Goal: Information Seeking & Learning: Check status

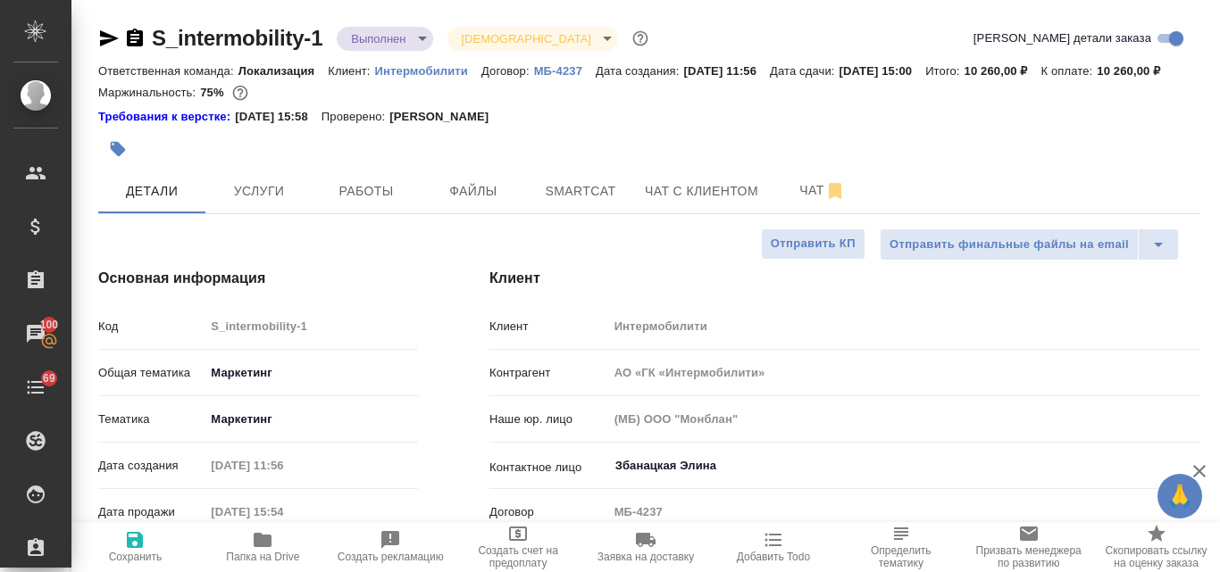
select select "RU"
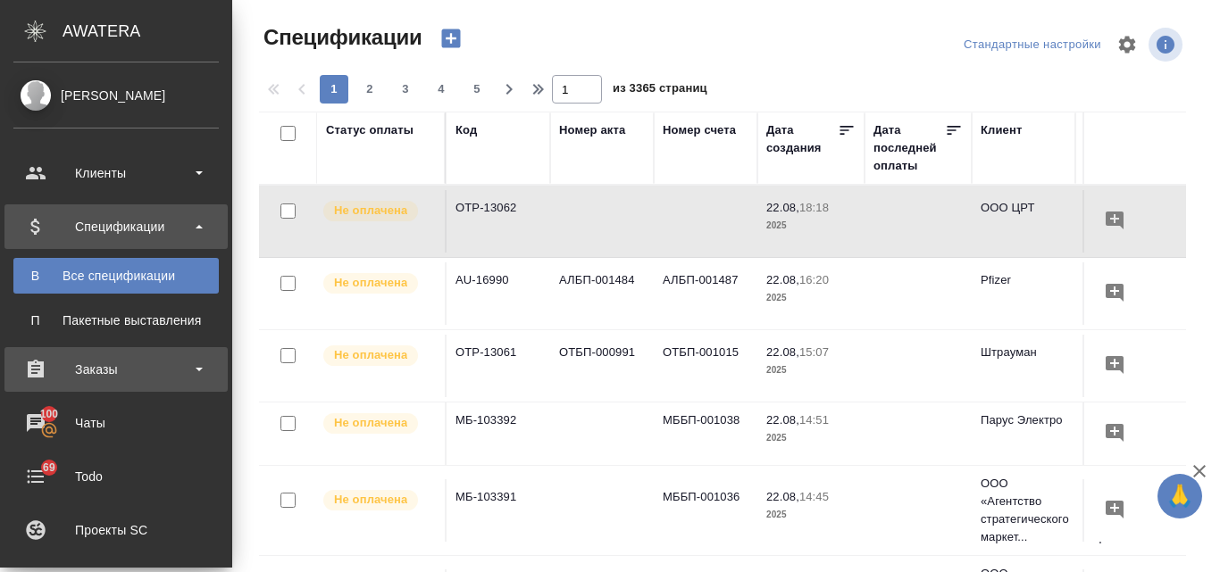
click at [107, 372] on div "Заказы" at bounding box center [115, 369] width 205 height 27
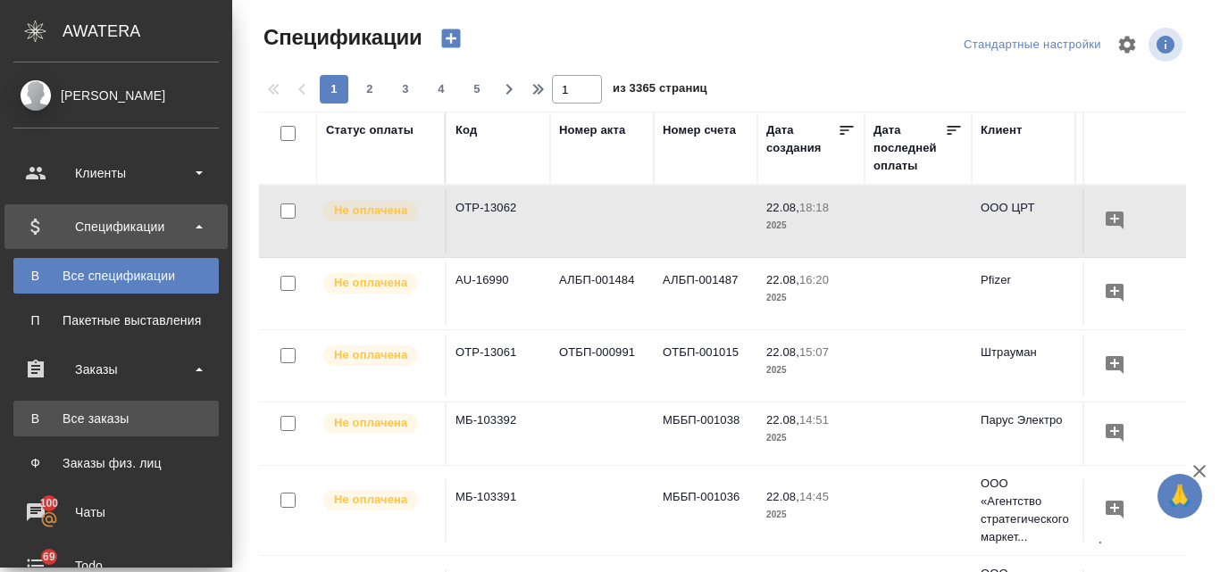
click at [134, 434] on link "В Все заказы" at bounding box center [115, 419] width 205 height 36
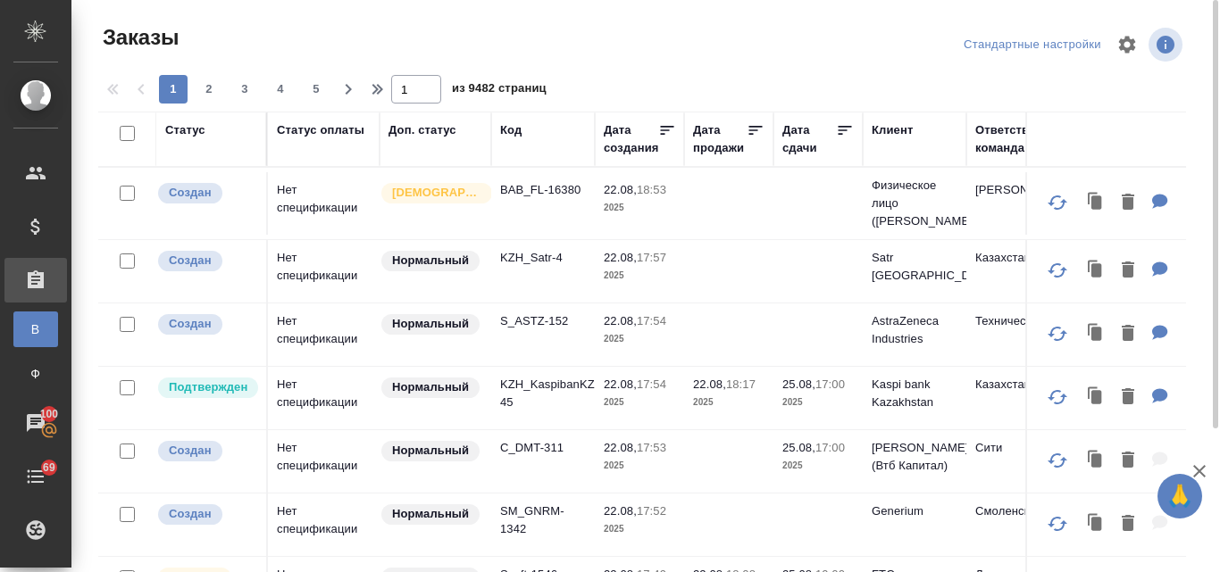
click at [190, 122] on div "Статус" at bounding box center [185, 130] width 40 height 18
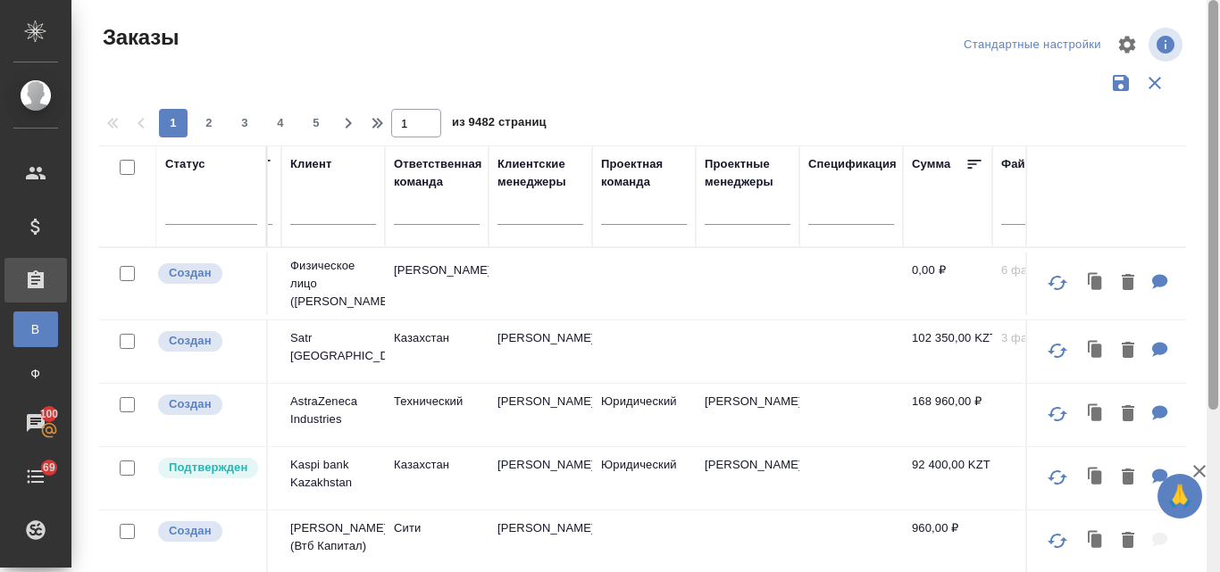
drag, startPoint x: 1205, startPoint y: 240, endPoint x: 1170, endPoint y: 0, distance: 242.7
click at [1171, 4] on div "Заказы Стандартные настройки 1 2 3 4 5 1 из 9482 страниц Статус Статус оплаты Д…" at bounding box center [645, 286] width 1148 height 572
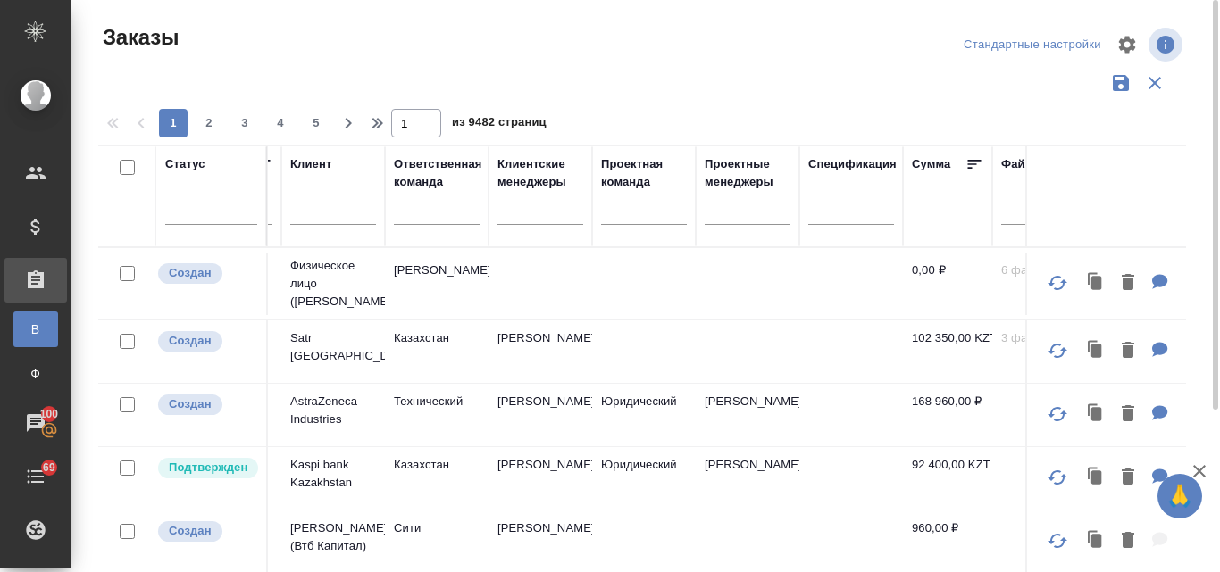
click at [537, 176] on div "Клиентские менеджеры" at bounding box center [540, 173] width 86 height 36
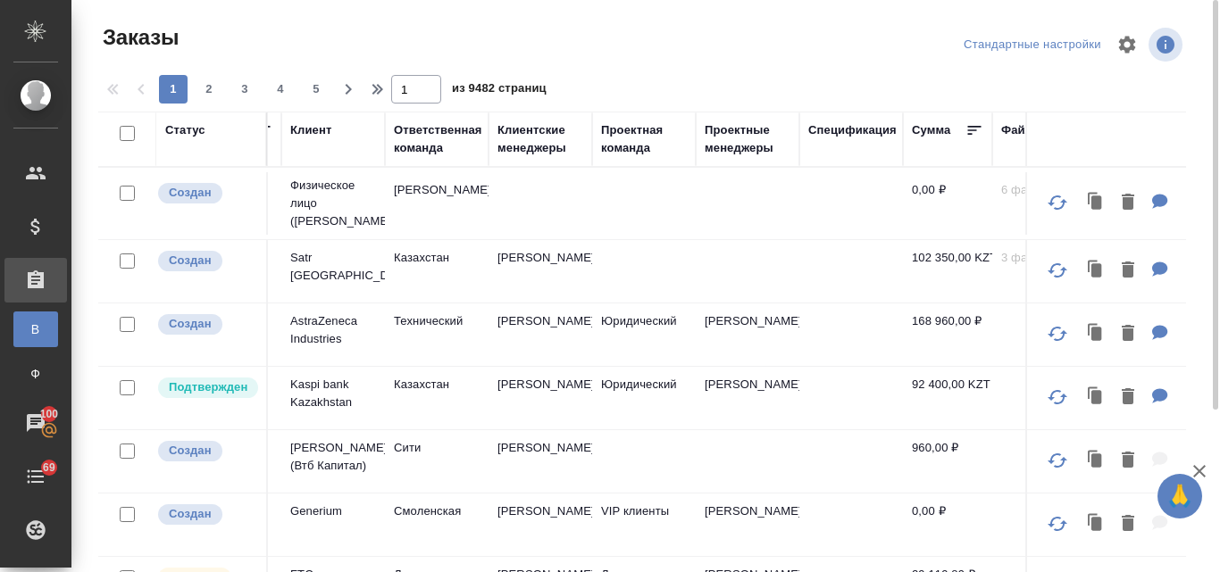
click at [534, 134] on div "Клиентские менеджеры" at bounding box center [540, 139] width 86 height 36
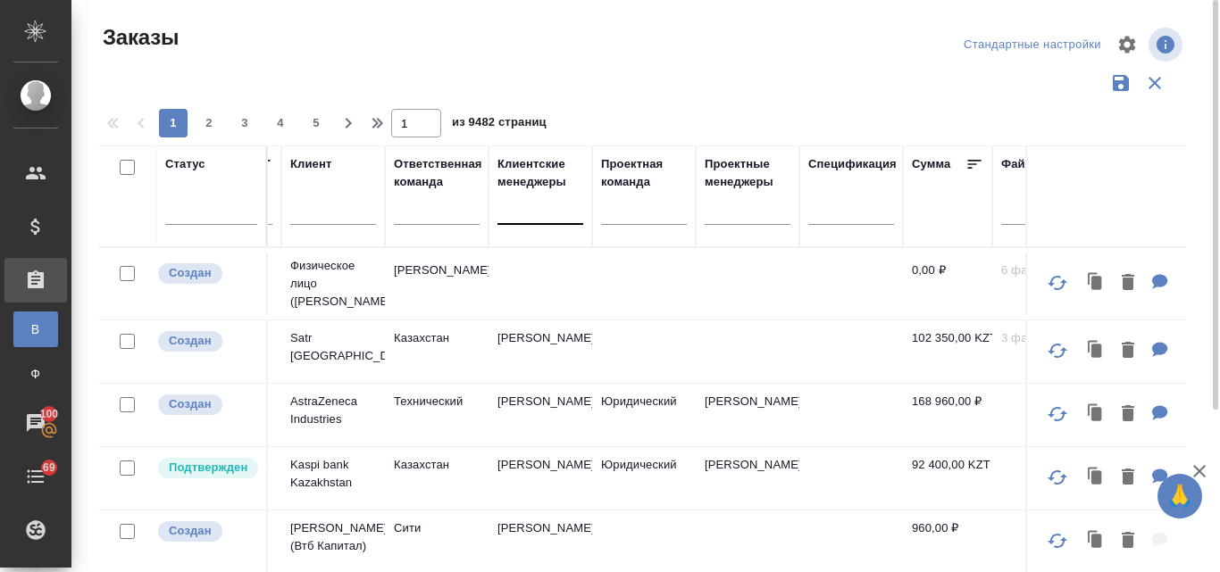
click at [527, 210] on div at bounding box center [540, 207] width 86 height 26
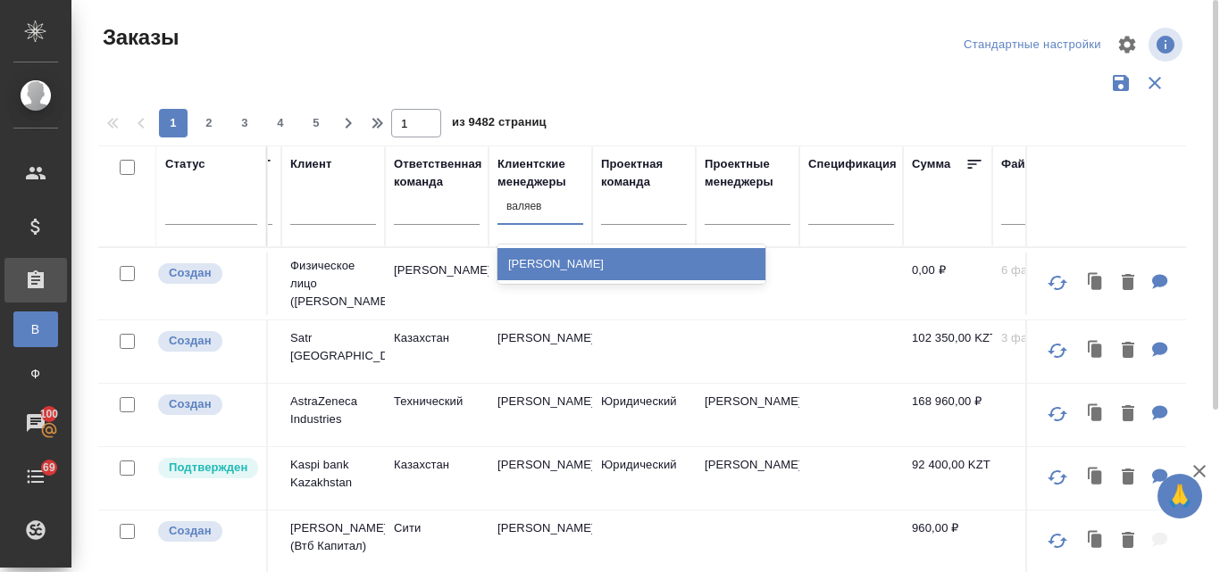
type input "валяева"
click at [578, 257] on div "[PERSON_NAME]" at bounding box center [631, 264] width 268 height 32
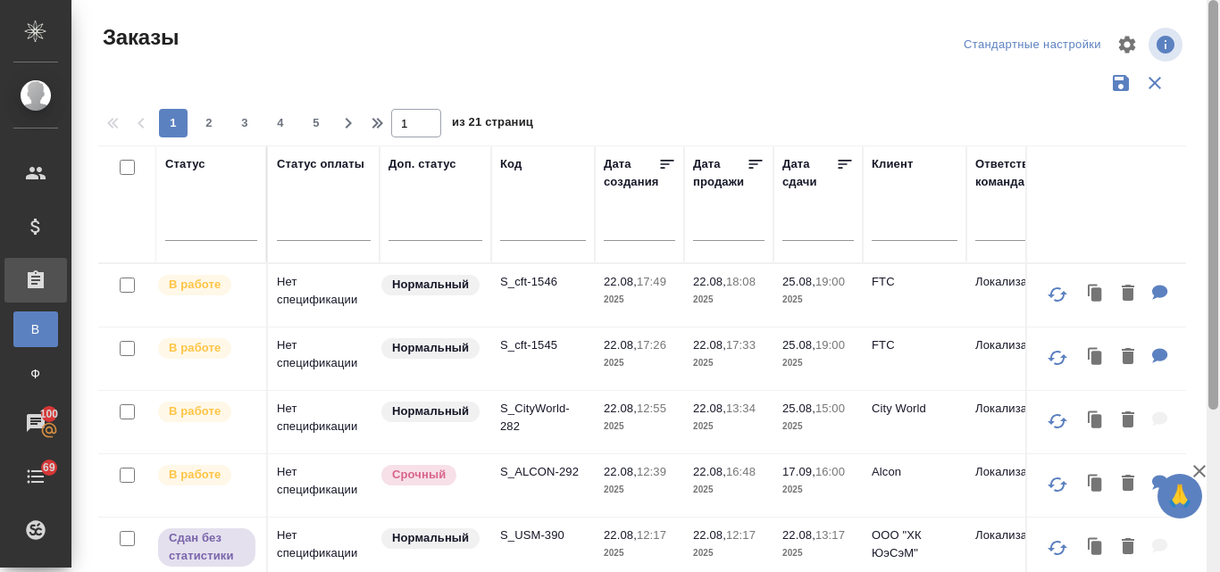
drag, startPoint x: 1205, startPoint y: 192, endPoint x: 1184, endPoint y: -42, distance: 234.9
click at [1184, 0] on html "🙏 .cls-1 fill:#fff; AWATERA Valyaeva Anna Клиенты Спецификации Заказы В Все зак…" at bounding box center [610, 286] width 1220 height 572
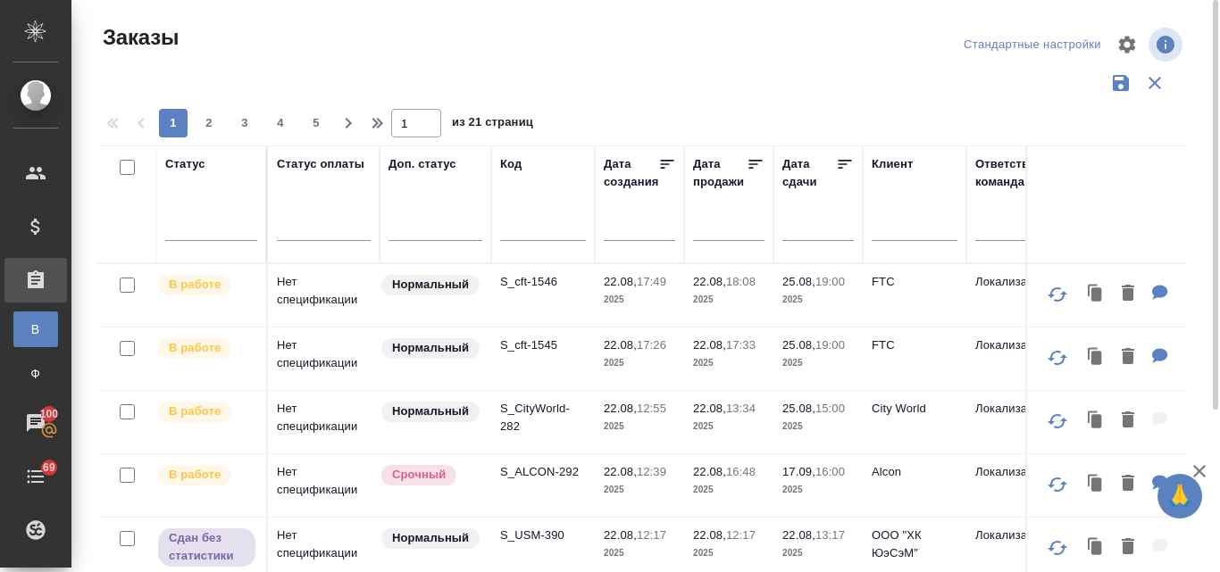
scroll to position [179, 0]
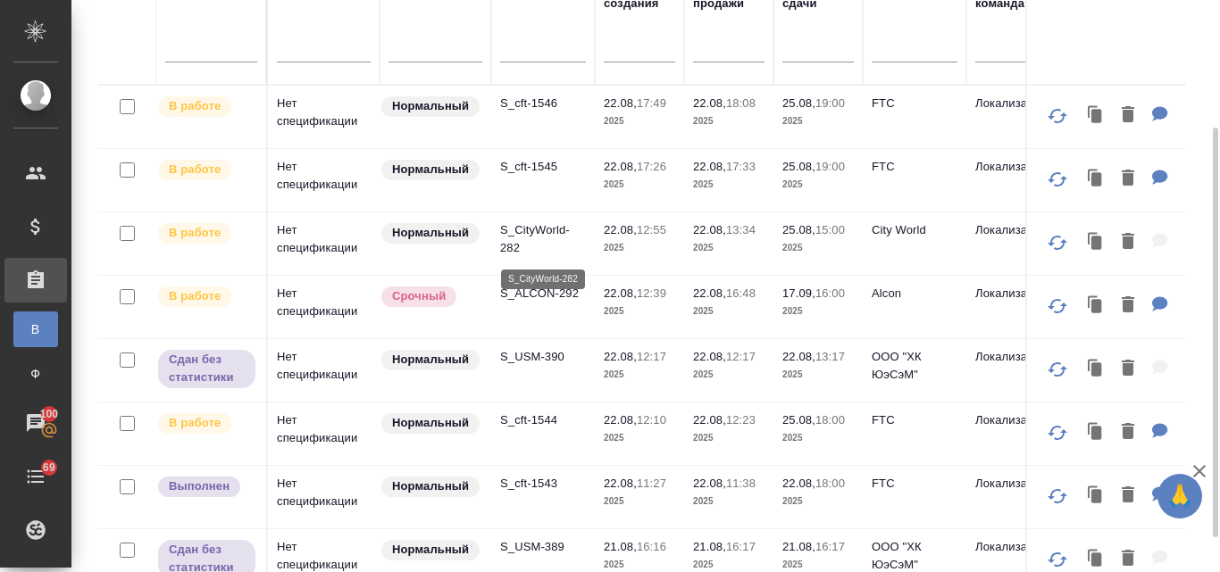
click at [524, 229] on p "S_CityWorld-282" at bounding box center [543, 239] width 86 height 36
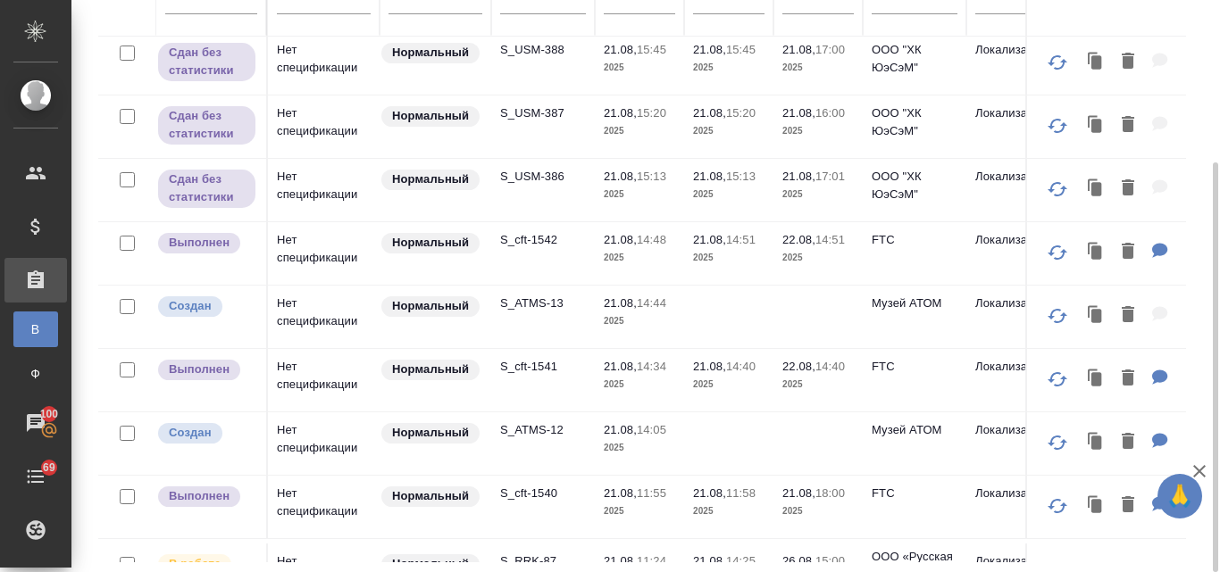
scroll to position [536, 0]
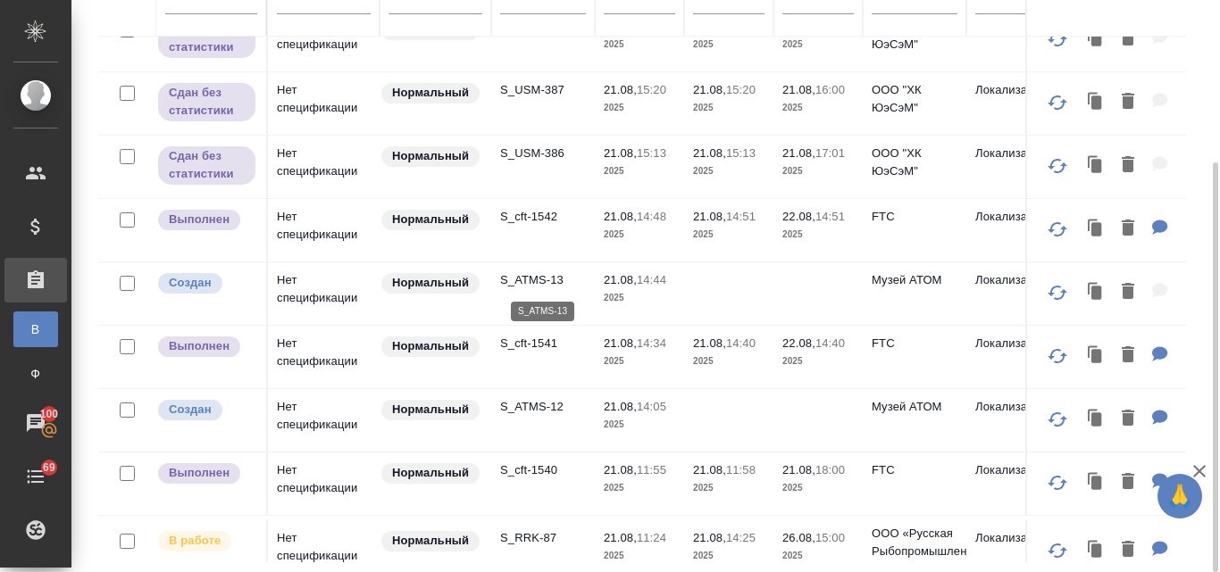
click at [543, 281] on p "S_ATMS-13" at bounding box center [543, 280] width 86 height 18
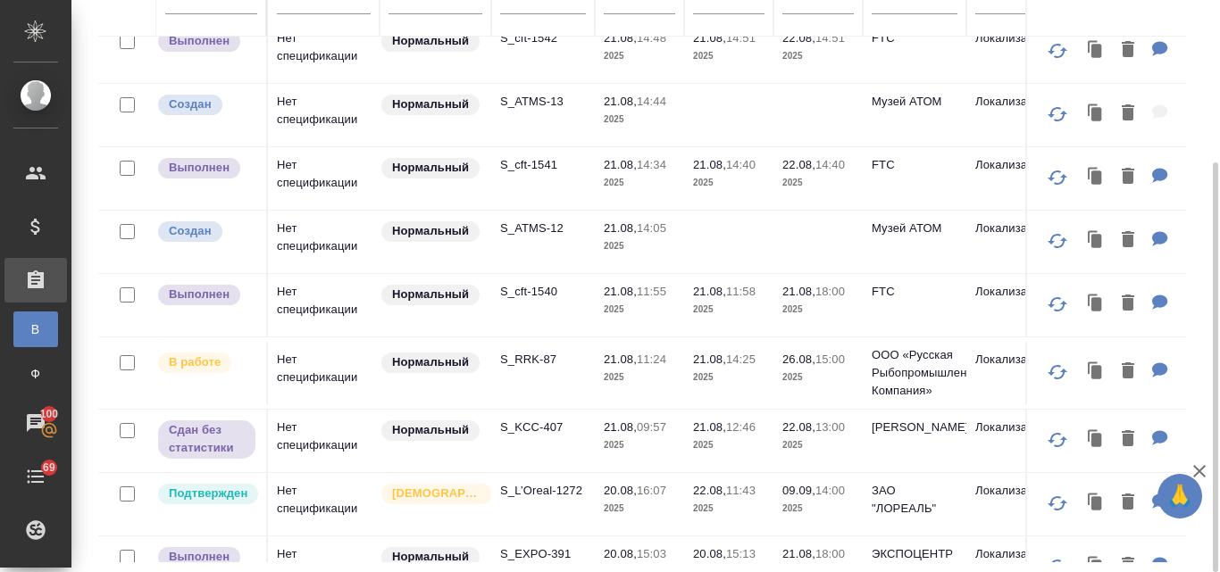
scroll to position [625, 0]
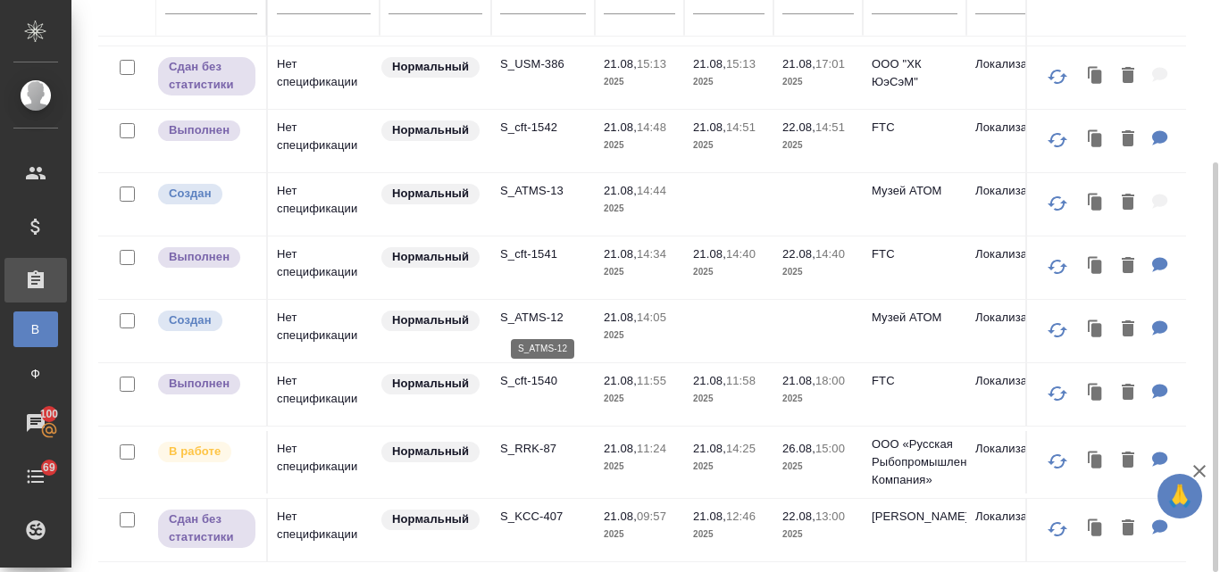
click at [553, 315] on p "S_ATMS-12" at bounding box center [543, 318] width 86 height 18
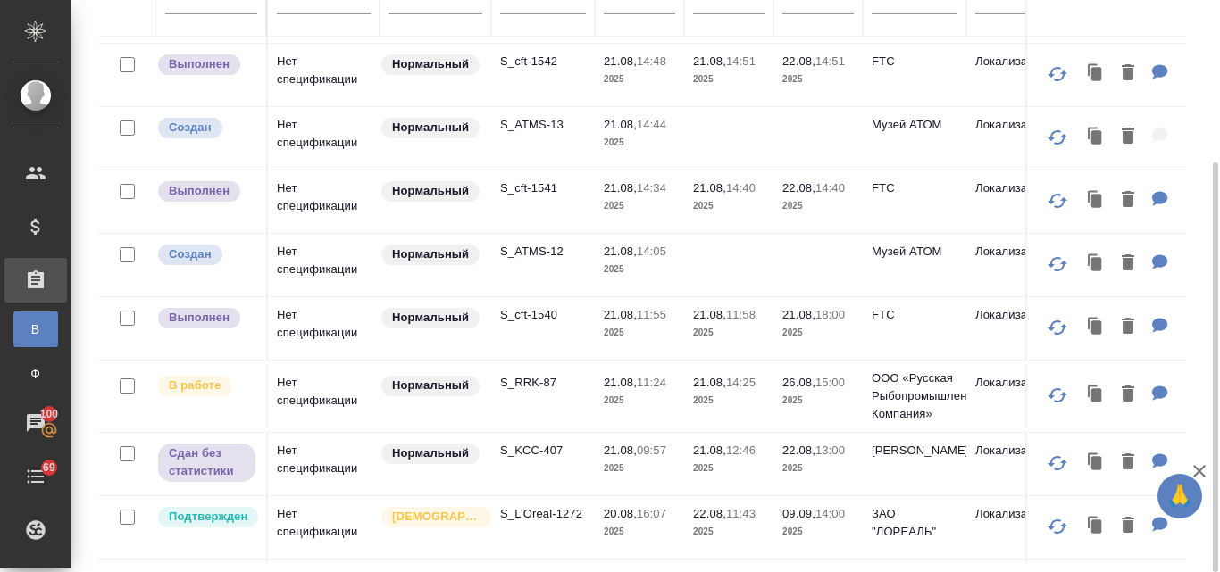
scroll to position [714, 0]
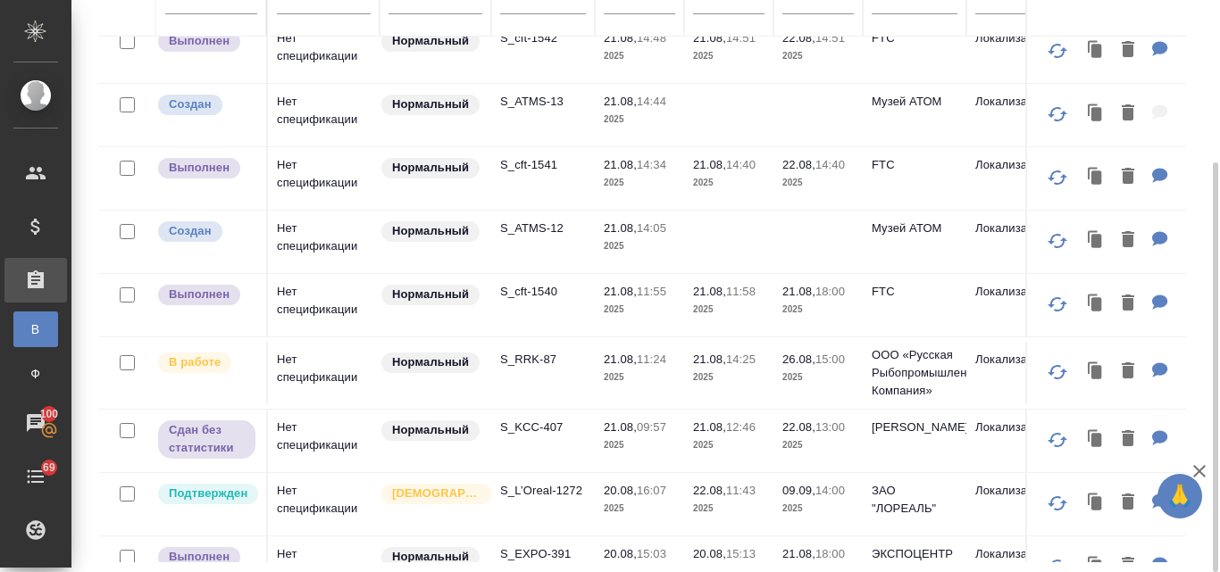
click at [812, 353] on p "26.08," at bounding box center [798, 359] width 33 height 13
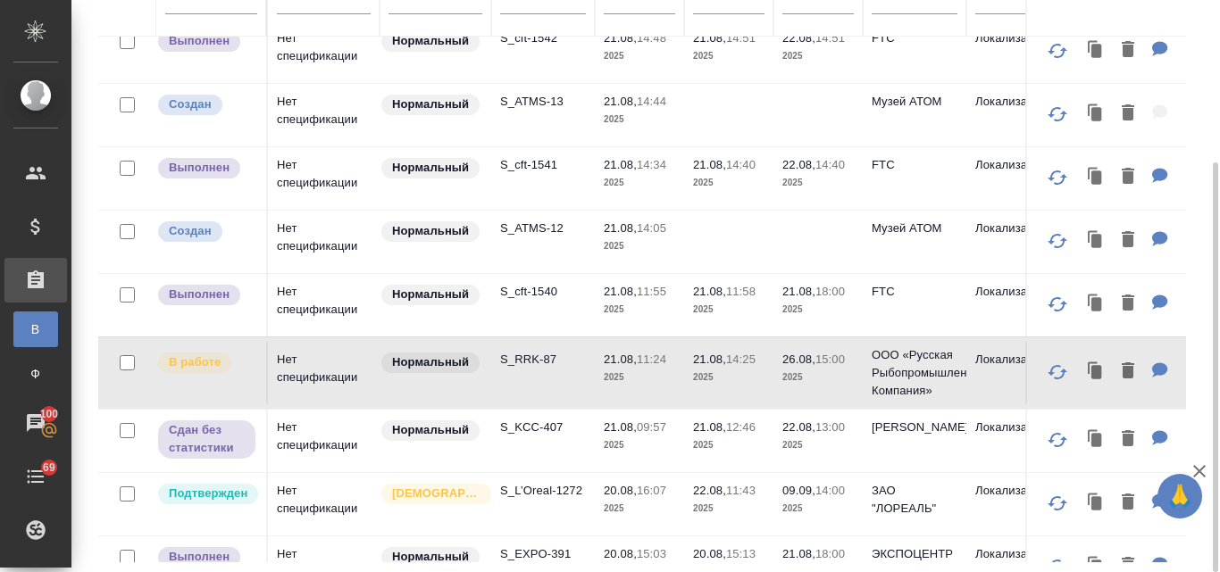
click at [812, 353] on p "26.08," at bounding box center [798, 359] width 33 height 13
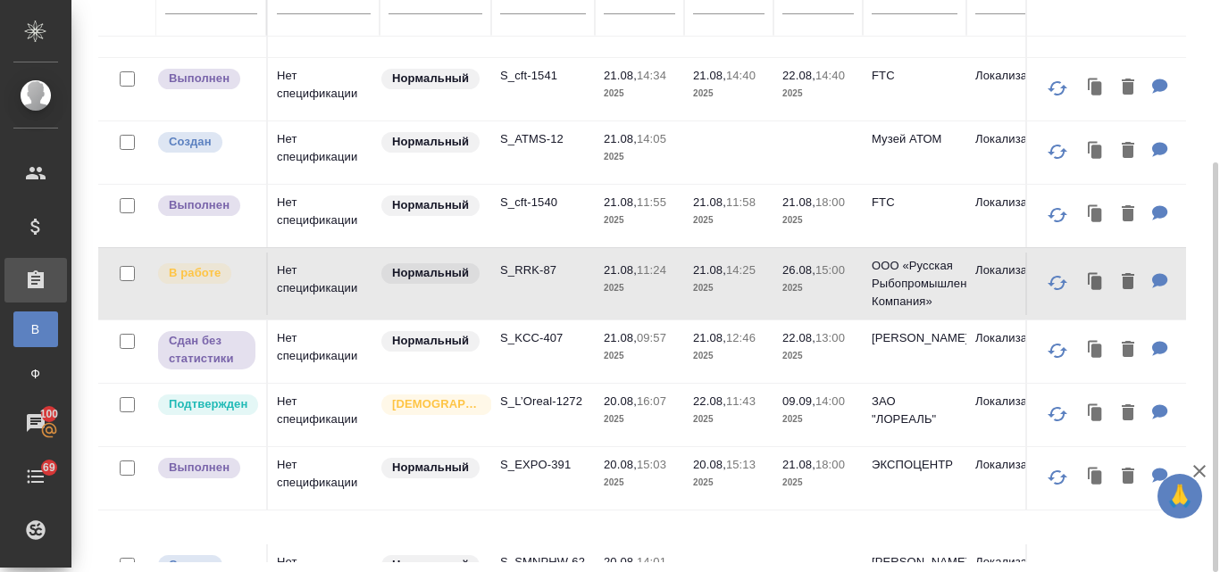
scroll to position [893, 0]
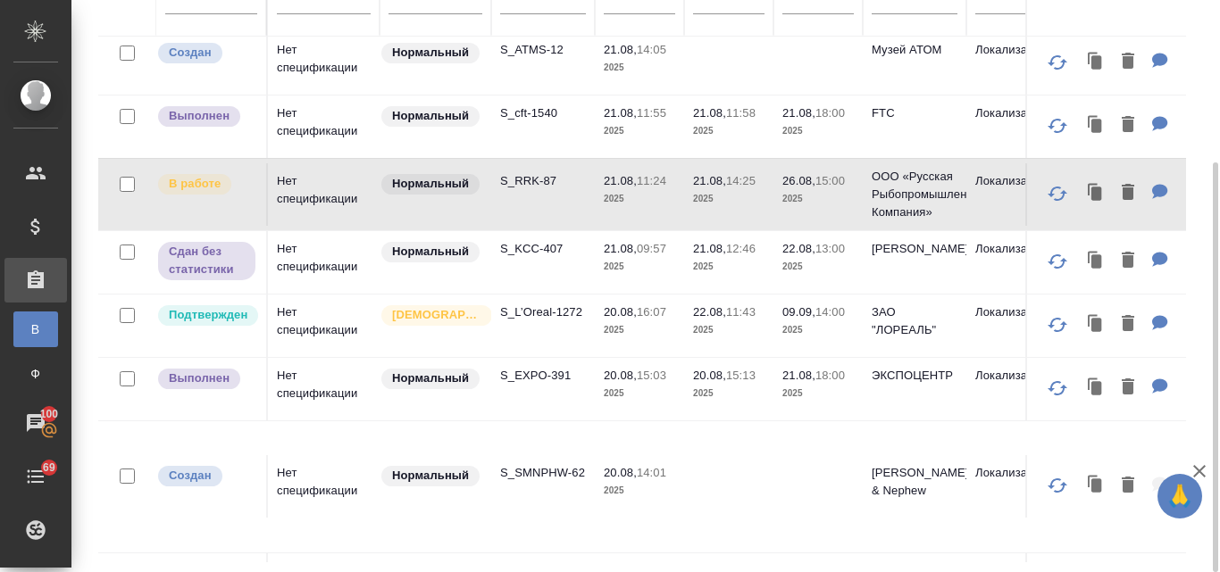
click at [804, 374] on p "21.08," at bounding box center [798, 375] width 33 height 13
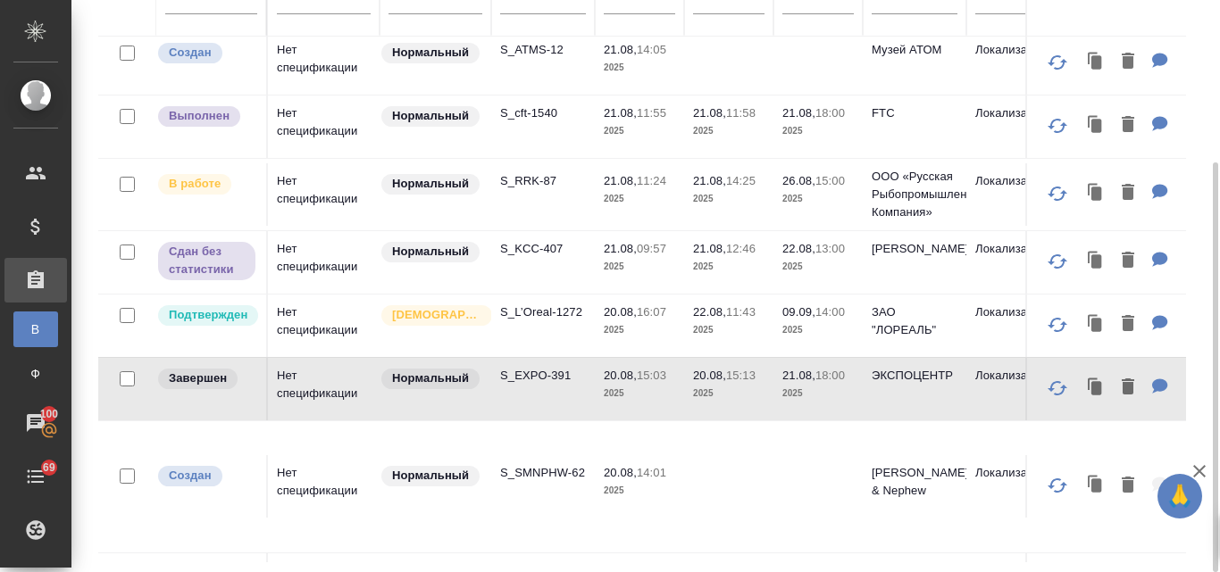
scroll to position [982, 0]
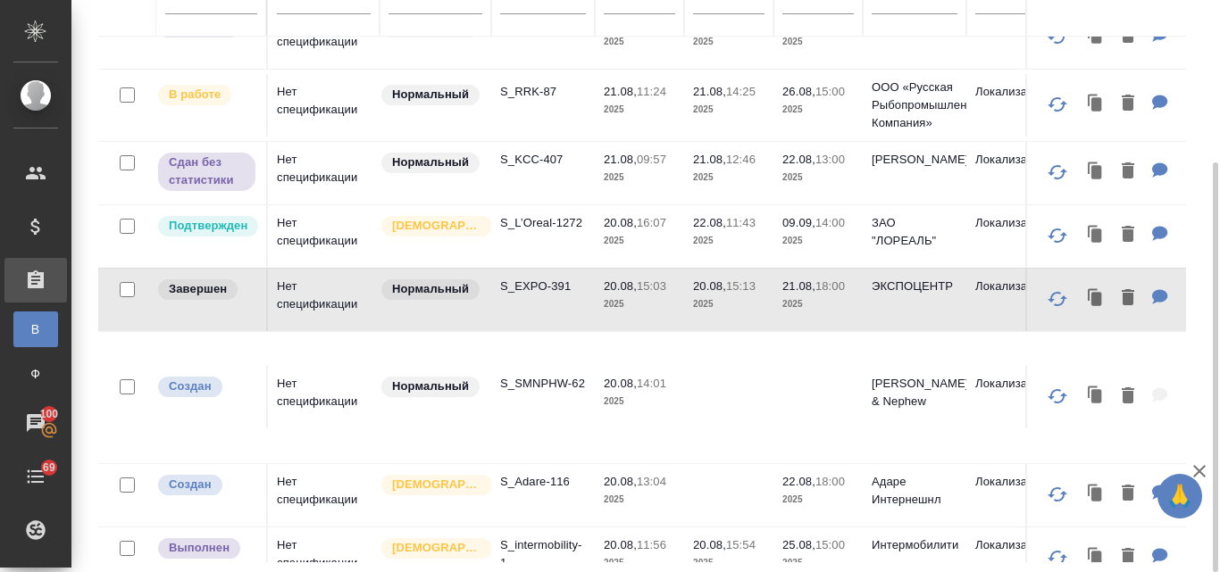
click at [629, 389] on p "20.08," at bounding box center [620, 383] width 33 height 13
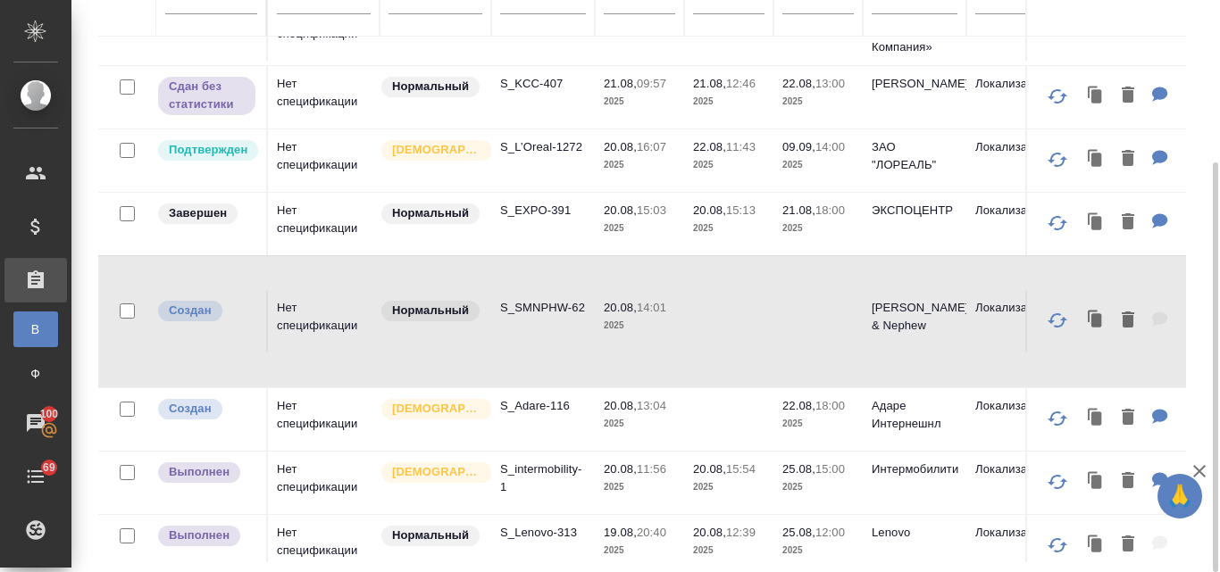
scroll to position [1071, 0]
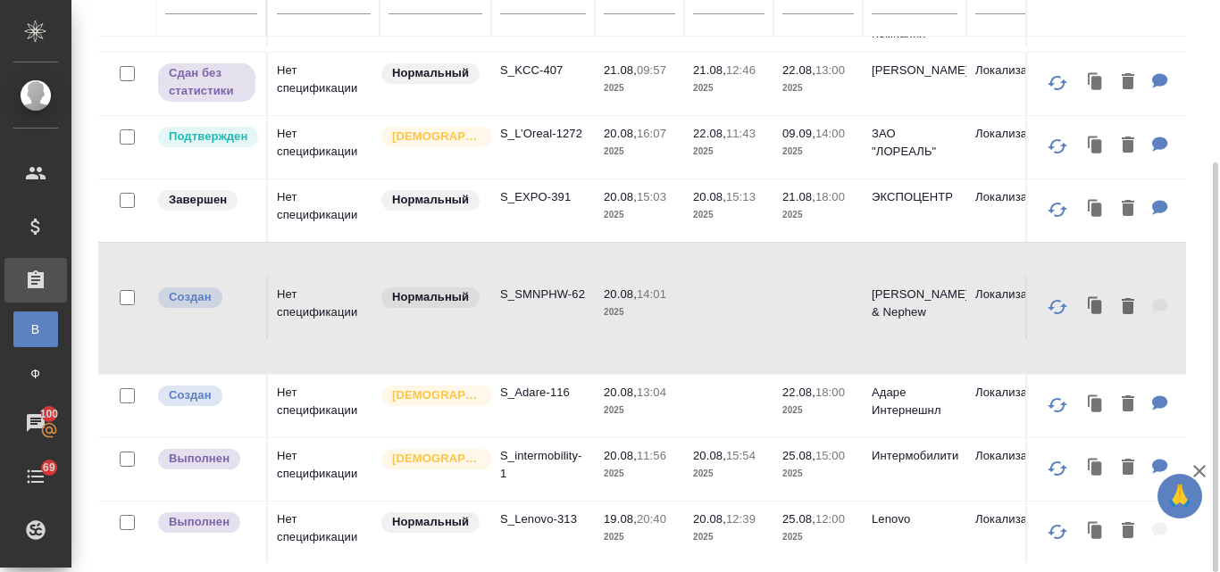
click at [823, 395] on p "18:00" at bounding box center [829, 392] width 29 height 13
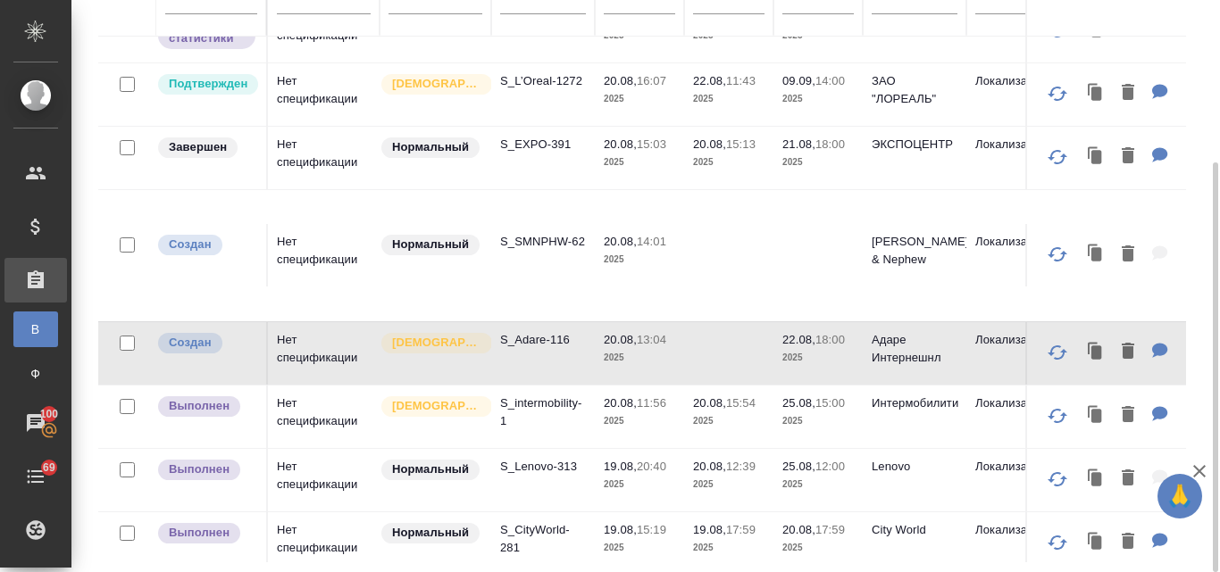
scroll to position [1151, 0]
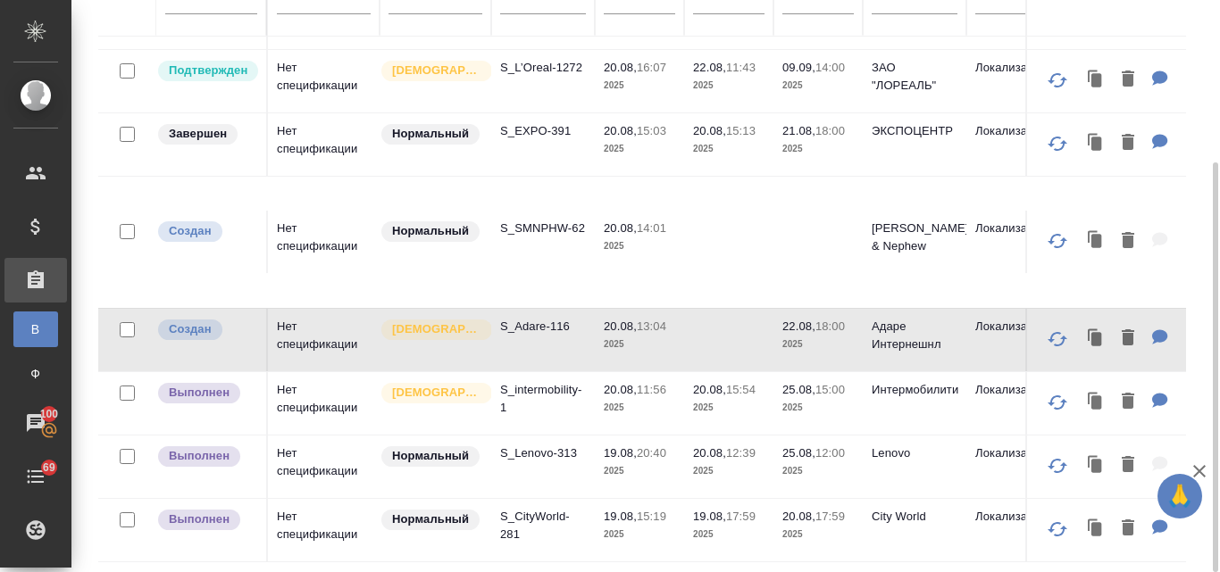
click at [788, 462] on p "2025" at bounding box center [817, 471] width 71 height 18
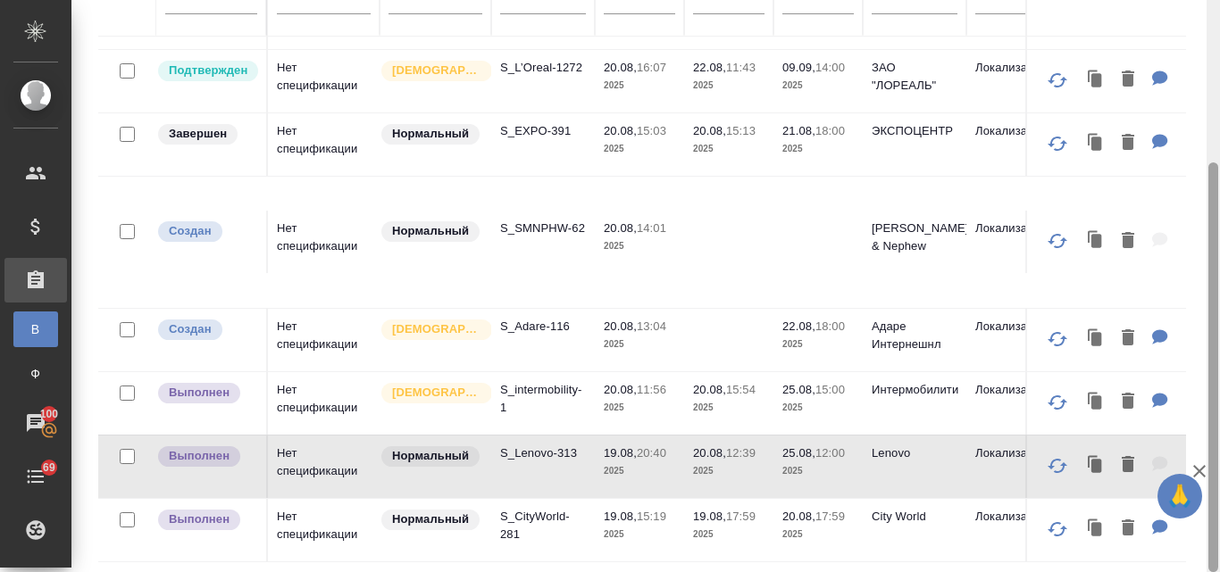
drag, startPoint x: 1217, startPoint y: 296, endPoint x: 1219, endPoint y: 355, distance: 59.0
click at [1219, 355] on div at bounding box center [1212, 286] width 13 height 572
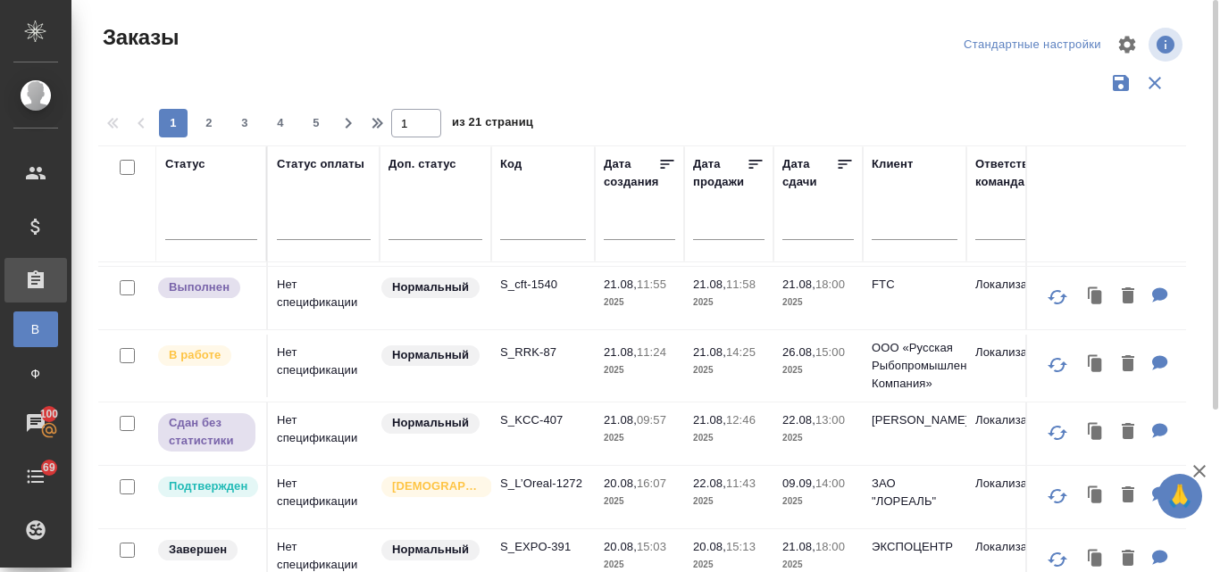
scroll to position [794, 0]
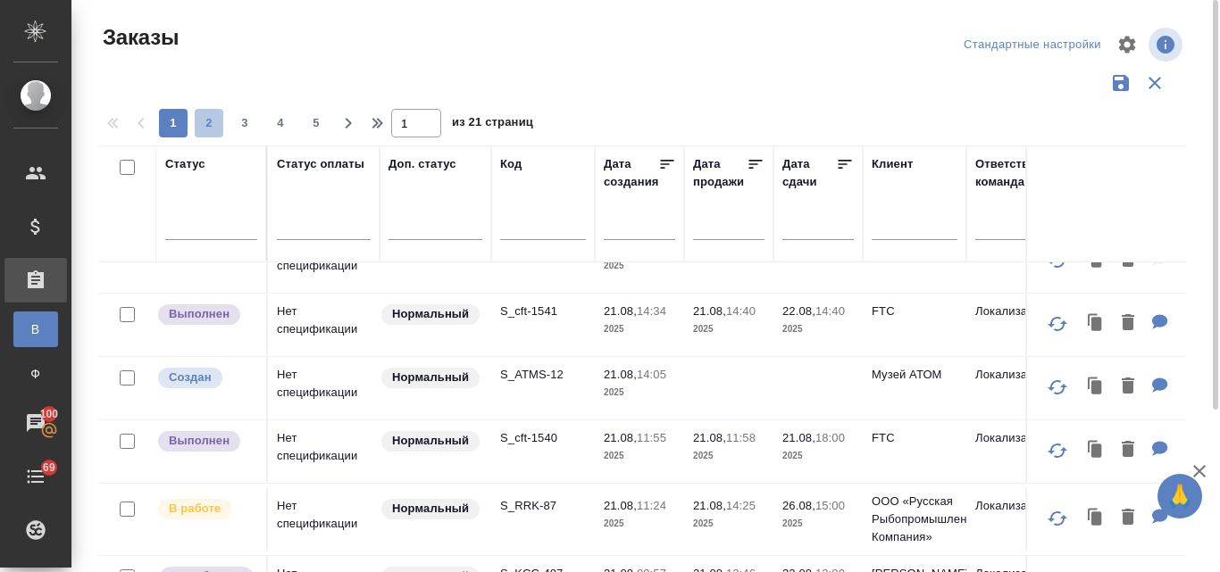
click at [214, 124] on span "2" at bounding box center [209, 123] width 29 height 18
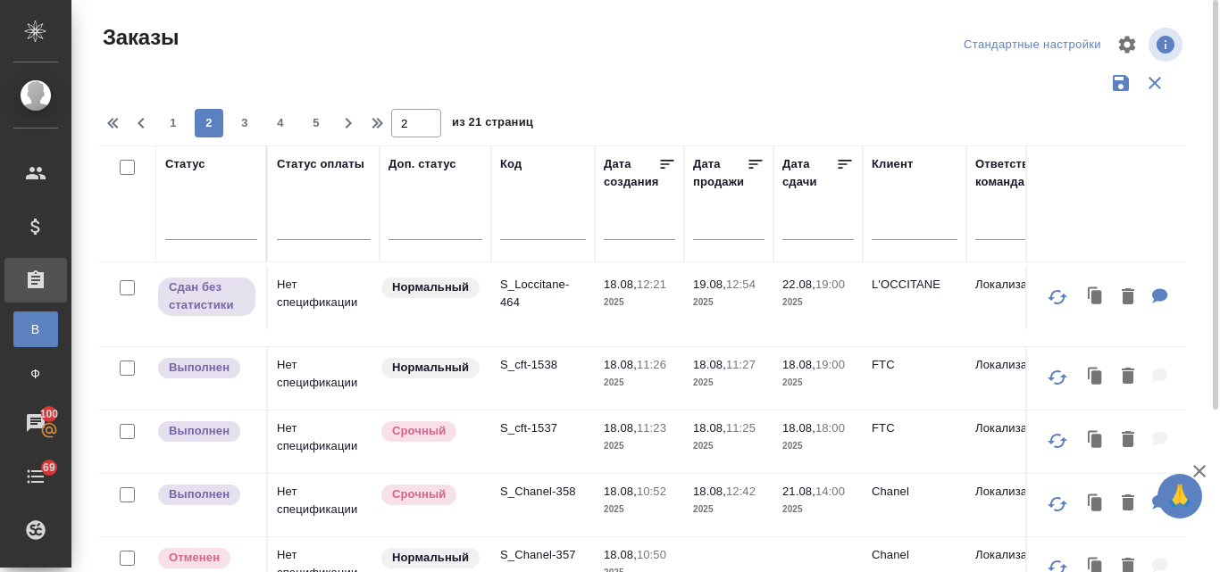
scroll to position [883, 0]
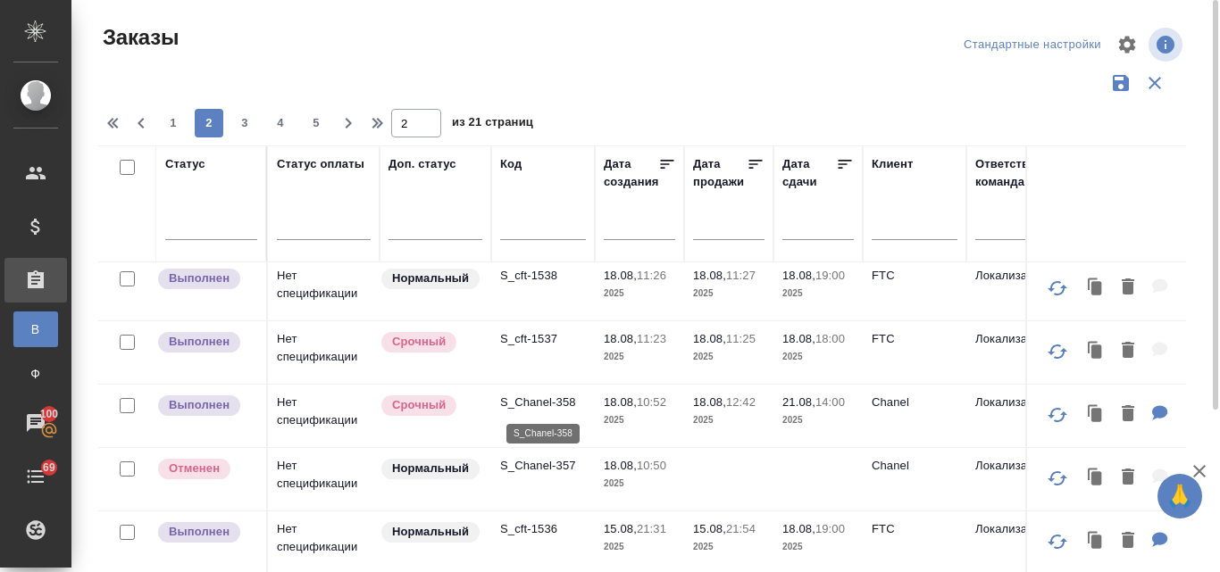
click at [566, 404] on p "S_Chanel-358" at bounding box center [543, 403] width 86 height 18
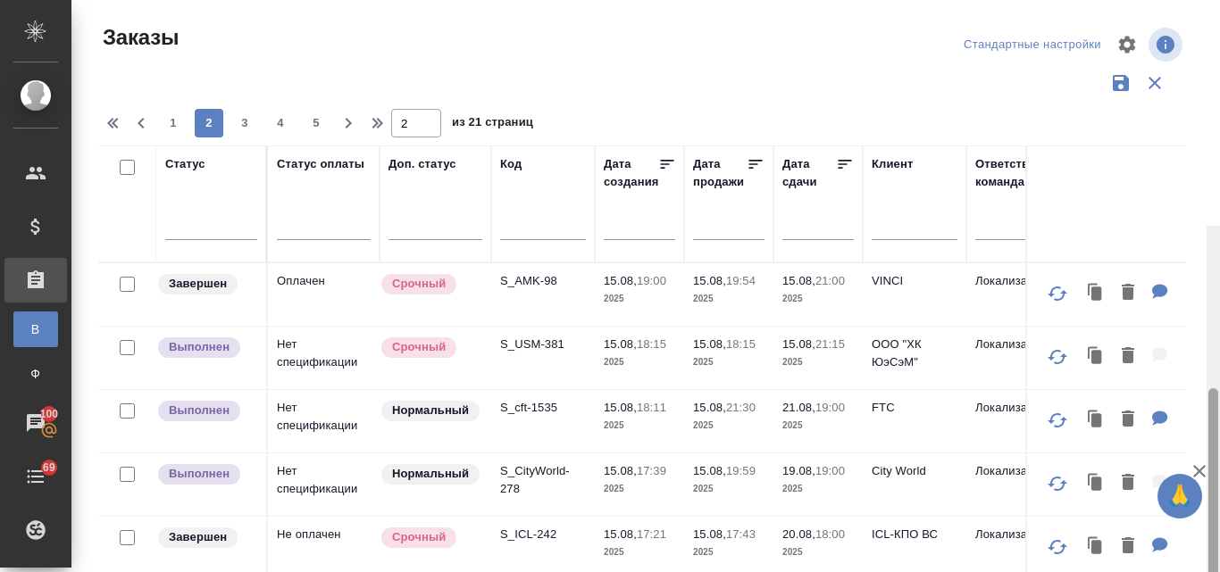
scroll to position [226, 0]
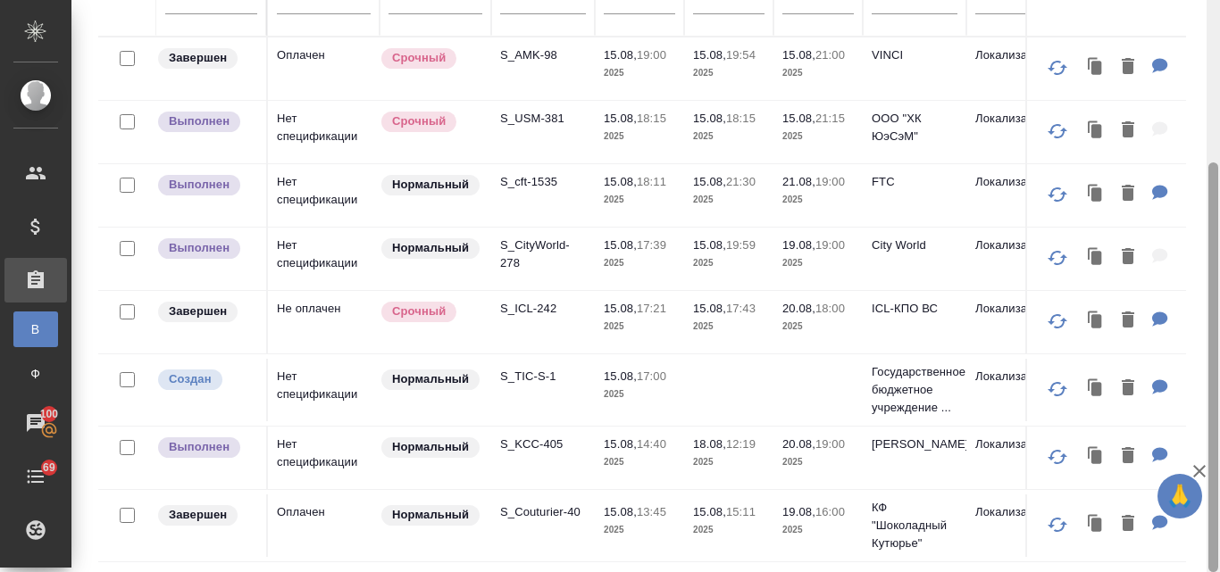
drag, startPoint x: 1218, startPoint y: 295, endPoint x: 1219, endPoint y: 327, distance: 32.2
click at [1219, 327] on div at bounding box center [1212, 286] width 13 height 572
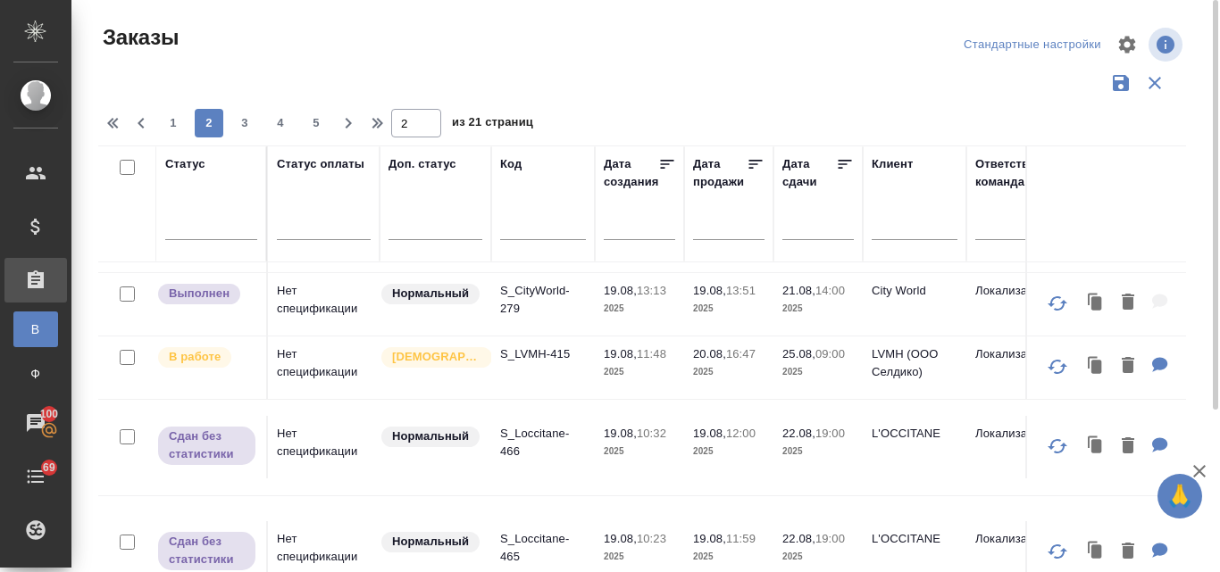
scroll to position [0, 0]
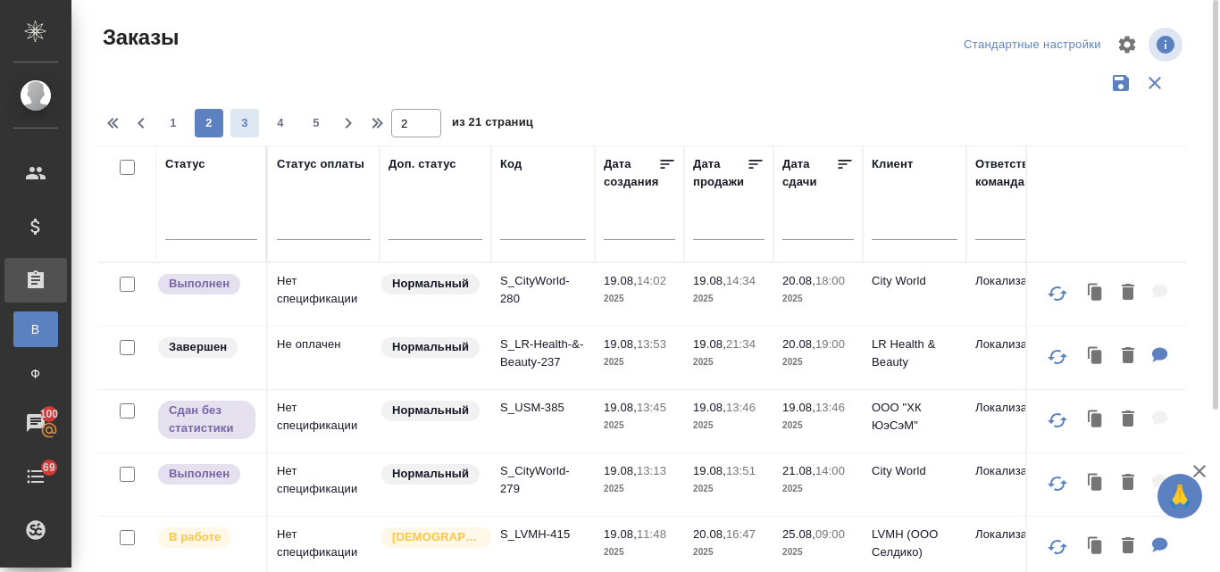
click at [246, 124] on span "3" at bounding box center [244, 123] width 29 height 18
type input "3"
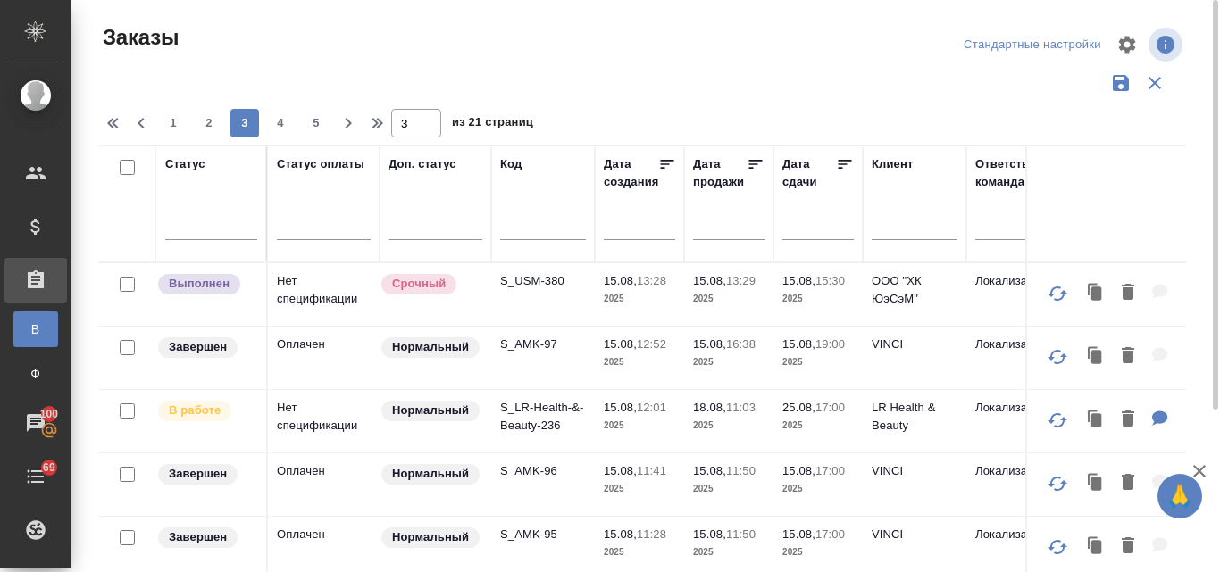
scroll to position [179, 0]
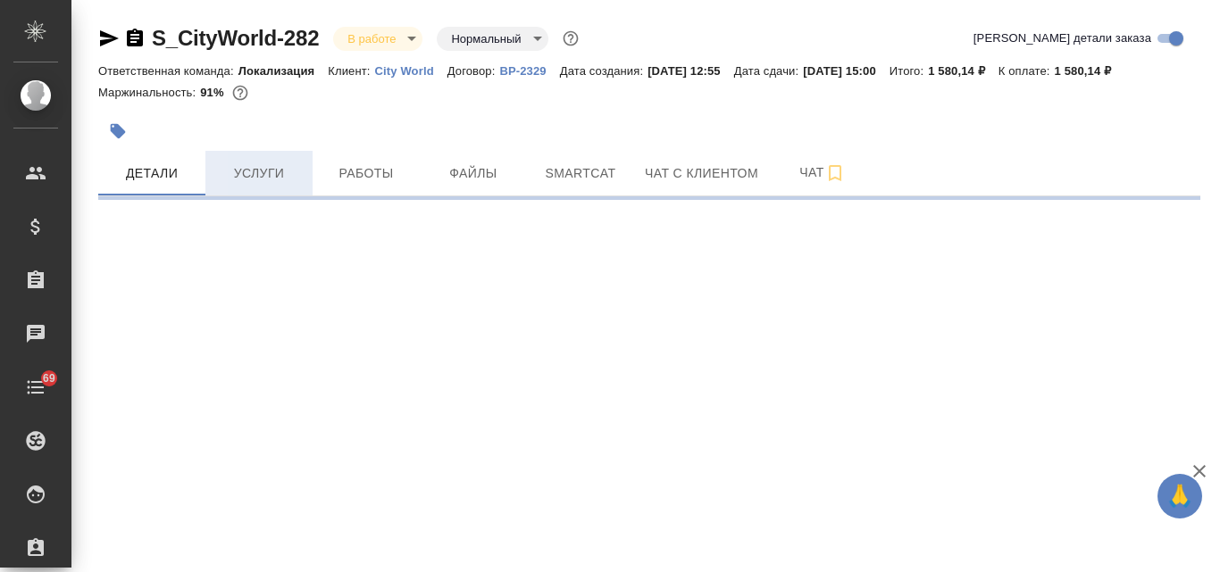
select select "RU"
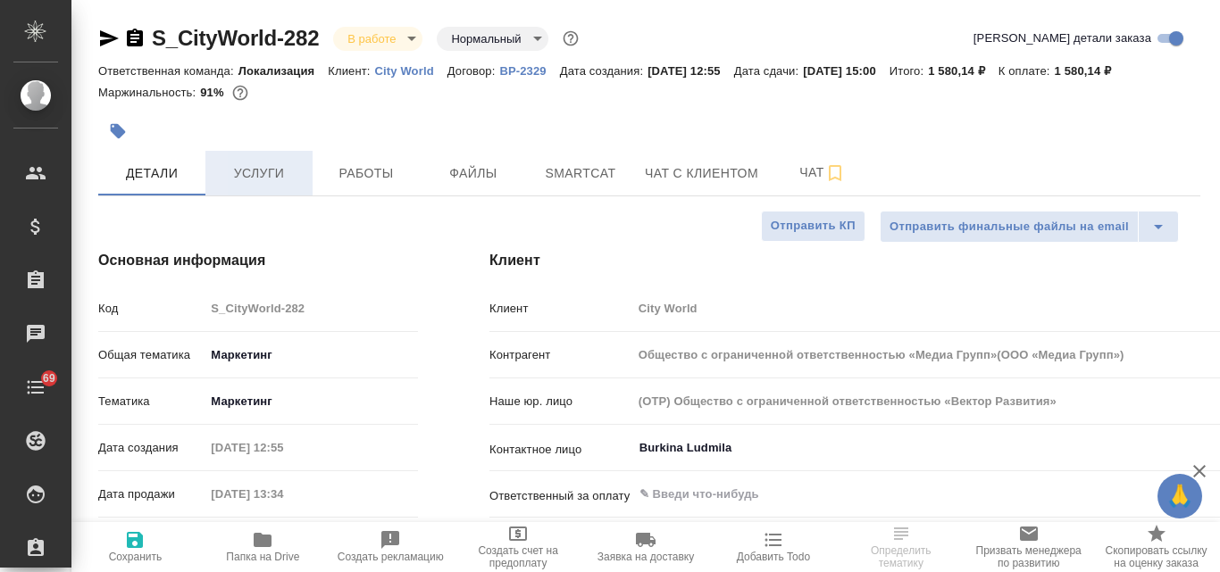
type input "Общество с ограниченной ответственностью «Медиа Групп»(ООО «Медиа Групп»)"
type textarea "x"
click at [101, 41] on icon "button" at bounding box center [109, 38] width 19 height 16
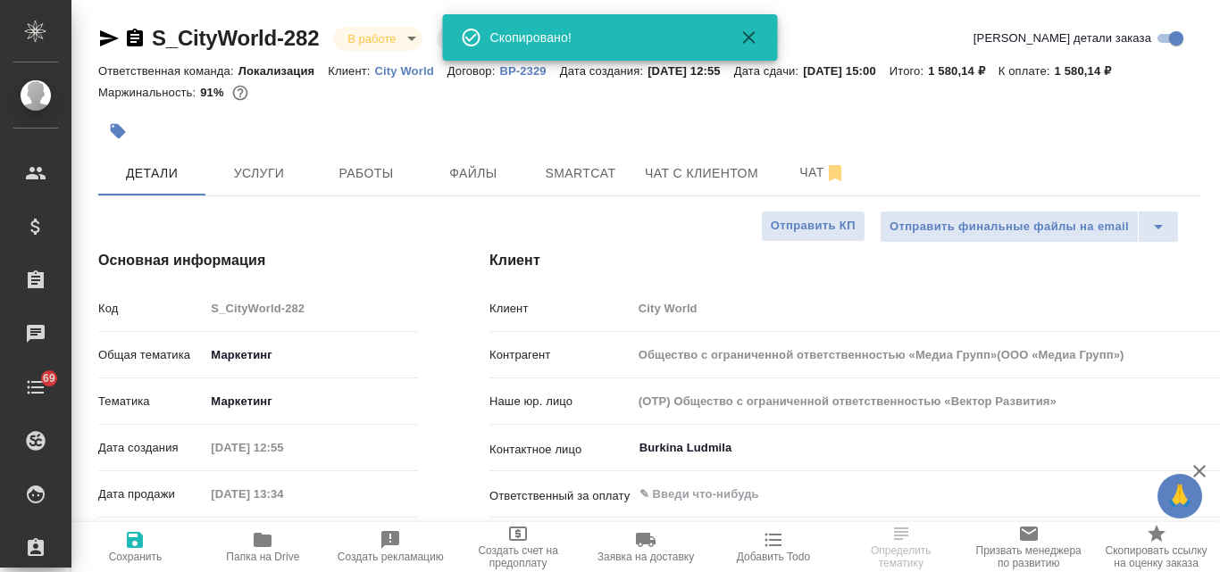
type input "Общество с ограниченной ответственностью «Медиа Групп»(ООО «Медиа Групп»)"
type textarea "x"
select select "RU"
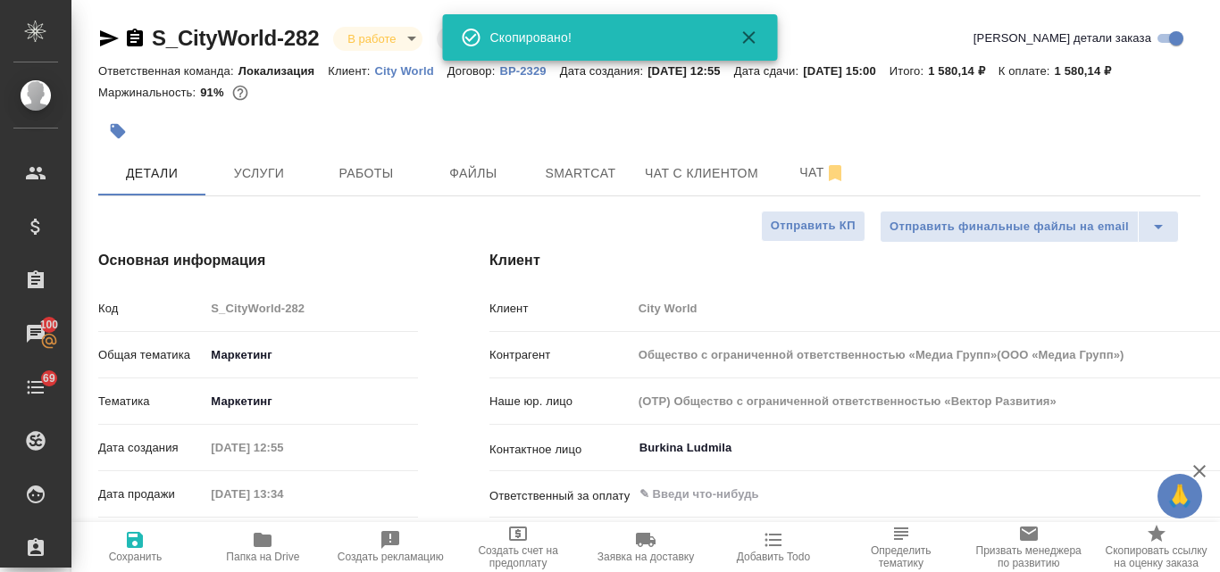
type textarea "x"
type input "Общество с ограниченной ответственностью «Медиа Групп»(ООО «Медиа Групп»)"
type textarea "x"
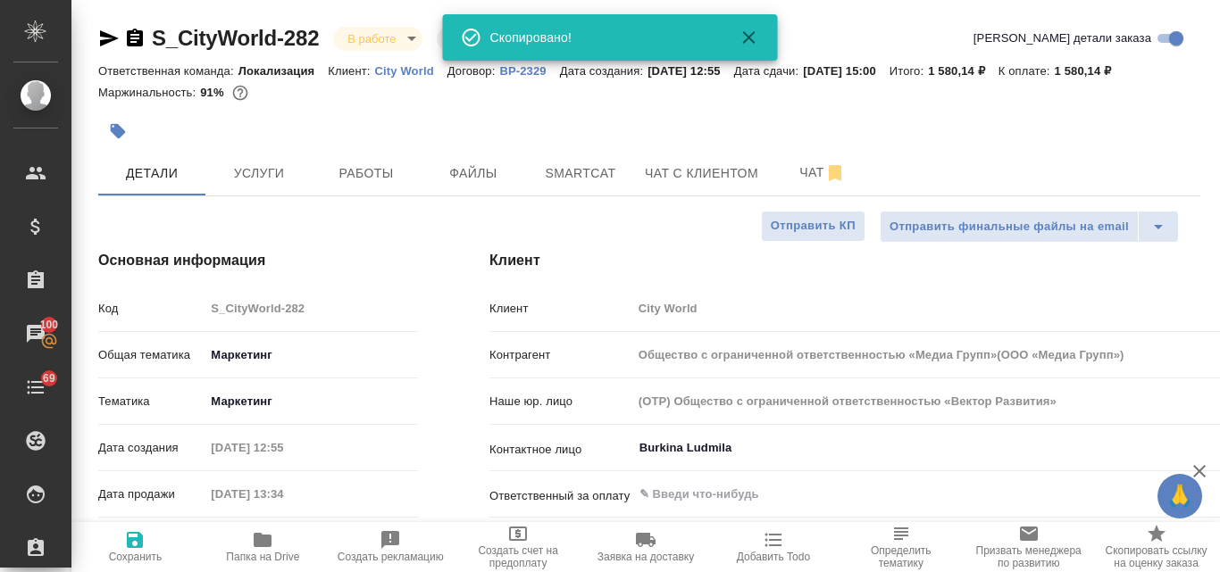
type textarea "x"
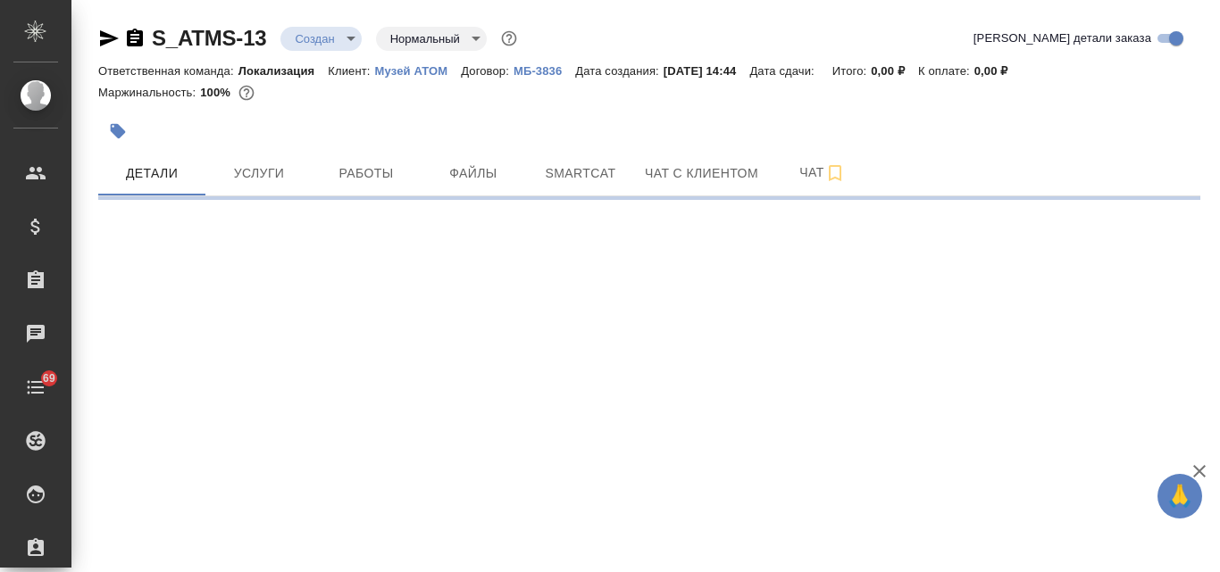
select select "RU"
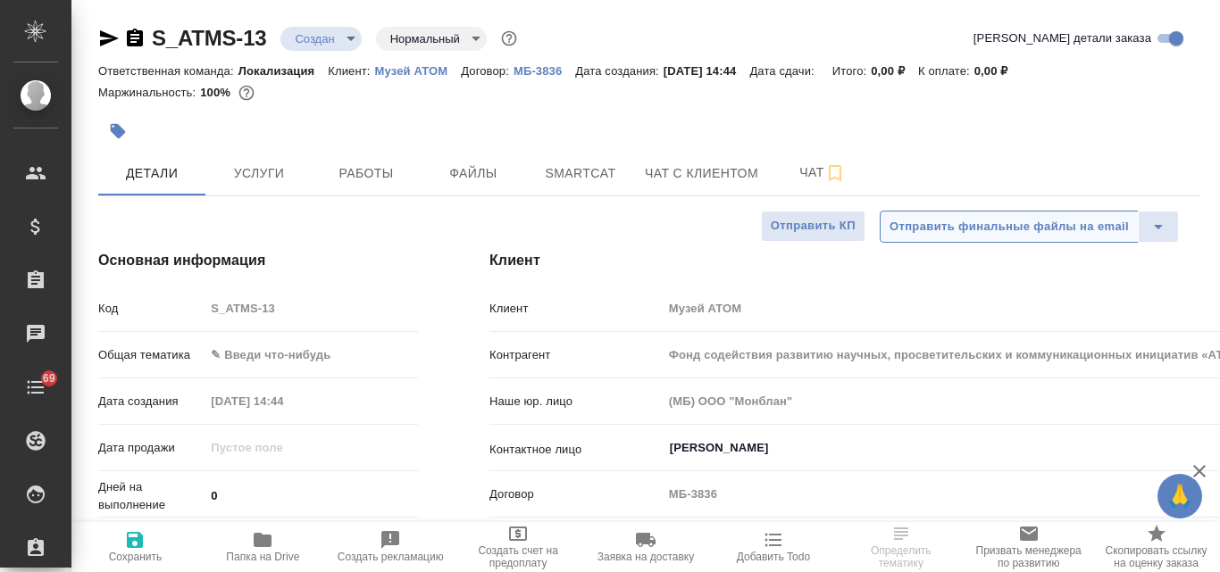
type textarea "x"
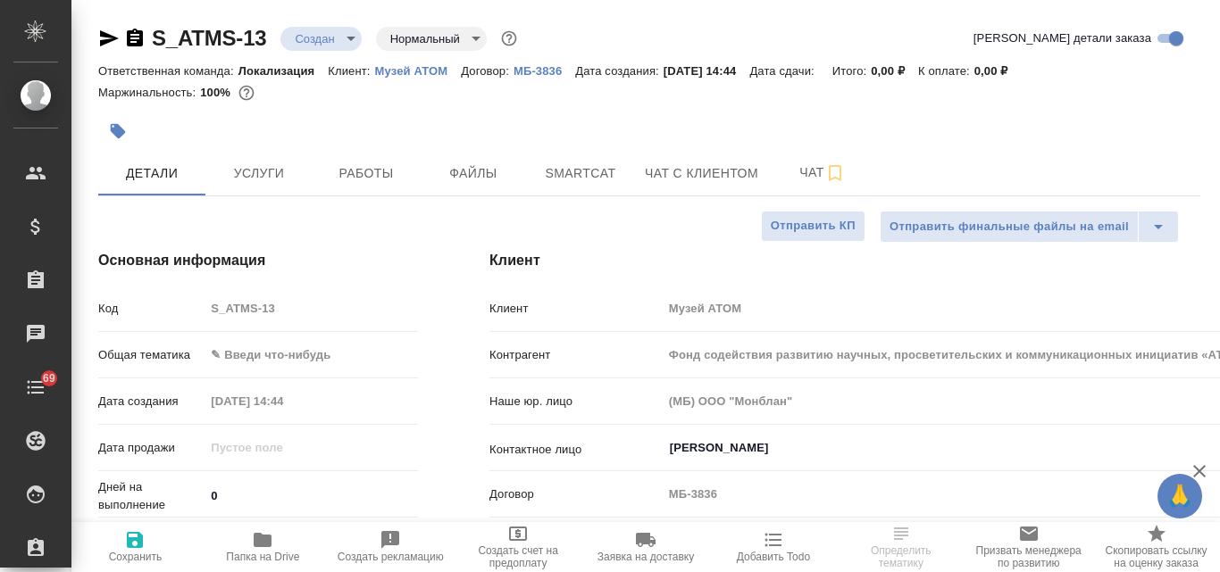
type textarea "x"
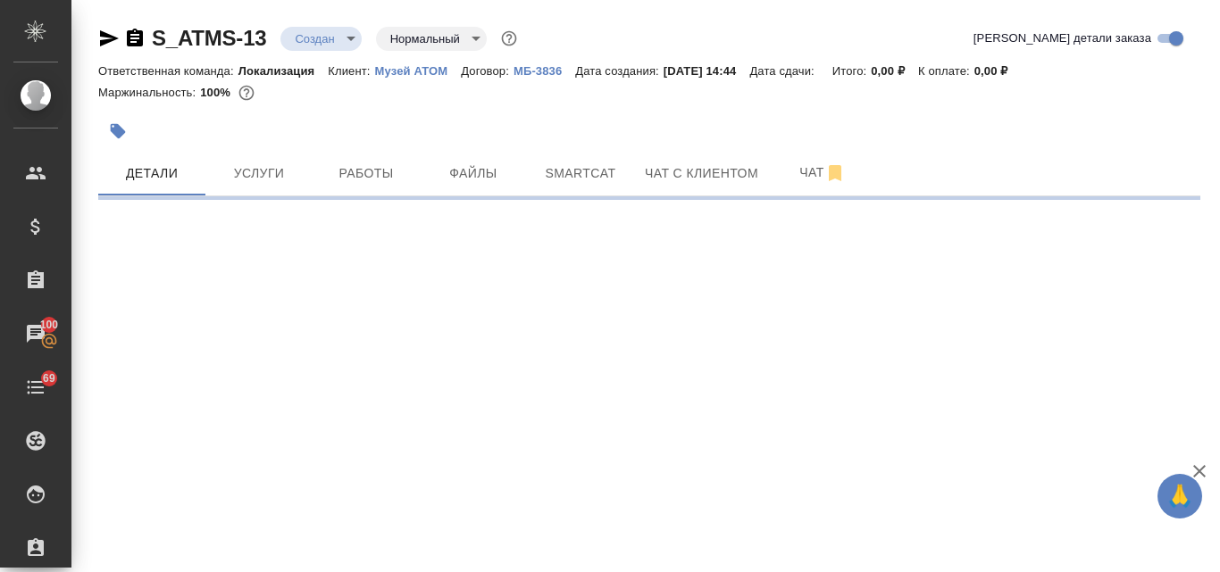
select select "RU"
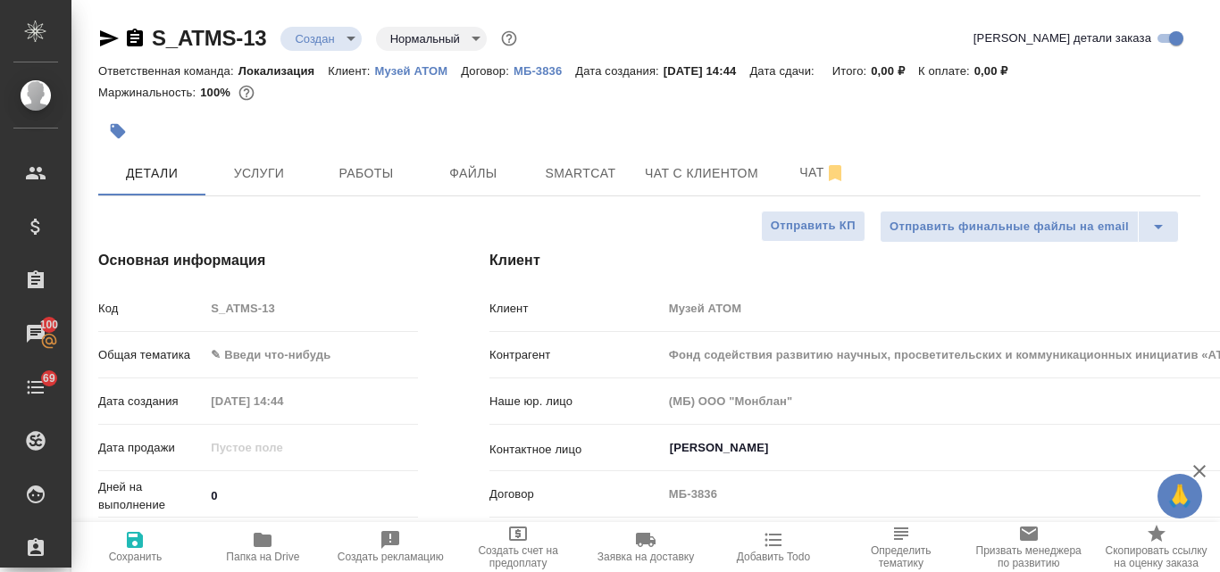
type textarea "x"
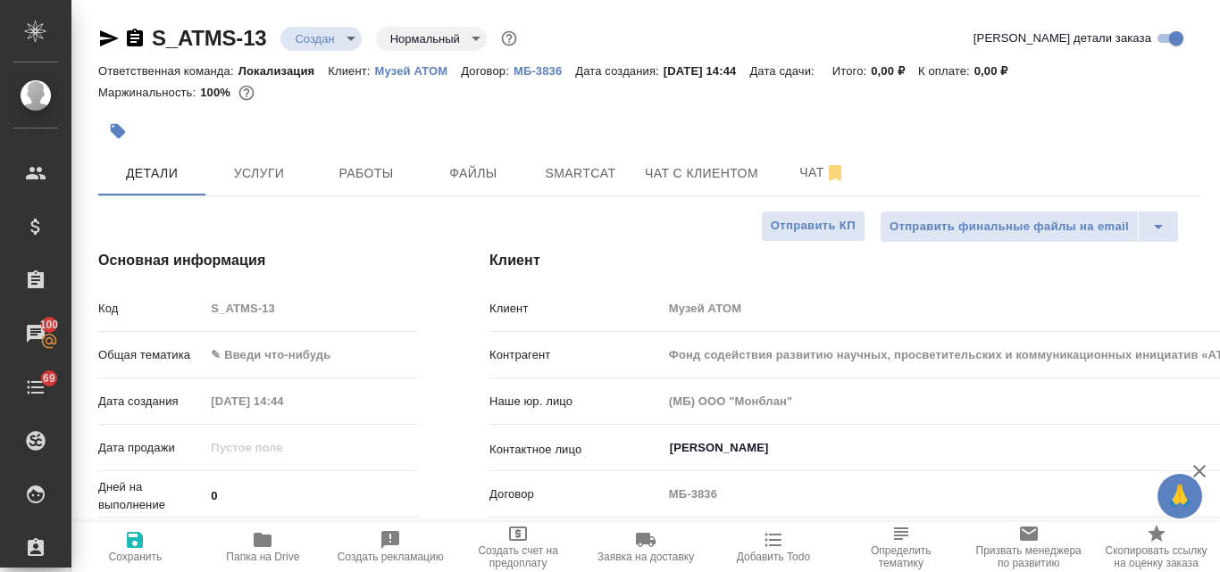
type textarea "x"
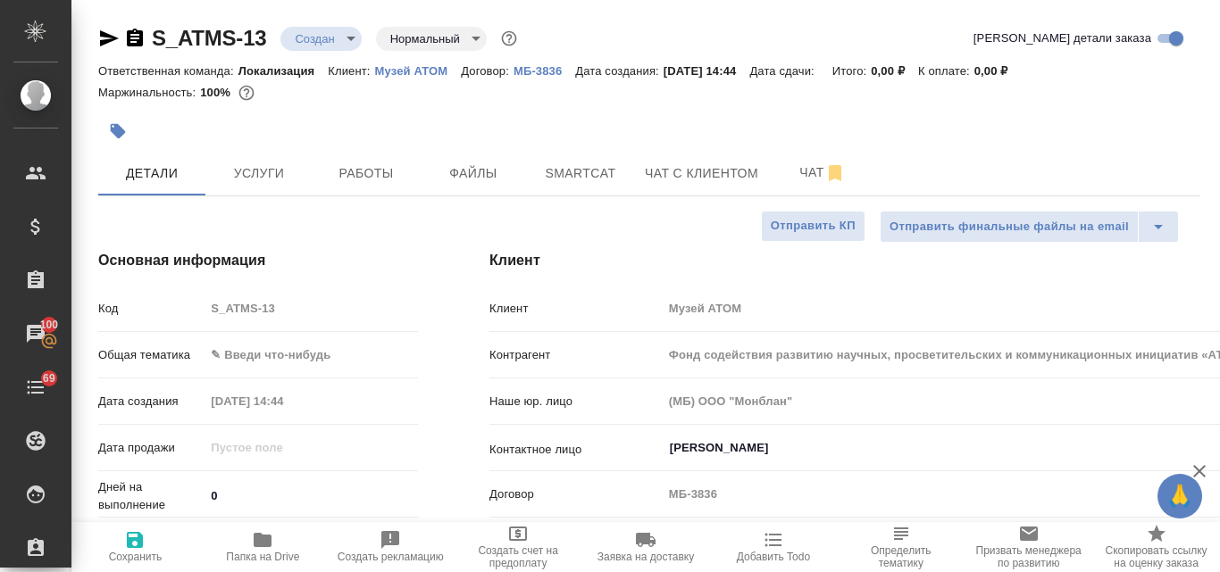
type textarea "x"
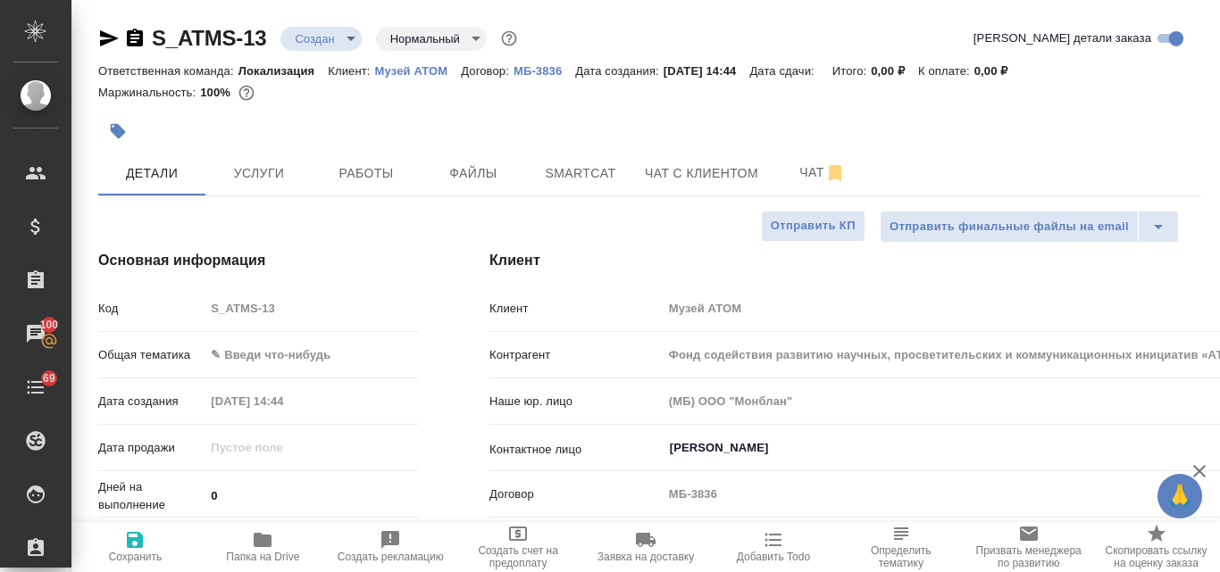
type textarea "x"
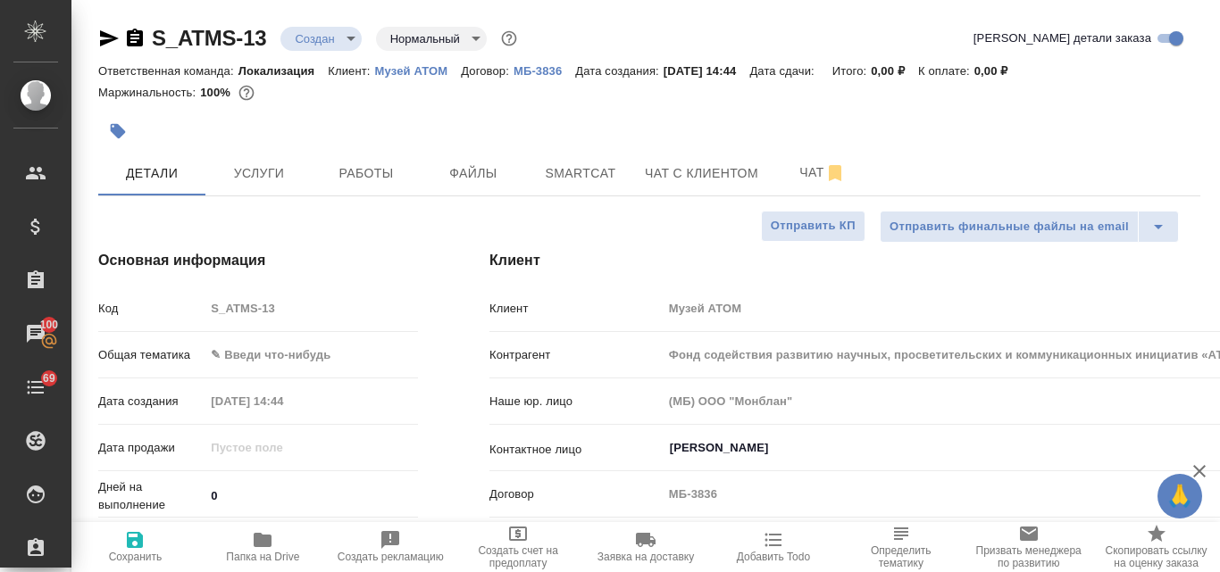
type textarea "x"
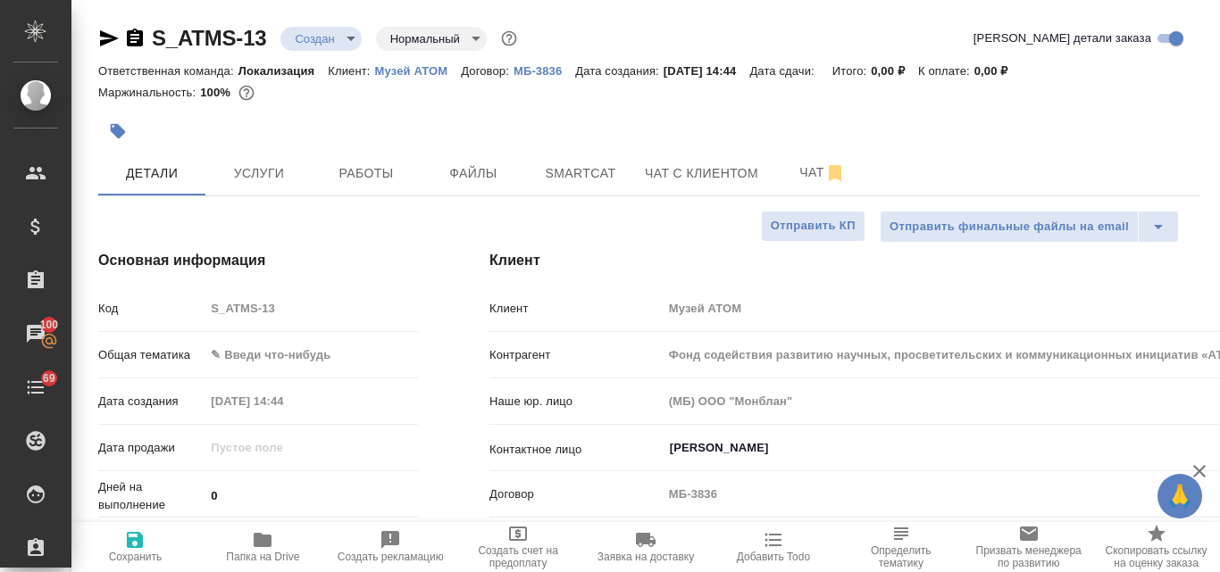
type textarea "x"
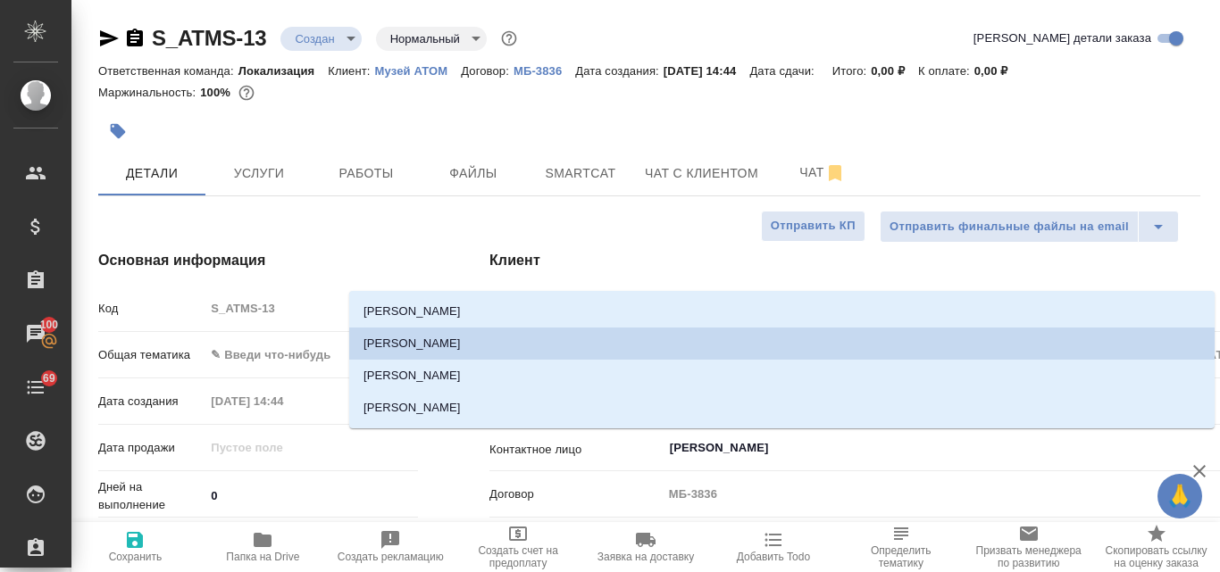
drag, startPoint x: 779, startPoint y: 447, endPoint x: 654, endPoint y: 443, distance: 126.0
click at [654, 443] on div "Контактное лицо Толкачева Марина ​" at bounding box center [1008, 447] width 1038 height 31
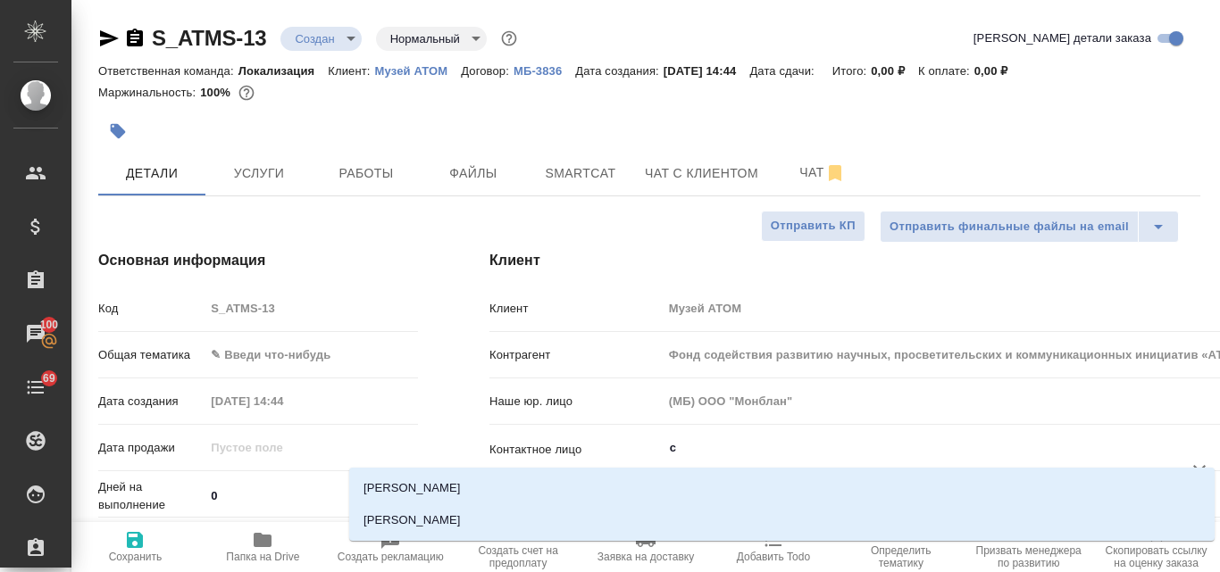
type input "с"
click at [413, 365] on body "🙏 .cls-1 fill:#fff; AWATERA Valyaeva Anna Клиенты Спецификации Заказы 100 Чаты …" at bounding box center [610, 286] width 1220 height 572
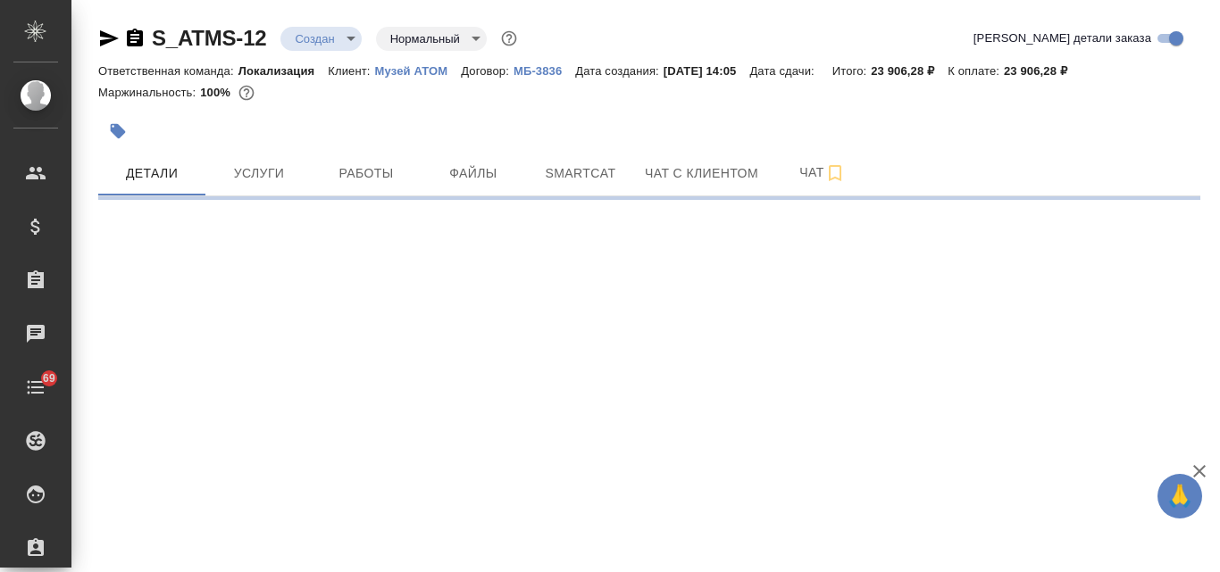
select select "RU"
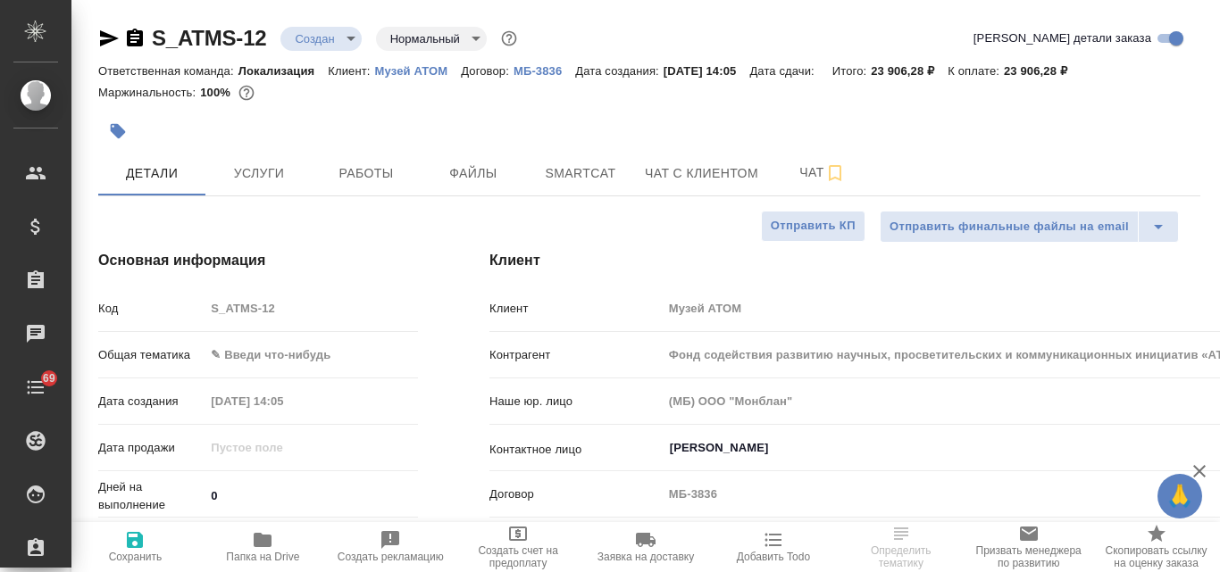
type textarea "x"
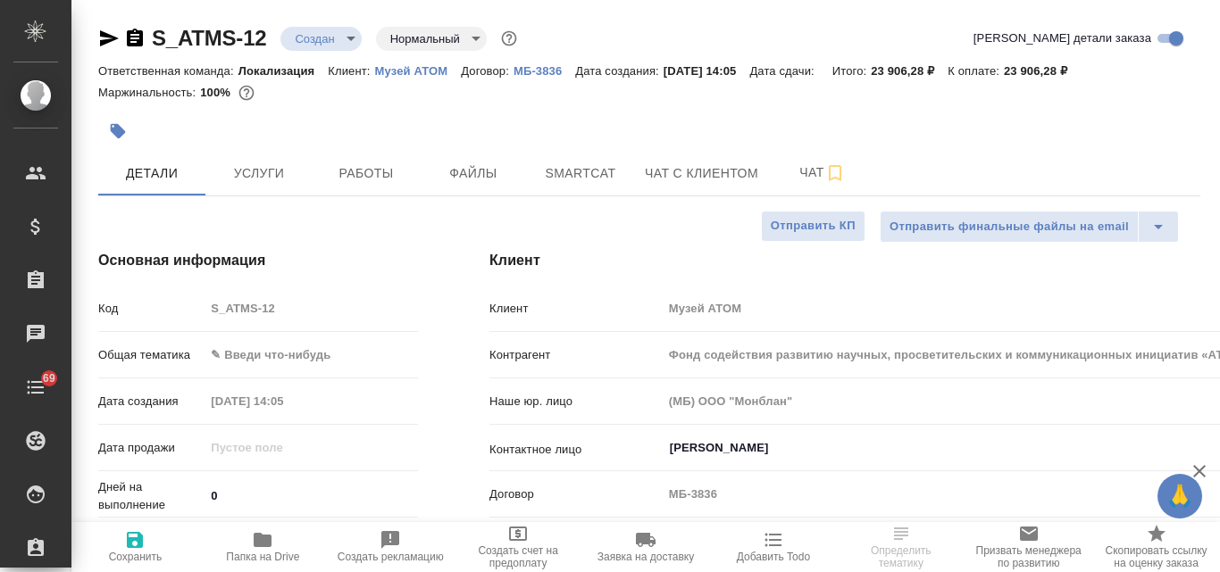
type textarea "x"
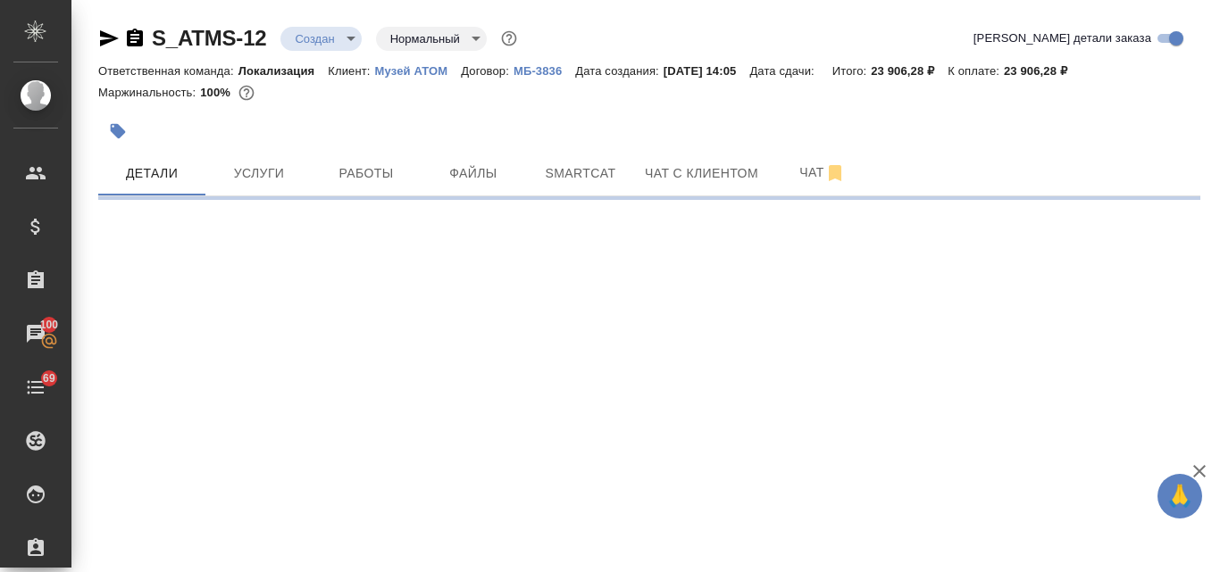
select select "RU"
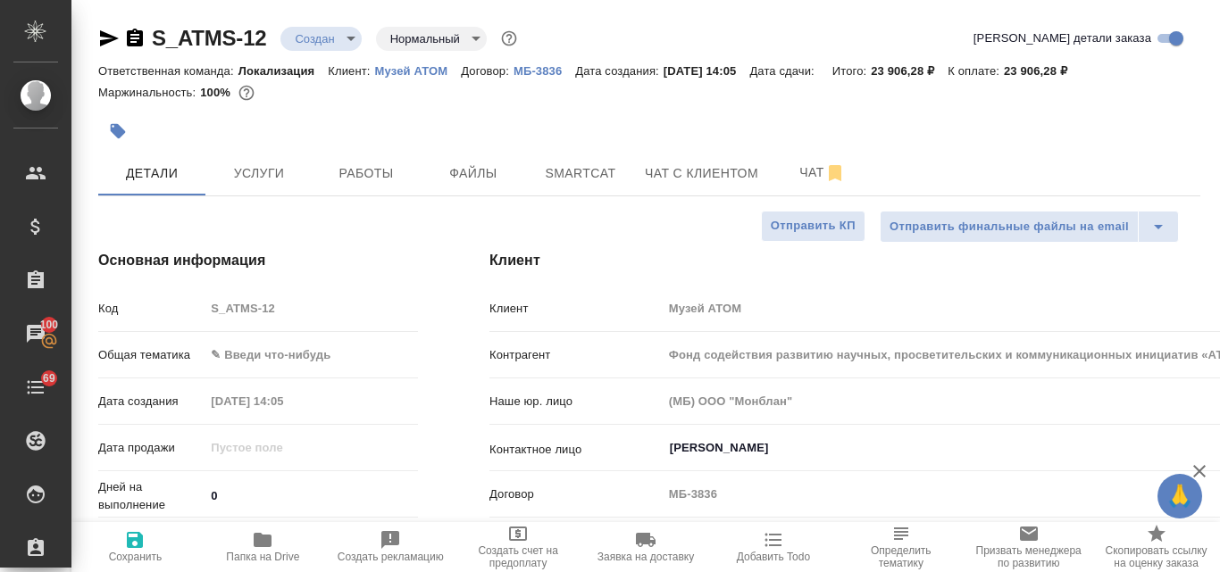
type textarea "x"
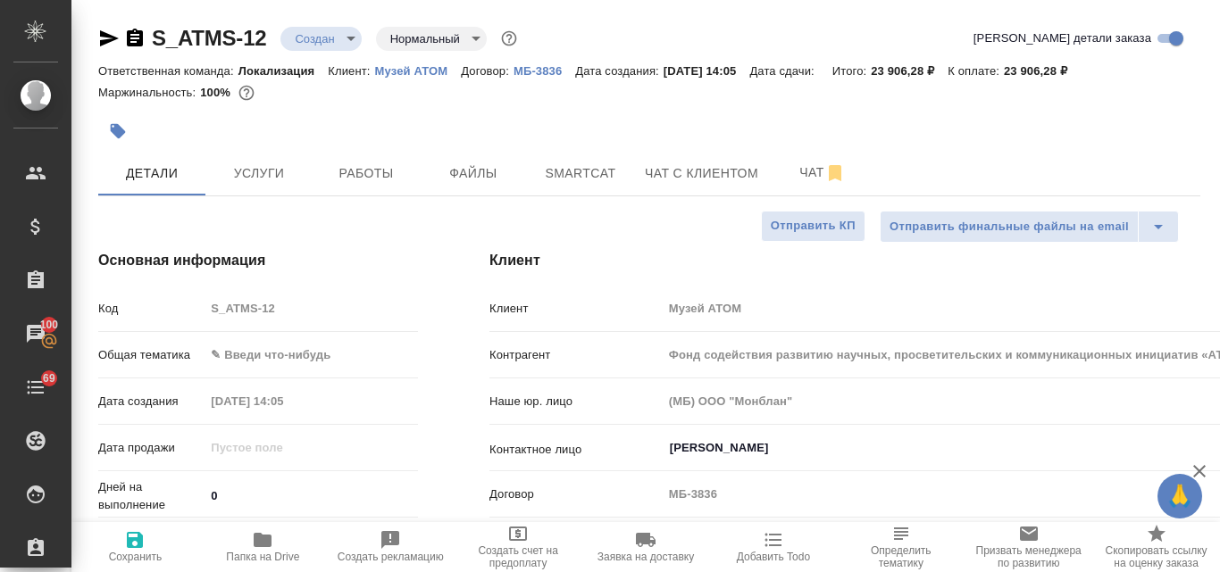
type textarea "x"
drag, startPoint x: 269, startPoint y: 40, endPoint x: 150, endPoint y: 37, distance: 118.8
click at [150, 37] on div "S_ATMS-12 Создан new Нормальный normal" at bounding box center [309, 38] width 422 height 29
copy link "S_ATMS-12"
type textarea "x"
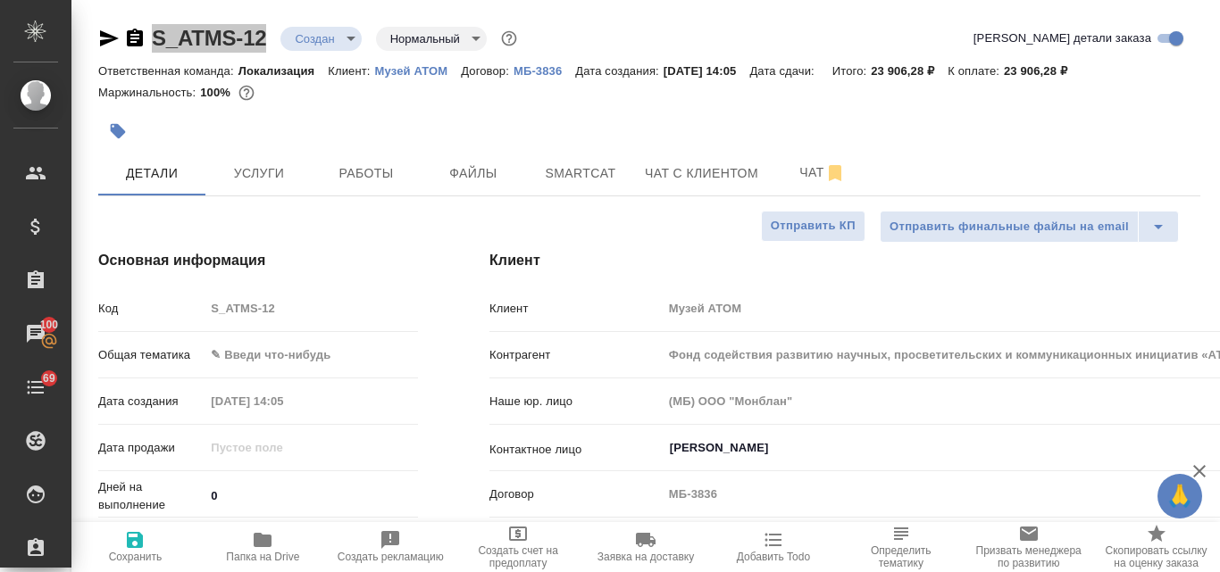
type textarea "x"
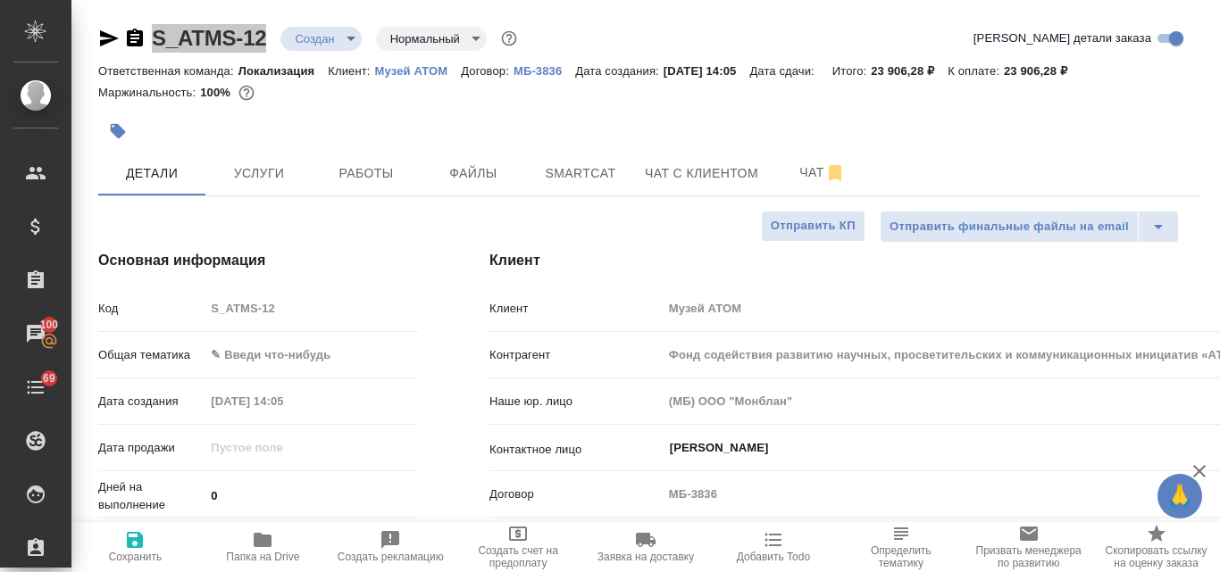
type textarea "x"
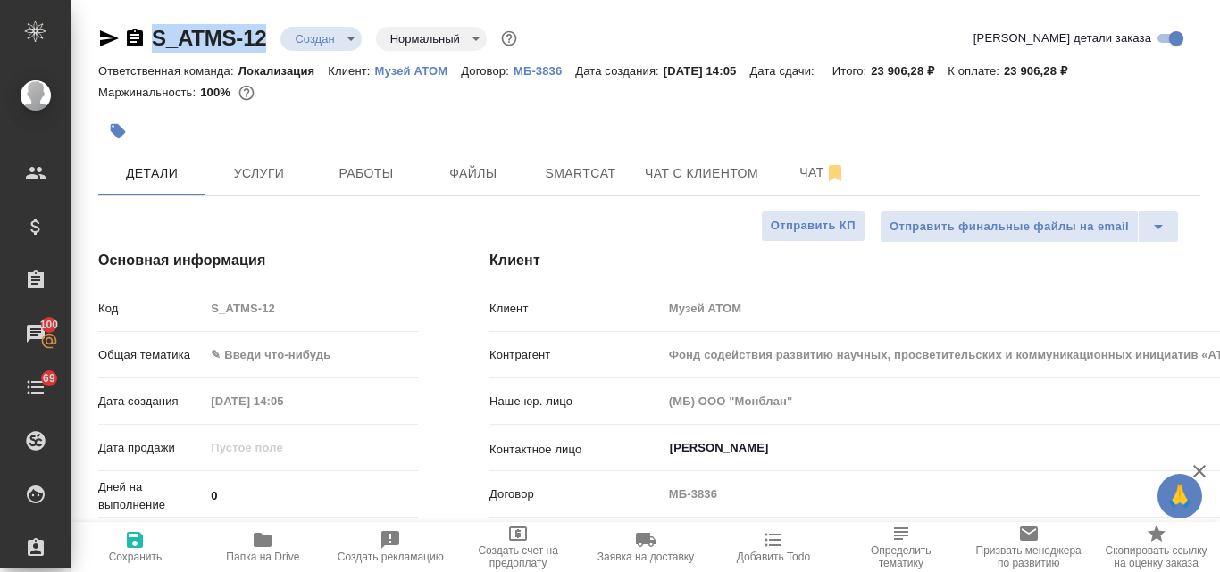
type textarea "x"
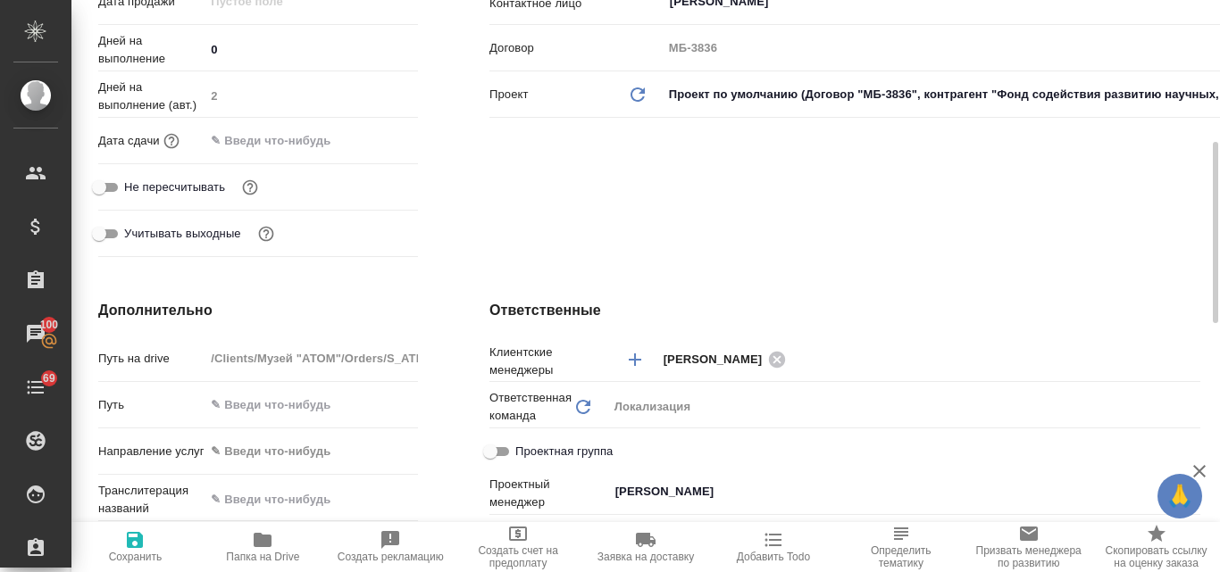
scroll to position [89, 0]
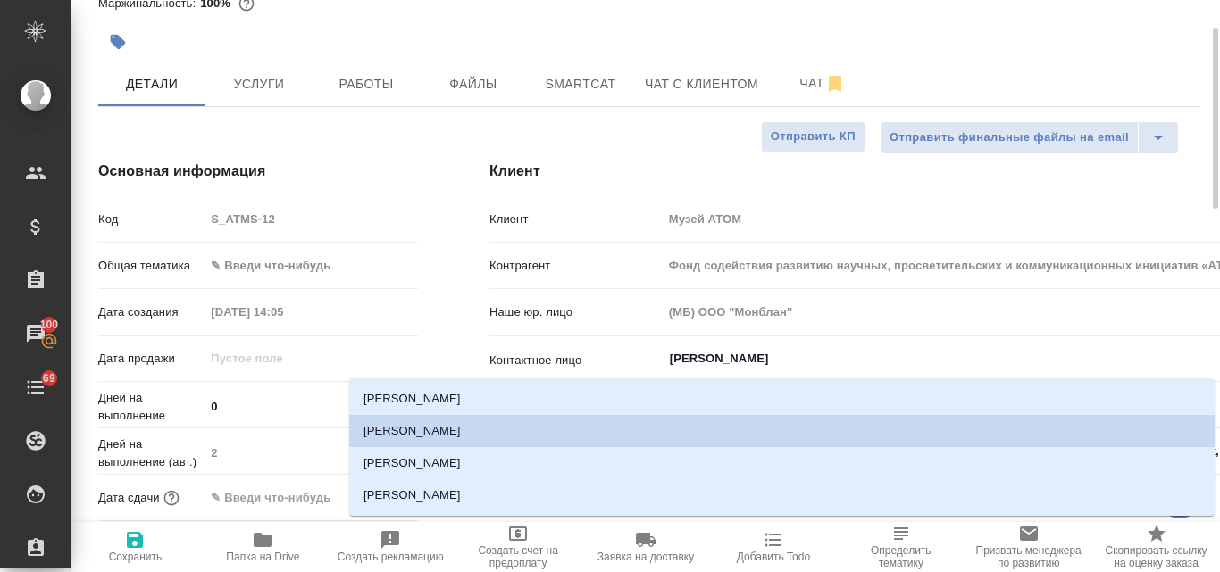
click at [777, 354] on input "[PERSON_NAME]" at bounding box center [1065, 358] width 795 height 21
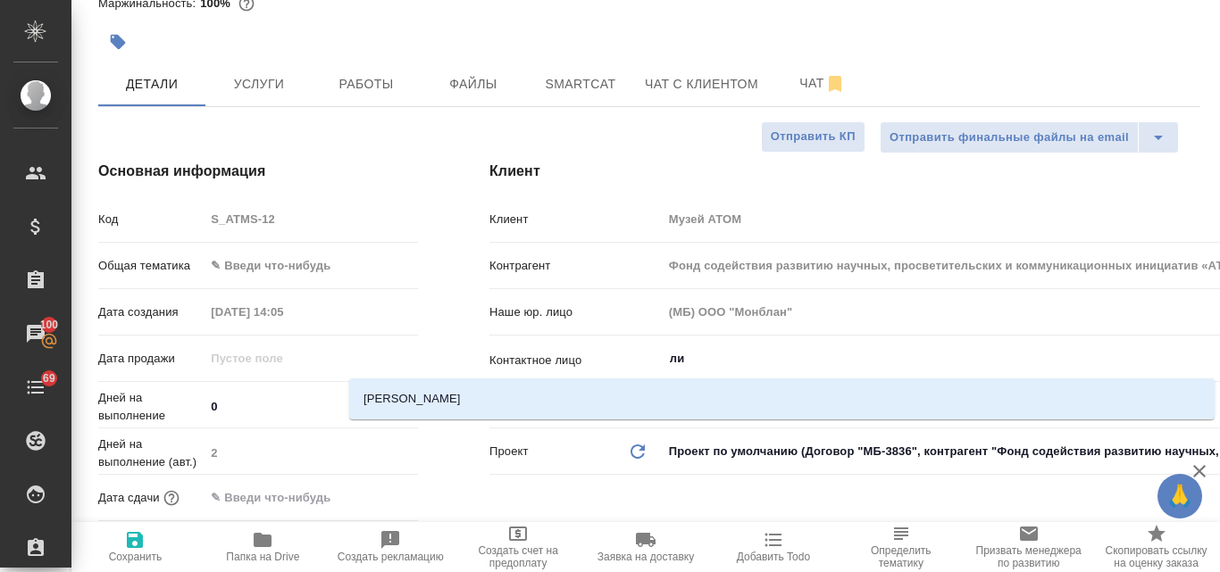
type input "л"
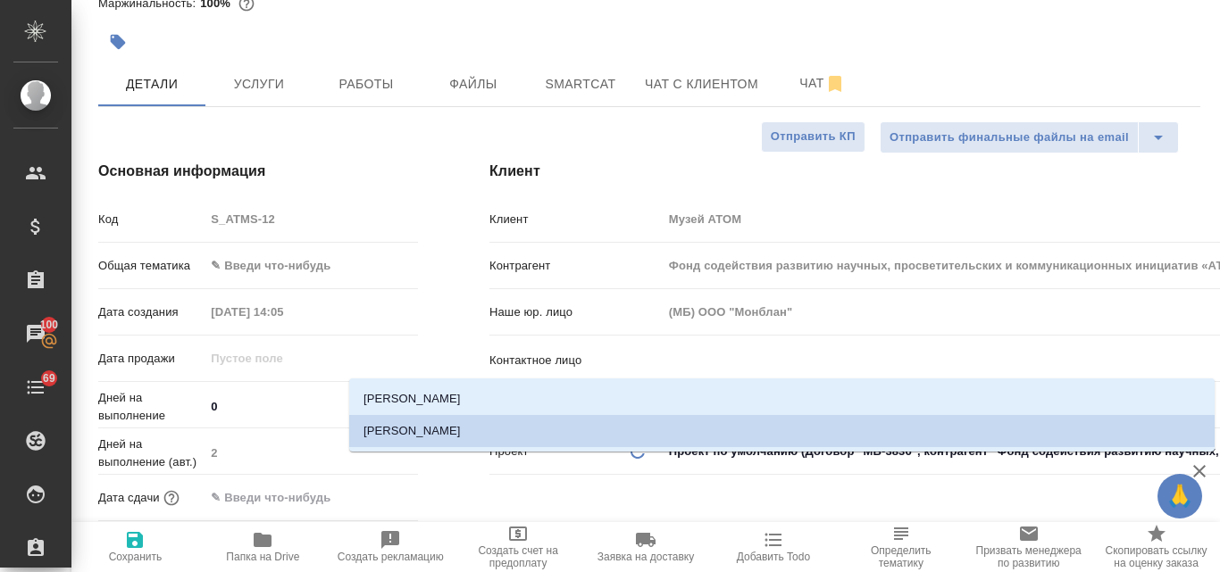
type textarea "x"
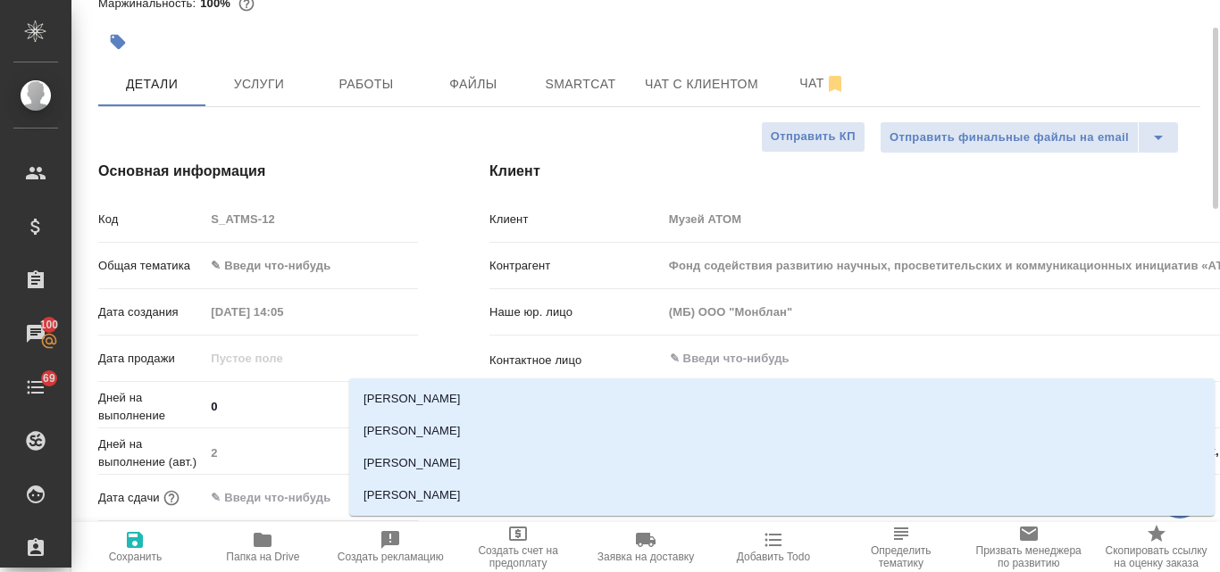
scroll to position [0, 0]
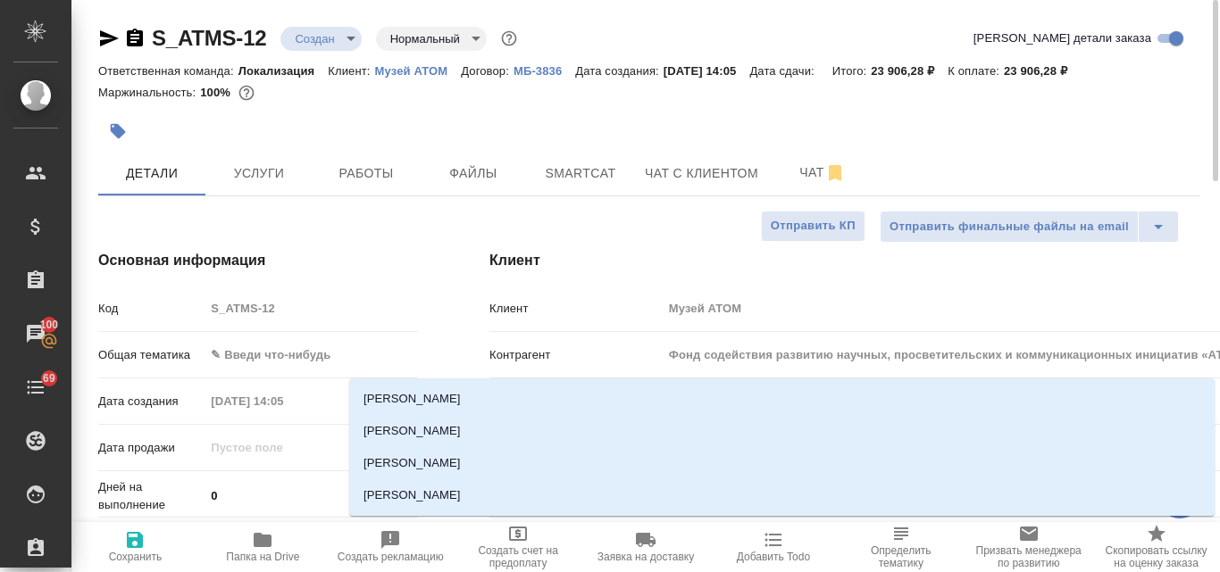
click at [407, 71] on p "Музей АТОМ" at bounding box center [418, 70] width 87 height 13
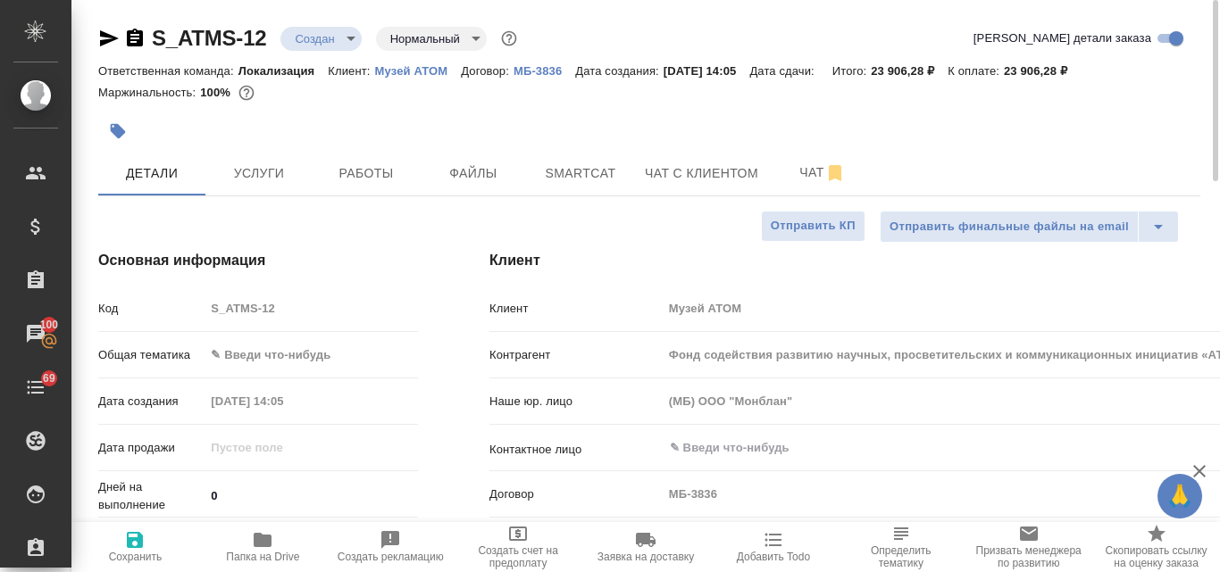
type textarea "x"
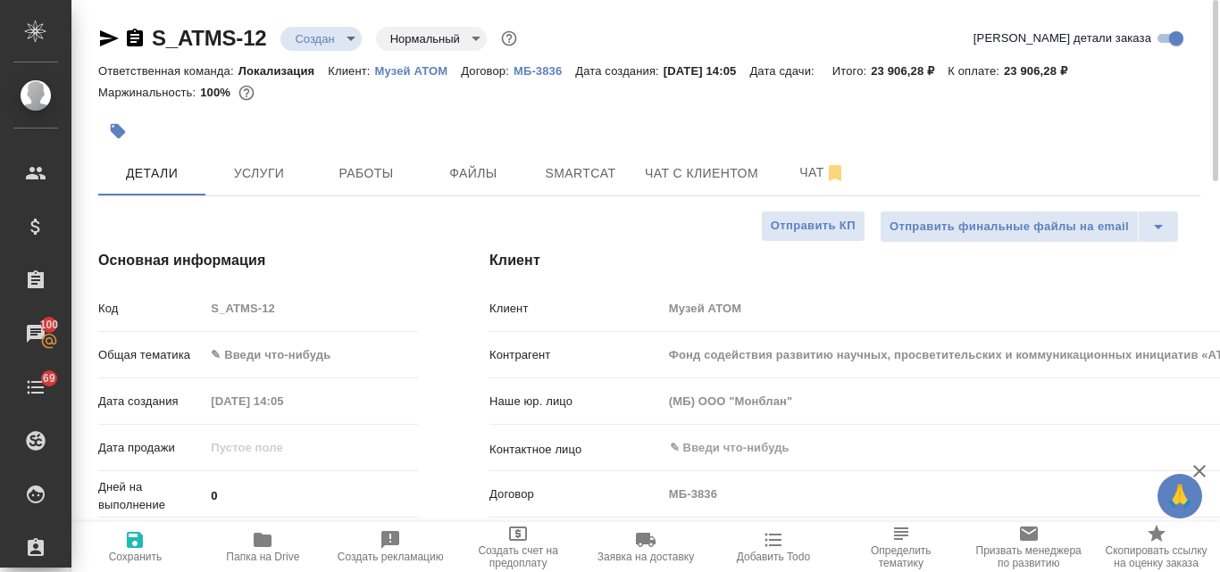
type textarea "x"
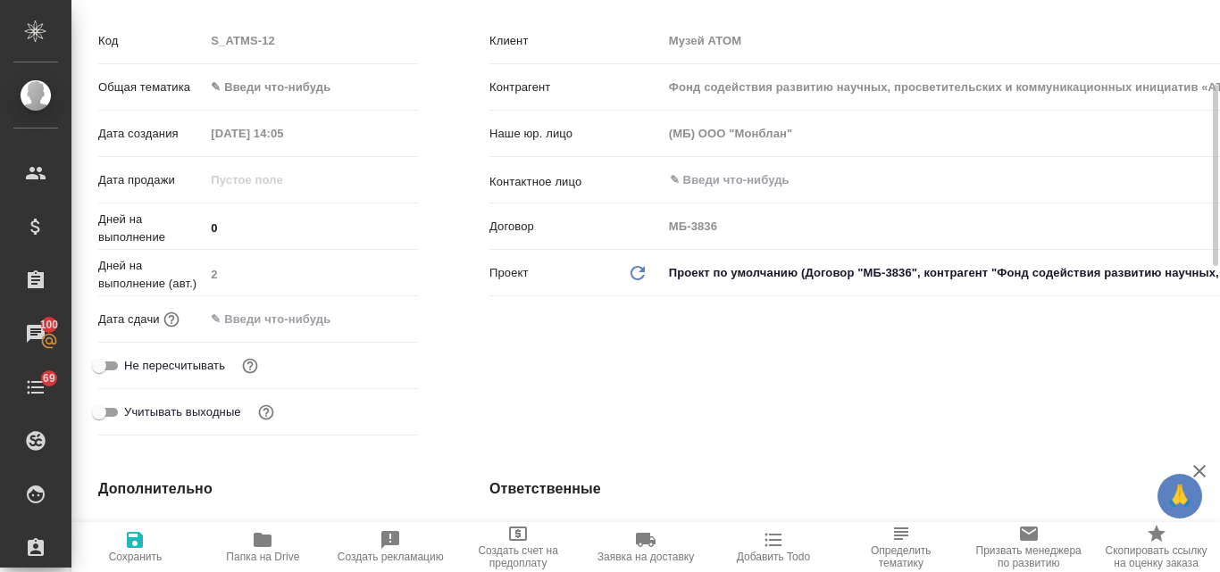
type textarea "x"
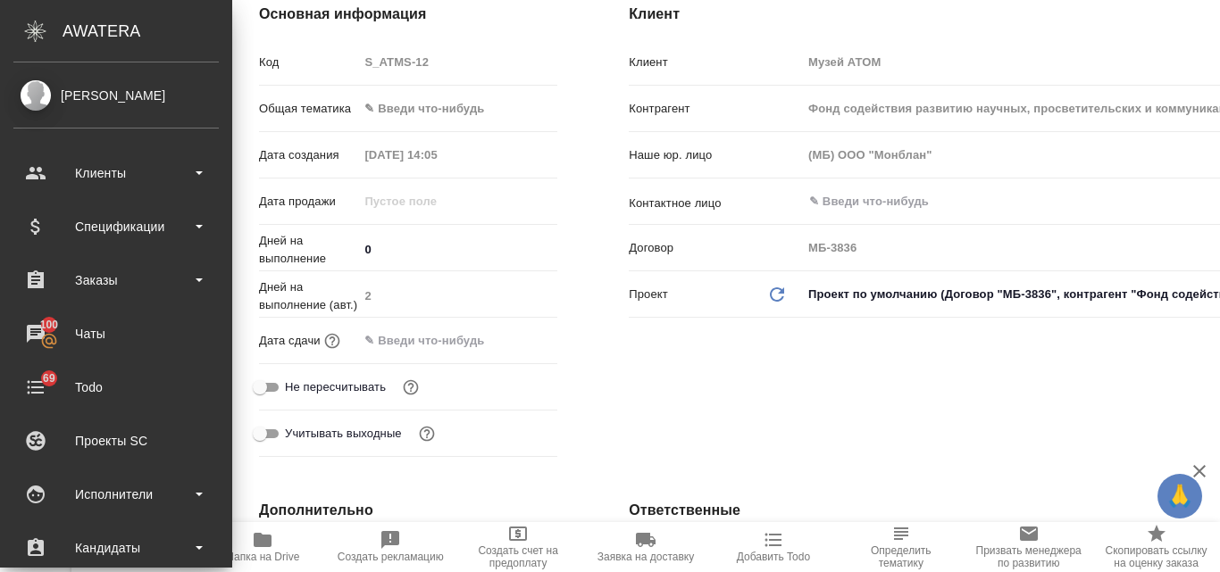
type textarea "x"
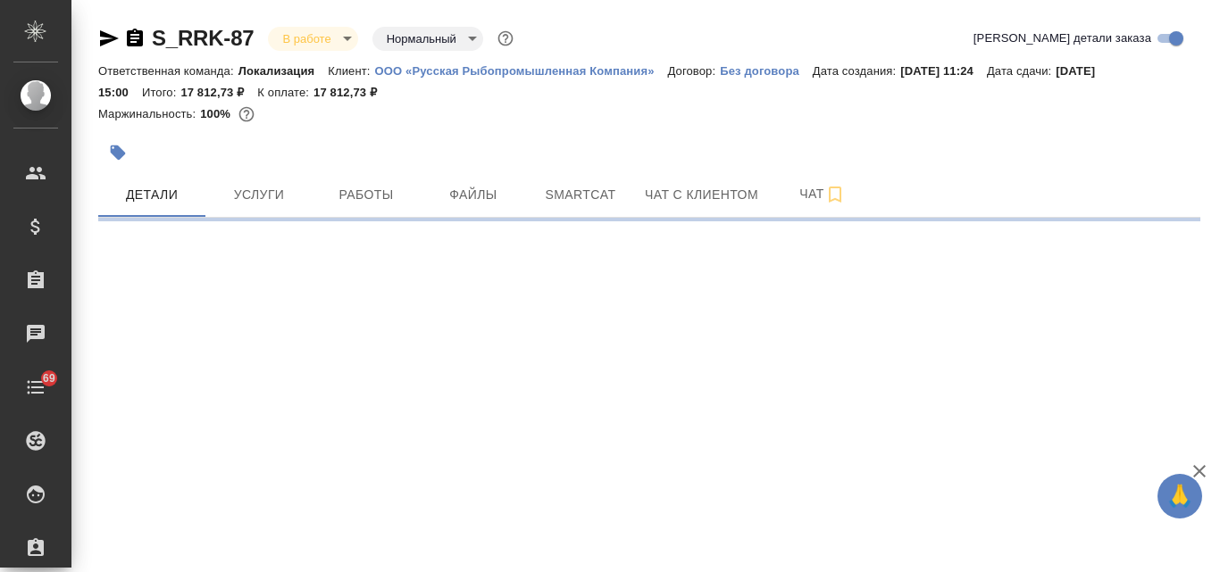
select select "RU"
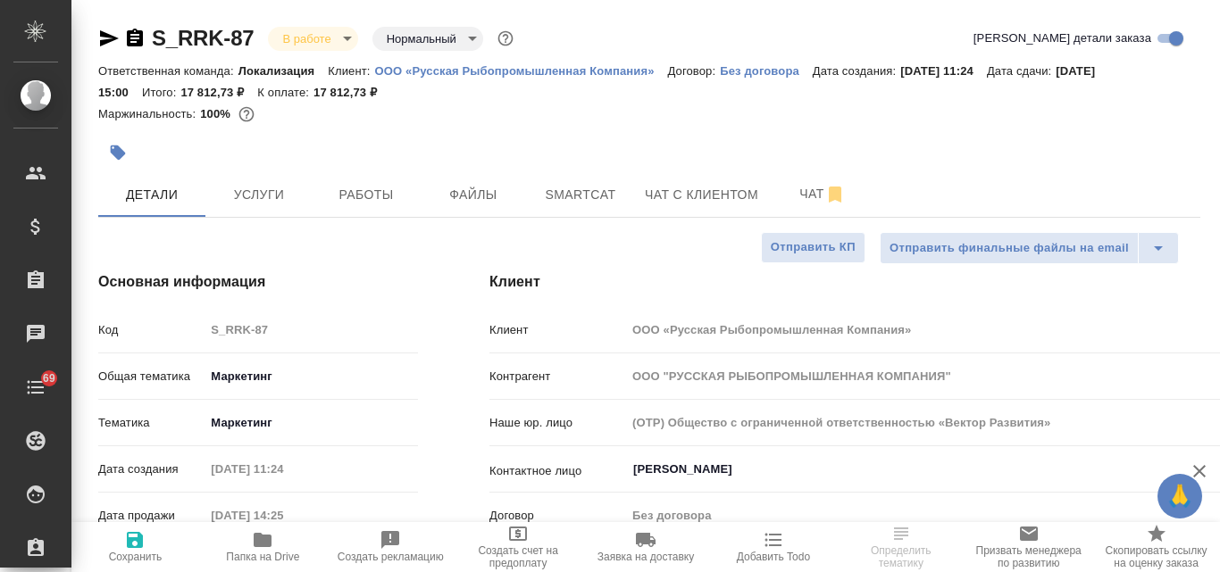
type textarea "x"
click at [103, 42] on icon "button" at bounding box center [109, 38] width 19 height 16
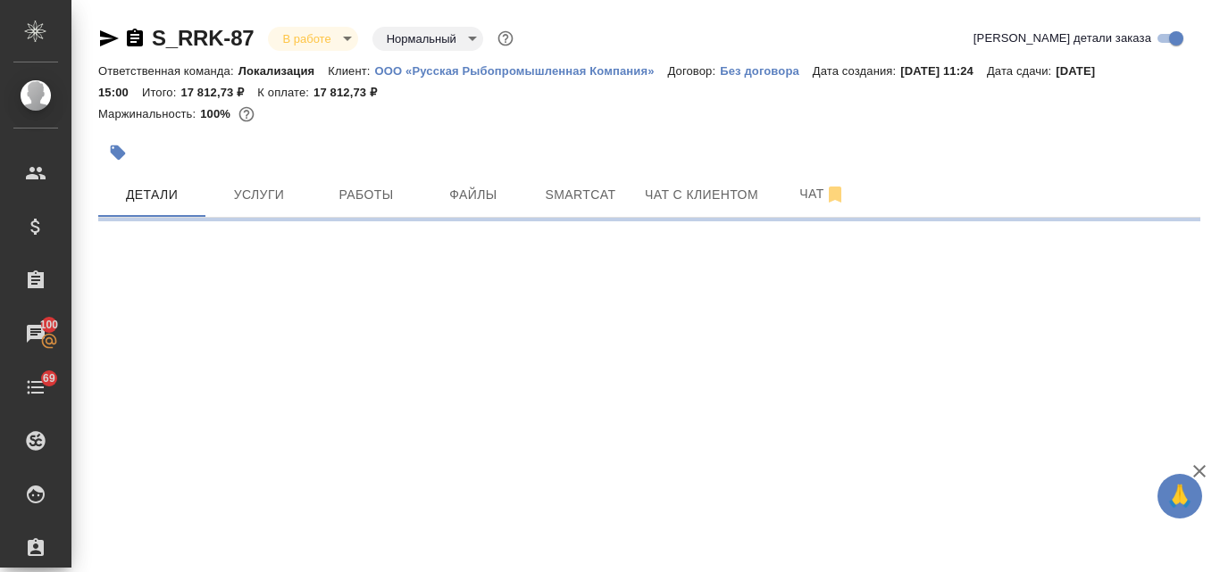
select select "RU"
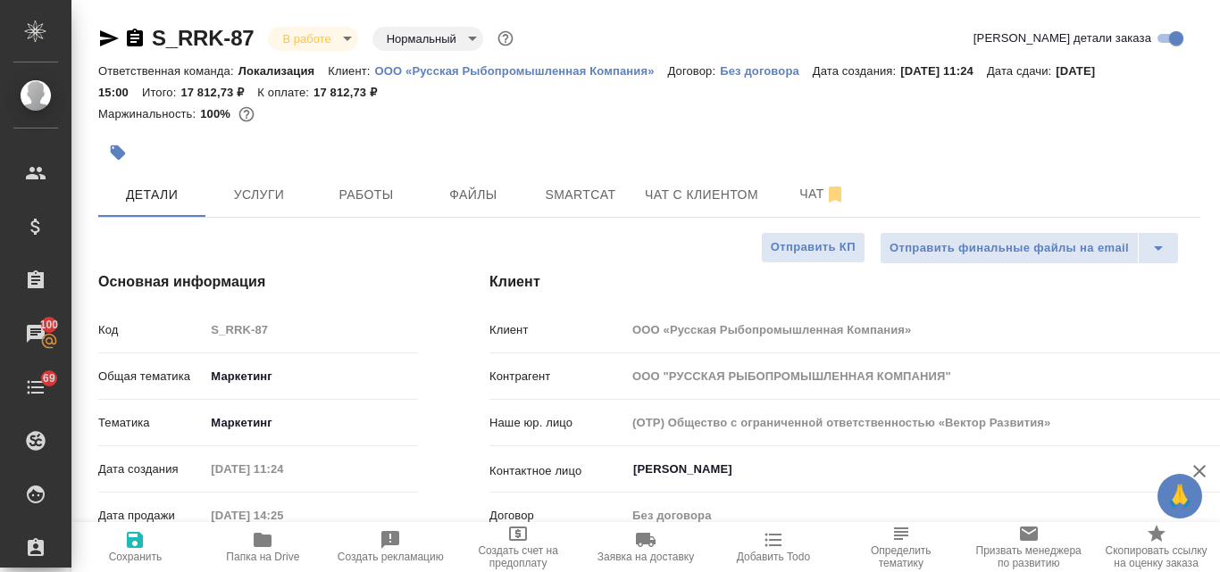
type textarea "x"
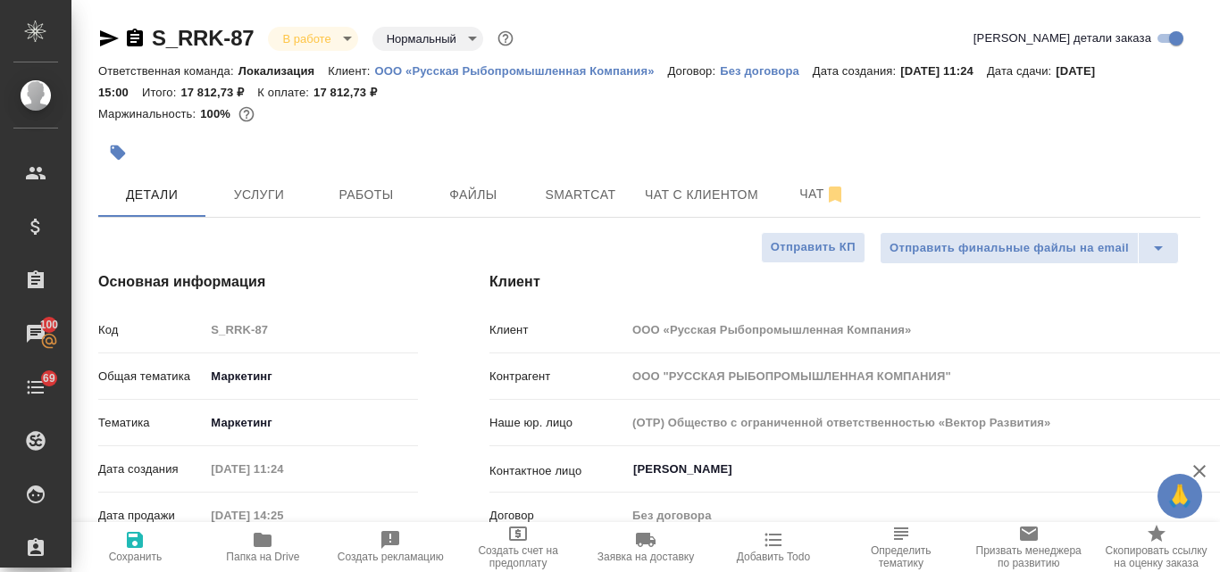
type textarea "x"
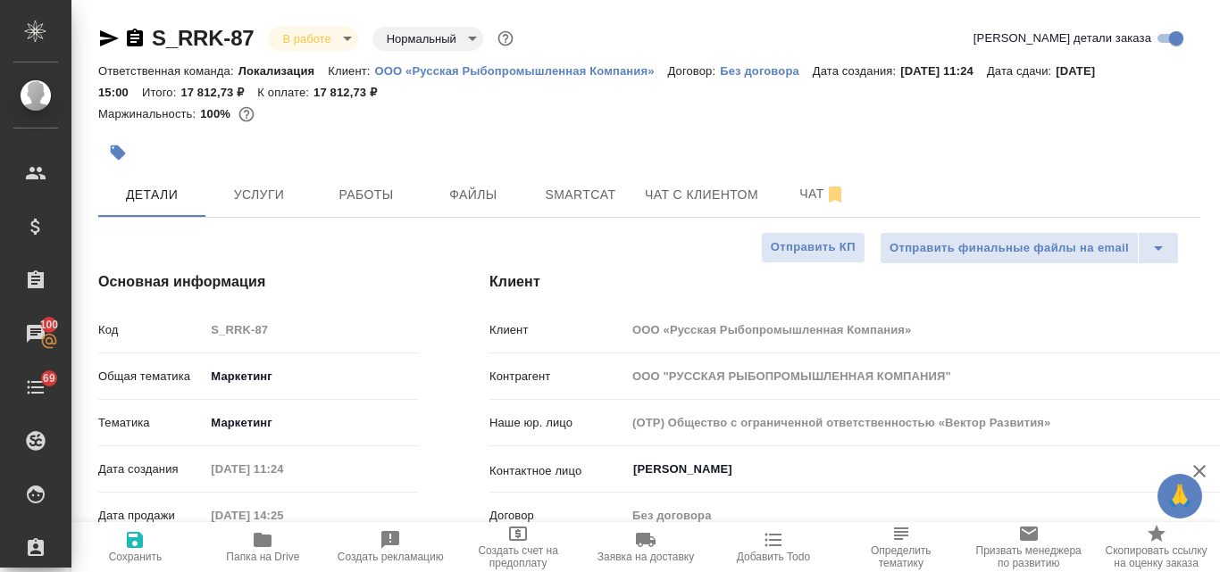
type textarea "x"
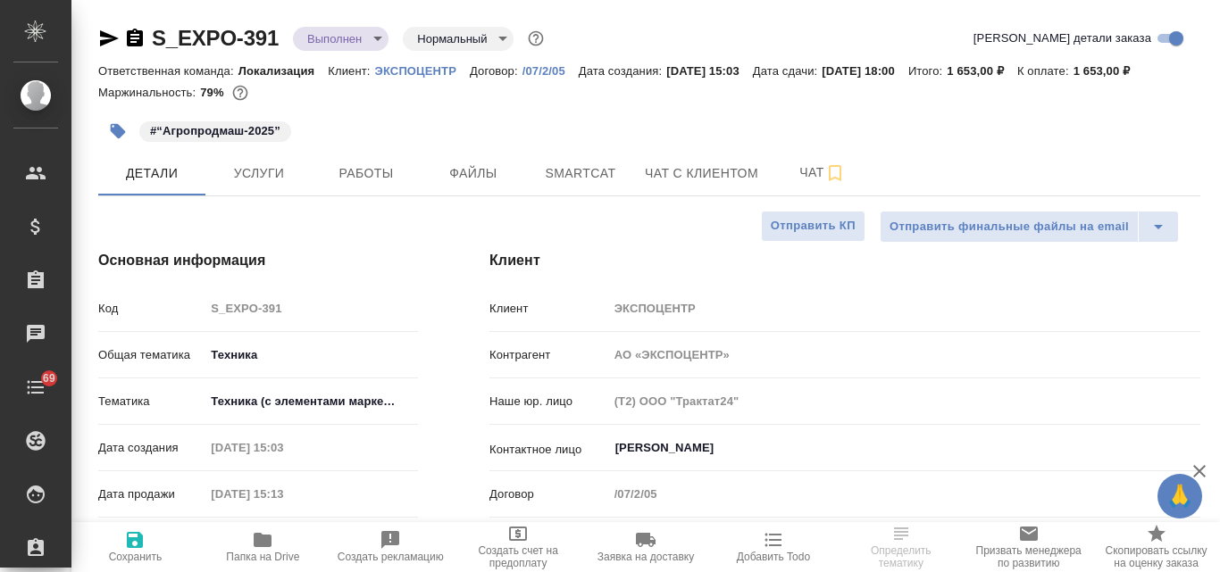
select select "RU"
type textarea "x"
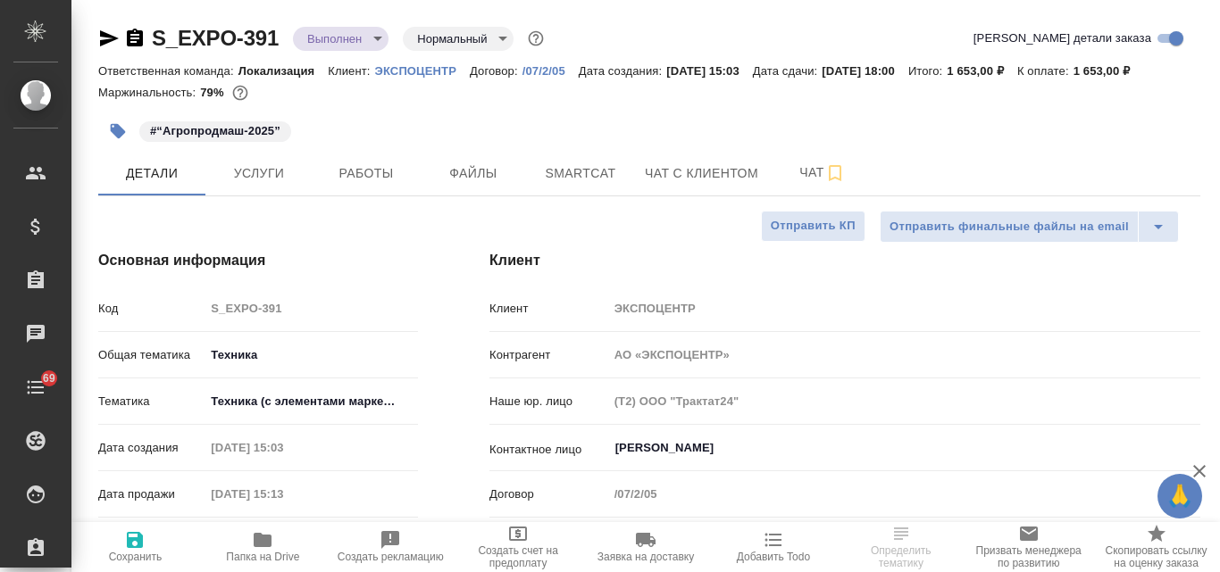
type textarea "x"
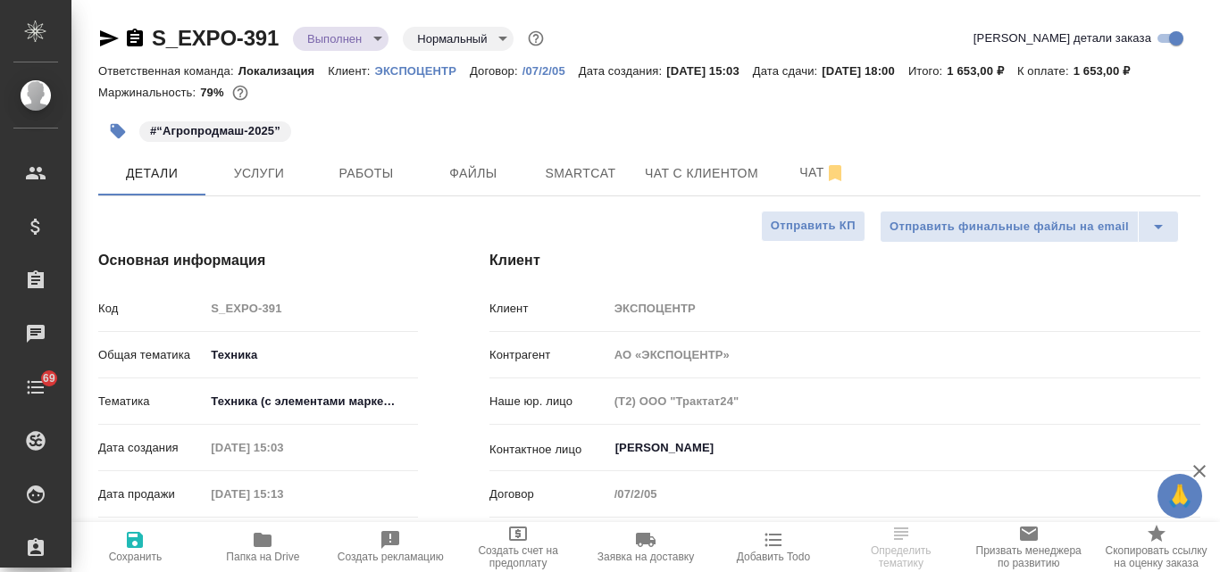
click at [374, 35] on body "🙏 .cls-1 fill:#fff; AWATERA [PERSON_NAME] Спецификации Заказы Чаты 69 Todo Прое…" at bounding box center [610, 286] width 1220 height 572
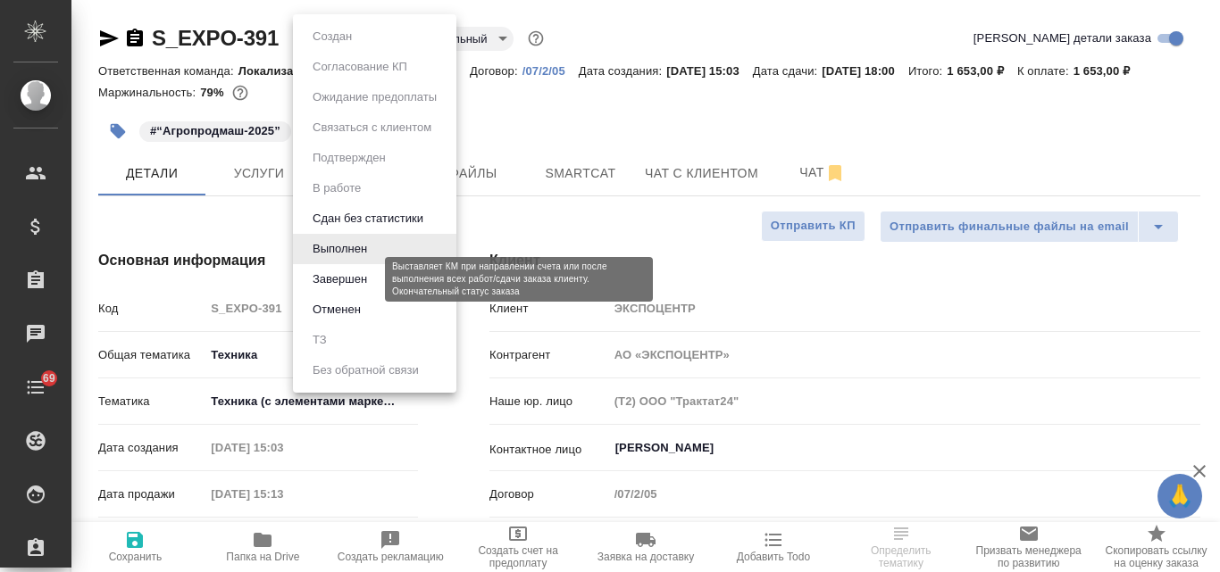
click at [363, 279] on button "Завершен" at bounding box center [339, 280] width 65 height 20
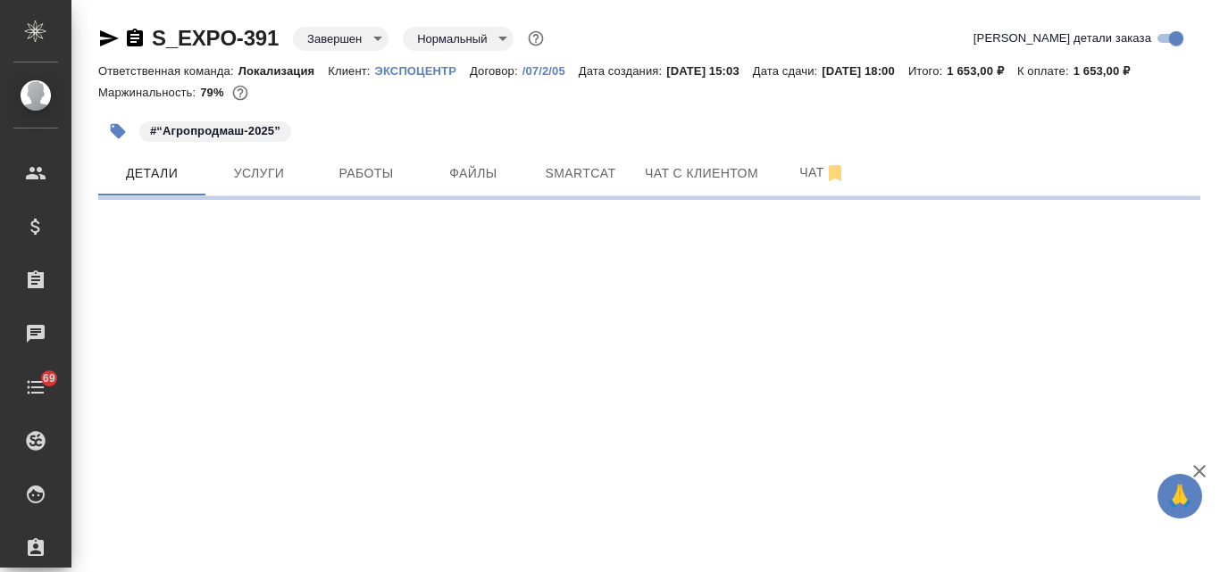
select select "RU"
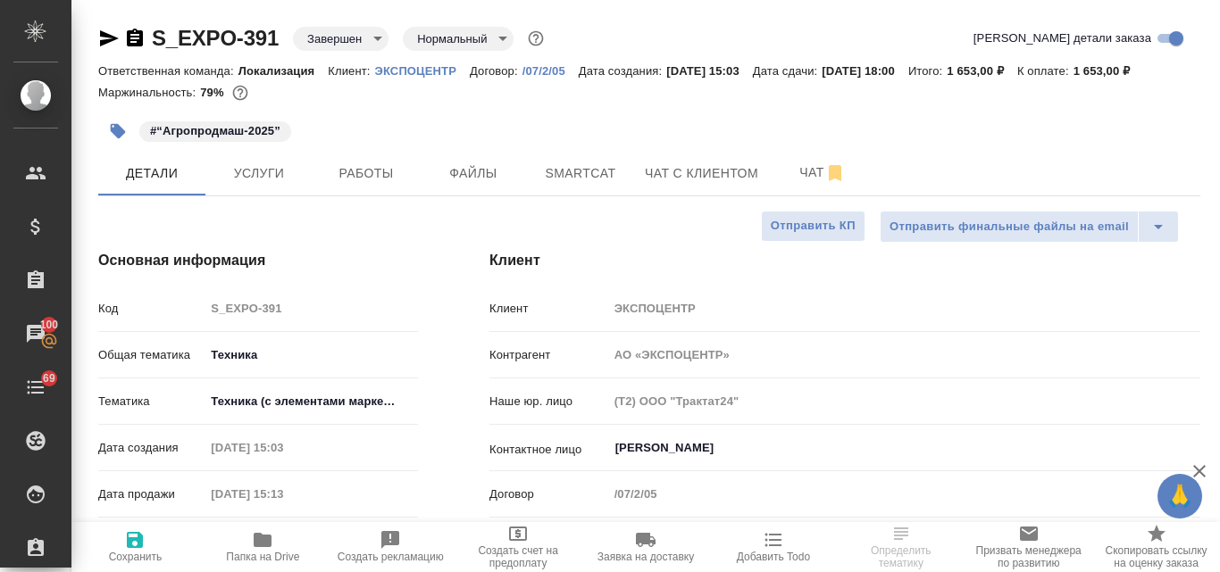
type textarea "x"
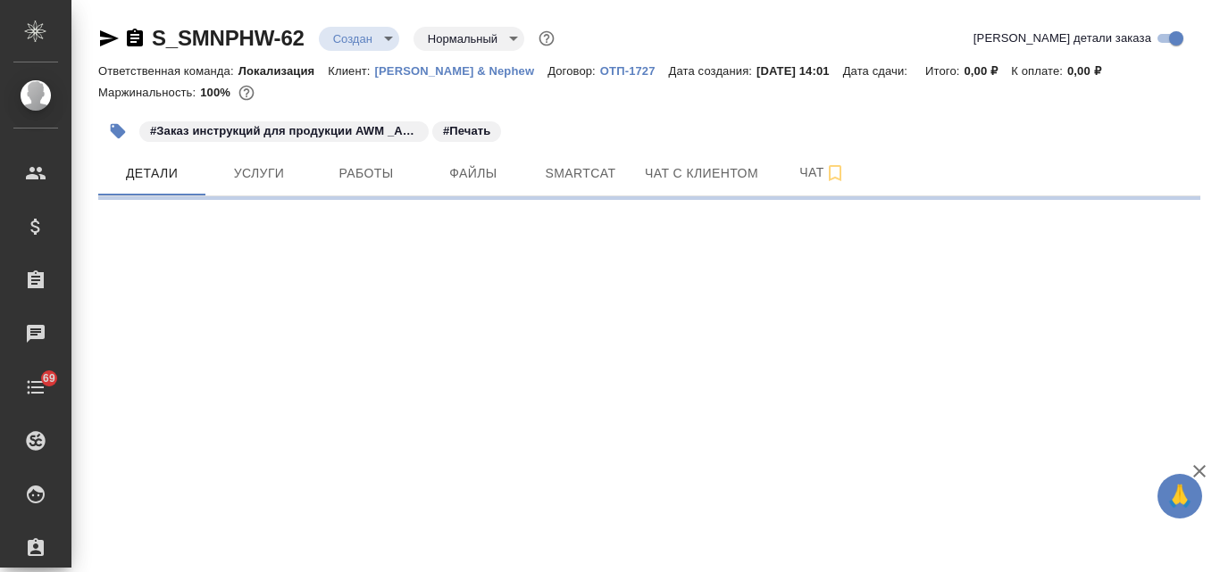
select select "RU"
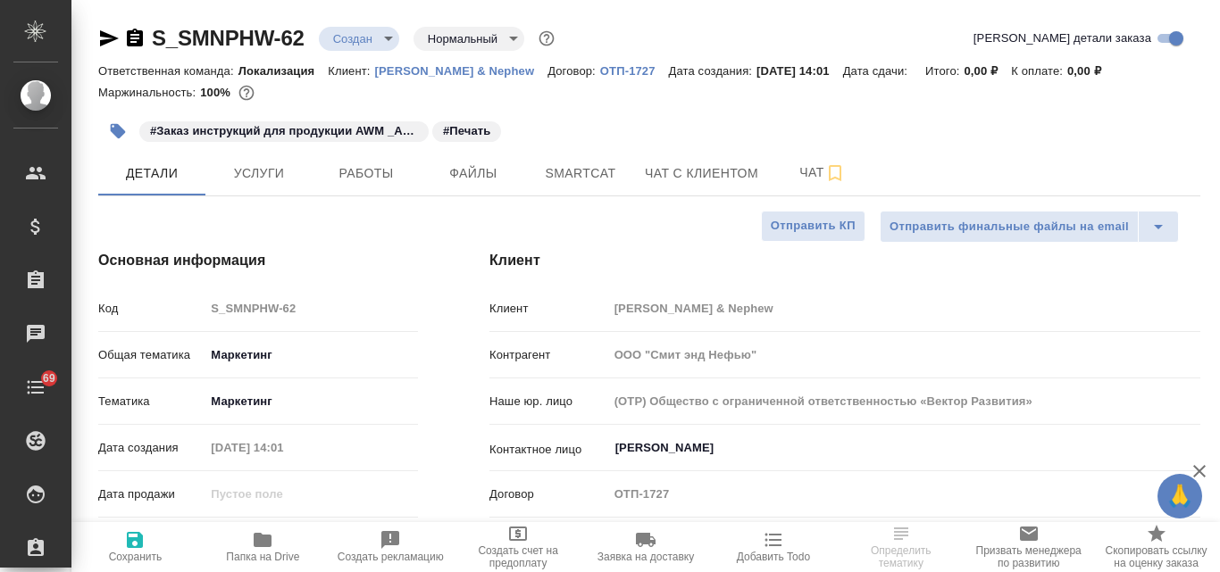
type textarea "x"
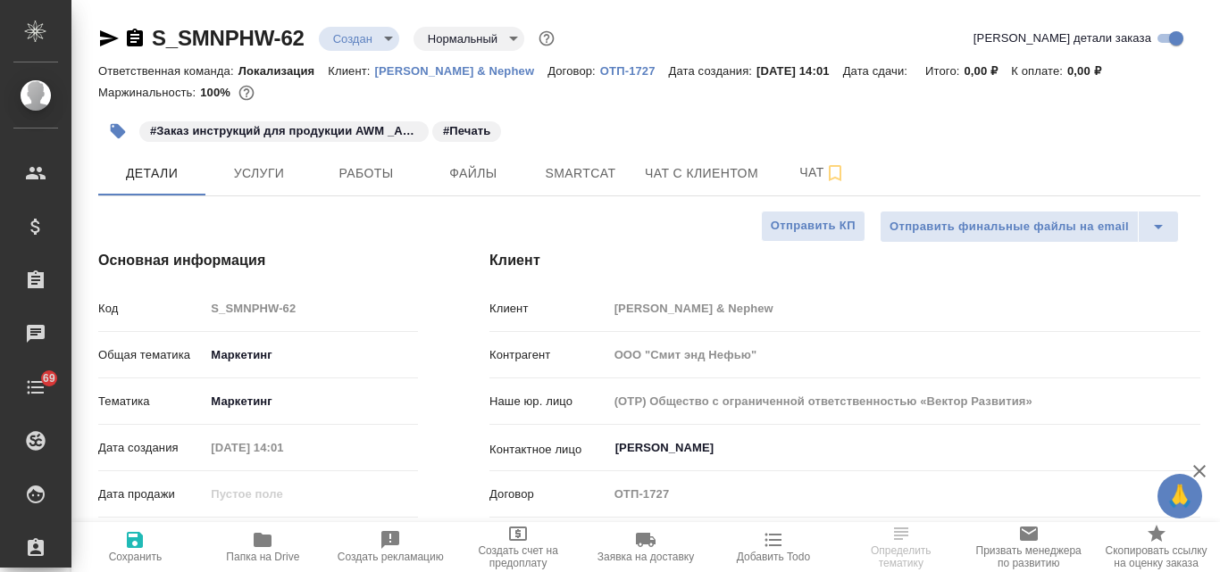
type textarea "x"
select select "RU"
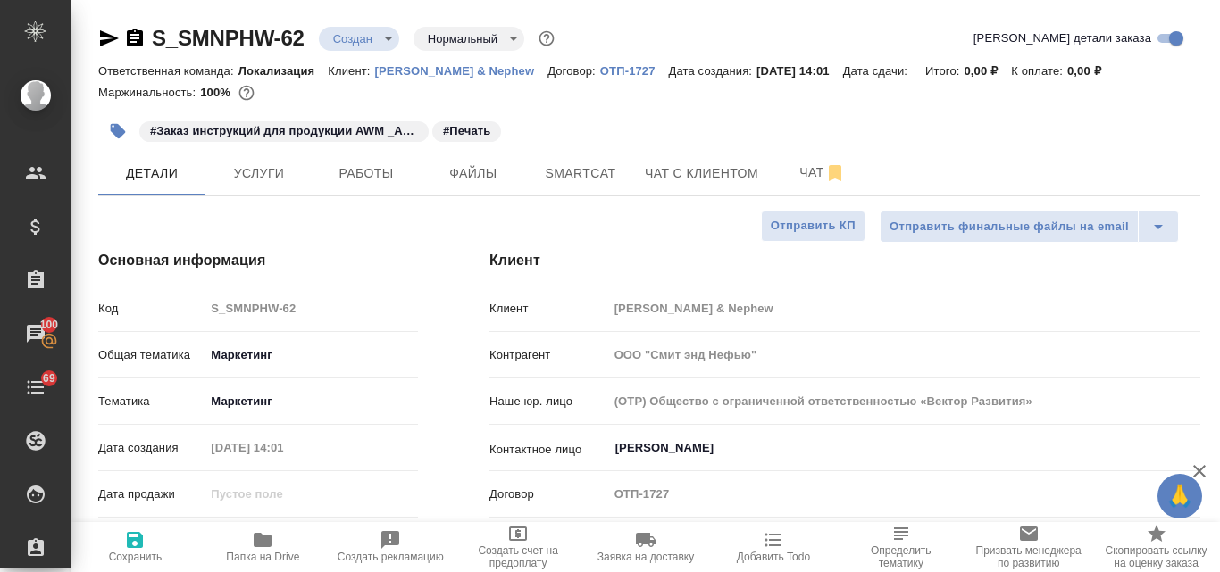
type textarea "x"
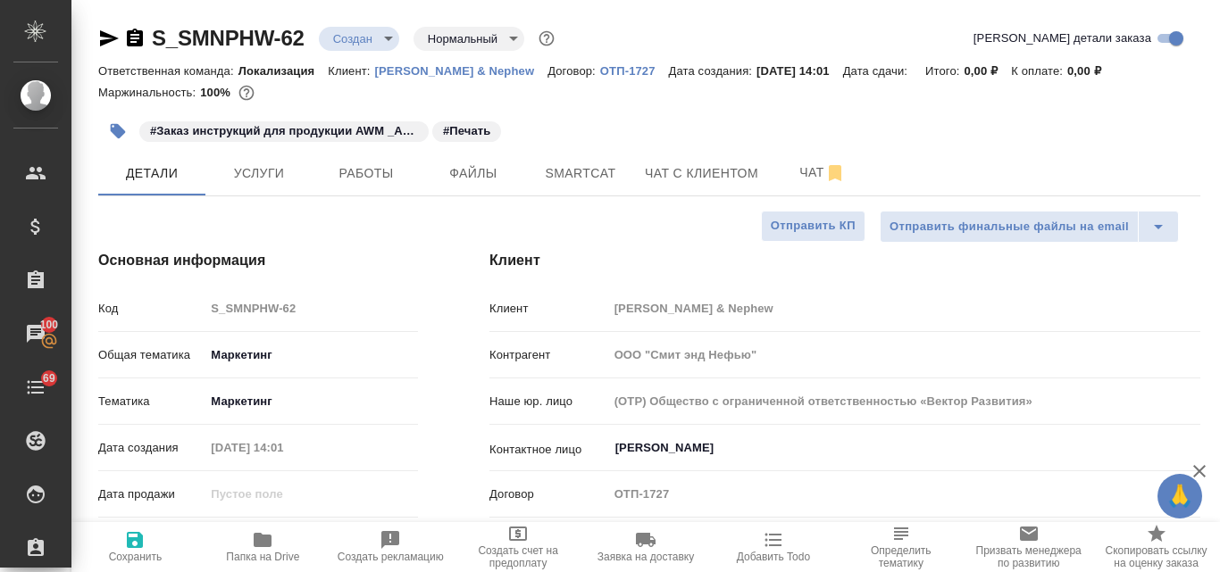
type textarea "x"
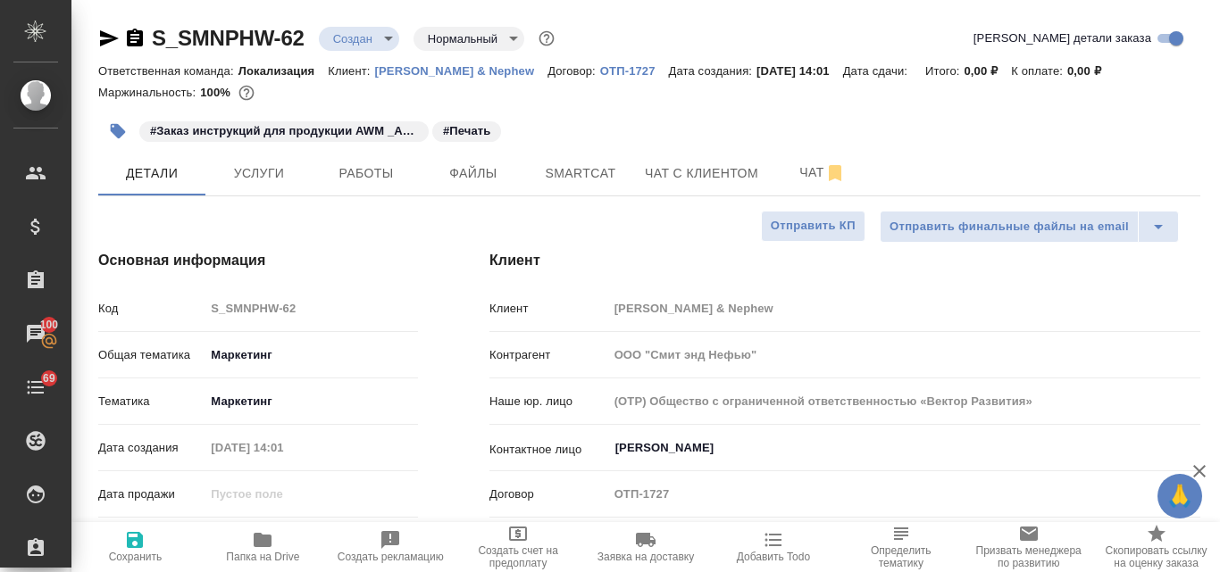
type textarea "x"
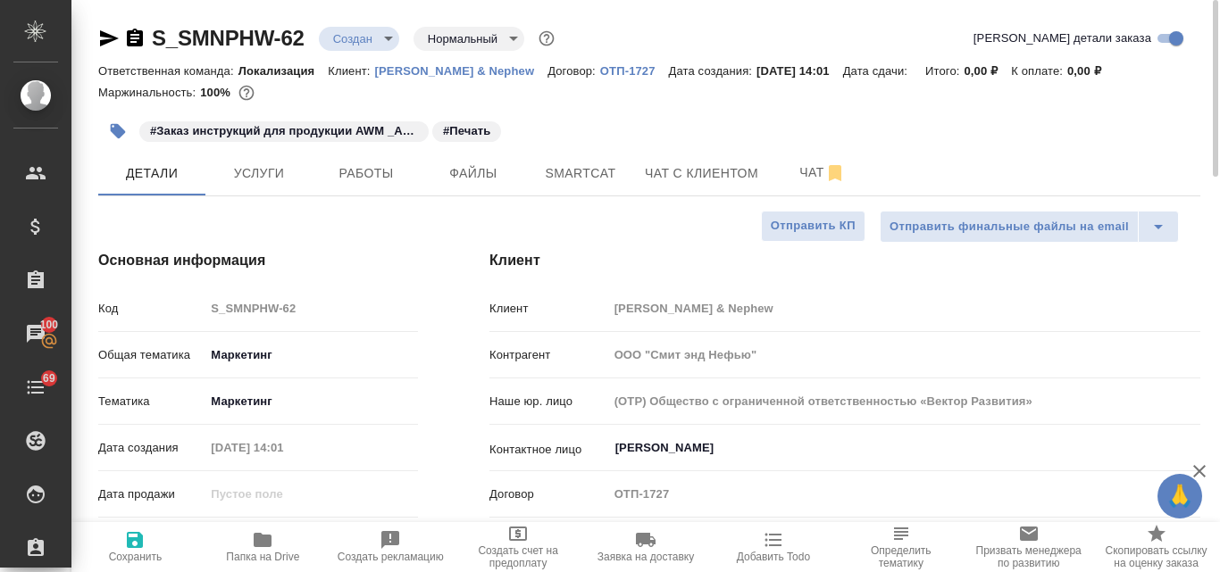
type textarea "x"
click at [107, 34] on icon "button" at bounding box center [109, 38] width 19 height 16
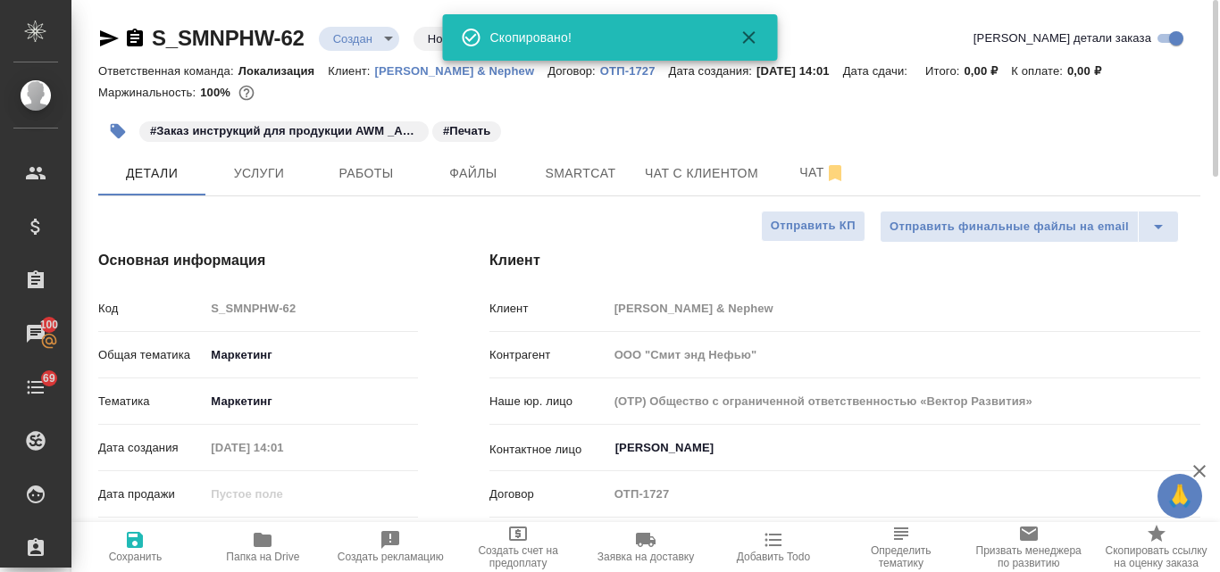
type textarea "x"
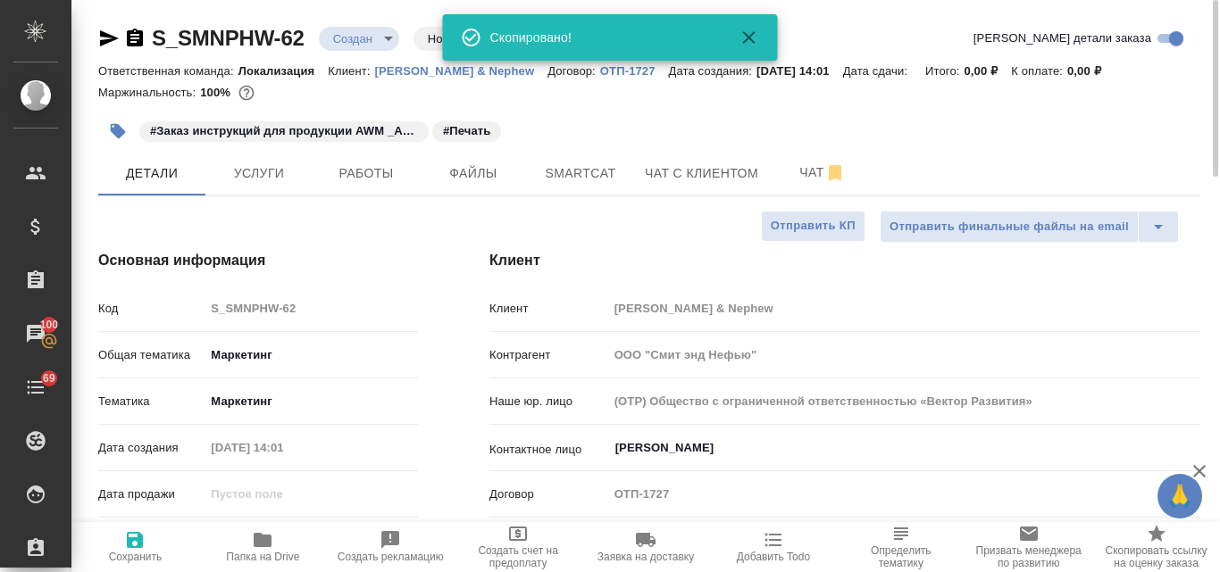
type textarea "x"
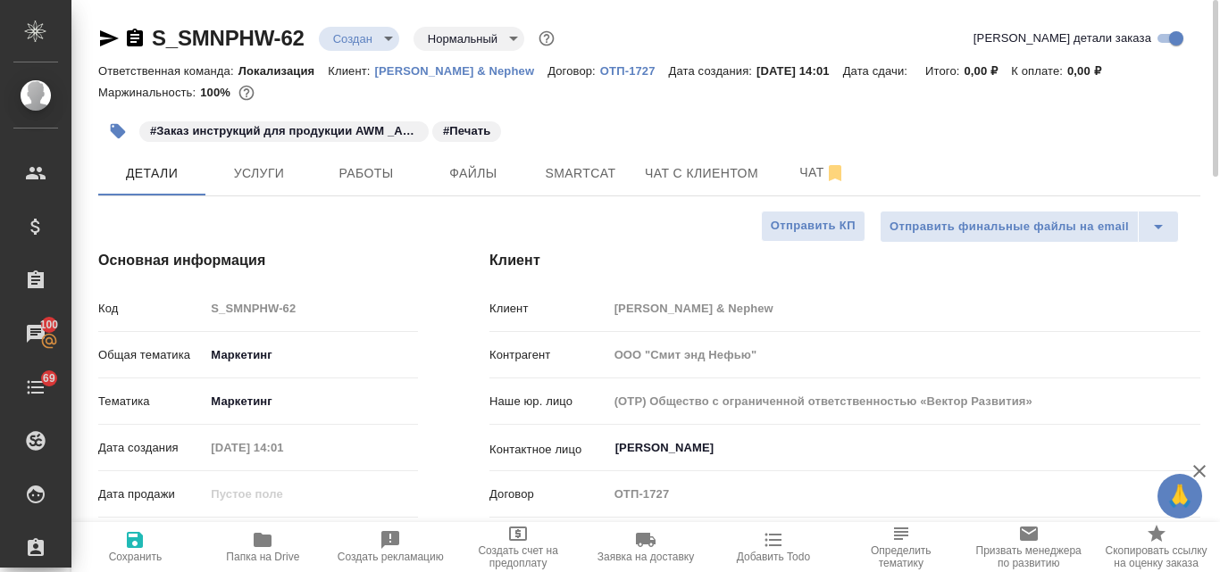
type textarea "x"
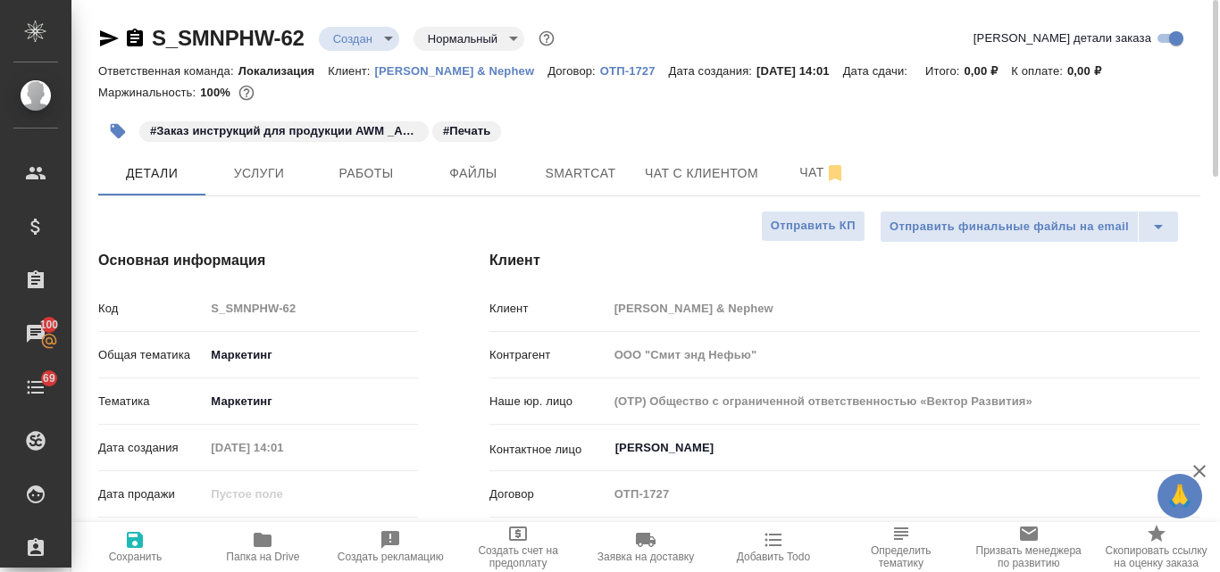
type textarea "x"
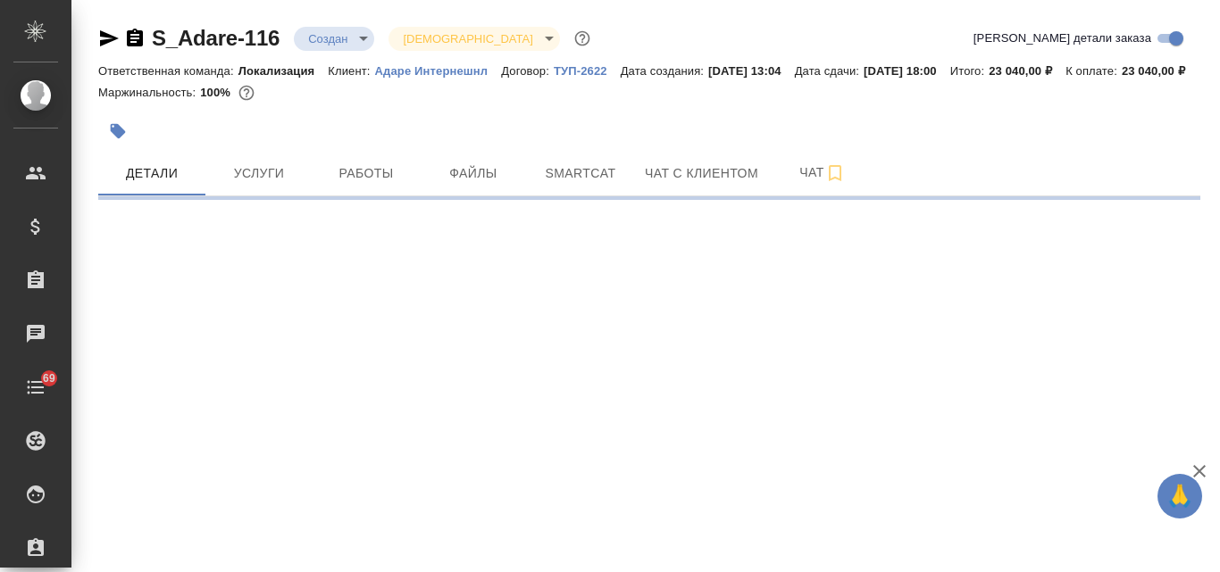
select select "RU"
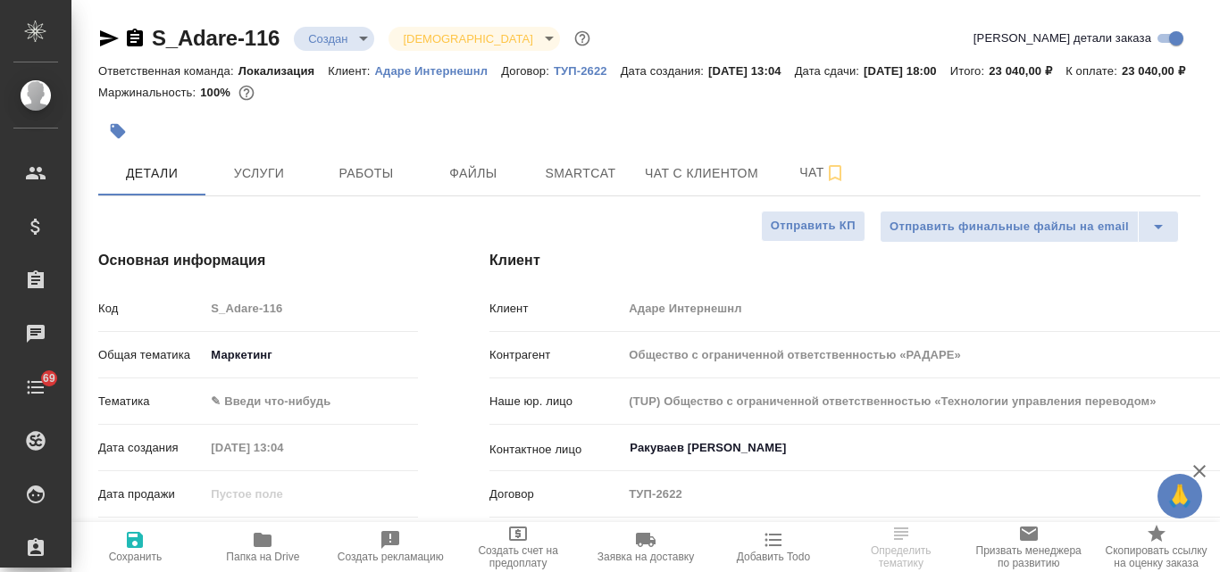
type textarea "x"
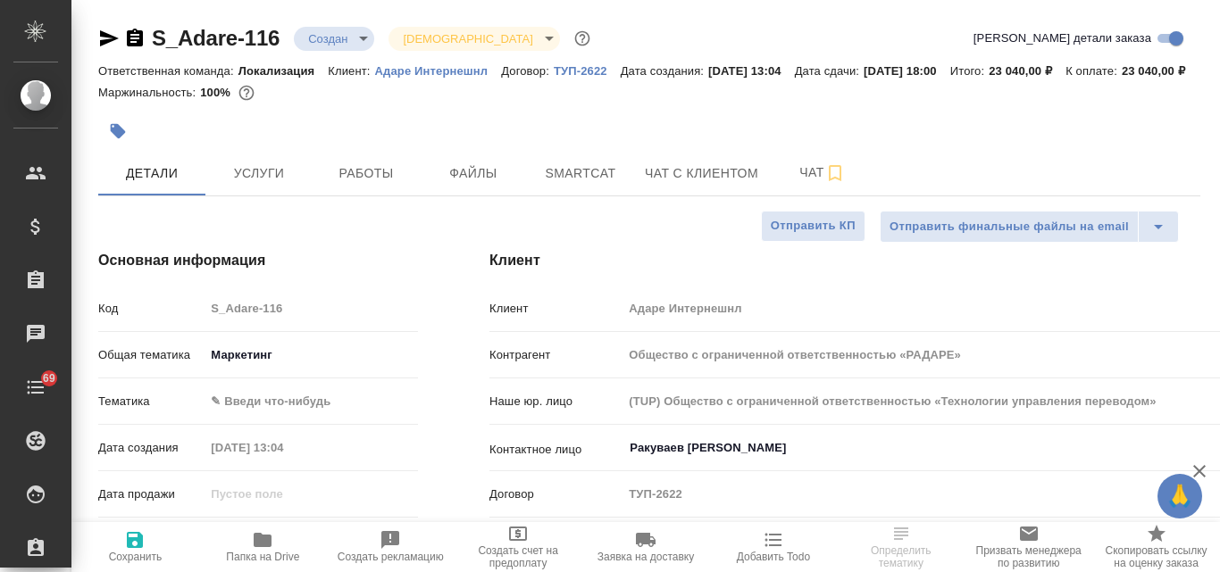
type textarea "x"
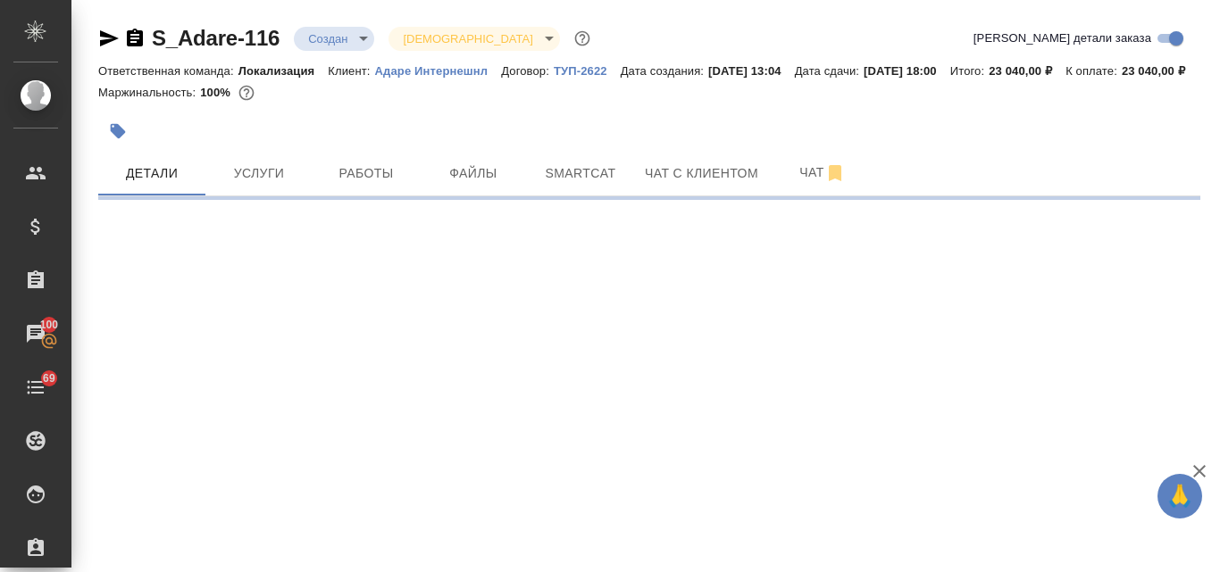
select select "RU"
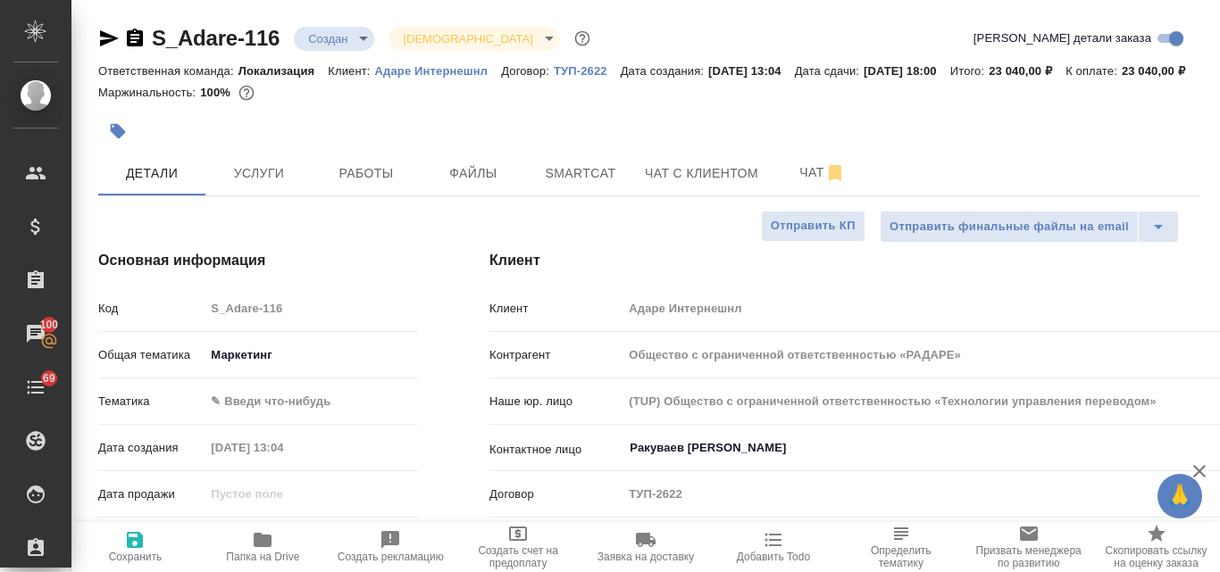
type textarea "x"
drag, startPoint x: 283, startPoint y: 35, endPoint x: 154, endPoint y: 43, distance: 128.8
click at [154, 43] on div "S_Adare-116 Создан new [DEMOGRAPHIC_DATA] holyTrinity" at bounding box center [345, 38] width 495 height 29
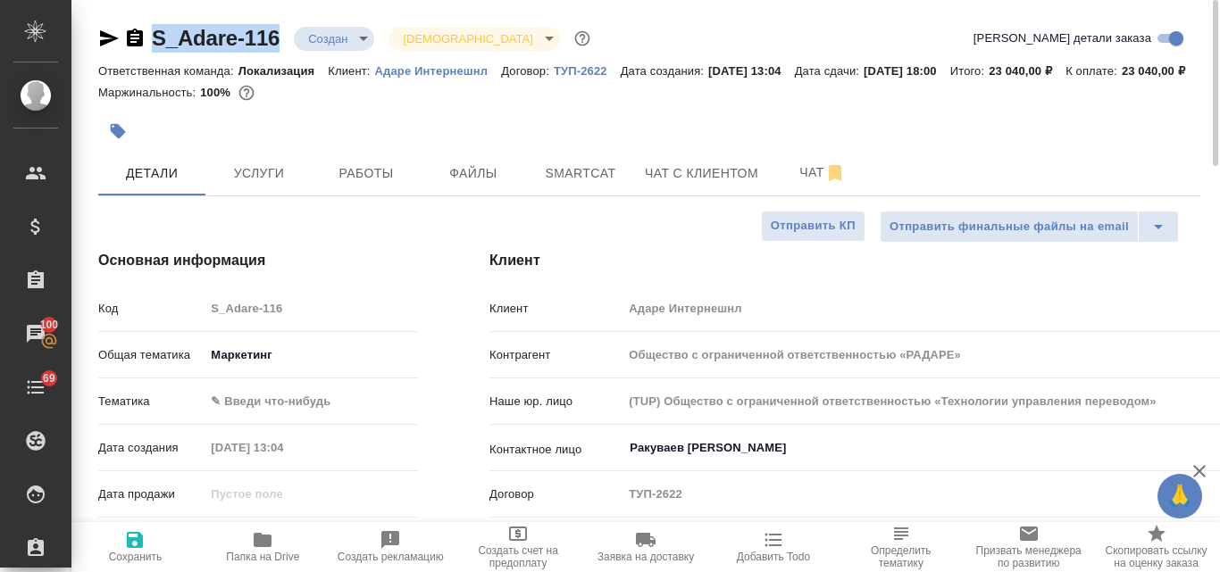
copy link "S_Adare-116"
type textarea "x"
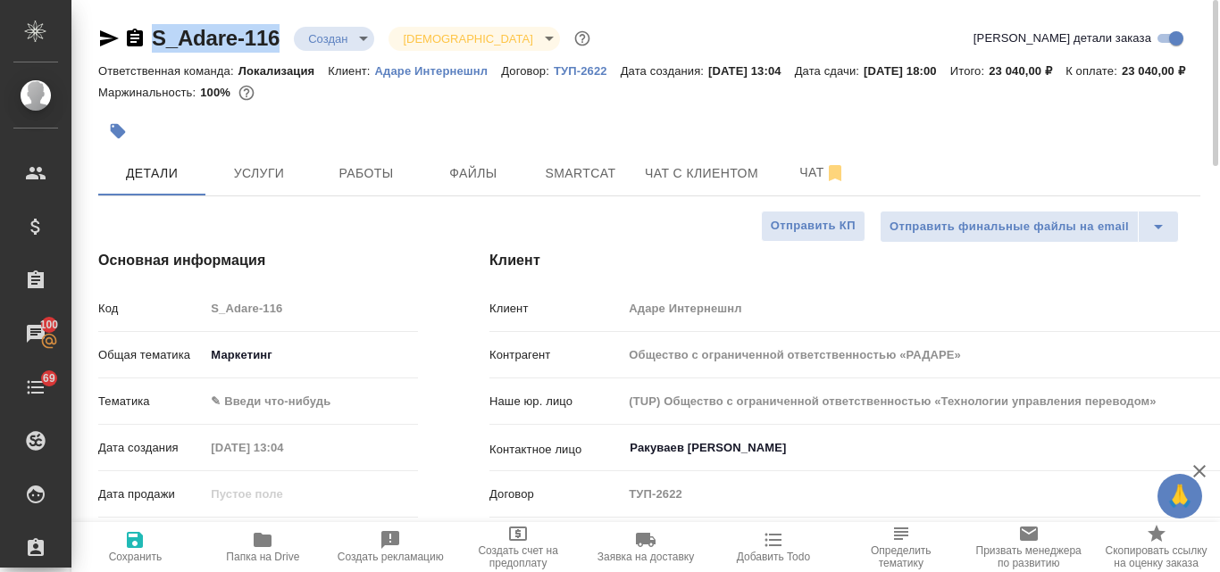
type textarea "x"
click at [476, 145] on div at bounding box center [465, 131] width 735 height 39
click at [272, 36] on div "S_Adare-116 Создан new [DEMOGRAPHIC_DATA] holyTrinity" at bounding box center [345, 38] width 495 height 29
click at [444, 138] on div at bounding box center [465, 131] width 735 height 39
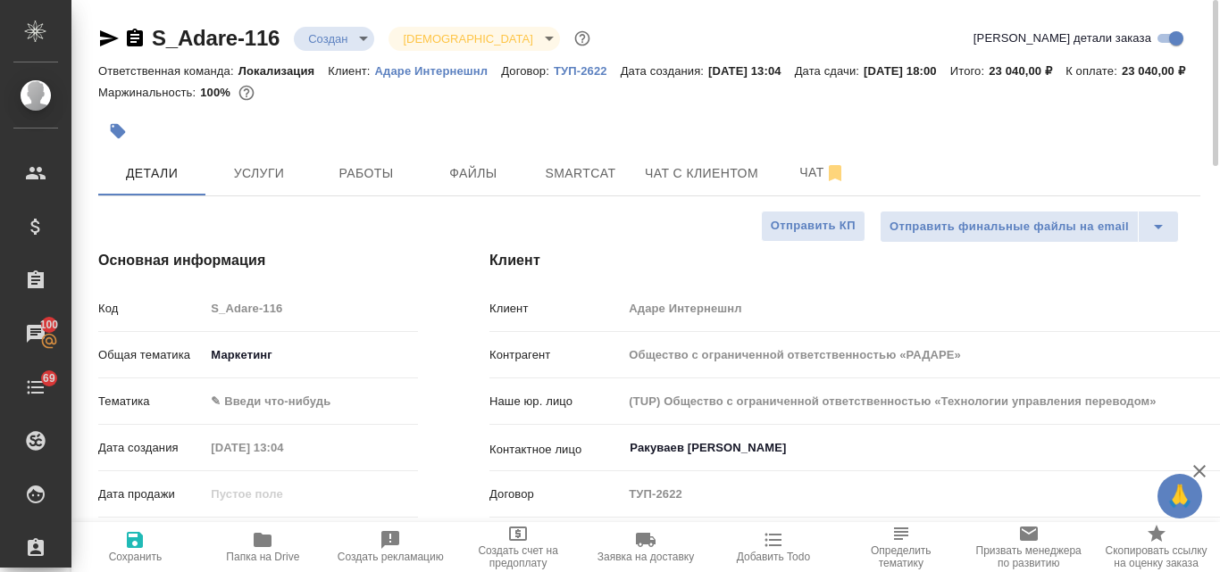
type textarea "x"
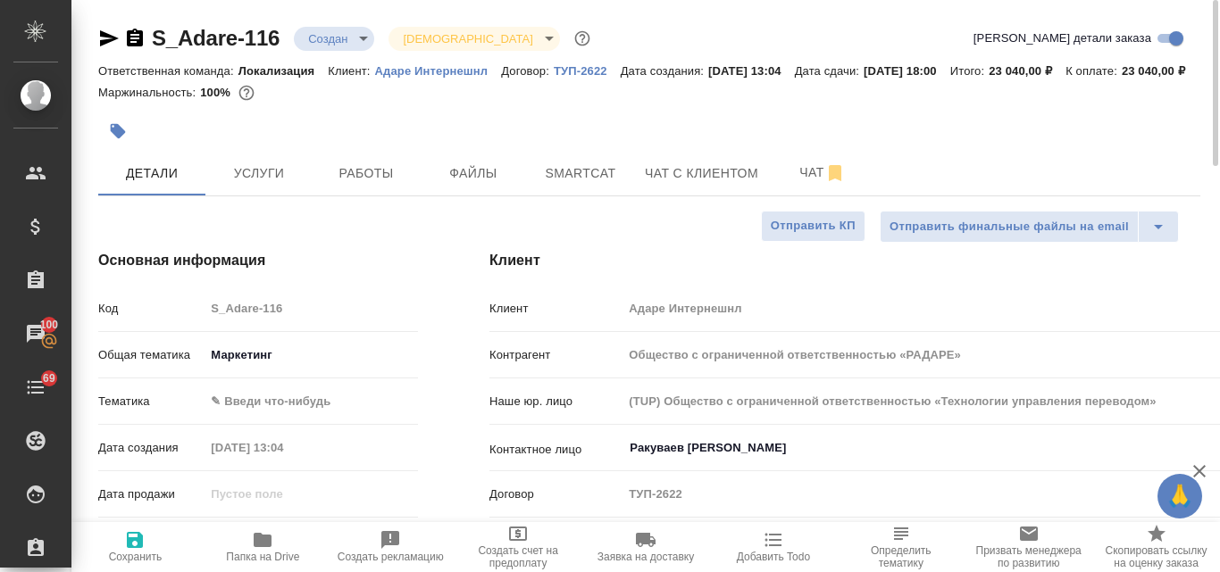
type textarea "x"
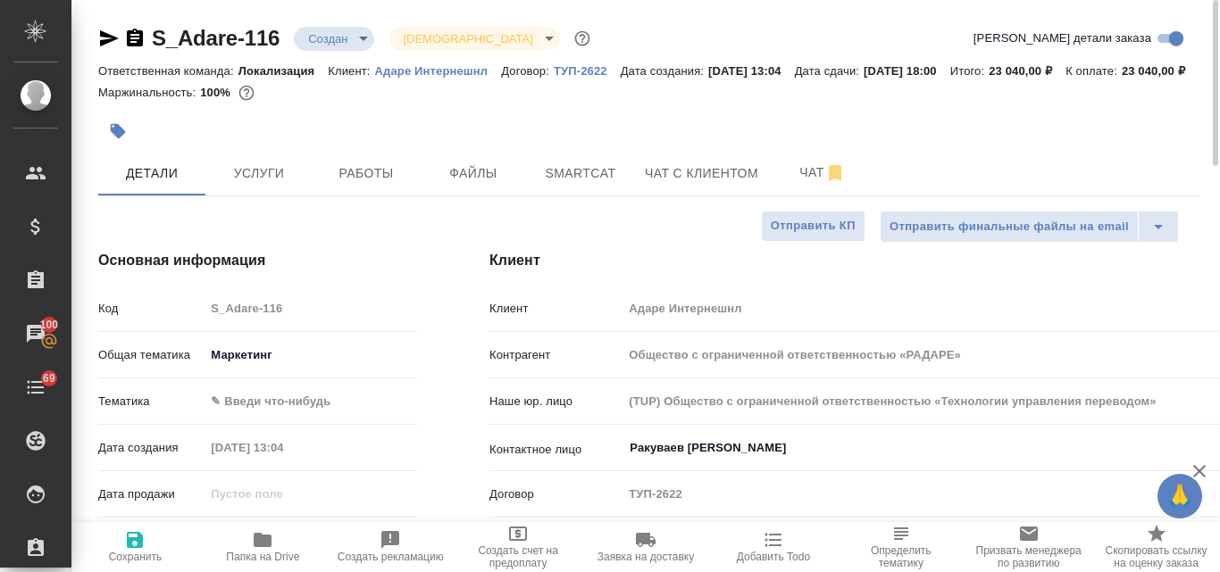
type textarea "x"
click at [104, 39] on icon "button" at bounding box center [108, 38] width 21 height 21
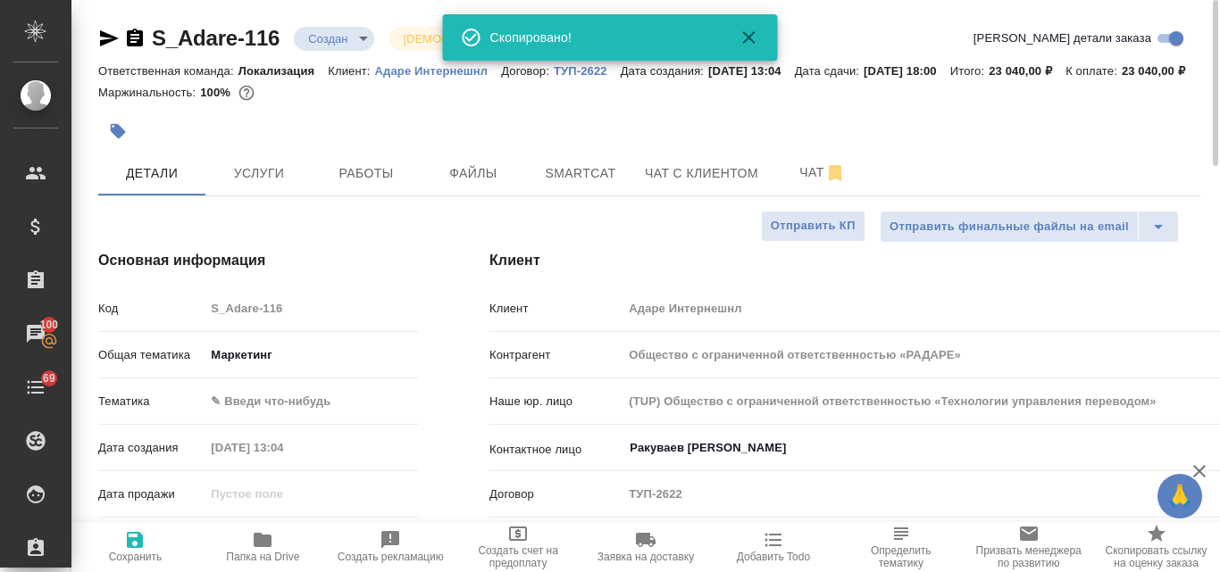
type textarea "x"
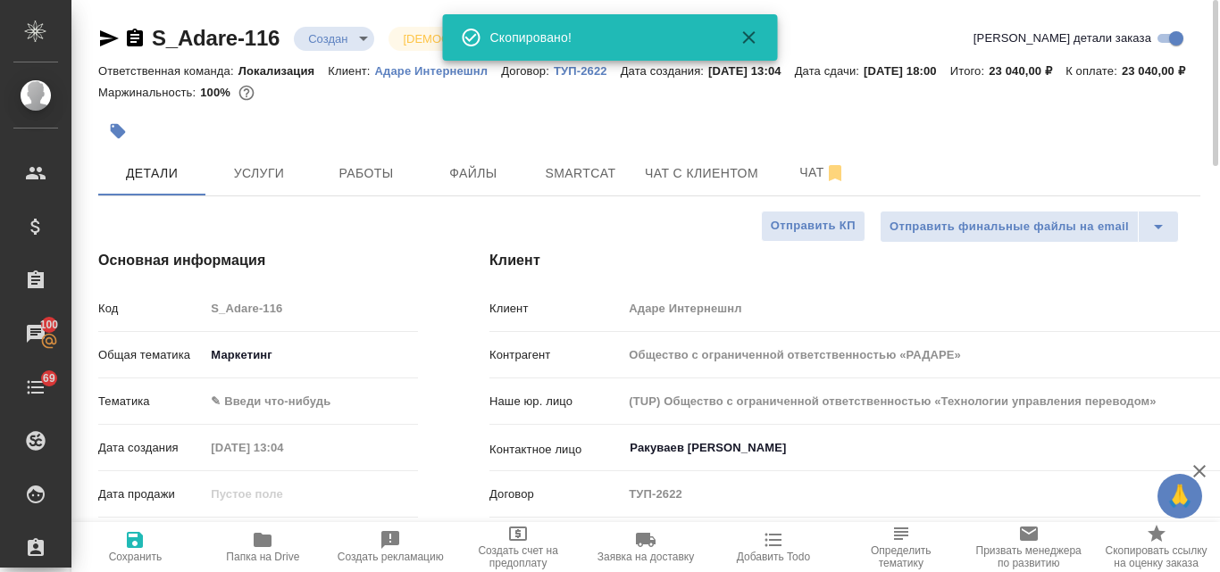
type textarea "x"
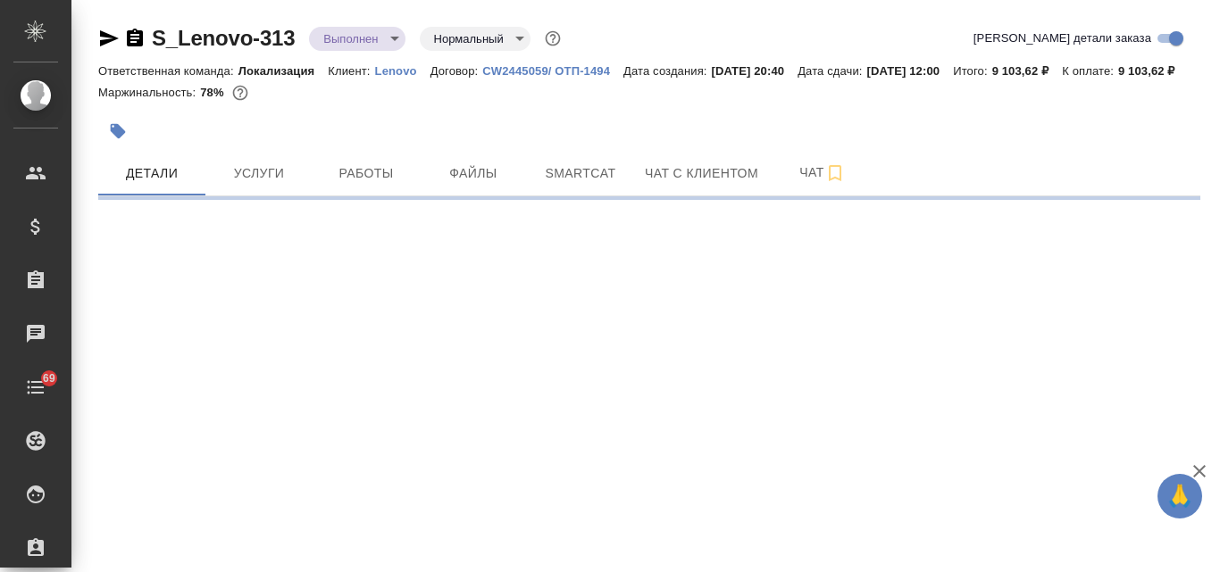
select select "RU"
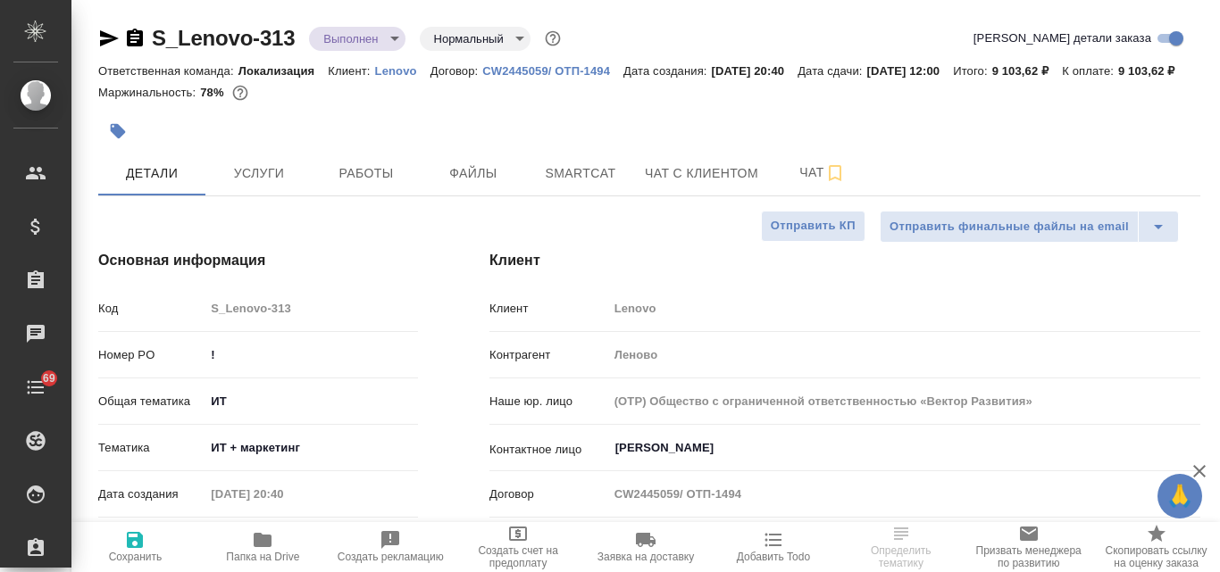
type textarea "x"
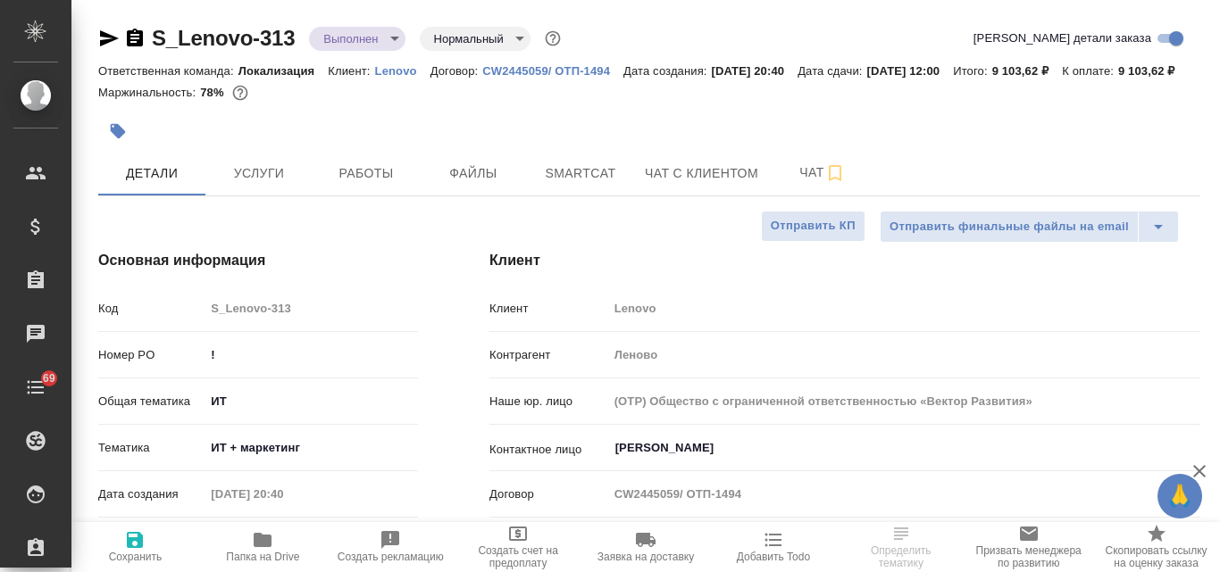
type textarea "x"
click at [105, 36] on icon "button" at bounding box center [109, 38] width 19 height 16
type textarea "x"
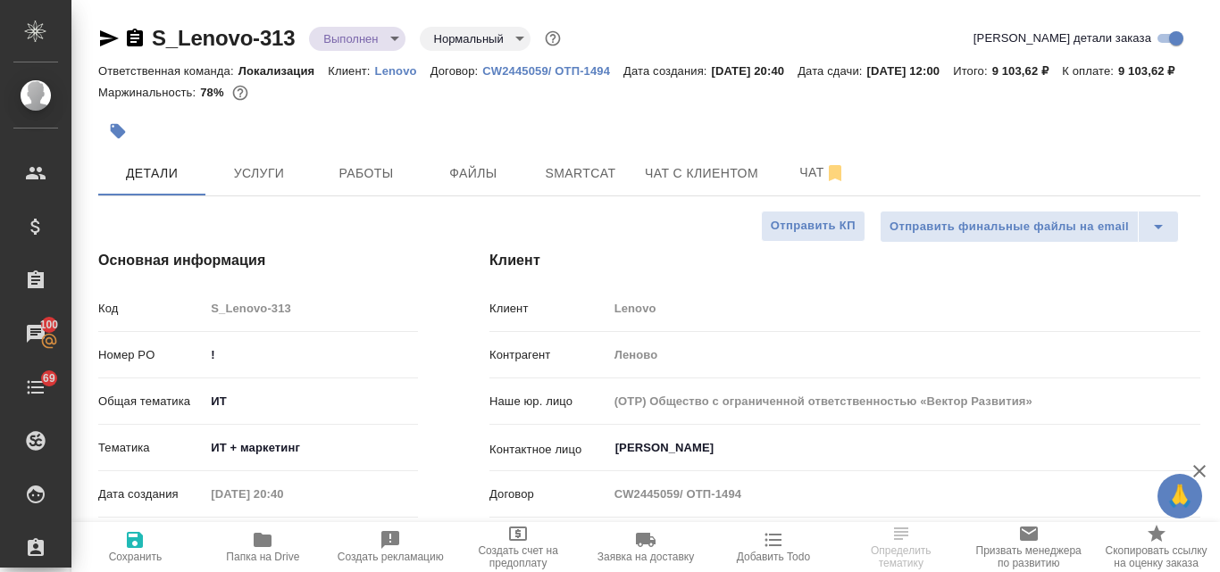
select select "RU"
type textarea "x"
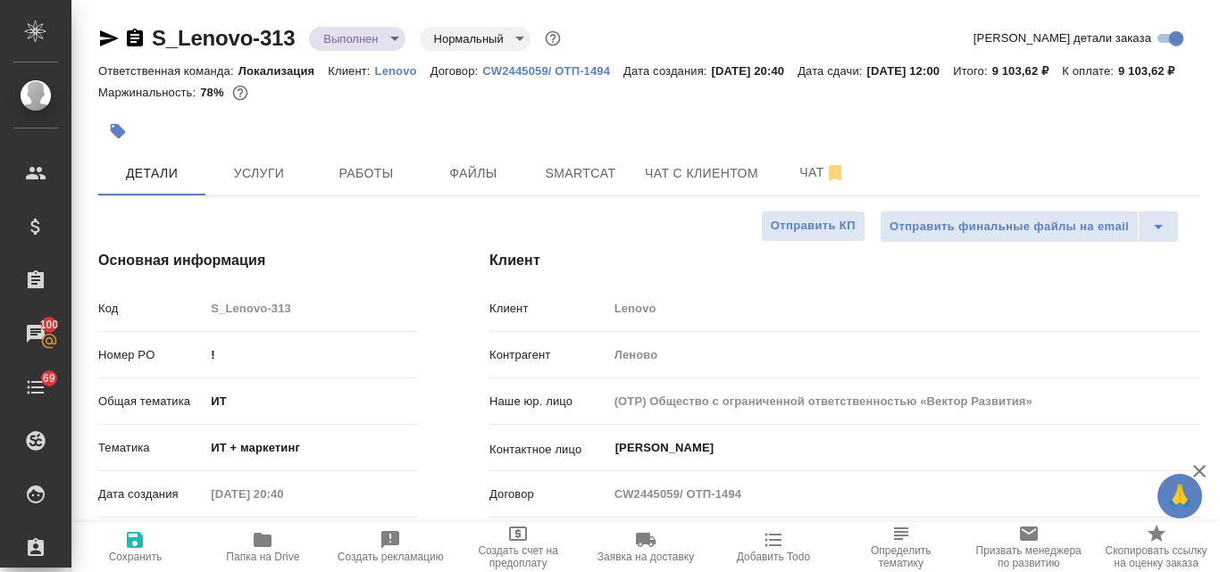
type textarea "x"
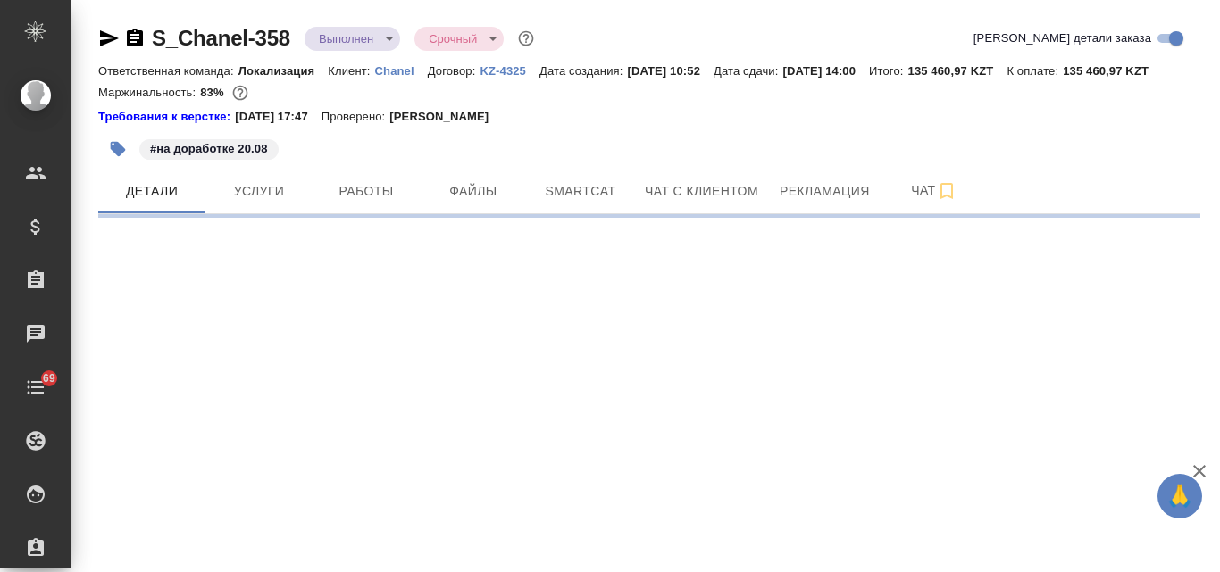
select select "RU"
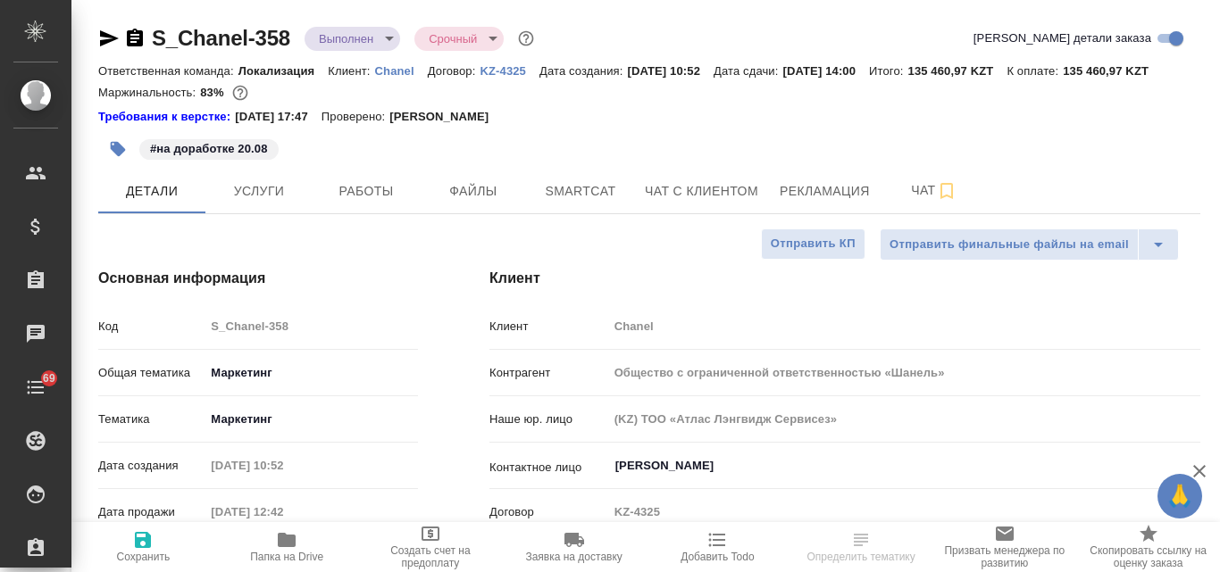
type textarea "x"
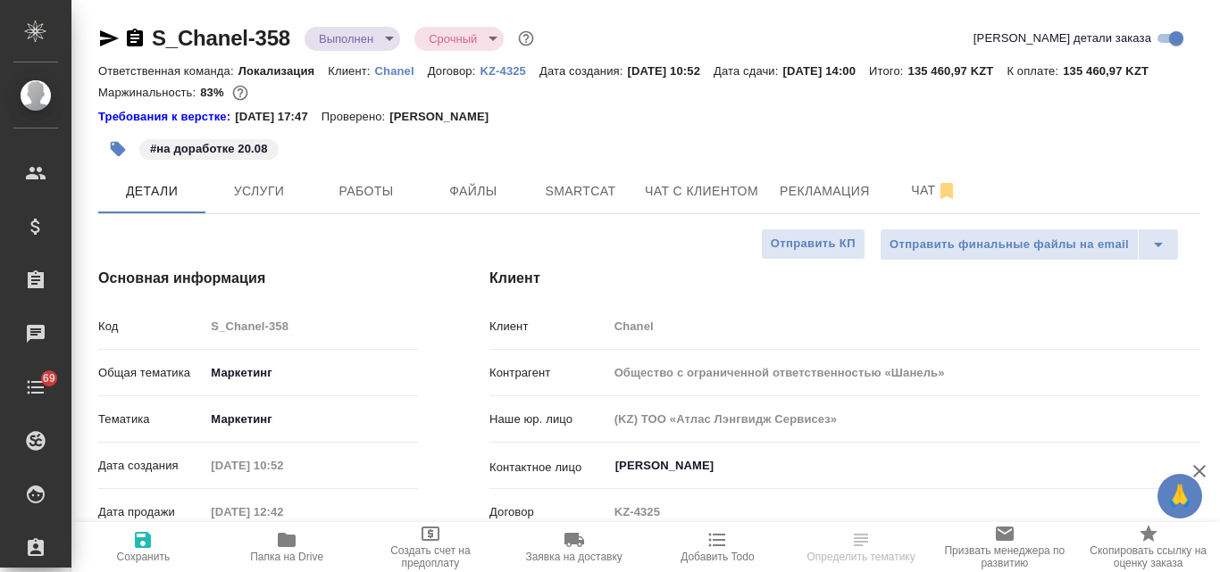
type textarea "x"
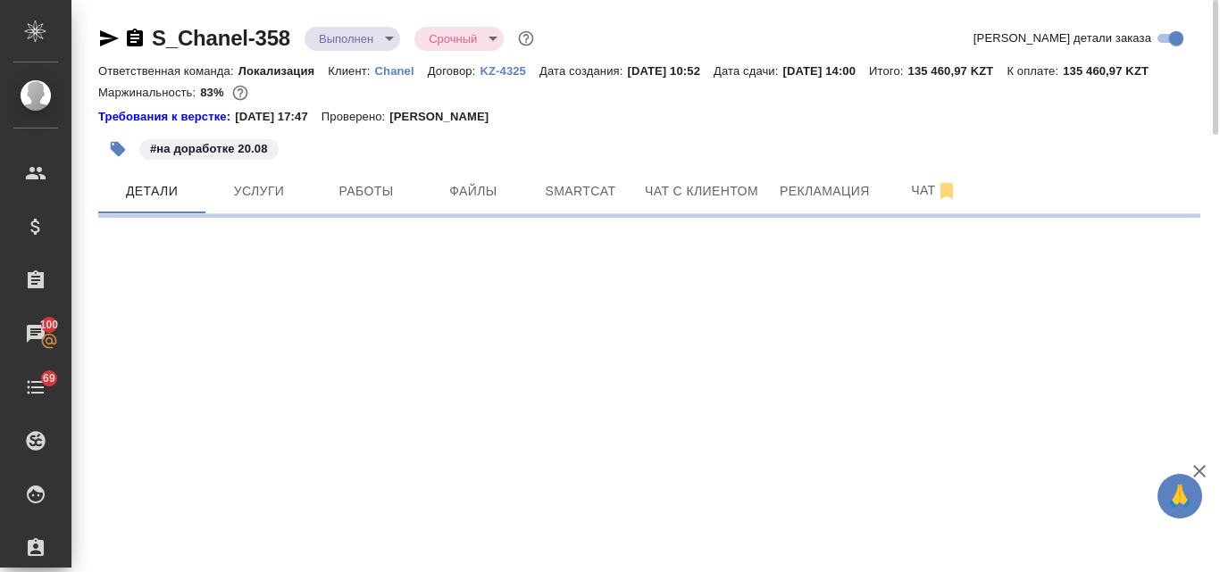
click at [108, 37] on icon "button" at bounding box center [109, 38] width 19 height 16
select select "RU"
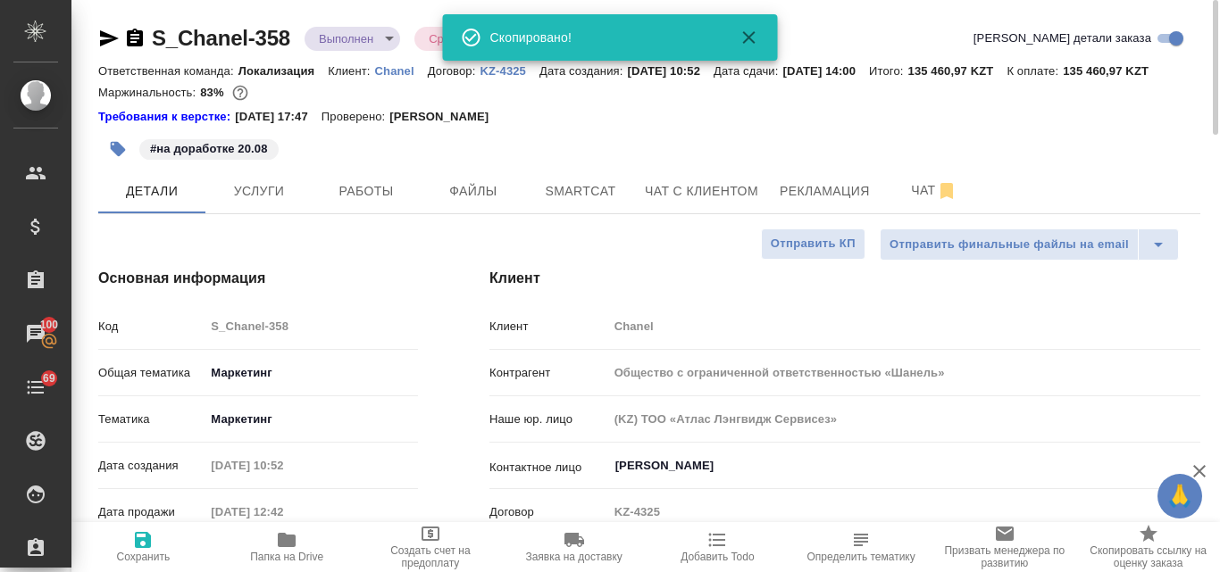
type textarea "x"
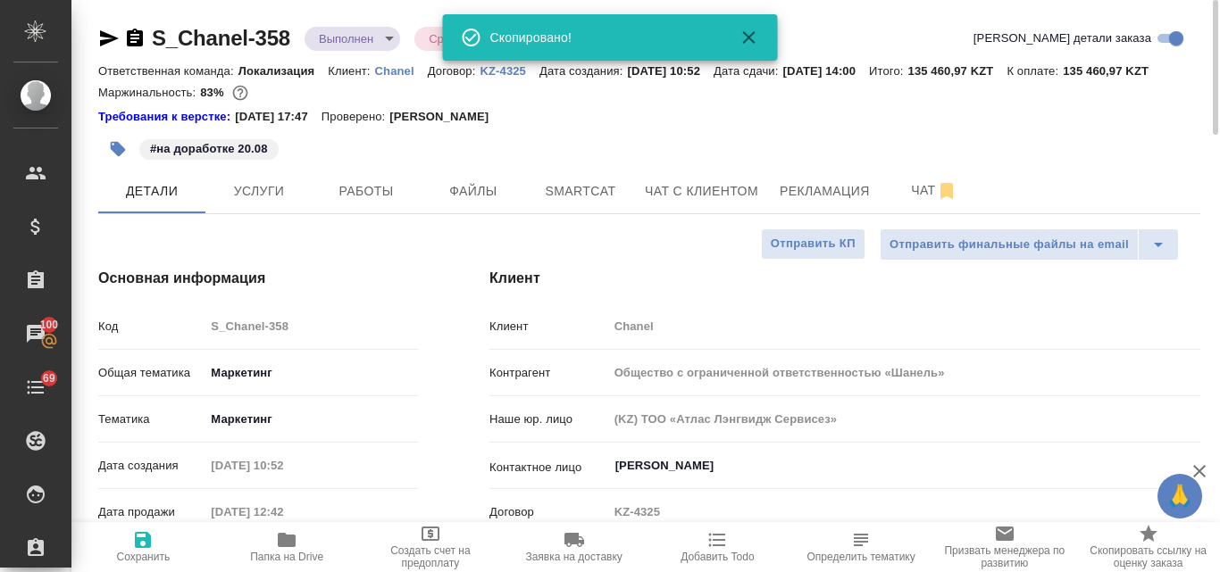
type textarea "x"
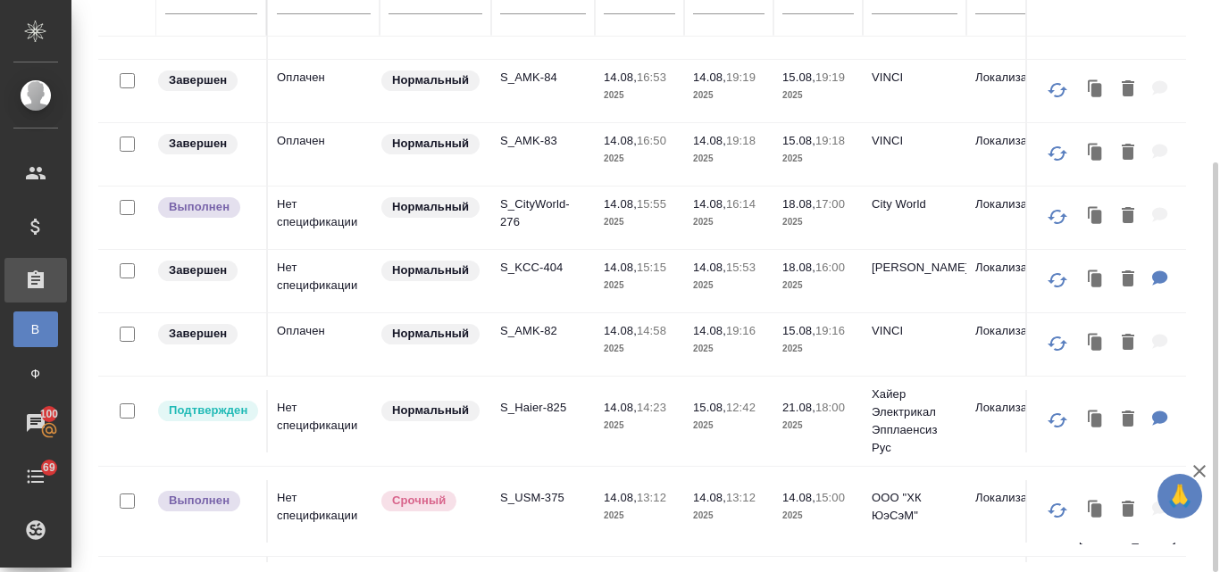
scroll to position [1127, 0]
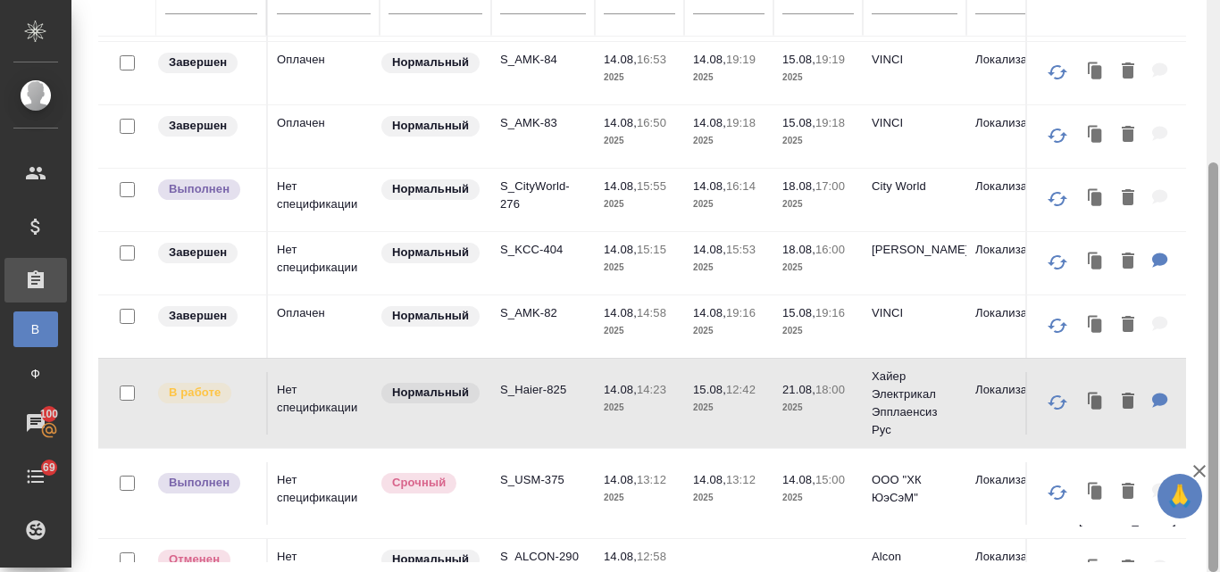
drag, startPoint x: 1219, startPoint y: 237, endPoint x: 1219, endPoint y: 262, distance: 25.9
click at [1219, 262] on div at bounding box center [1212, 286] width 13 height 572
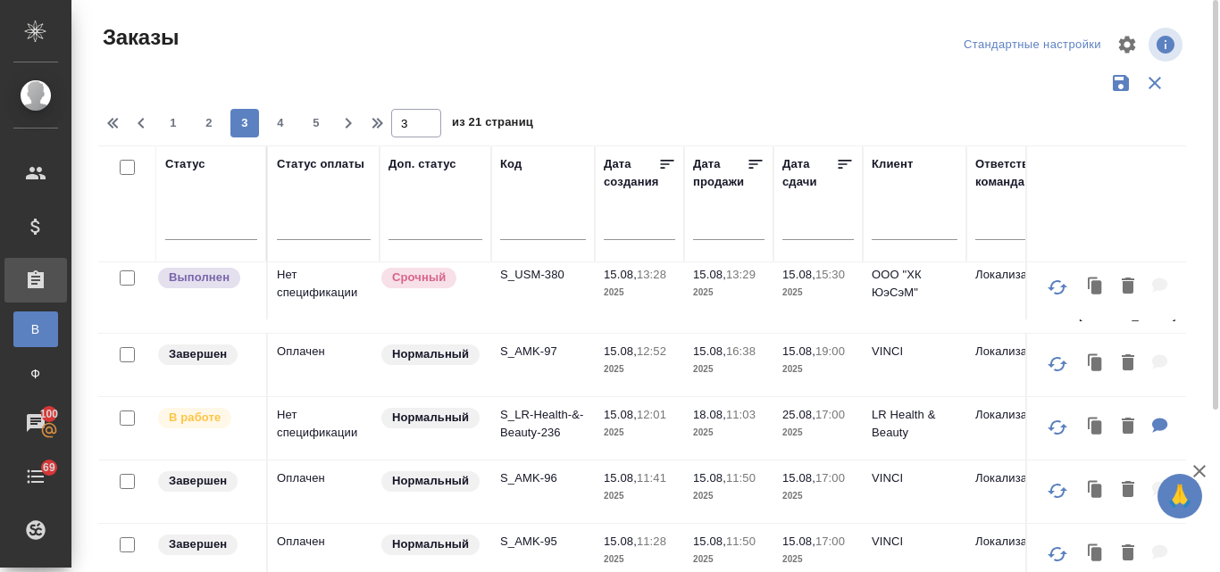
scroll to position [0, 0]
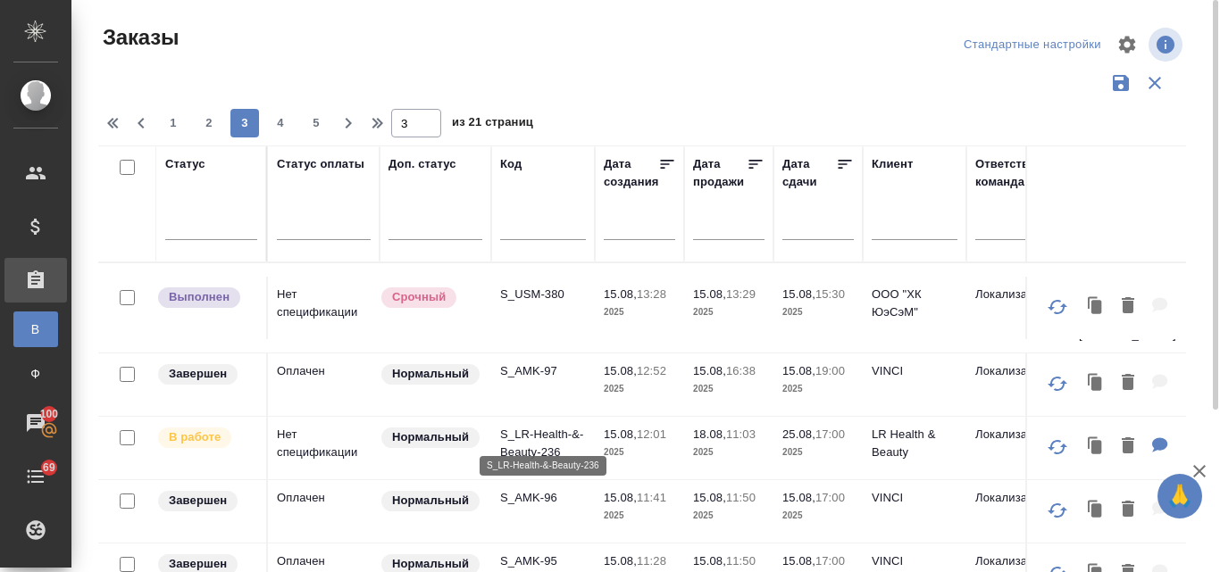
click at [511, 426] on p "S_LR-Health-&-Beauty-236" at bounding box center [543, 444] width 86 height 36
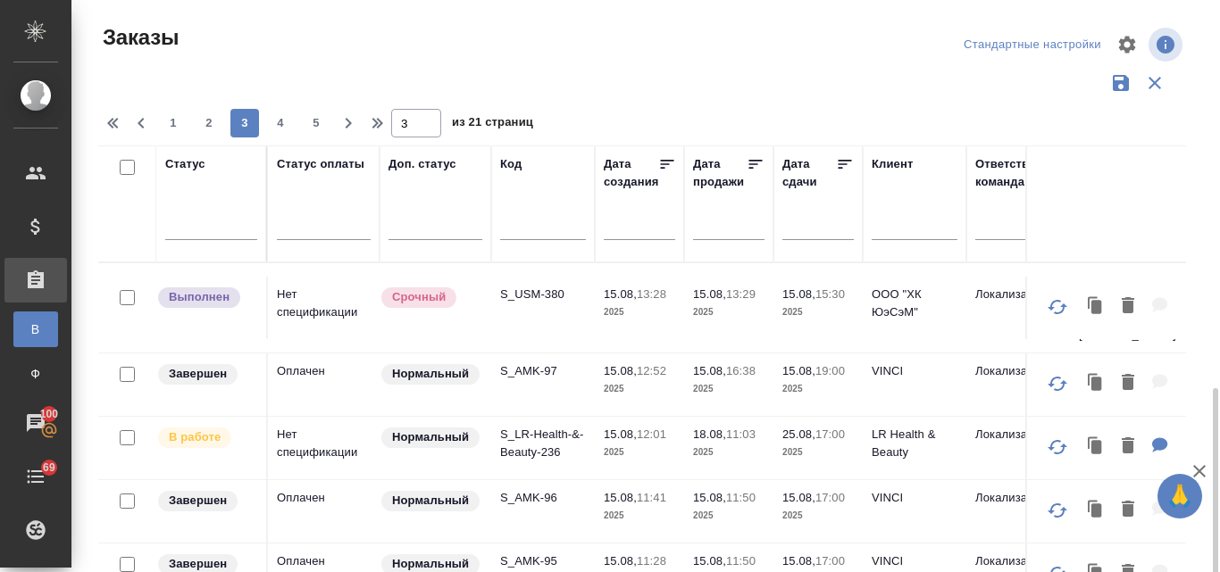
scroll to position [179, 0]
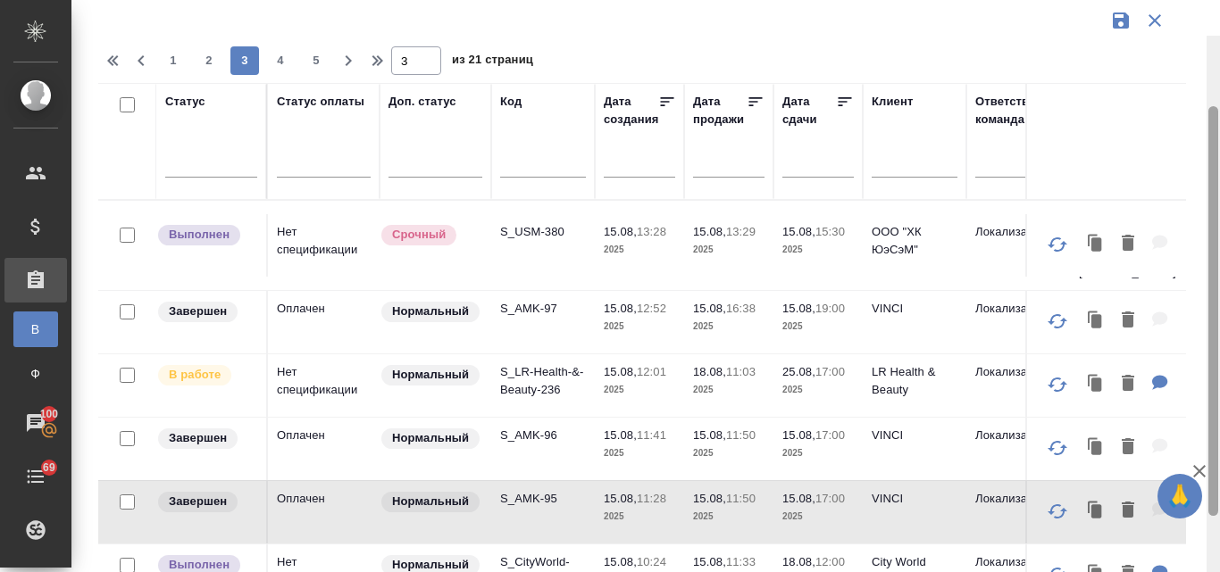
scroll to position [0, 0]
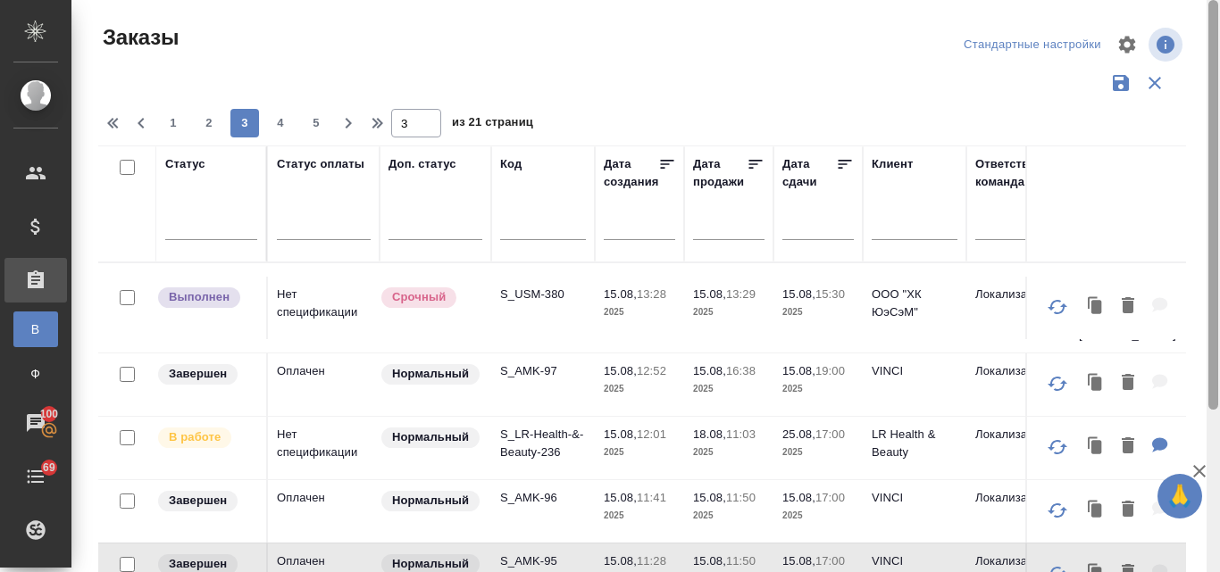
drag, startPoint x: 1211, startPoint y: 311, endPoint x: 1203, endPoint y: 60, distance: 251.0
click at [1211, 66] on div at bounding box center [1213, 205] width 10 height 410
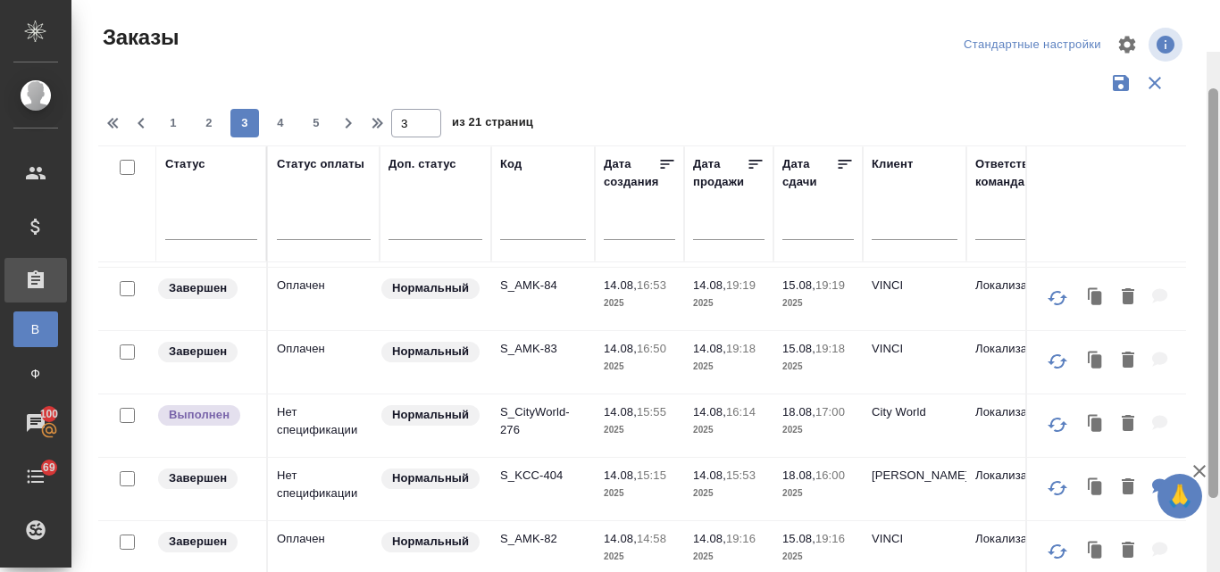
drag, startPoint x: 1217, startPoint y: 388, endPoint x: 1195, endPoint y: 163, distance: 226.0
click at [1210, 175] on div at bounding box center [1213, 293] width 10 height 410
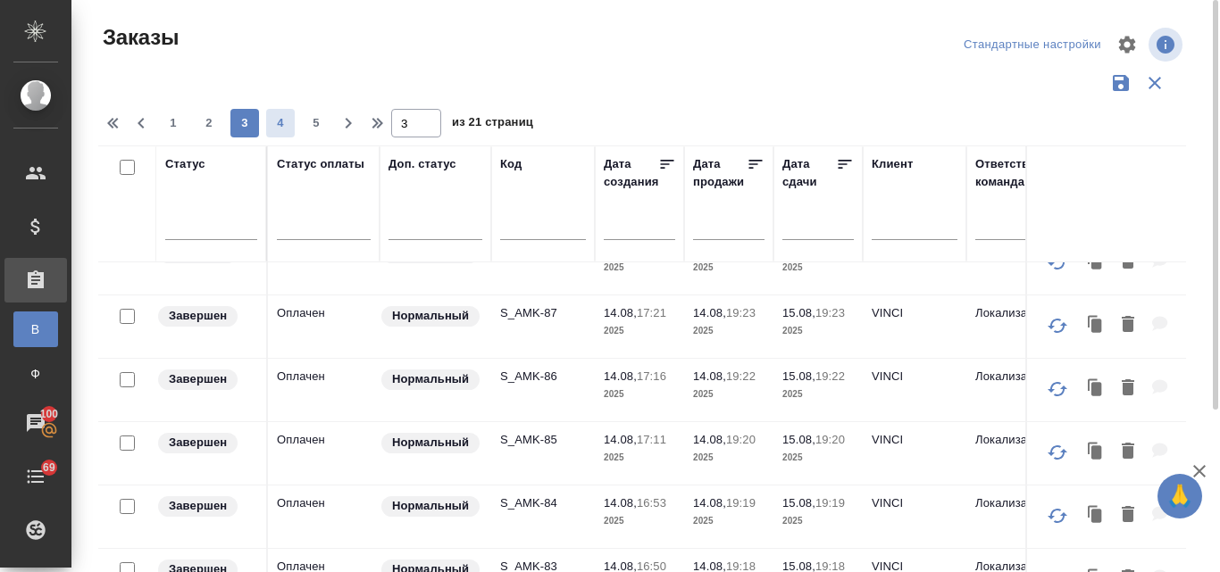
scroll to position [859, 0]
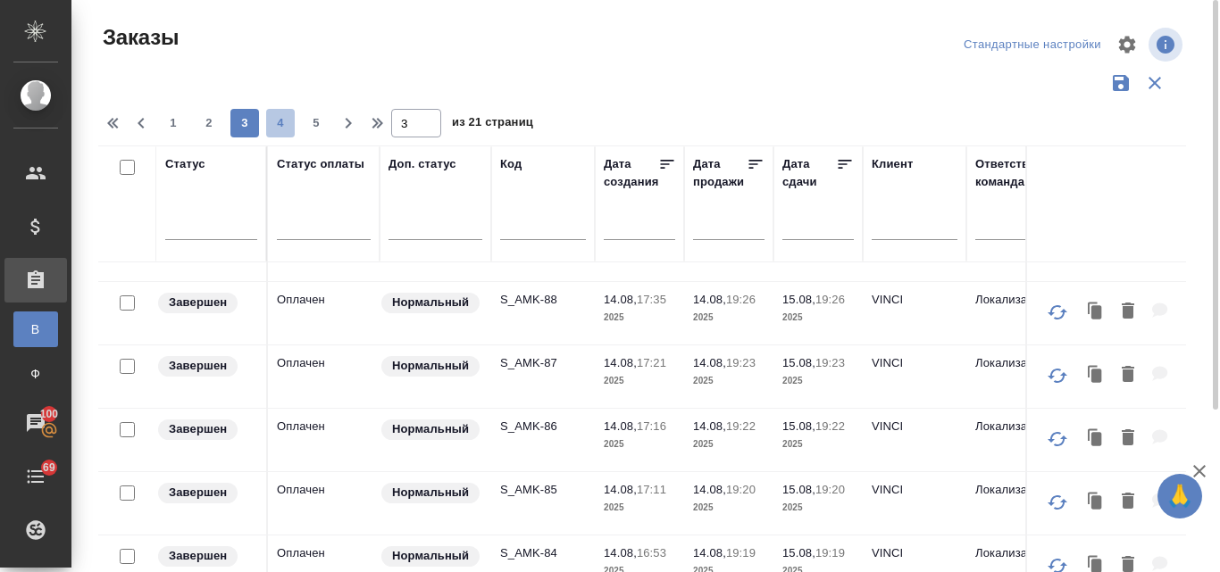
click at [283, 118] on span "4" at bounding box center [280, 123] width 29 height 18
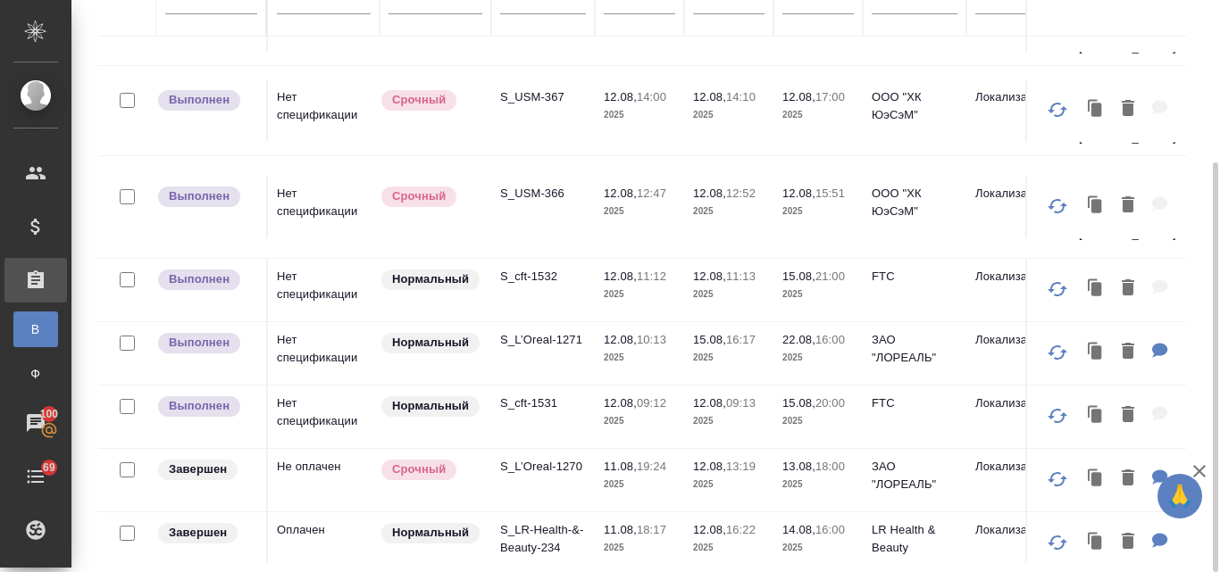
scroll to position [1157, 0]
click at [519, 330] on p "S_L’Oreal-1271" at bounding box center [543, 339] width 86 height 18
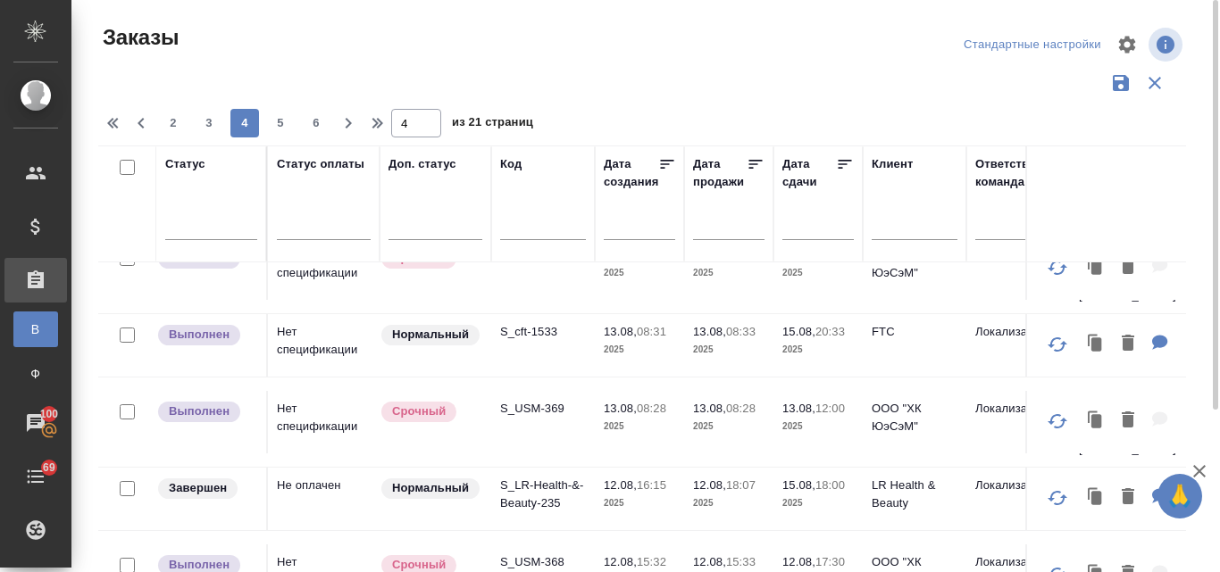
scroll to position [711, 0]
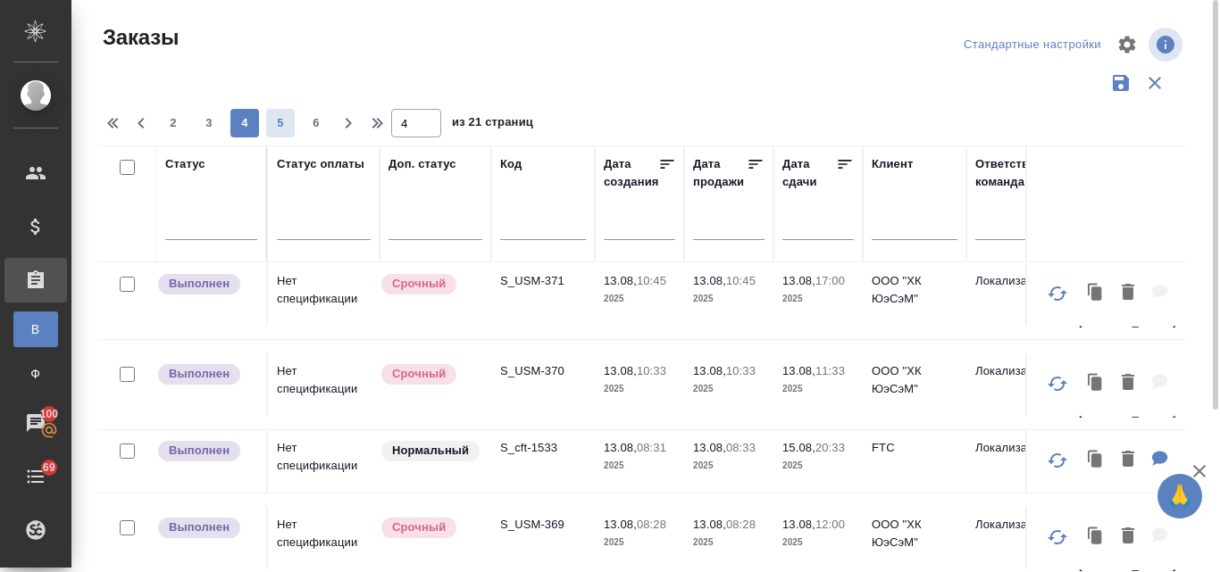
click at [287, 122] on span "5" at bounding box center [280, 123] width 29 height 18
type input "5"
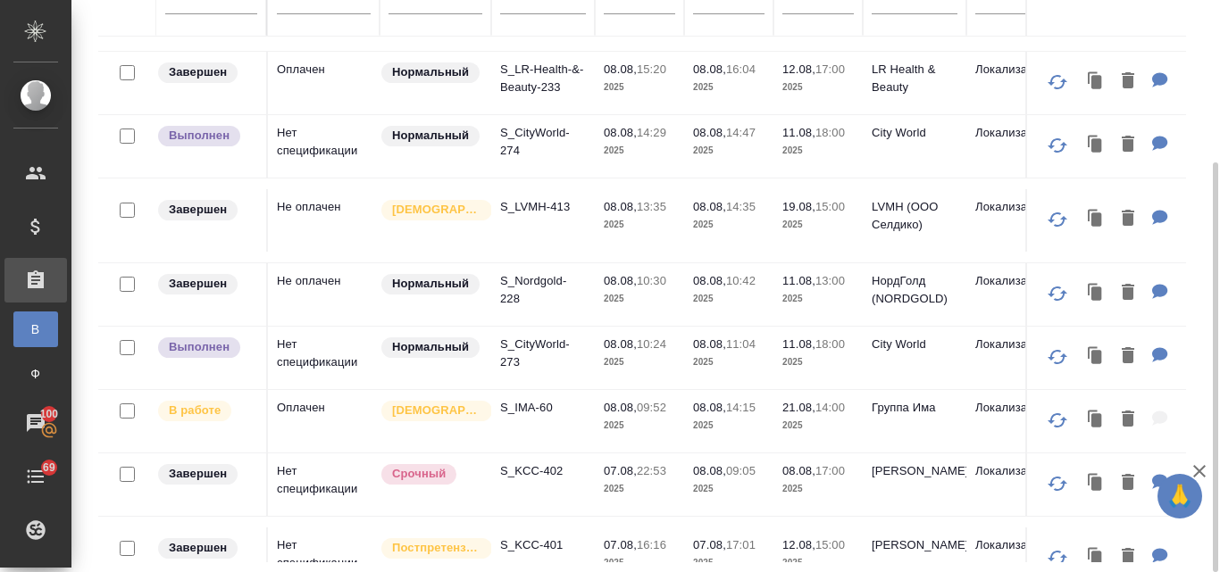
scroll to position [893, 0]
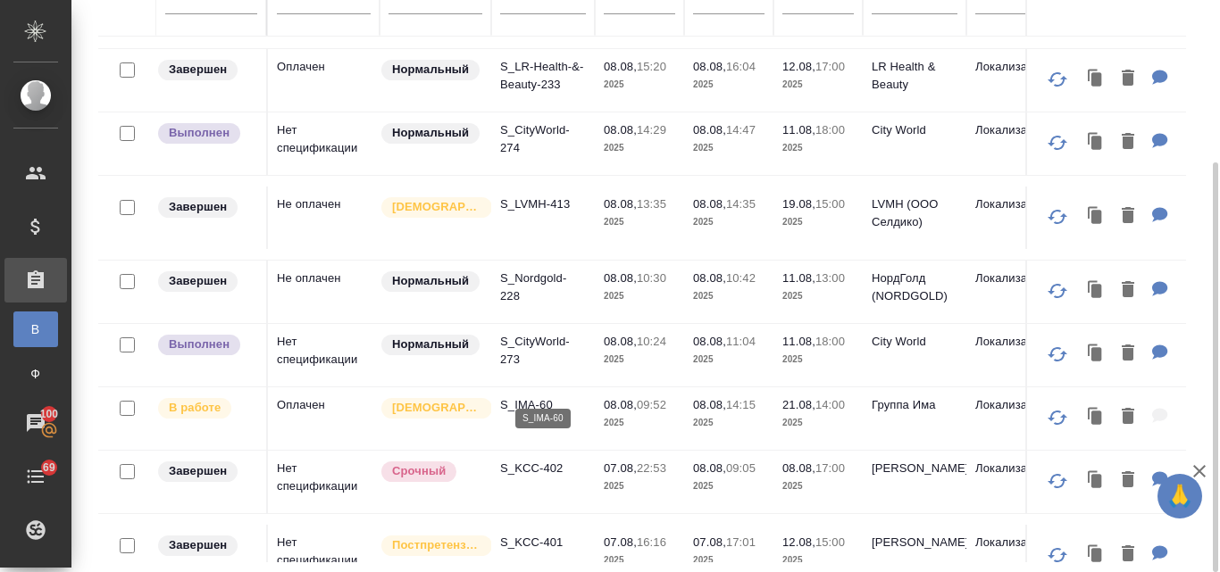
click at [538, 396] on p "S_IMA-60" at bounding box center [543, 405] width 86 height 18
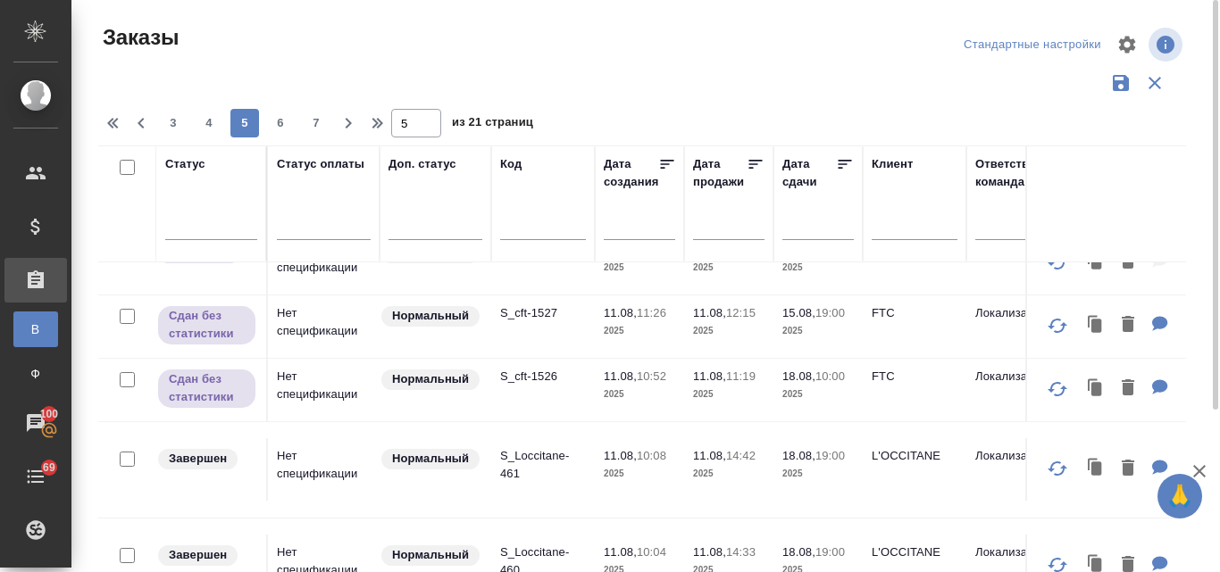
scroll to position [0, 0]
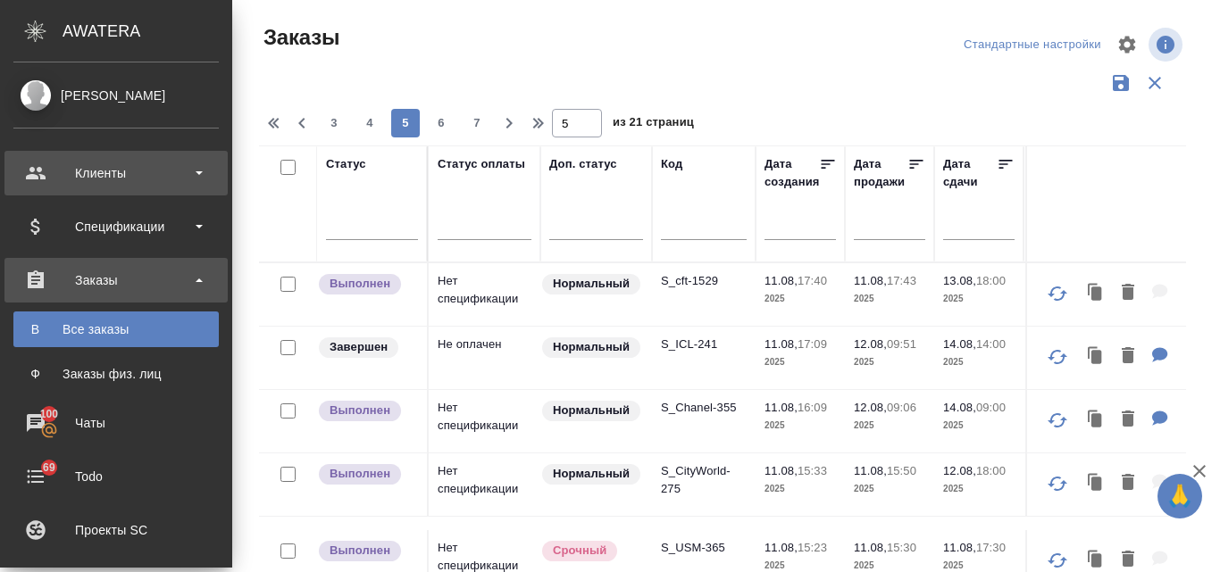
click at [101, 173] on div "Клиенты" at bounding box center [115, 173] width 205 height 27
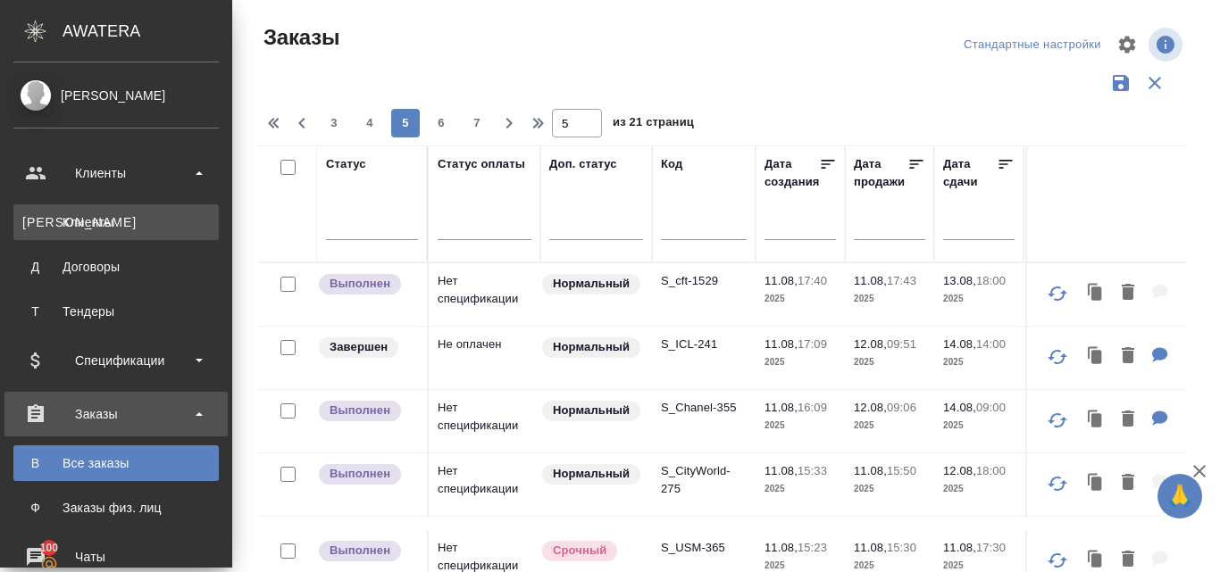
click at [112, 222] on div "Клиенты" at bounding box center [115, 222] width 187 height 18
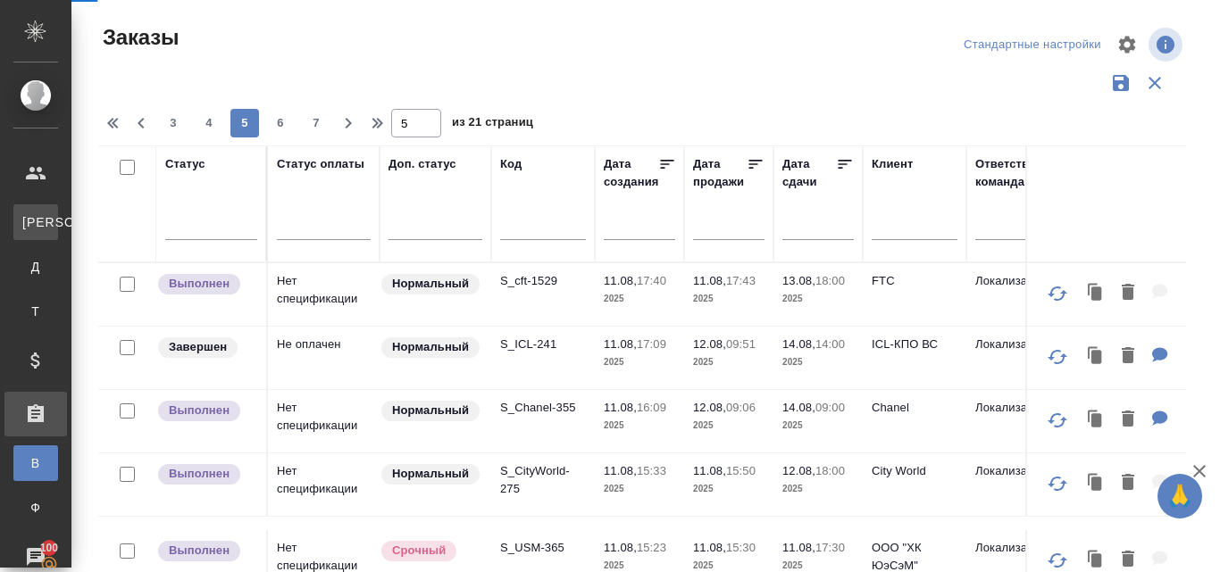
select select "RU"
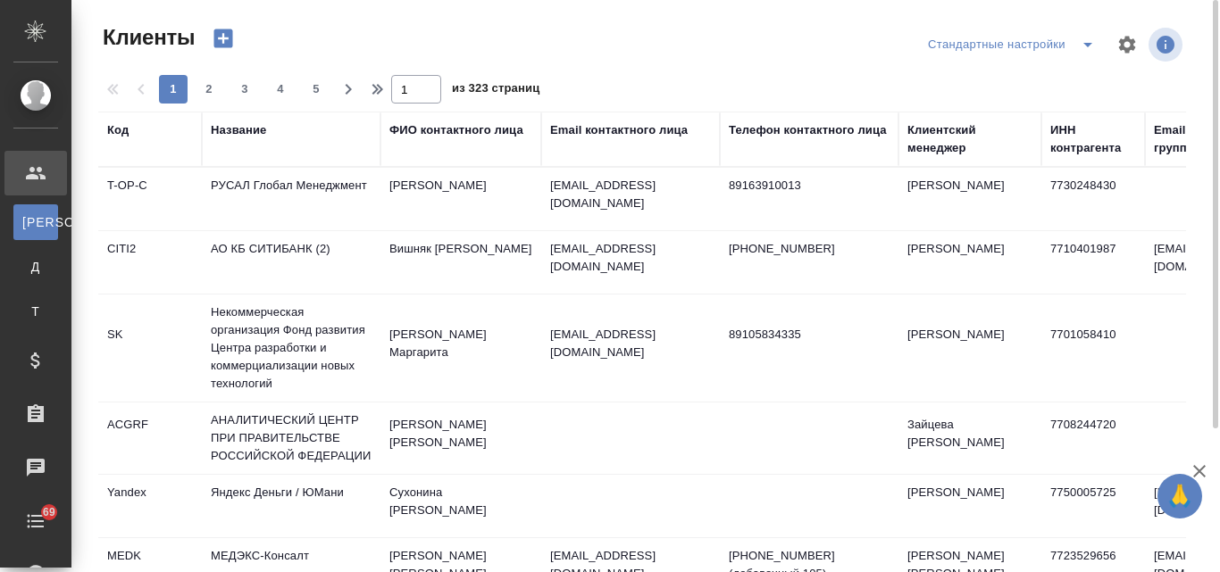
click at [250, 135] on div "Название" at bounding box center [238, 130] width 55 height 18
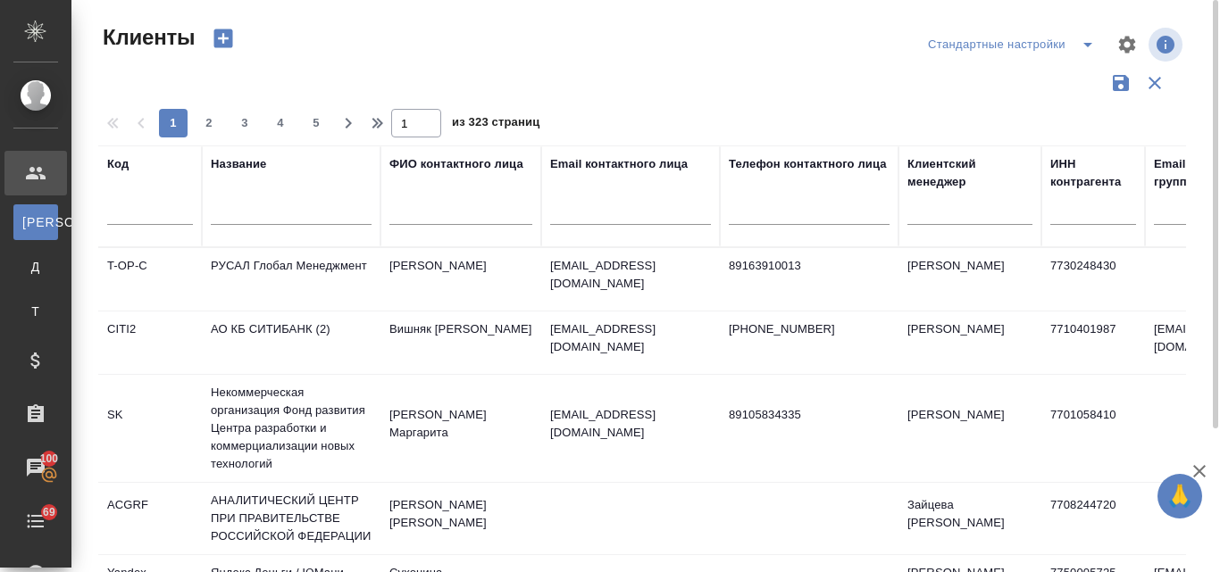
click at [262, 210] on input "text" at bounding box center [291, 214] width 161 height 22
type input "с"
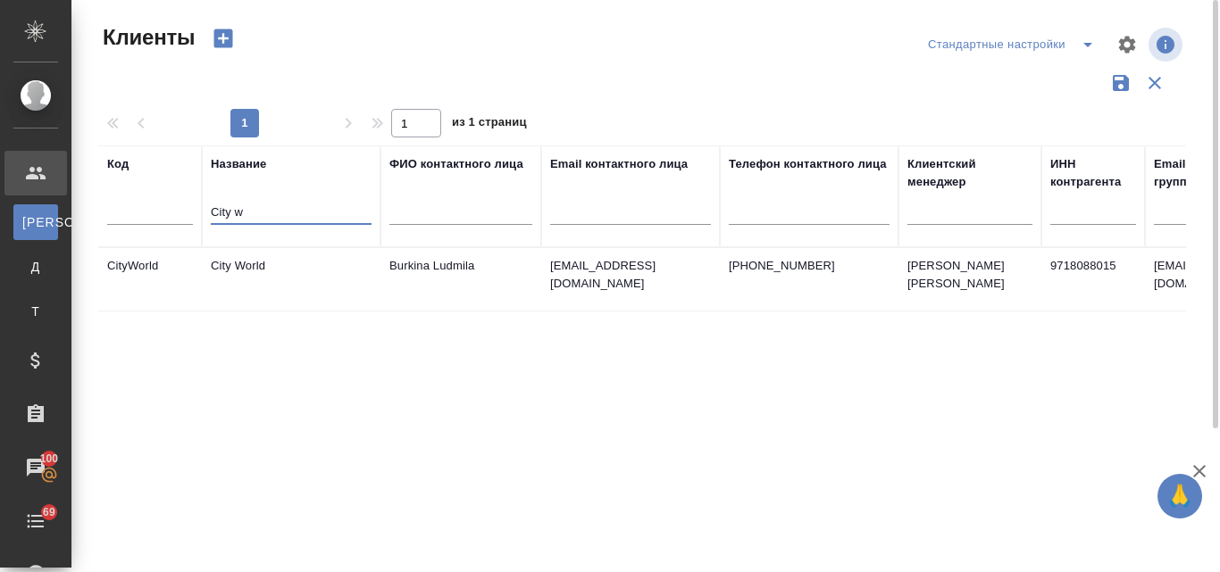
type input "City w"
click at [262, 279] on td "City World" at bounding box center [291, 279] width 179 height 62
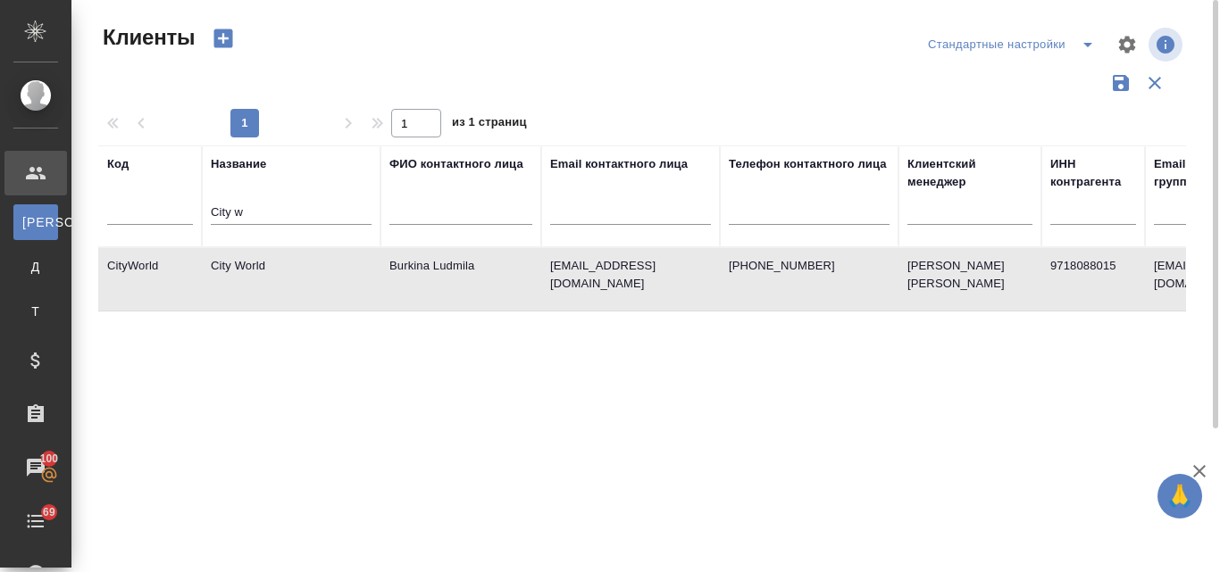
click at [262, 279] on td "City World" at bounding box center [291, 279] width 179 height 62
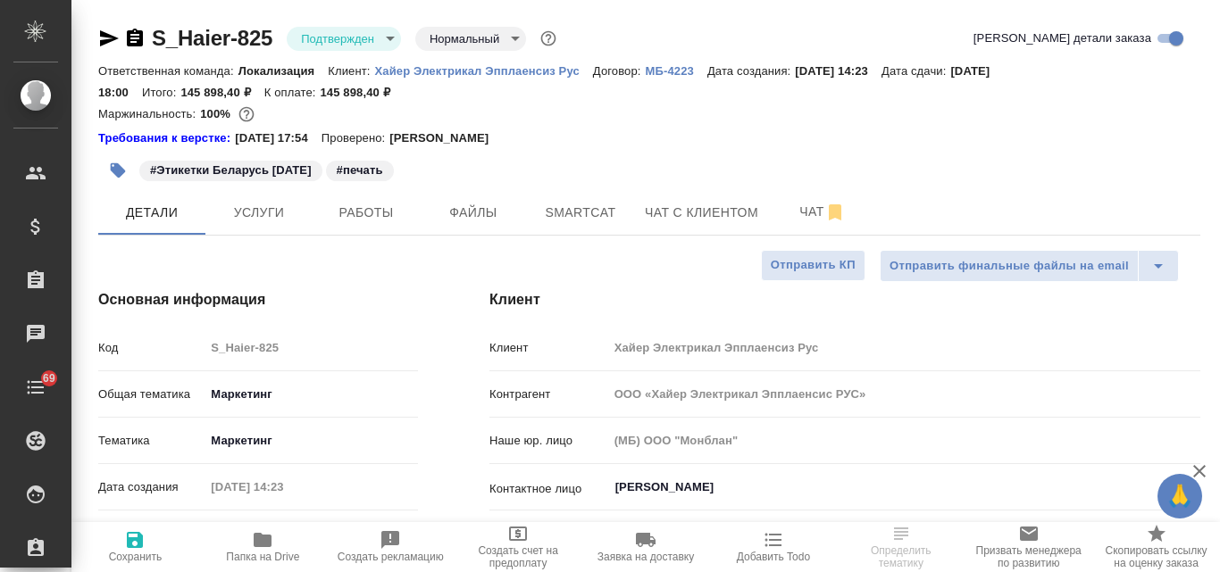
select select "RU"
click at [109, 37] on icon "button" at bounding box center [109, 38] width 19 height 16
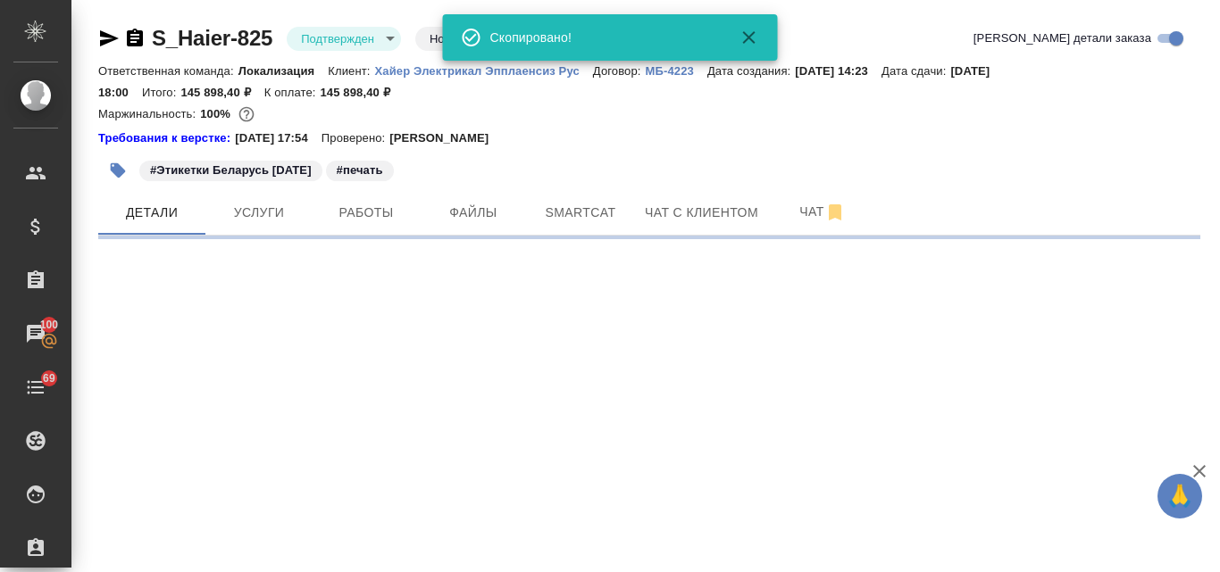
select select "RU"
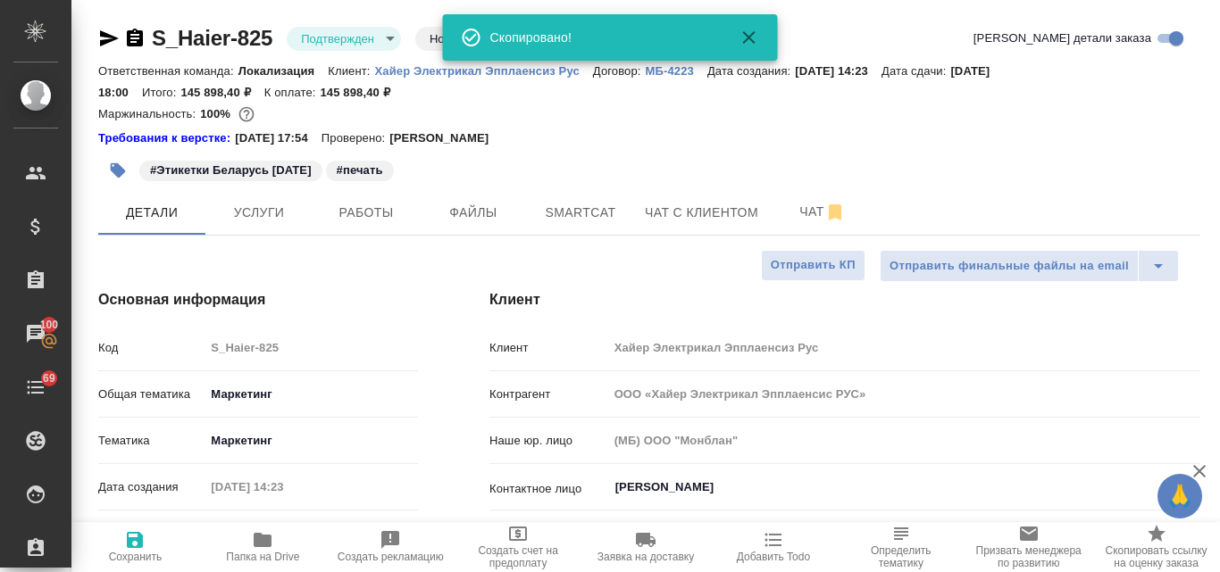
type textarea "x"
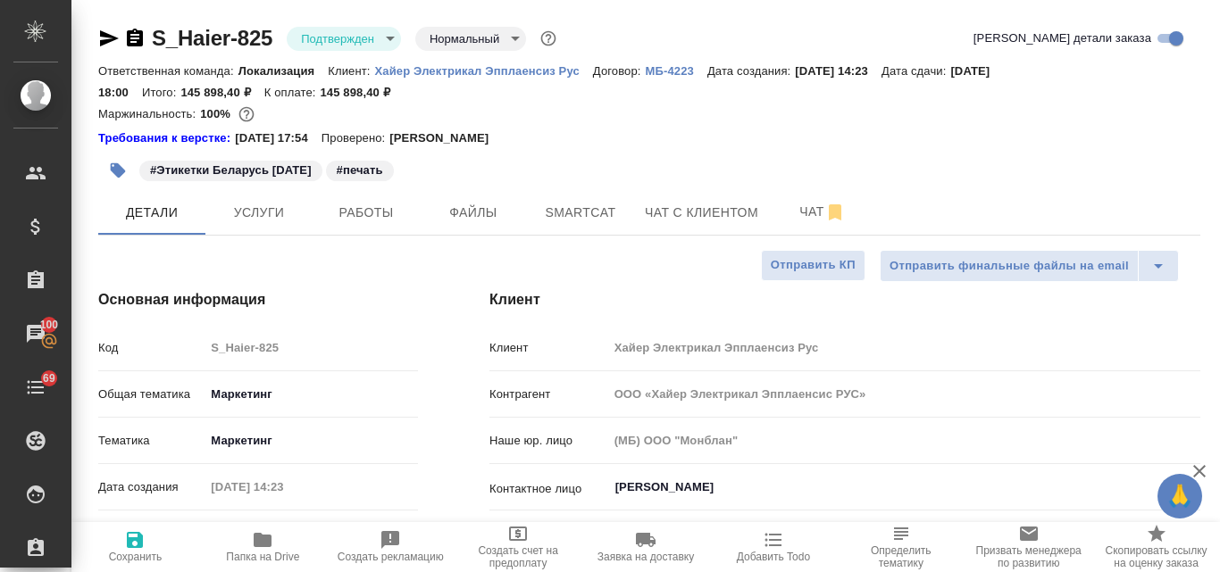
type textarea "x"
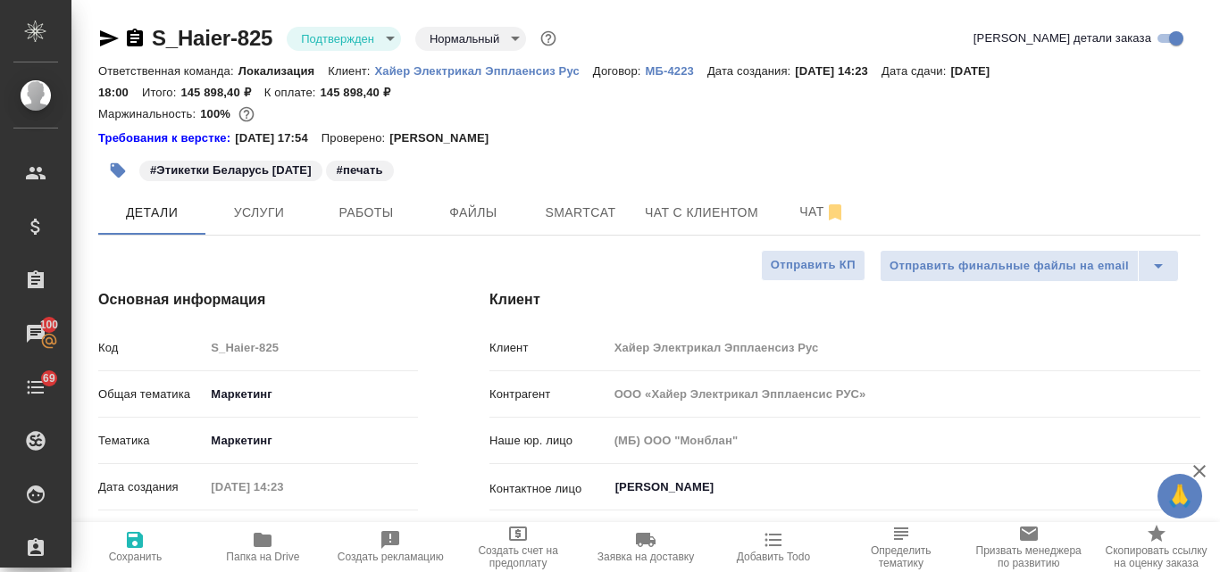
type textarea "x"
click at [394, 36] on body "🙏 .cls-1 fill:#fff; AWATERA Valyaeva [PERSON_NAME] Спецификации Заказы 100 Чаты…" at bounding box center [610, 286] width 1220 height 572
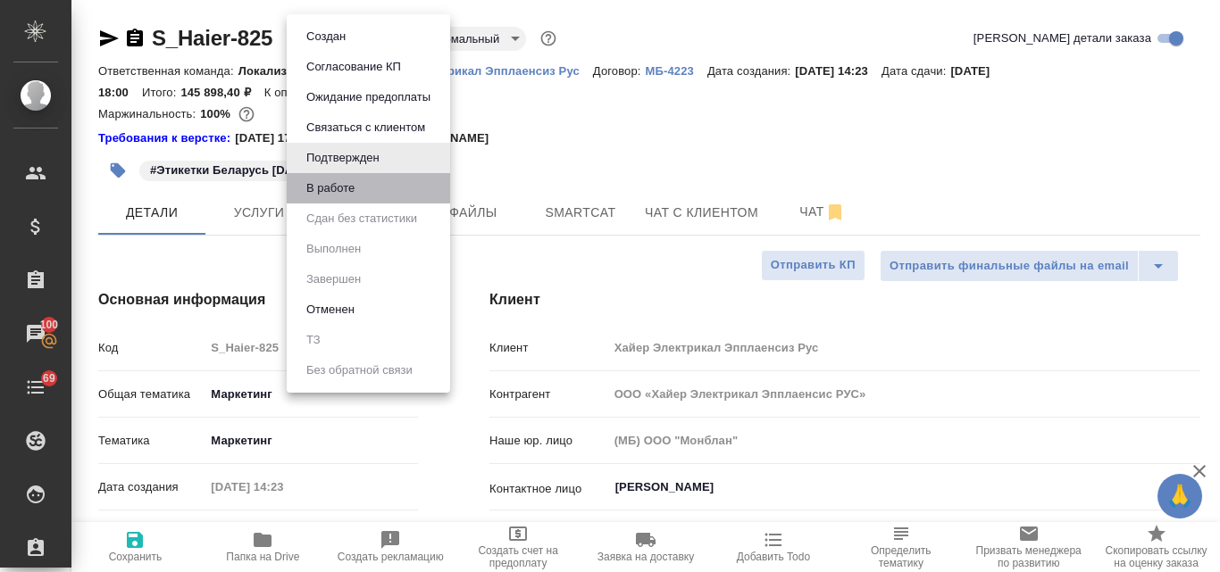
click at [386, 189] on li "В работе" at bounding box center [368, 188] width 163 height 30
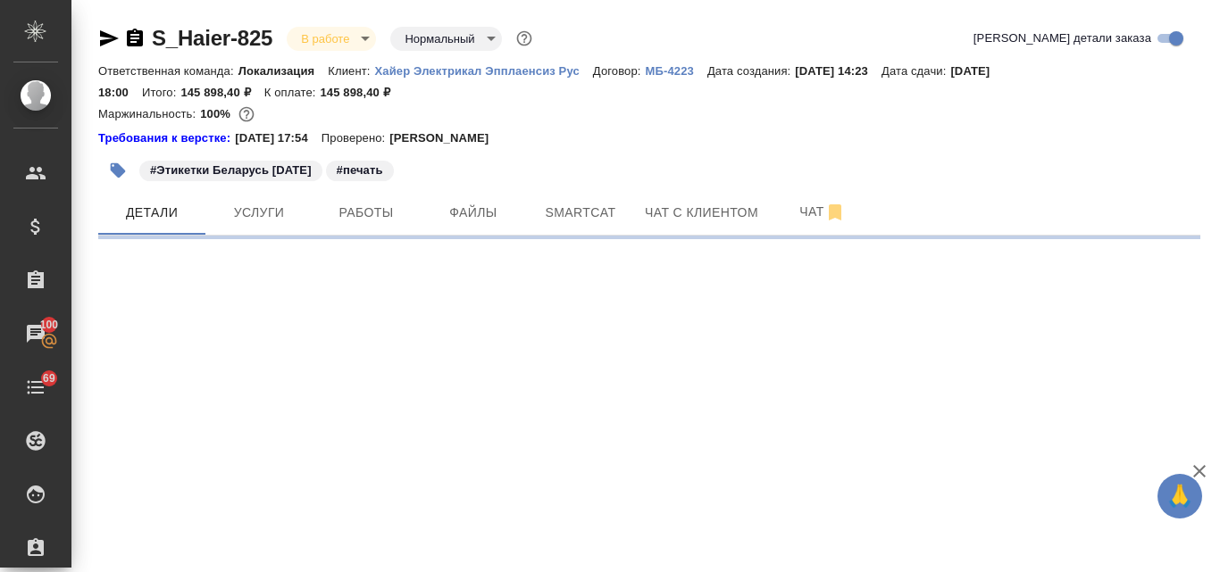
select select "RU"
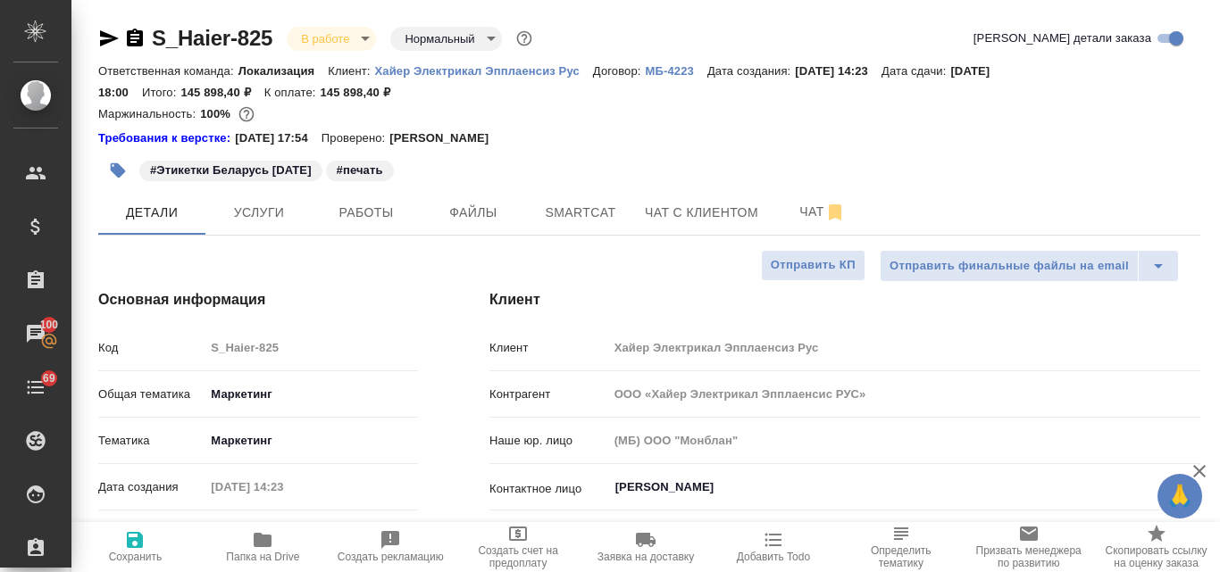
type textarea "x"
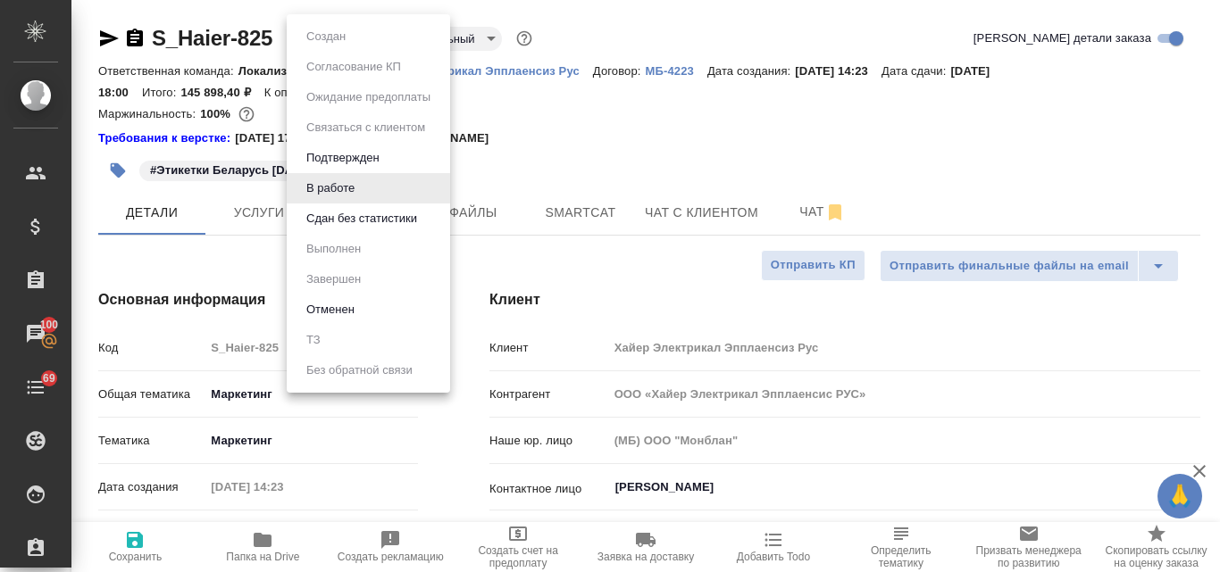
type input "[PERSON_NAME]pavlova"
click at [362, 47] on body "🙏 .cls-1 fill:#fff; AWATERA Valyaeva [PERSON_NAME] Спецификации Заказы 100 Чаты…" at bounding box center [610, 286] width 1220 height 572
click at [579, 155] on div at bounding box center [610, 286] width 1220 height 572
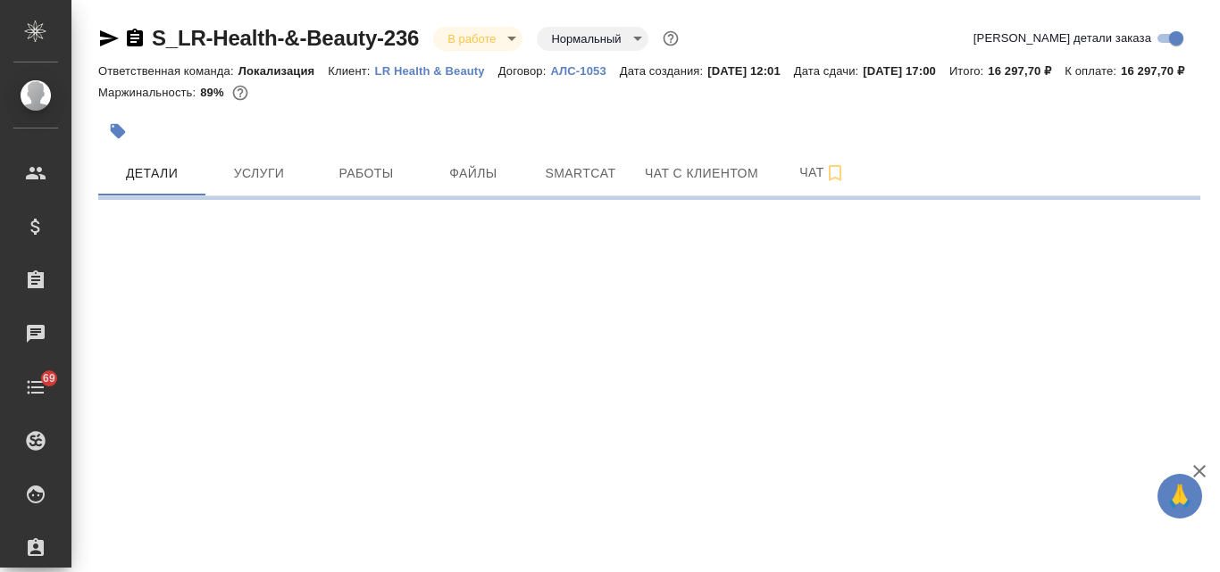
select select "RU"
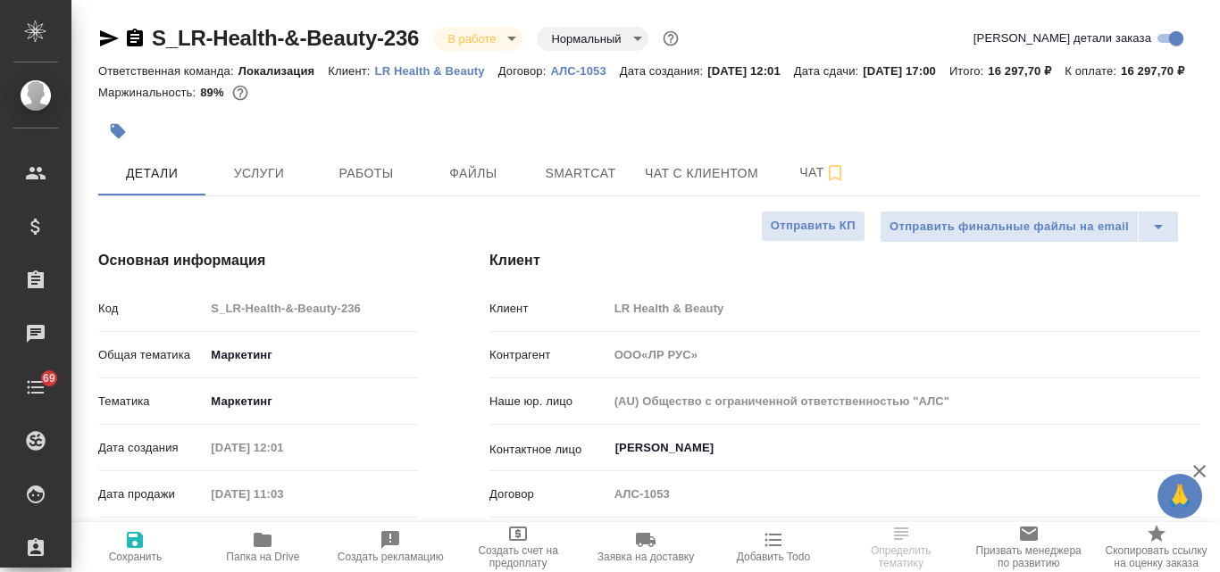
type input "ООО«ЛР РУС»"
type textarea "x"
type input "ООО«ЛР РУС»"
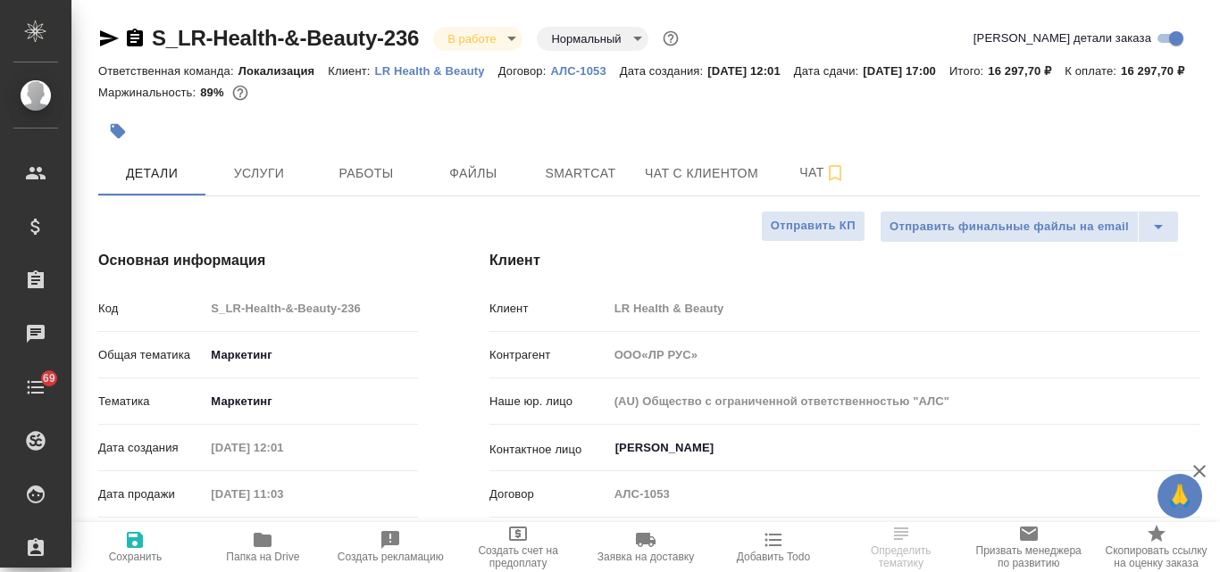
type textarea "x"
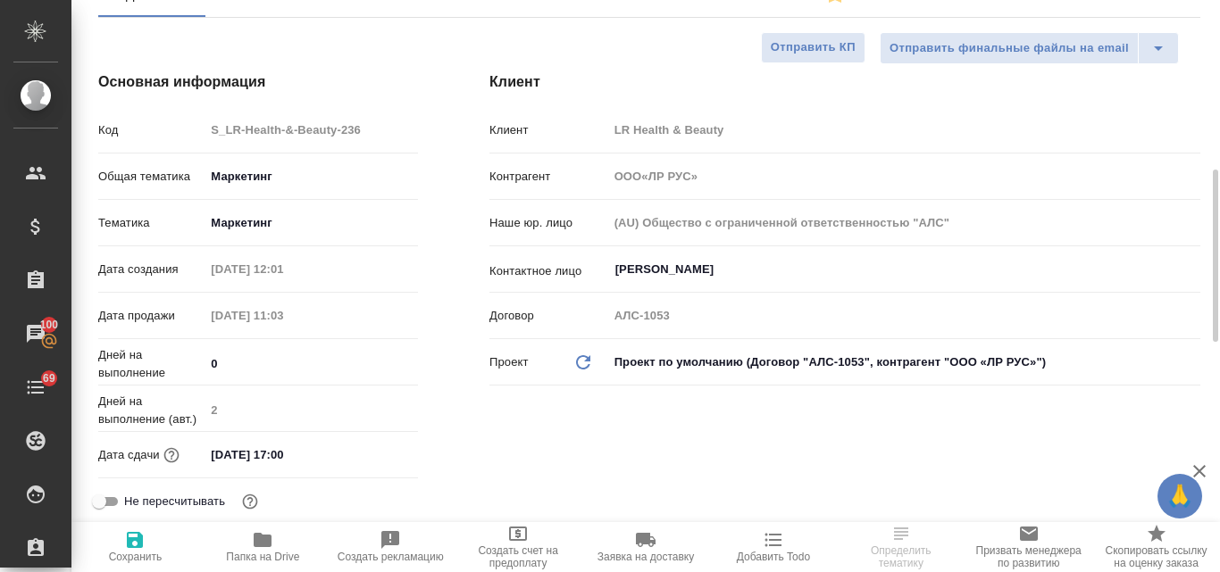
scroll to position [268, 0]
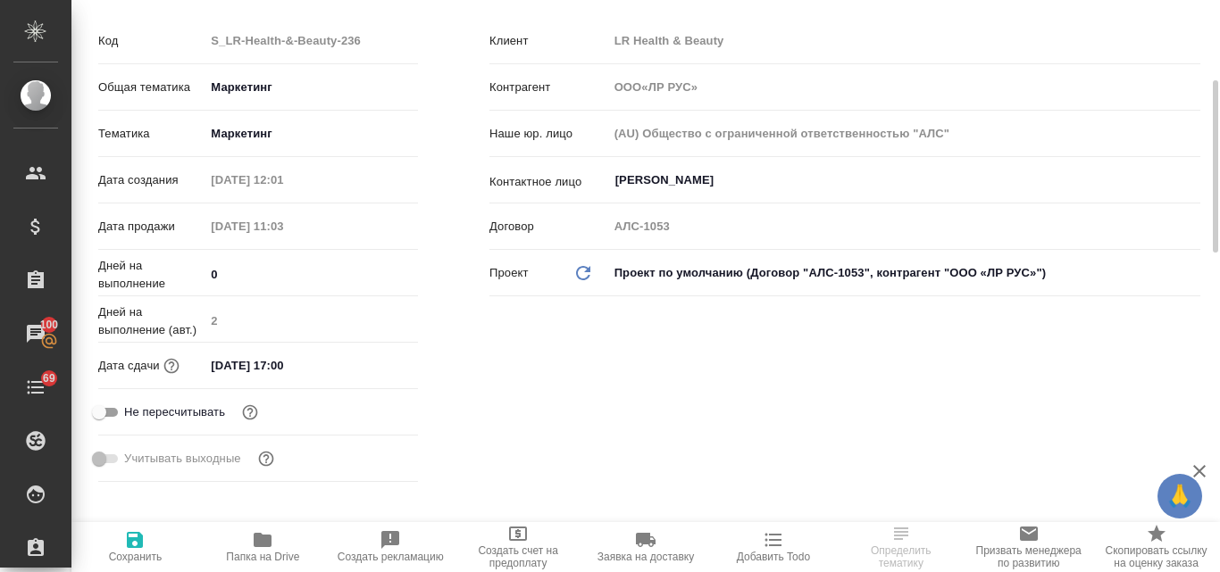
select select "RU"
type input "ООО«ЛР РУС»"
type textarea "x"
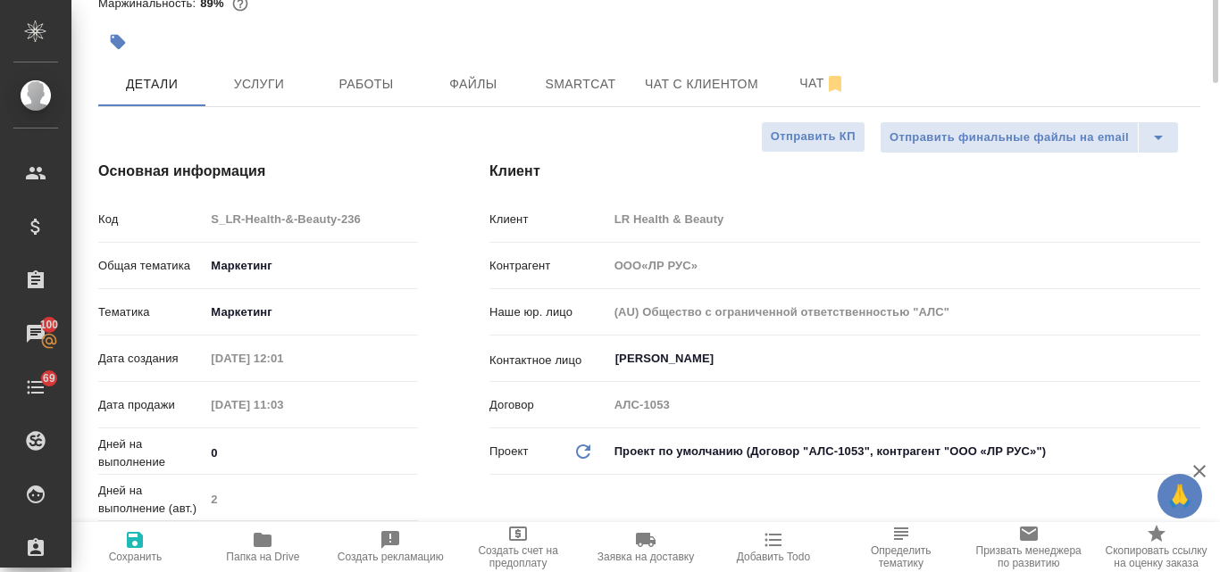
scroll to position [0, 0]
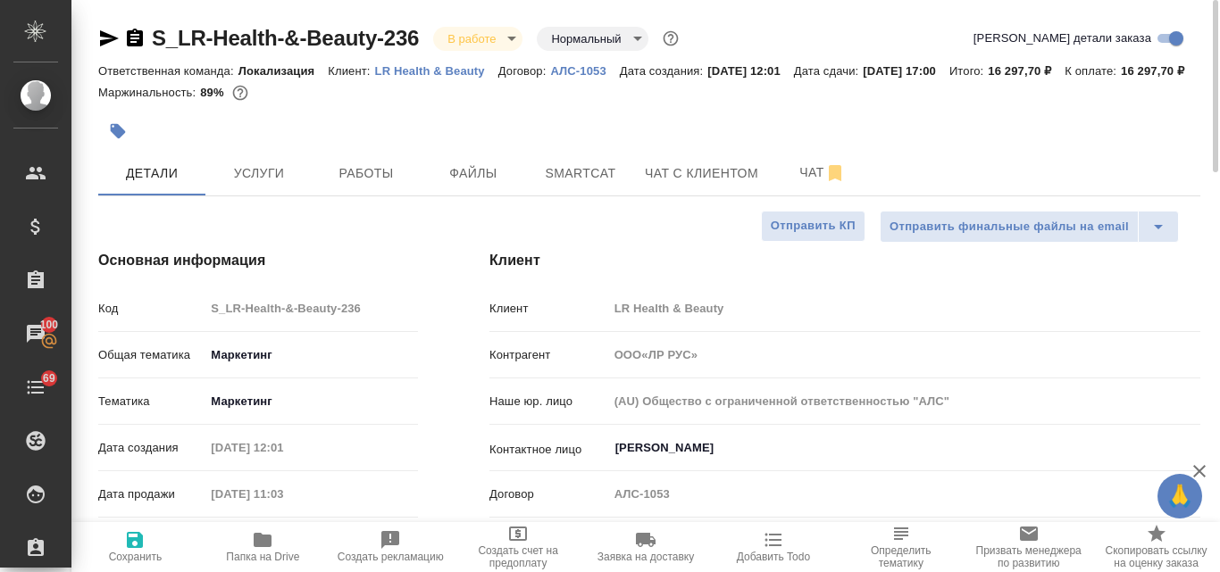
click at [104, 37] on icon "button" at bounding box center [109, 38] width 19 height 16
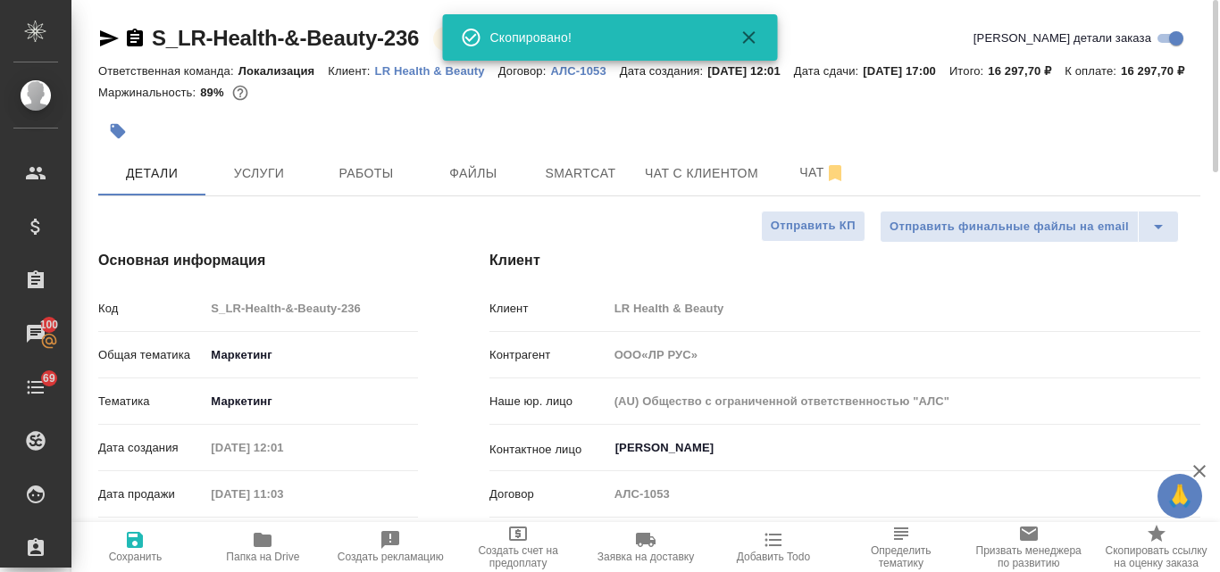
type input "ООО«ЛР РУС»"
type textarea "x"
type input "ООО«ЛР РУС»"
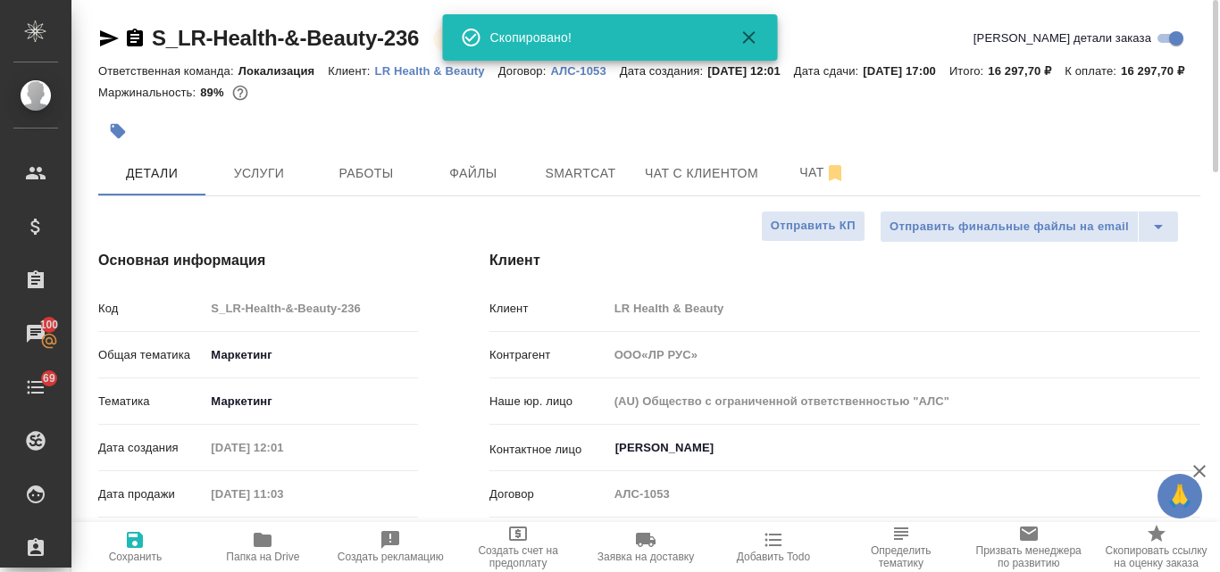
type textarea "x"
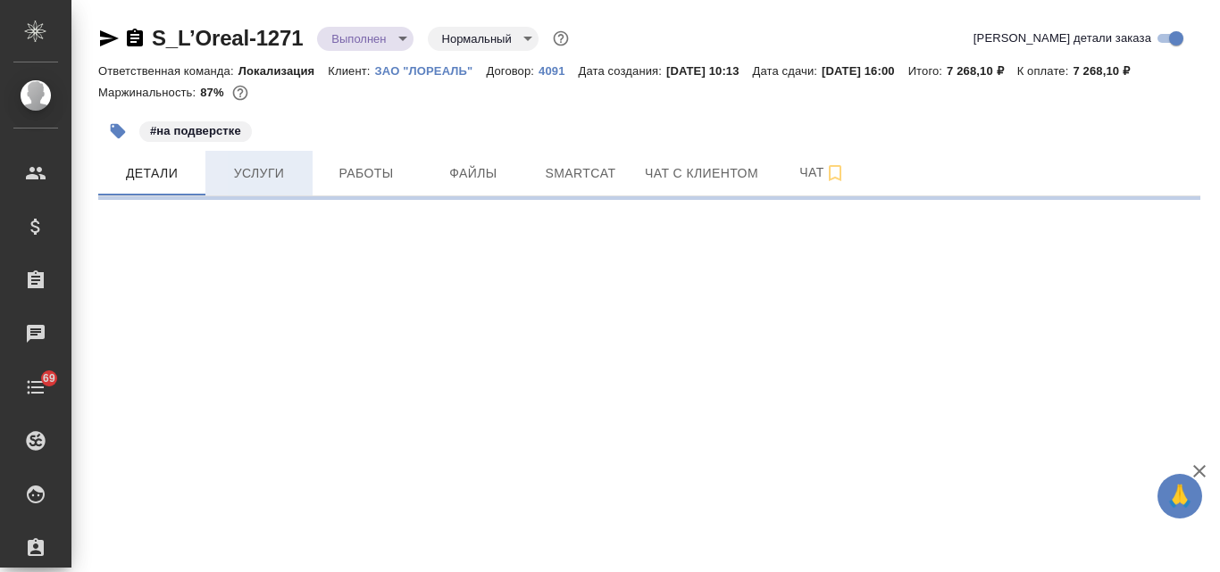
select select "RU"
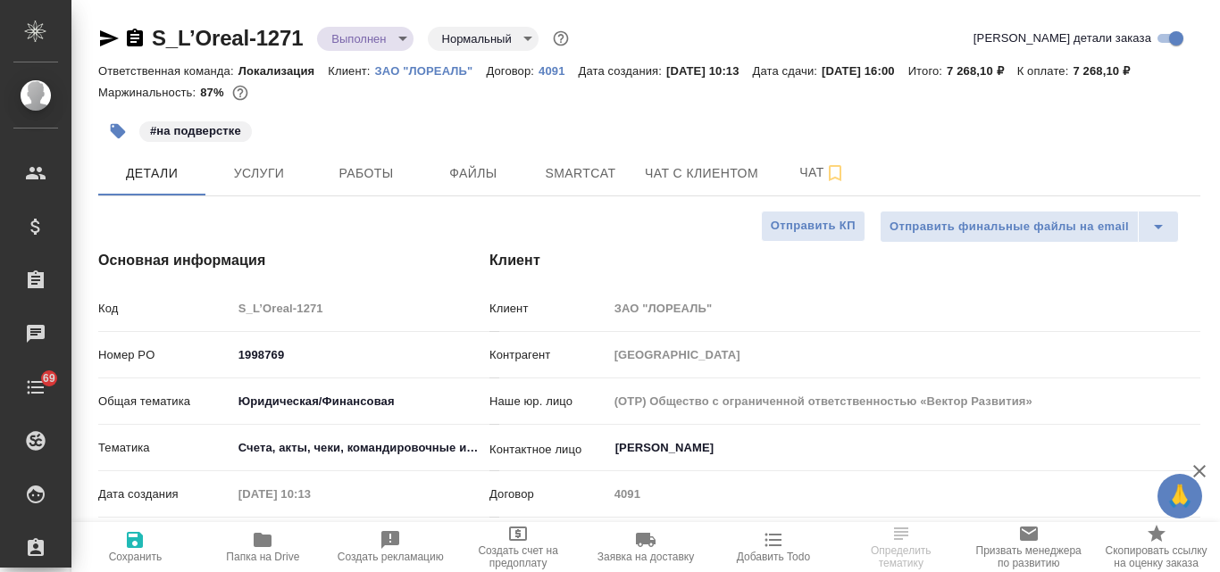
type textarea "x"
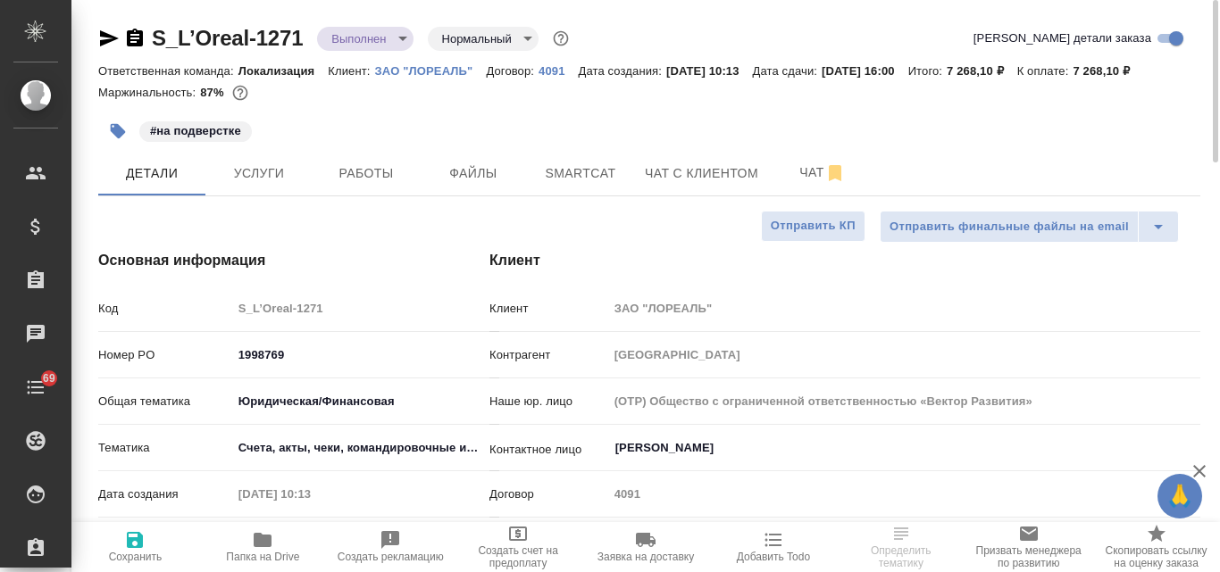
type textarea "x"
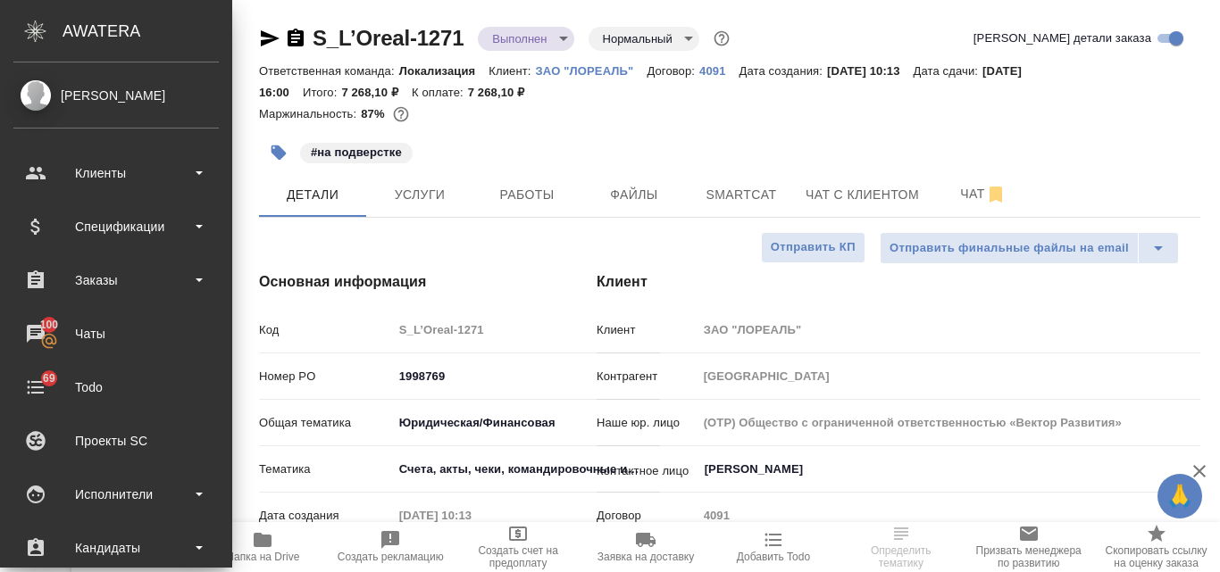
type textarea "x"
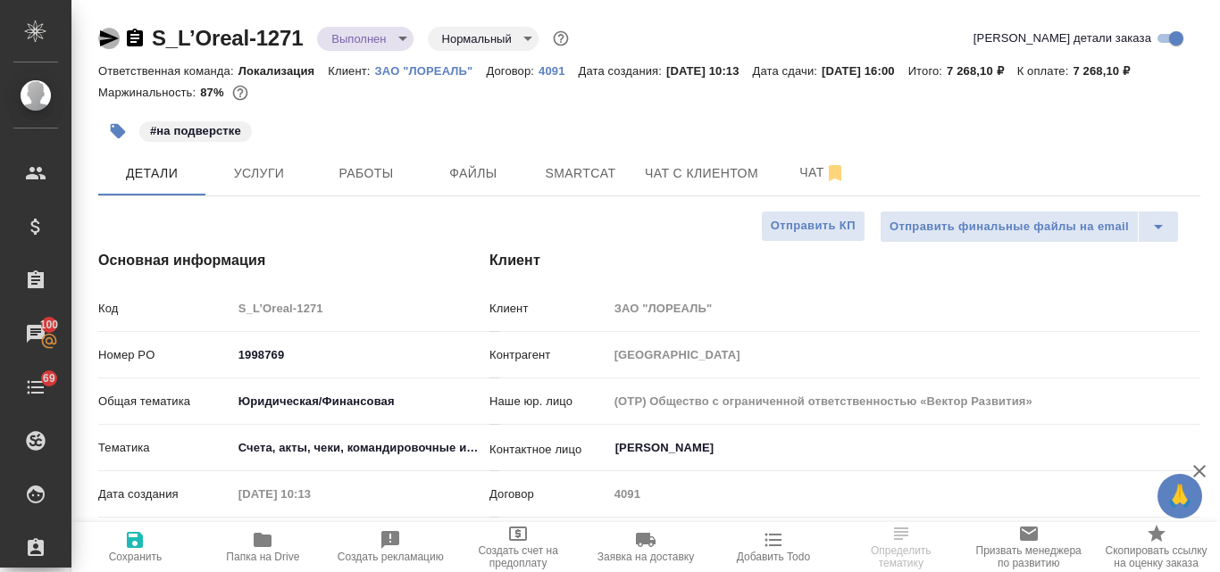
click at [108, 40] on icon "button" at bounding box center [109, 38] width 19 height 16
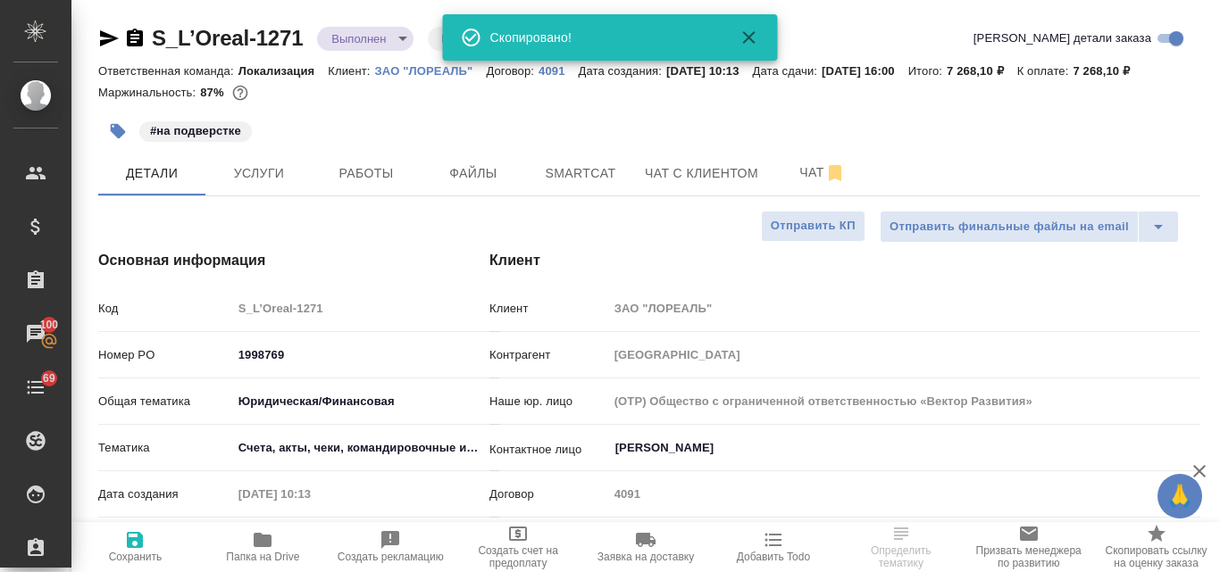
select select "RU"
type textarea "x"
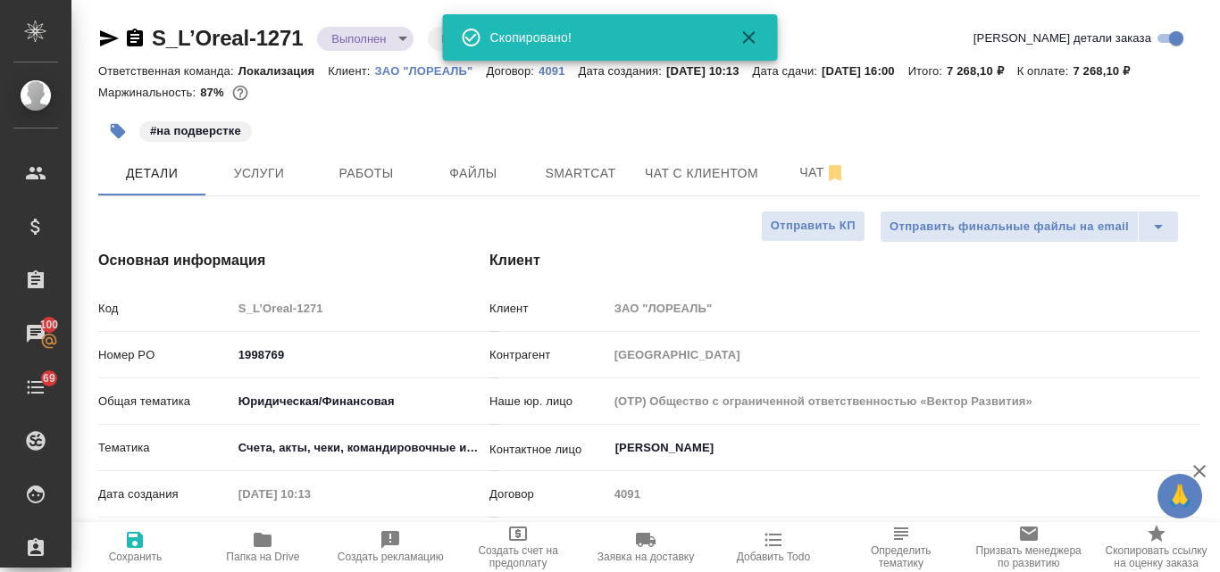
type textarea "x"
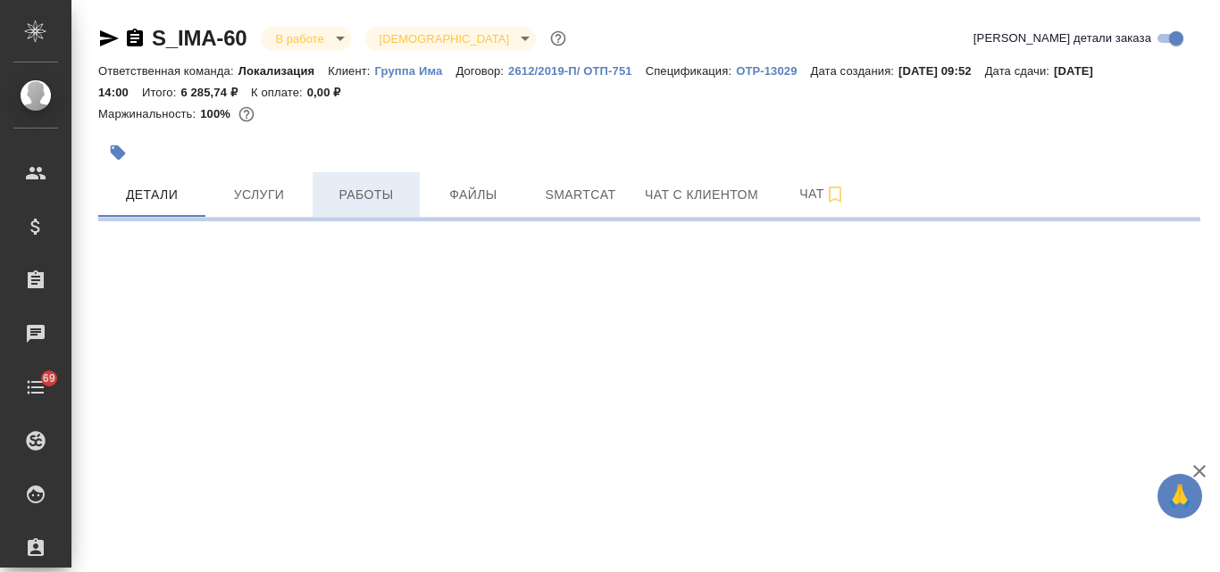
select select "RU"
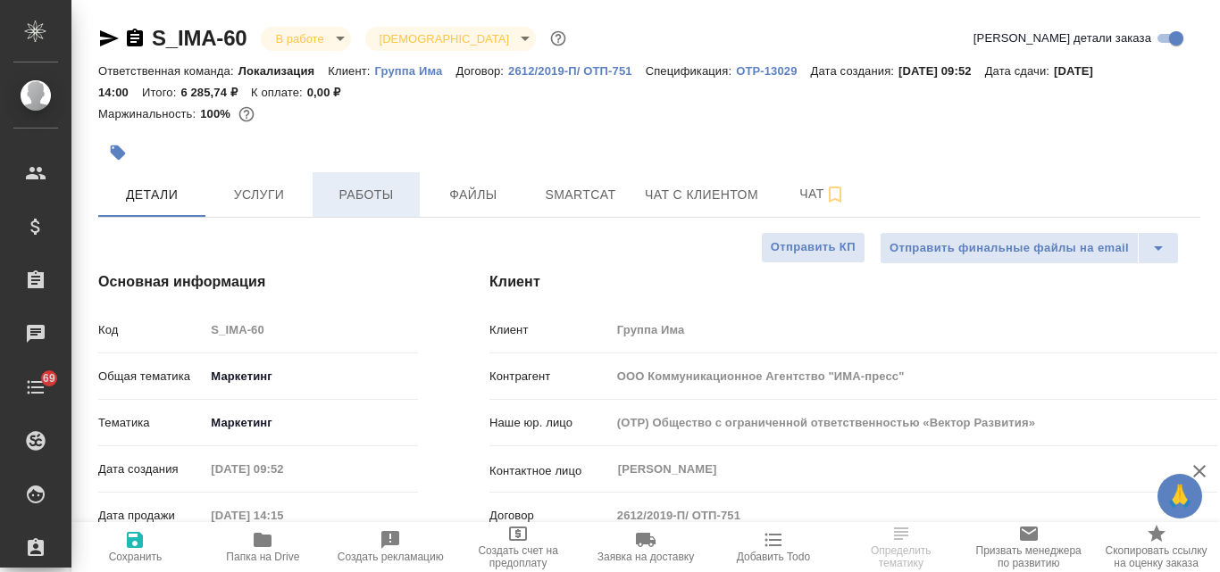
type textarea "x"
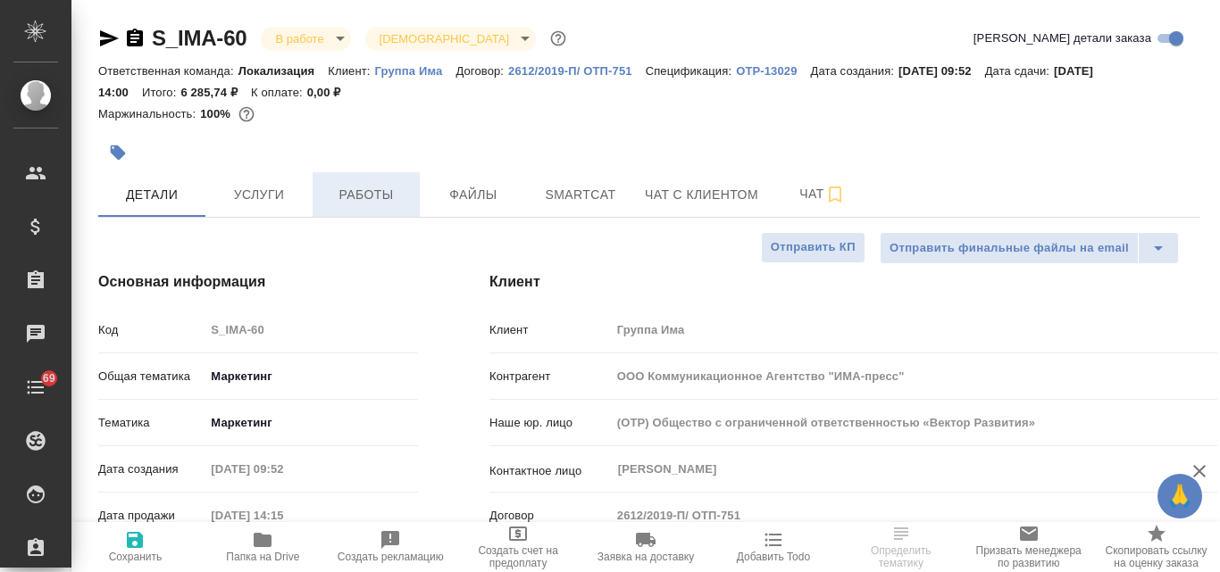
type textarea "x"
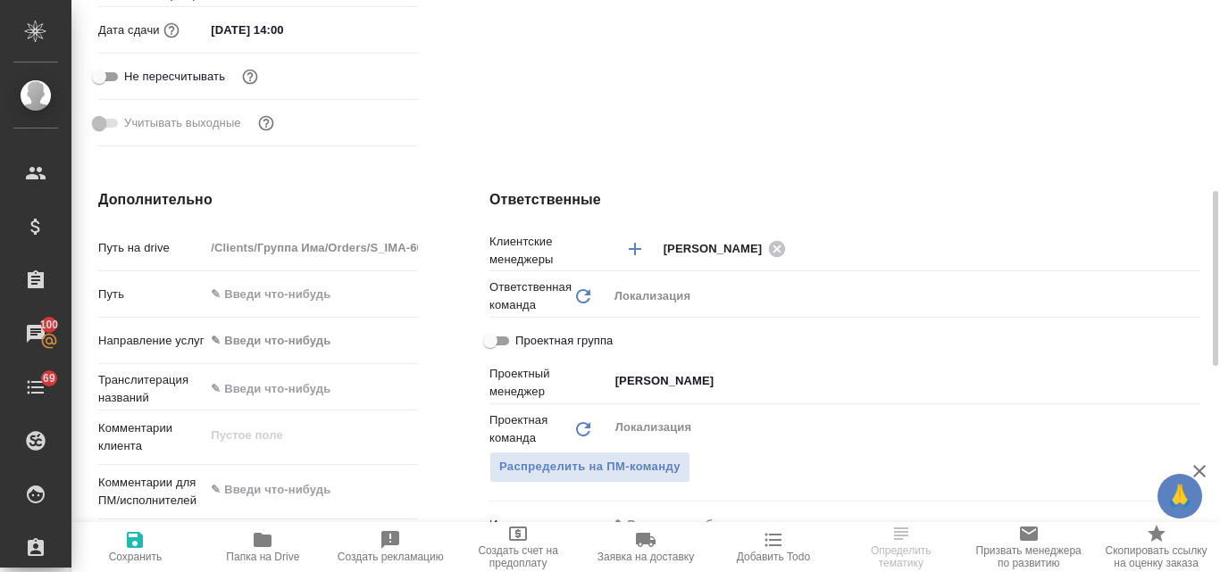
scroll to position [803, 0]
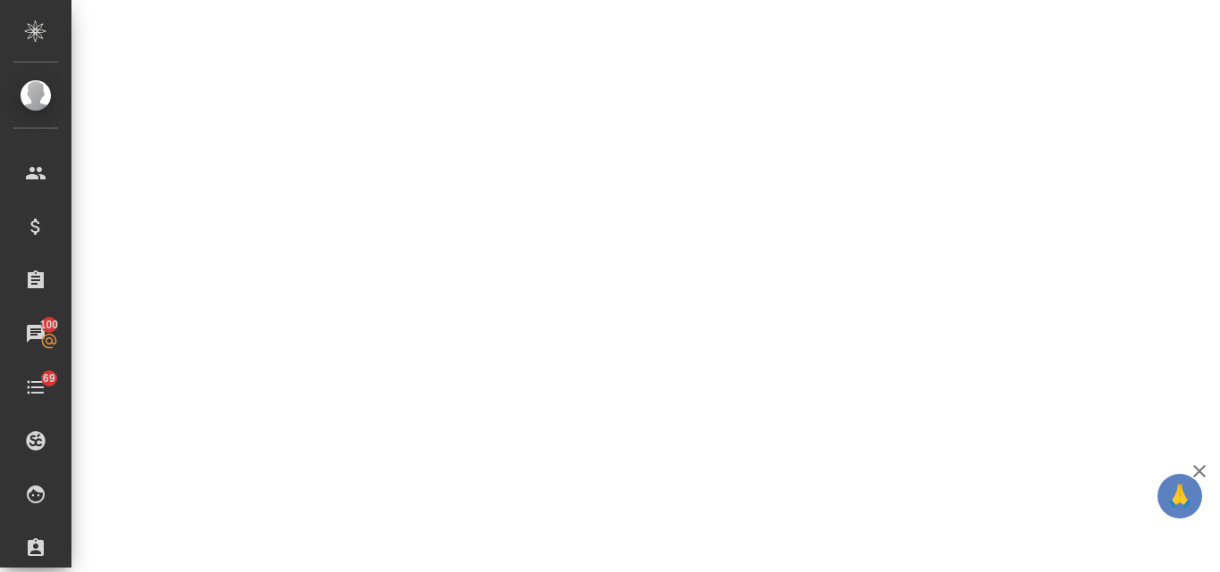
select select "RU"
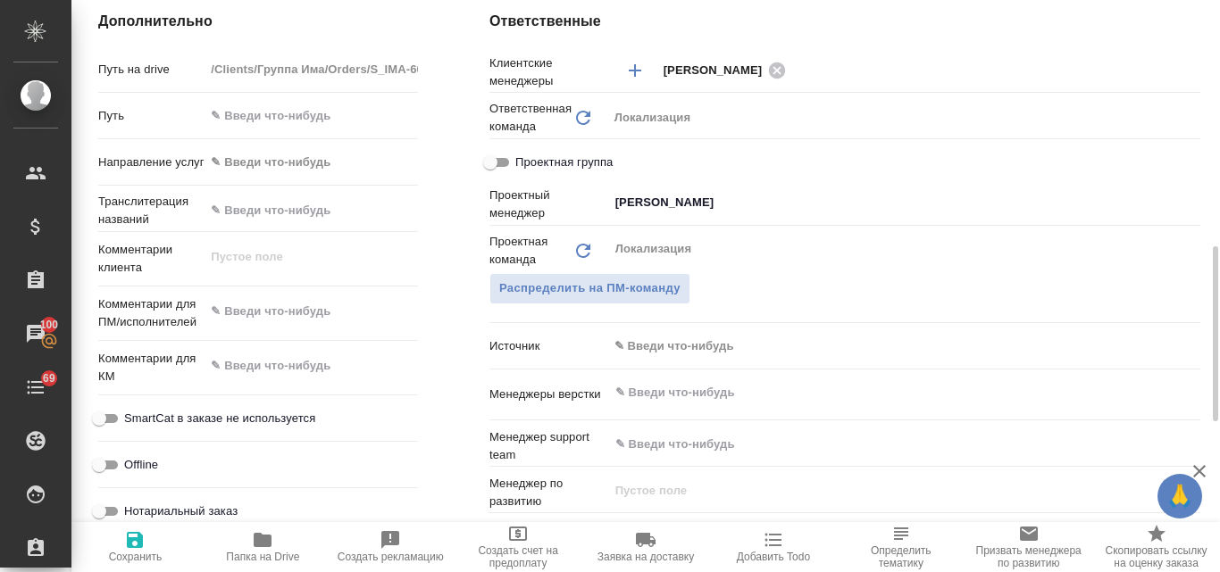
type textarea "x"
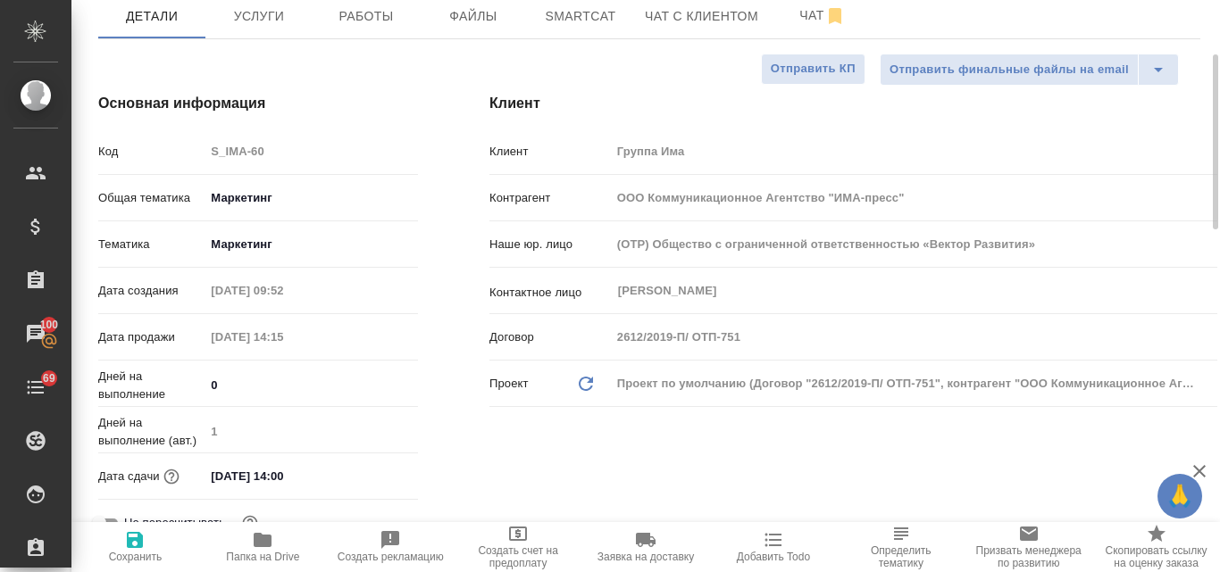
scroll to position [0, 0]
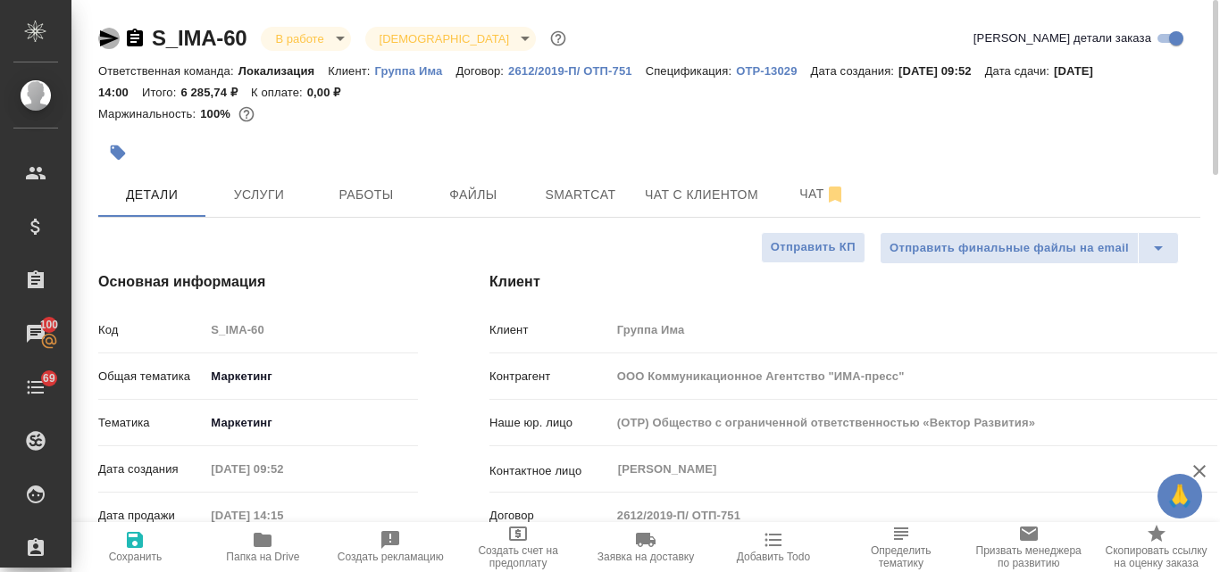
click at [99, 45] on icon "button" at bounding box center [108, 38] width 21 height 21
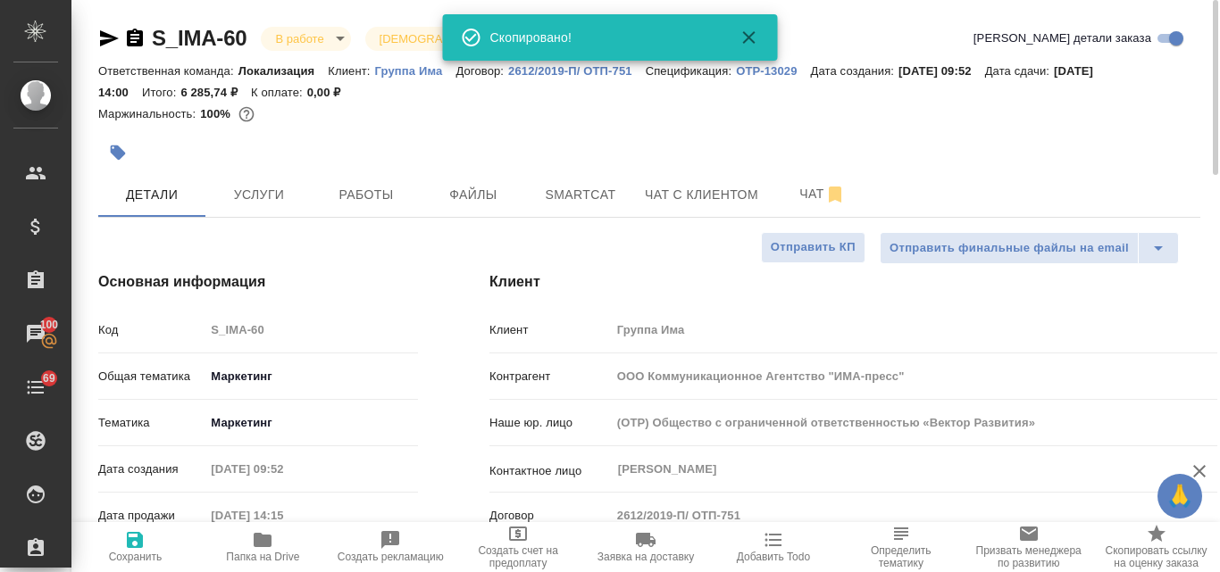
type textarea "x"
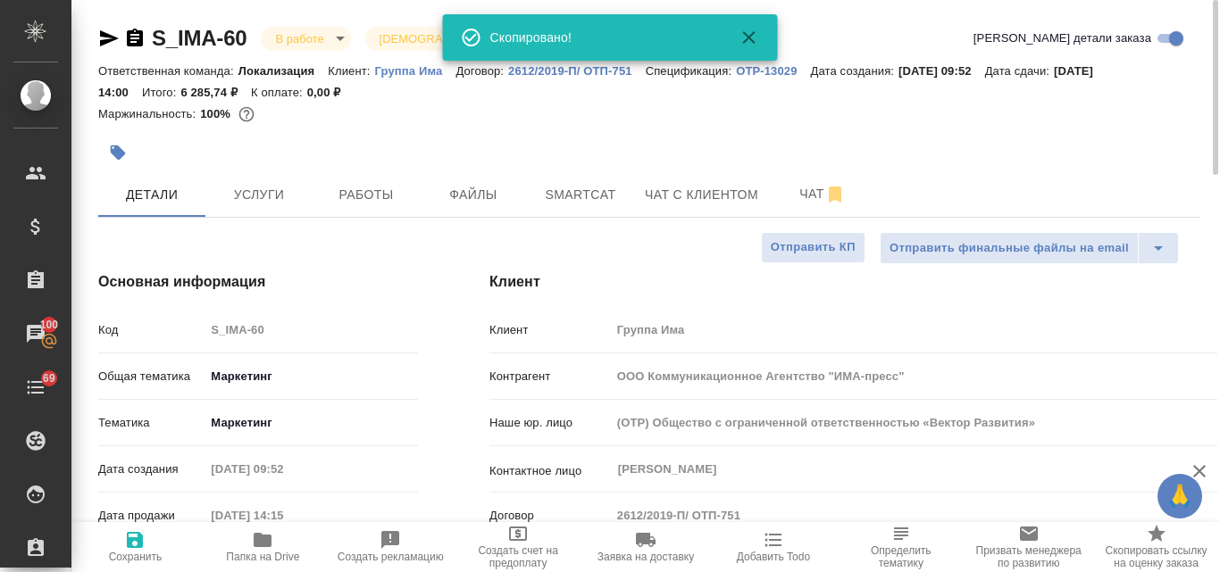
type textarea "x"
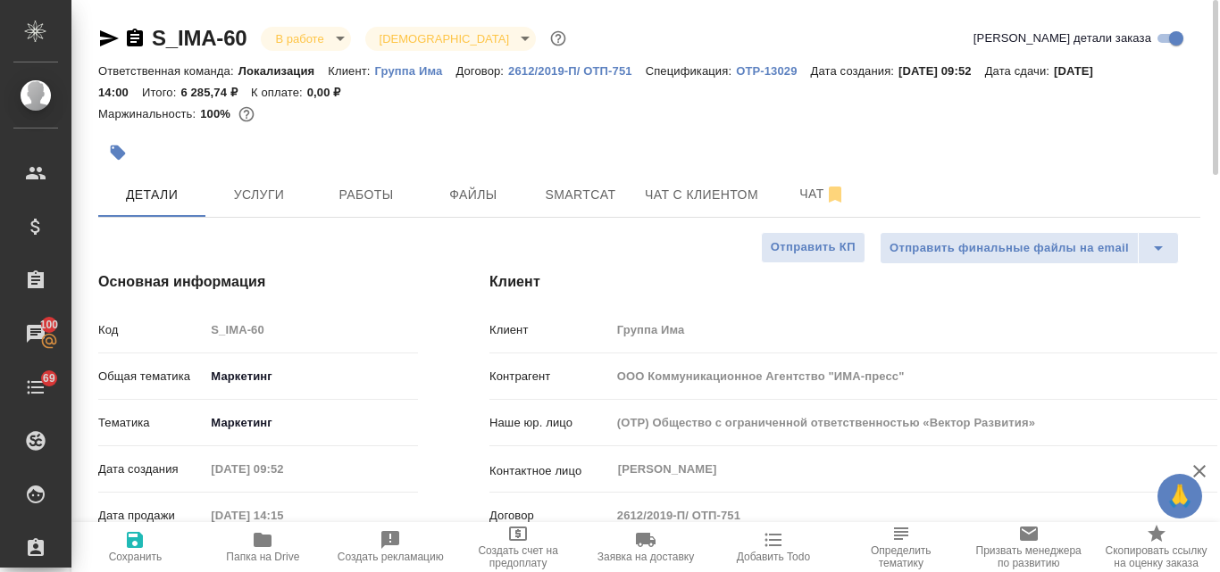
type textarea "x"
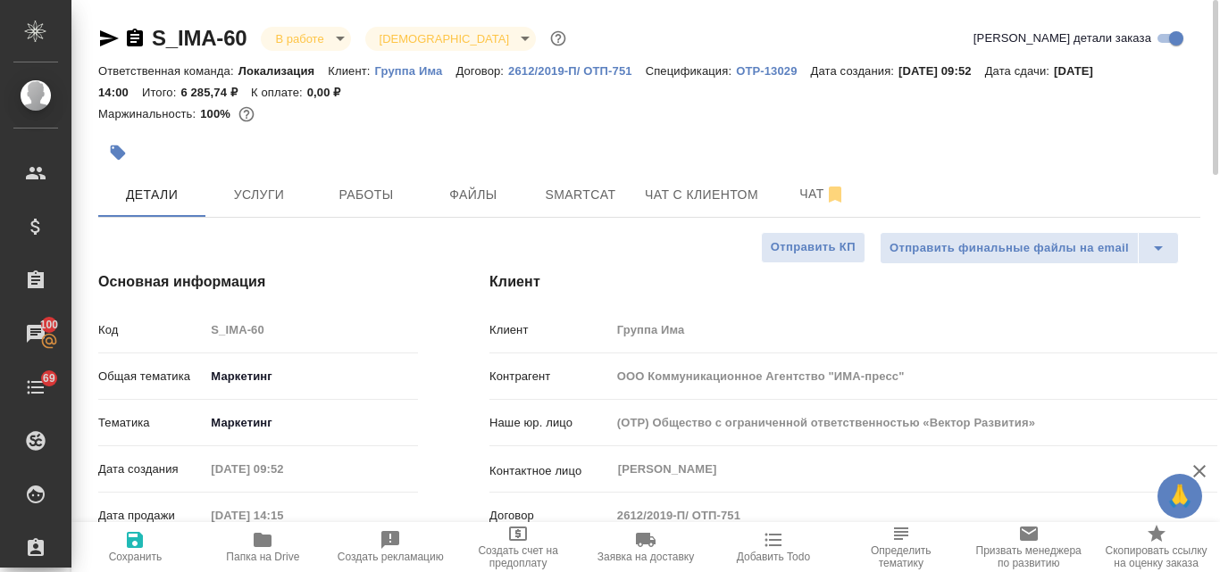
type textarea "x"
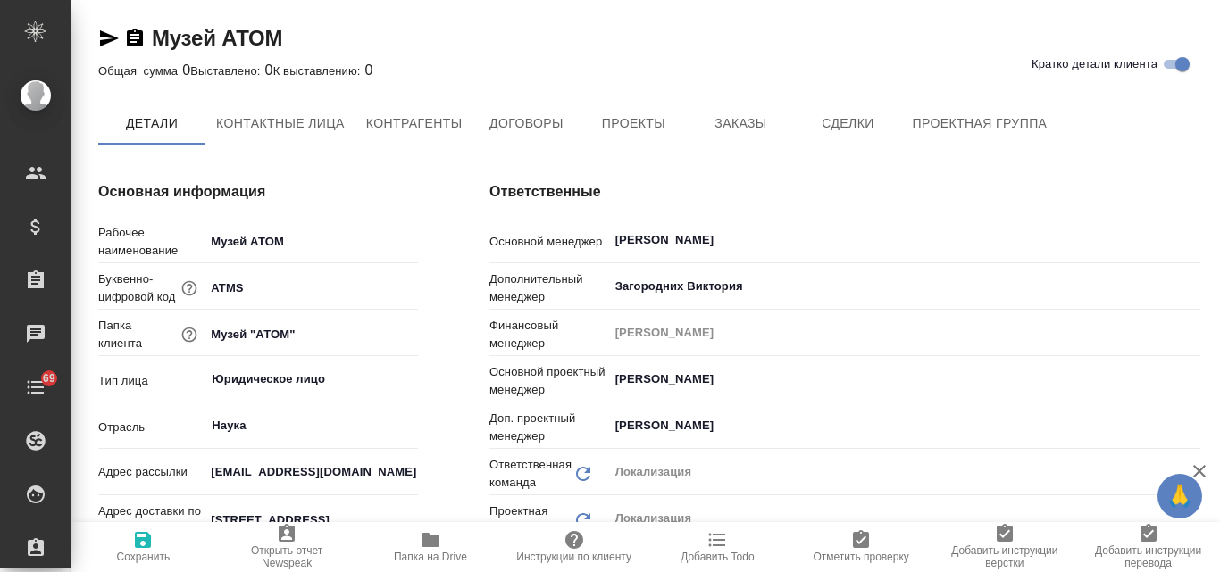
type textarea "x"
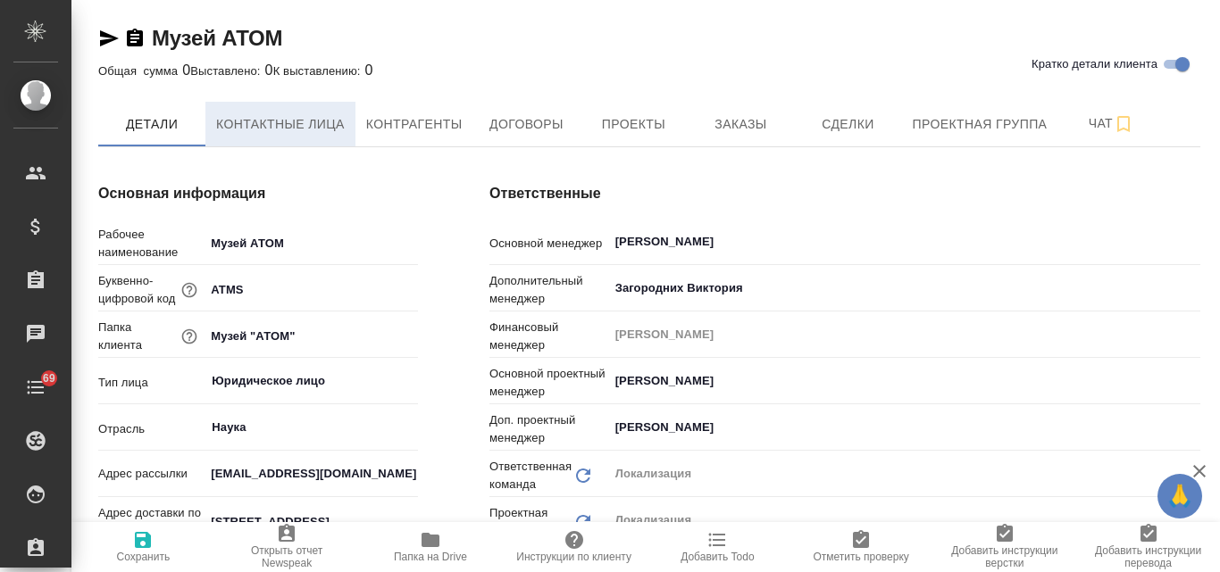
type textarea "x"
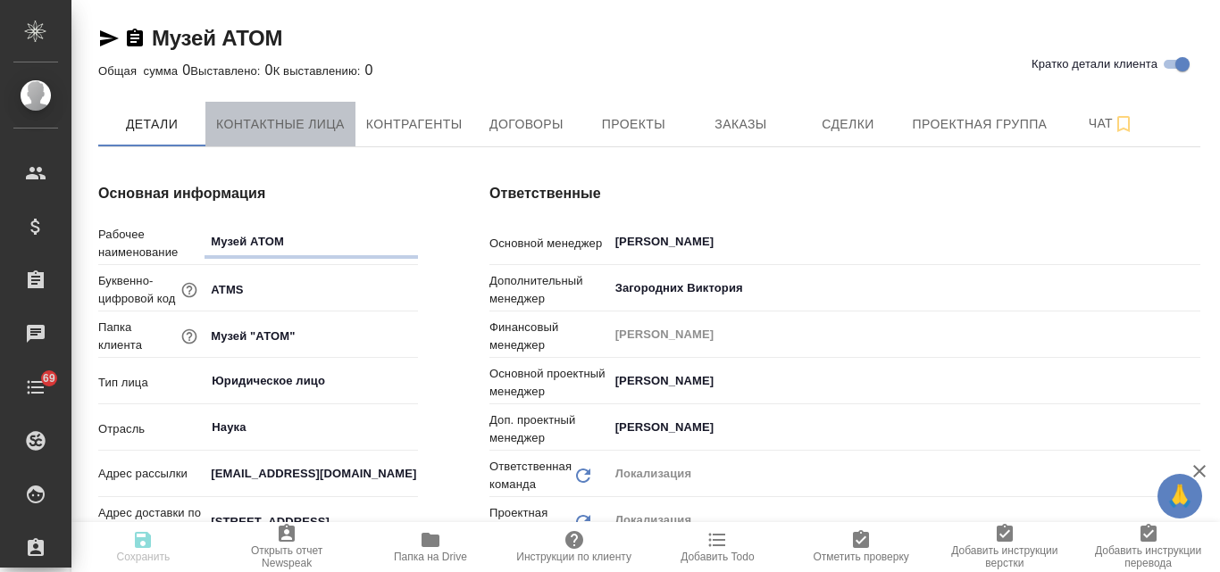
click at [299, 125] on span "Контактные лица" at bounding box center [280, 124] width 129 height 22
type textarea "x"
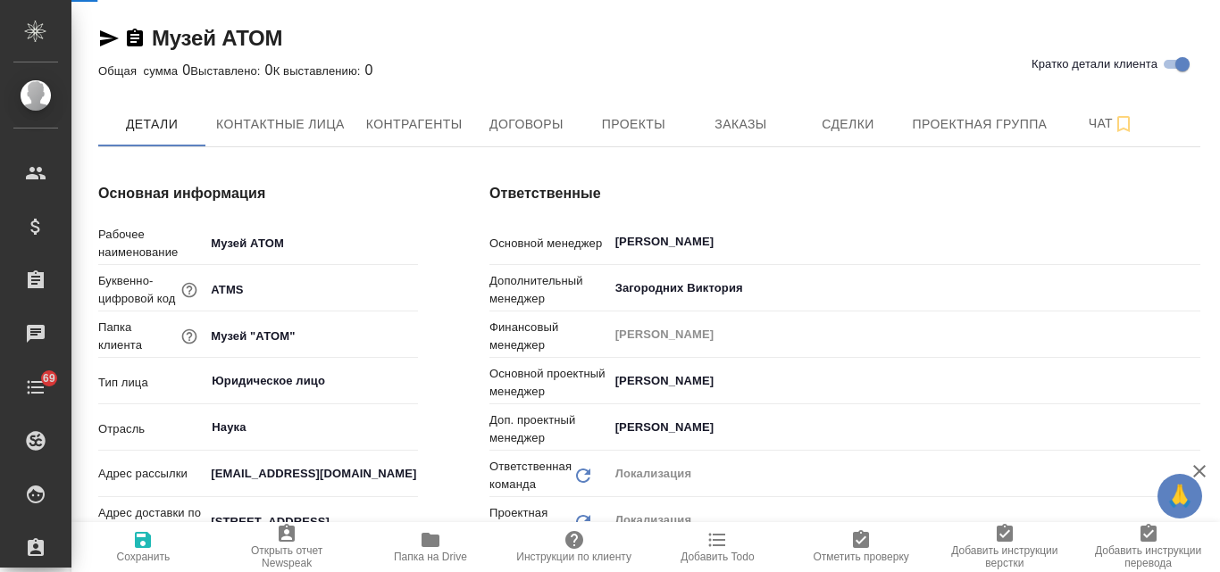
select select "RU"
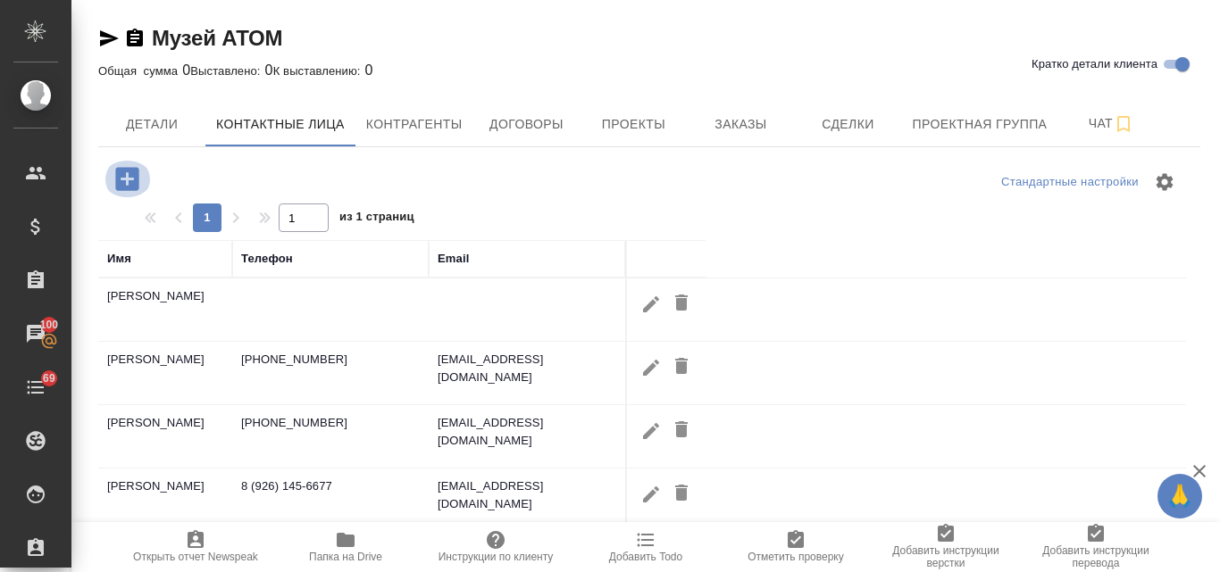
click at [129, 185] on icon "button" at bounding box center [126, 178] width 23 height 23
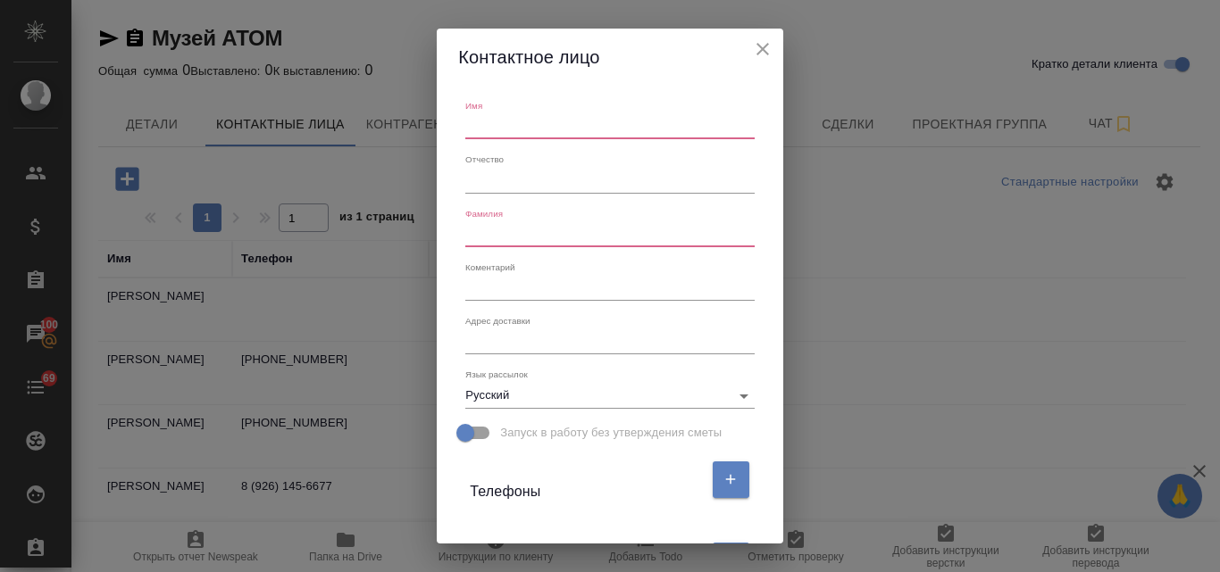
click at [517, 121] on input "text" at bounding box center [609, 126] width 288 height 25
type input "[PERSON_NAME]"
click at [550, 229] on input "text" at bounding box center [609, 234] width 288 height 25
paste input "[PERSON_NAME]"
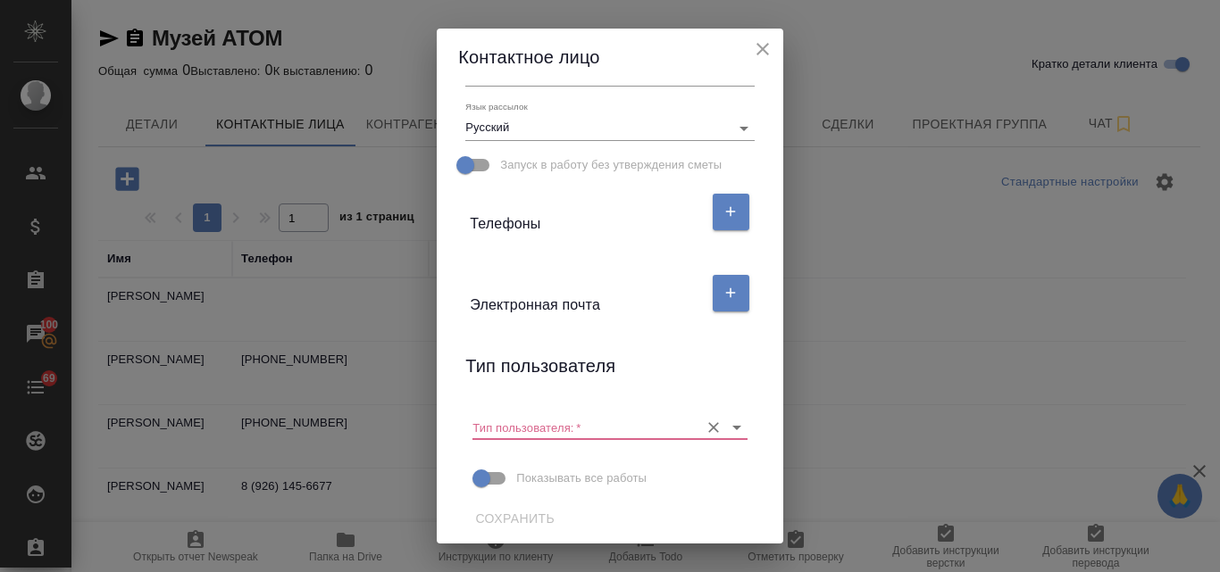
type input "[PERSON_NAME]"
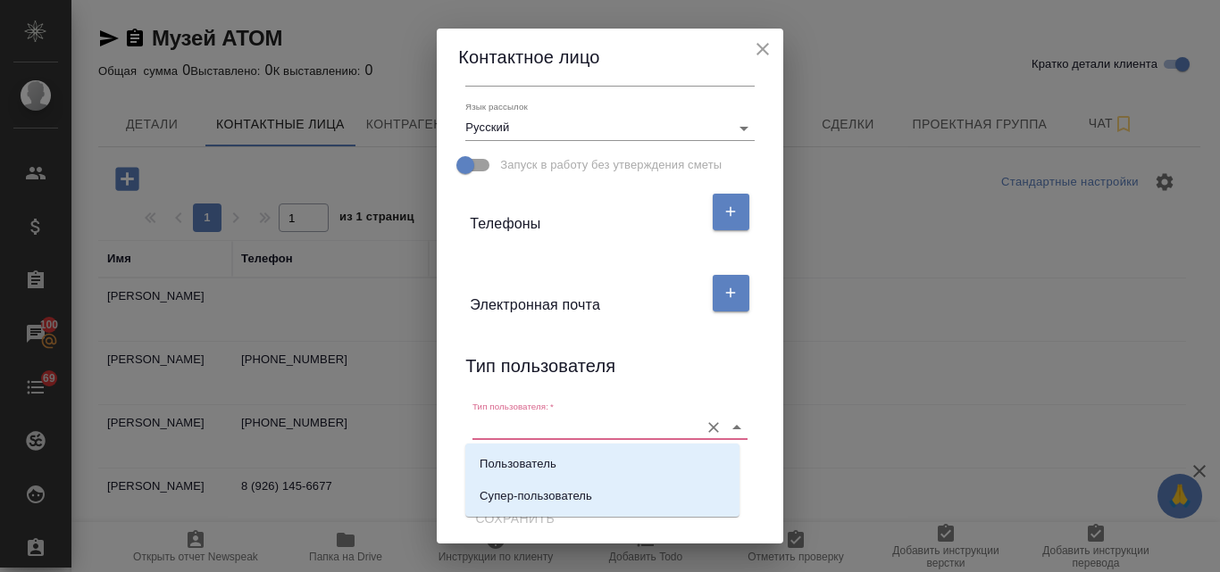
click at [529, 428] on input "Тип пользователя:   *" at bounding box center [580, 427] width 217 height 24
drag, startPoint x: 537, startPoint y: 468, endPoint x: 562, endPoint y: 399, distance: 73.1
click at [534, 467] on p "Пользователь" at bounding box center [517, 464] width 77 height 18
type input "Пользователь"
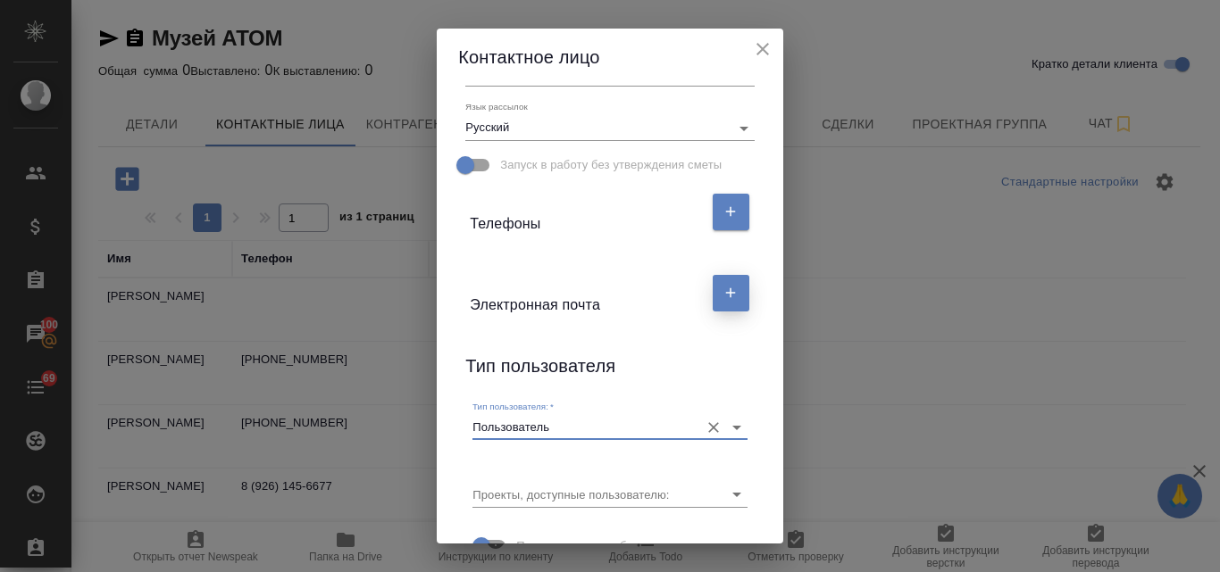
click at [725, 288] on icon "button" at bounding box center [730, 293] width 16 height 16
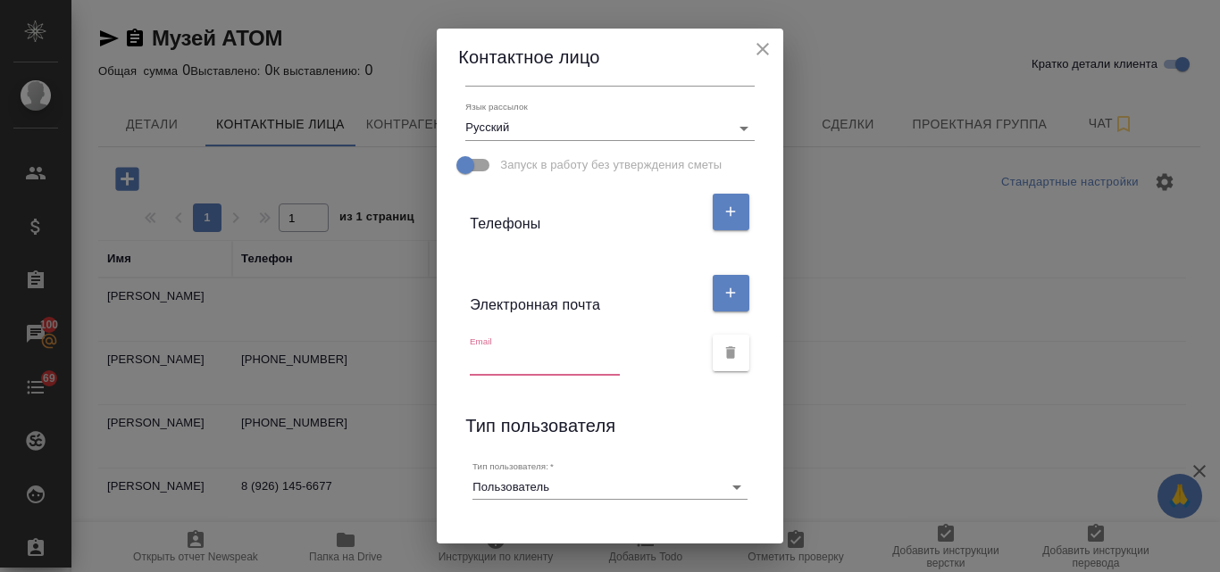
click at [512, 360] on input "text" at bounding box center [545, 362] width 150 height 25
paste input "[EMAIL_ADDRESS][DOMAIN_NAME]"
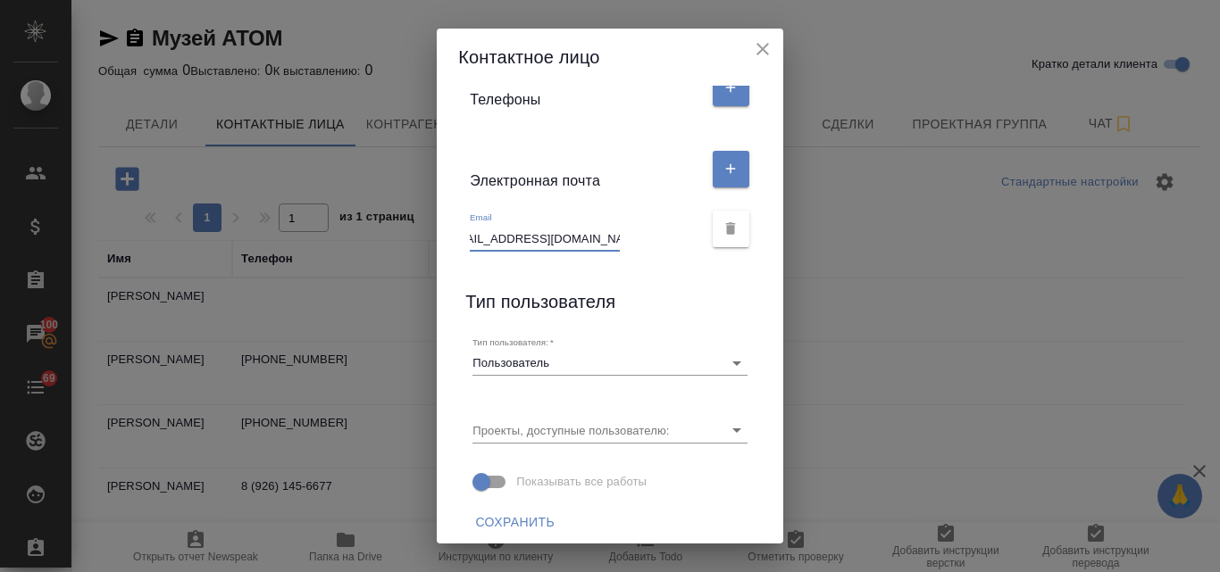
scroll to position [401, 0]
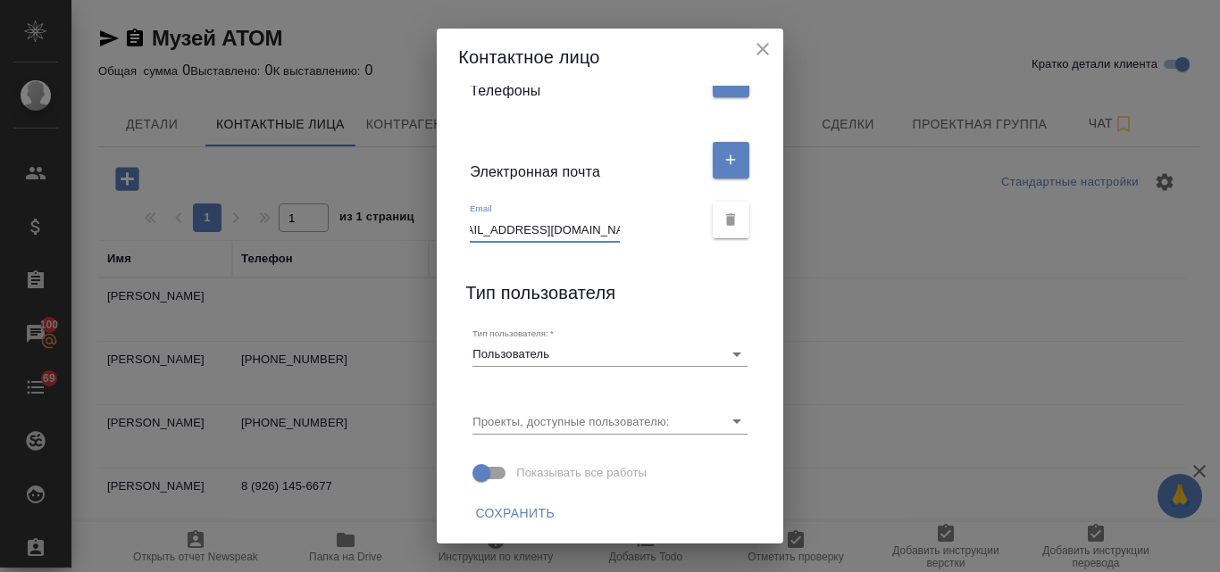
type input "[EMAIL_ADDRESS][DOMAIN_NAME]"
click at [520, 508] on span "Сохранить" at bounding box center [514, 514] width 79 height 22
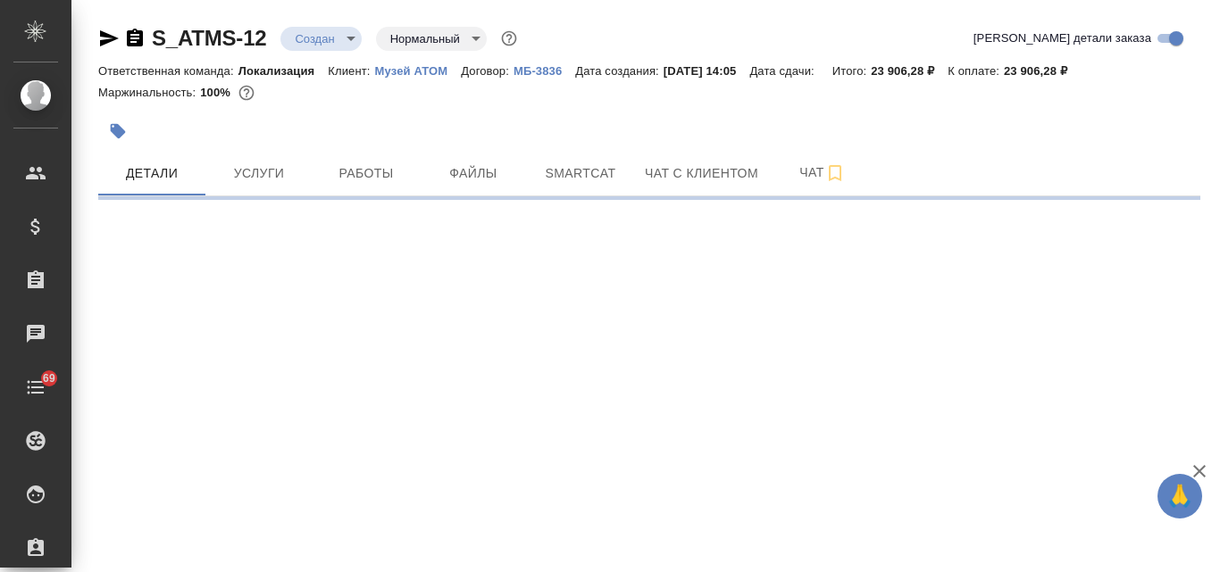
select select "RU"
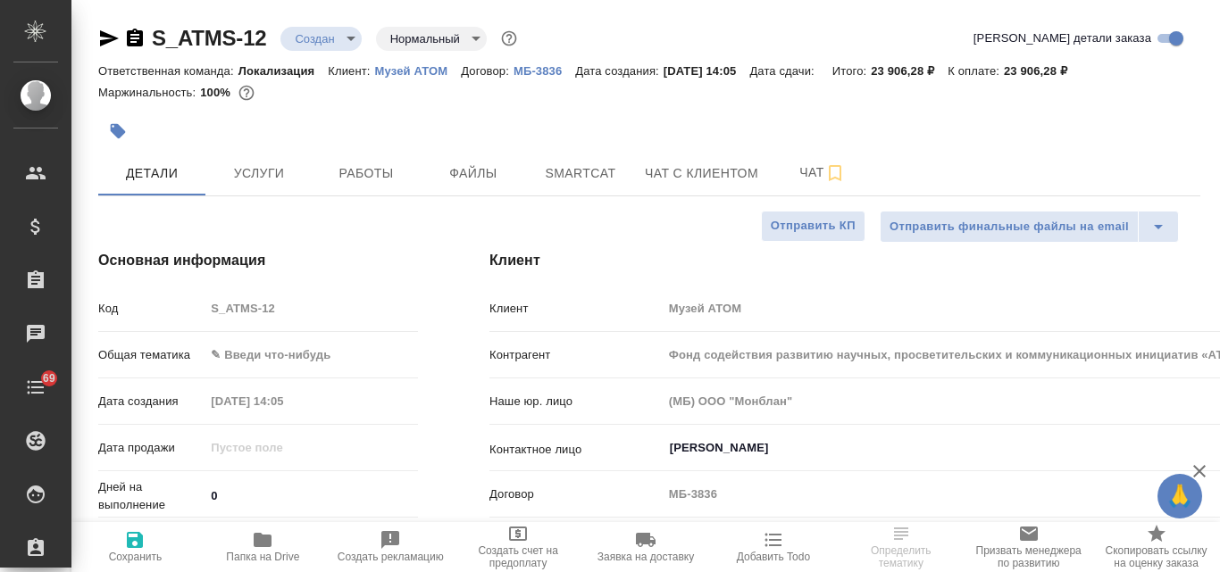
type textarea "x"
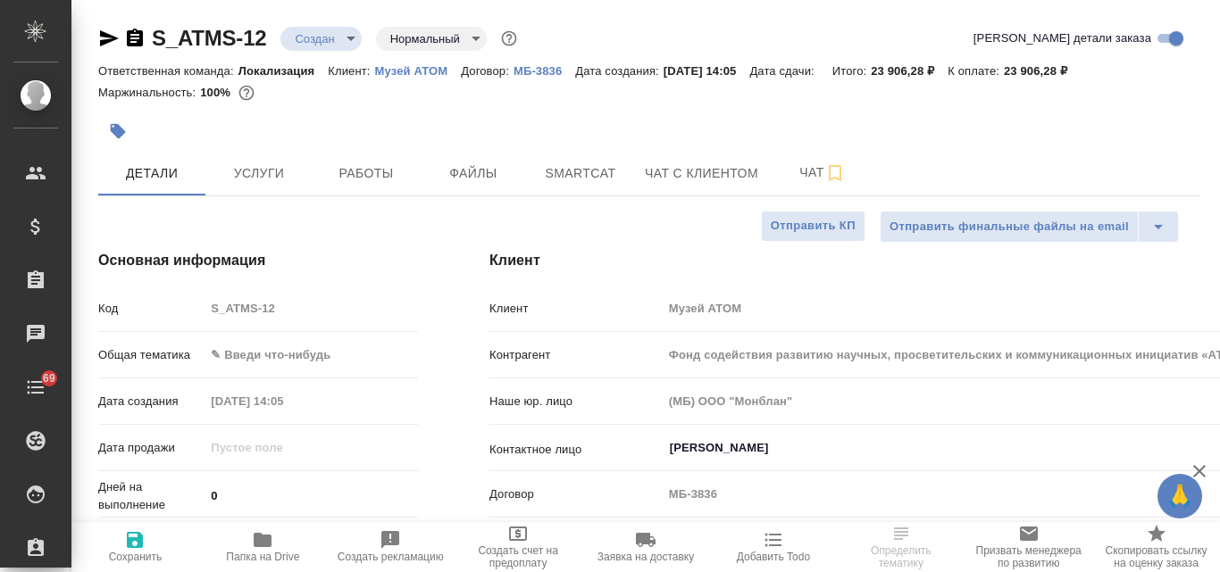
type textarea "x"
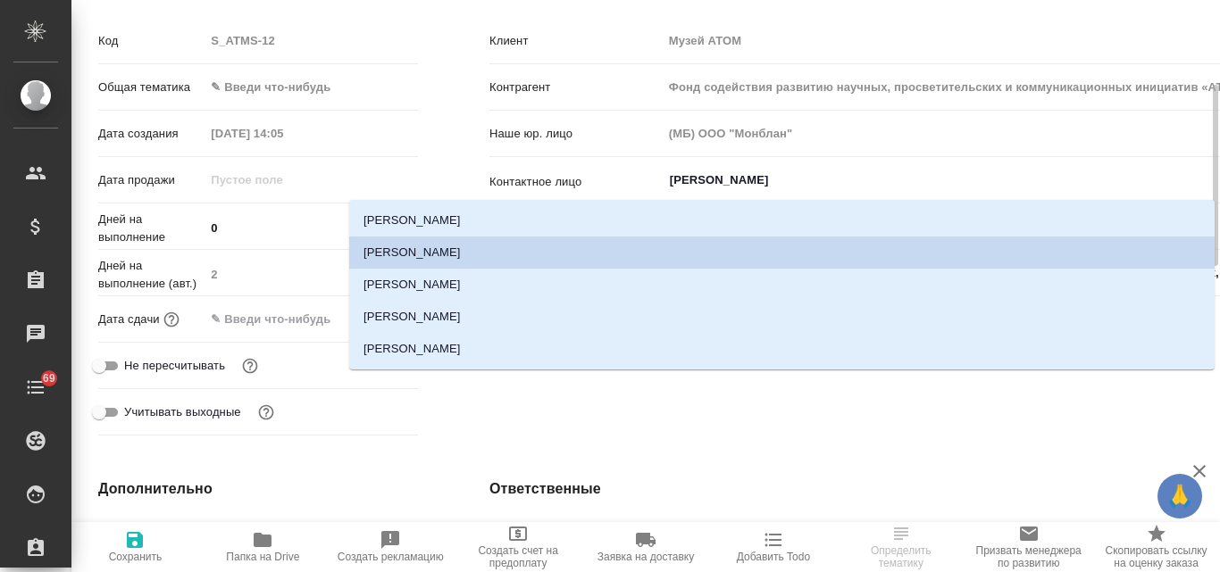
click at [728, 171] on input "Толкачева Марина" at bounding box center [1065, 180] width 795 height 21
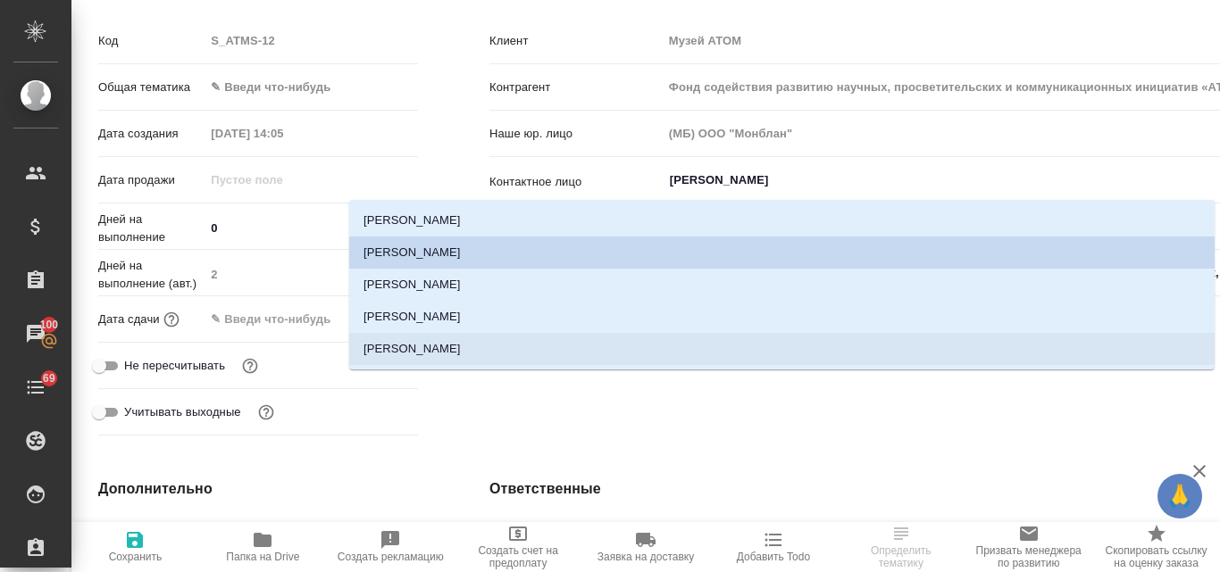
click at [494, 339] on li "Ставчикова Лиля" at bounding box center [781, 349] width 865 height 32
type input "Ставчикова Лиля"
type textarea "x"
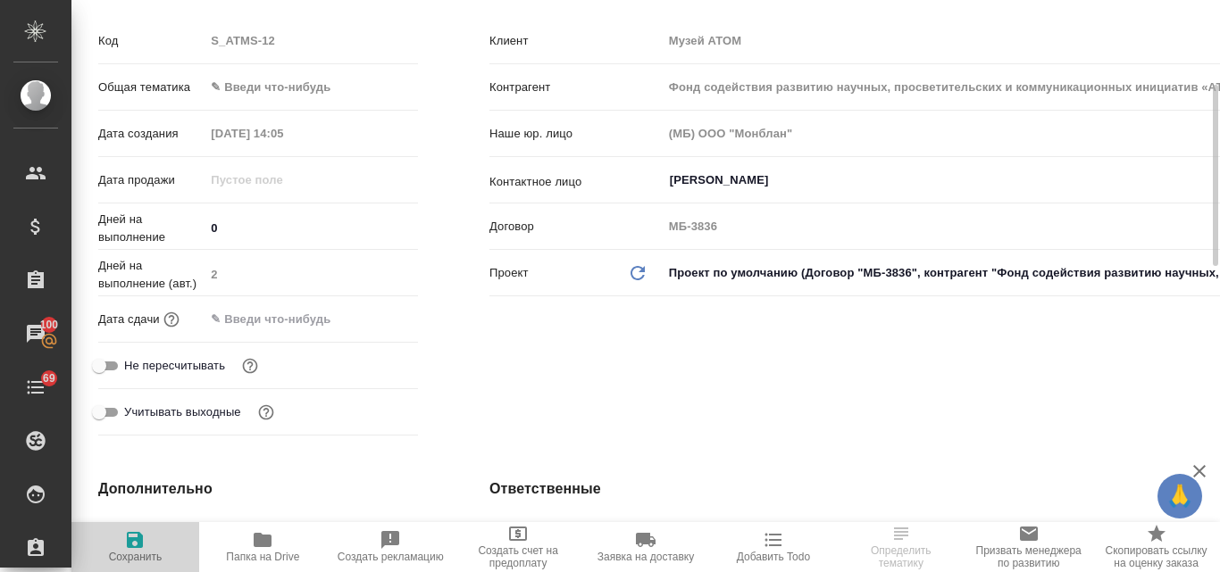
click at [139, 540] on icon "button" at bounding box center [135, 540] width 16 height 16
type textarea "x"
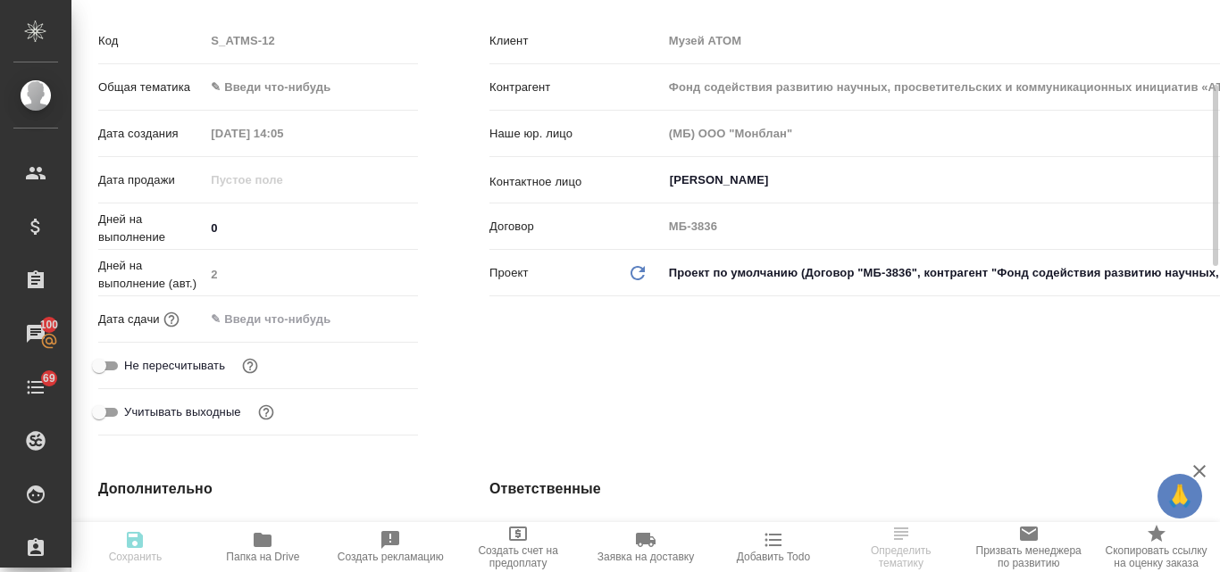
type textarea "x"
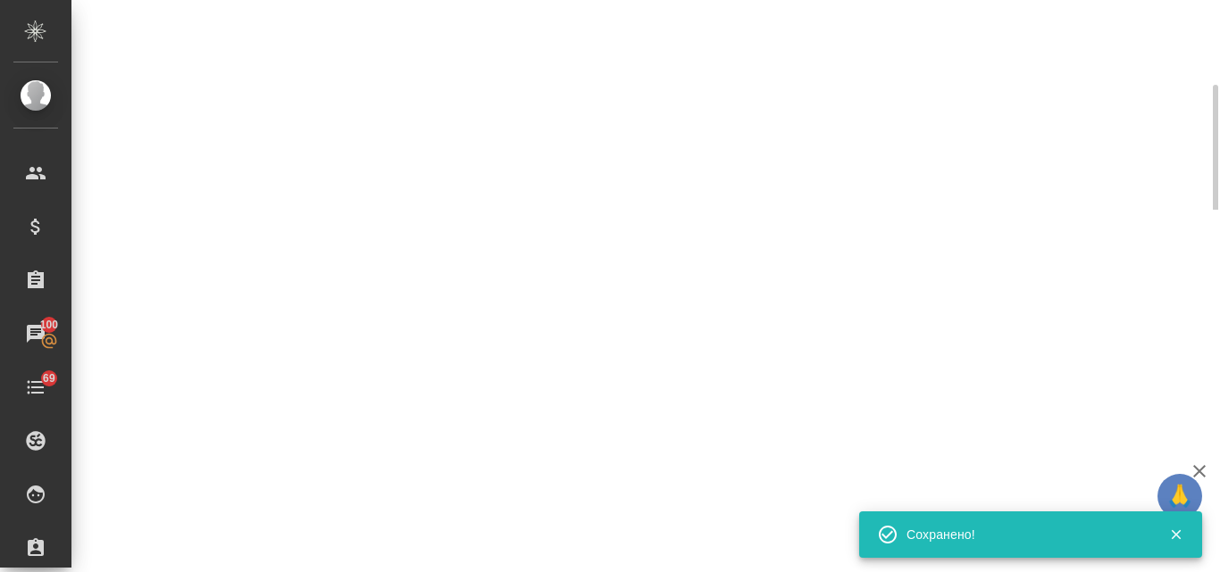
type input "holyTrinity"
select select "RU"
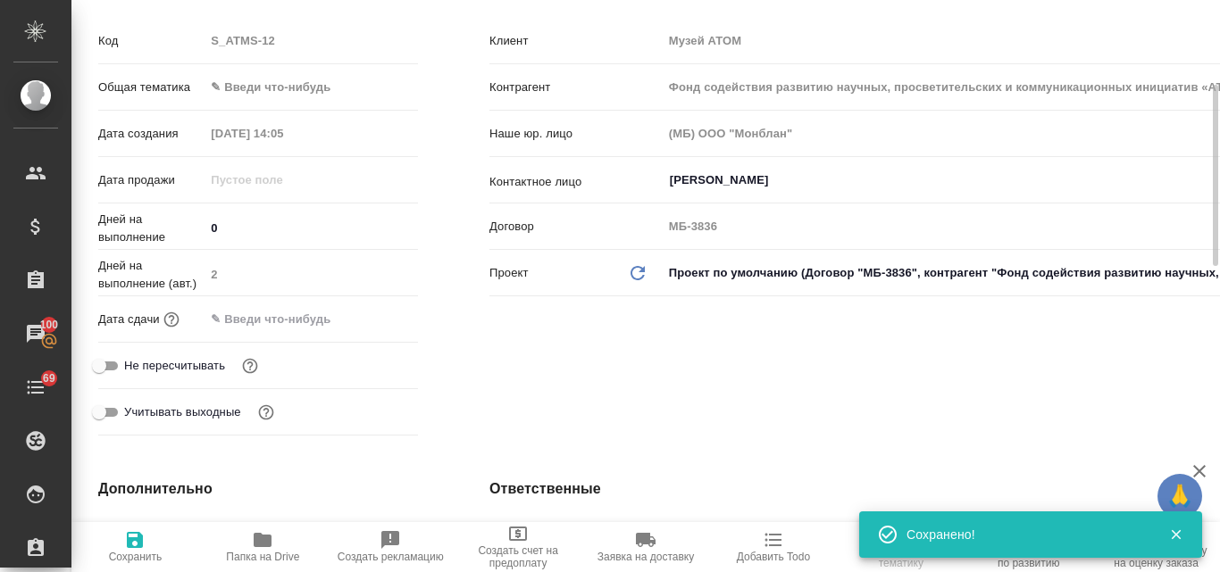
type textarea "x"
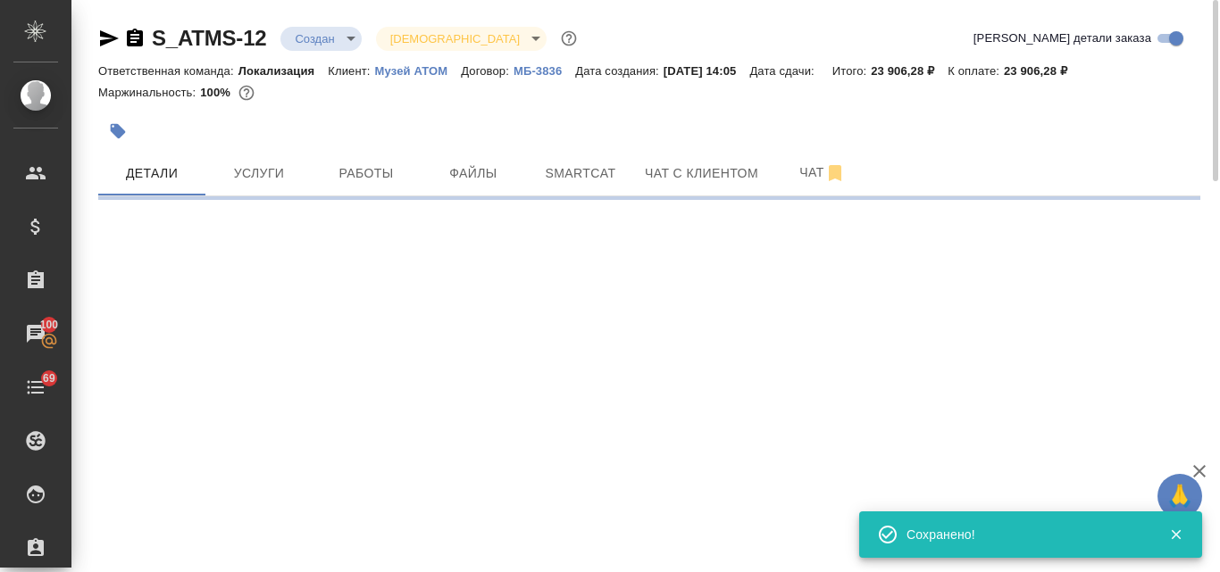
select select "RU"
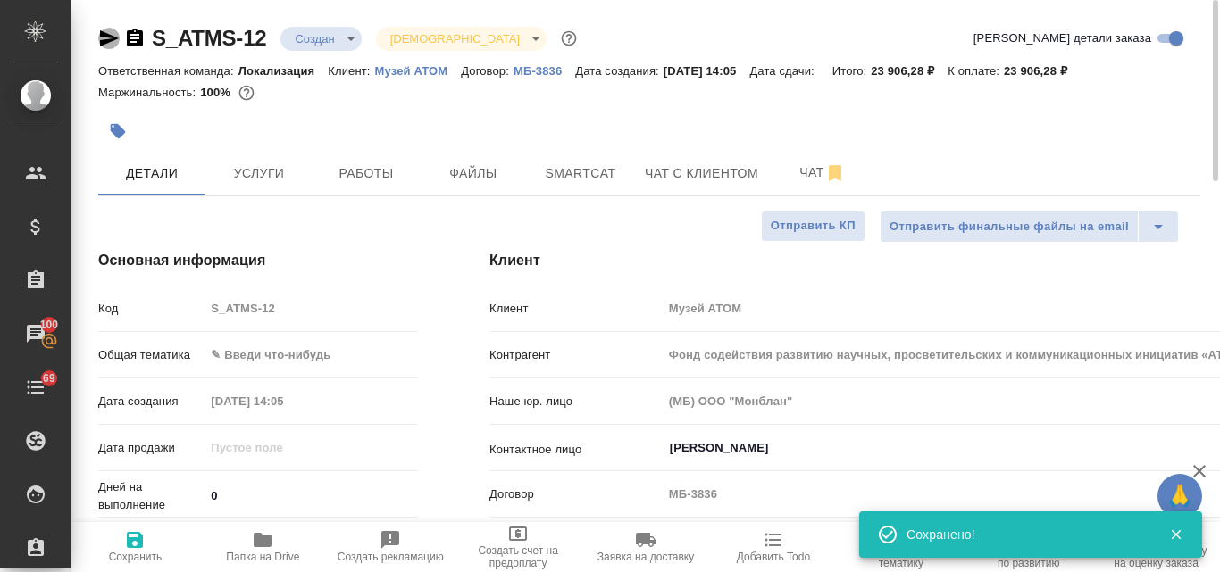
click at [105, 32] on icon "button" at bounding box center [108, 38] width 21 height 21
type textarea "x"
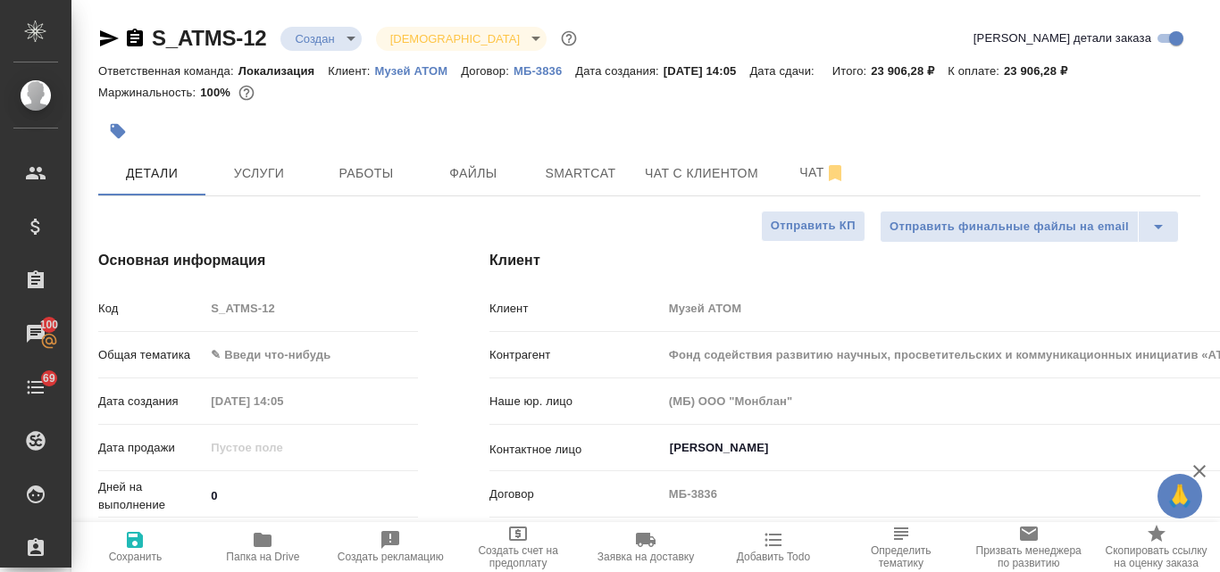
type textarea "x"
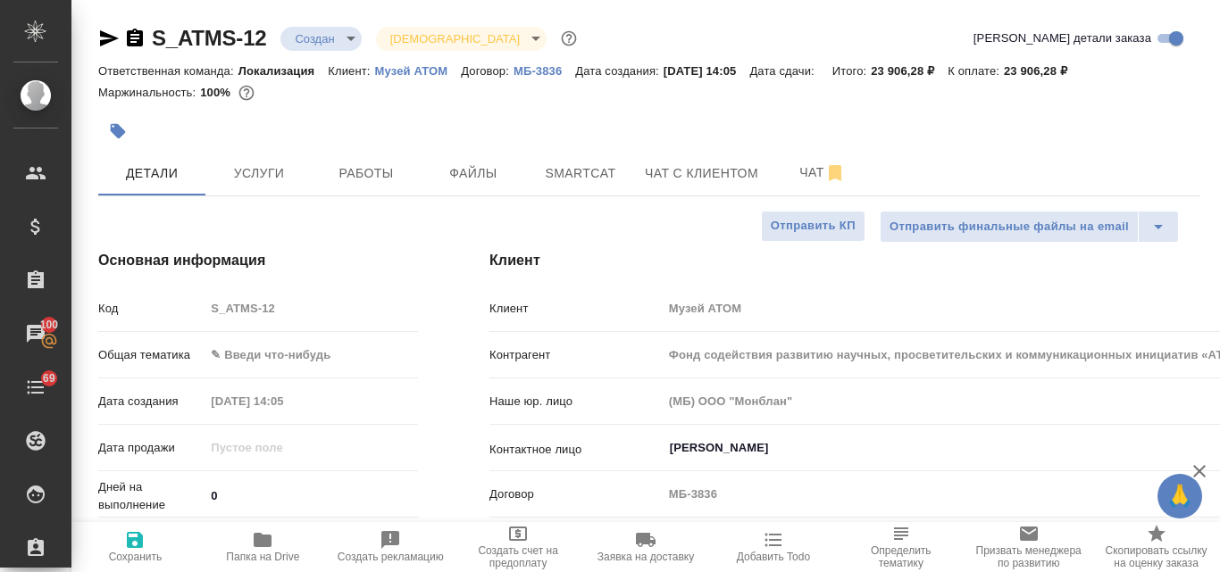
type textarea "x"
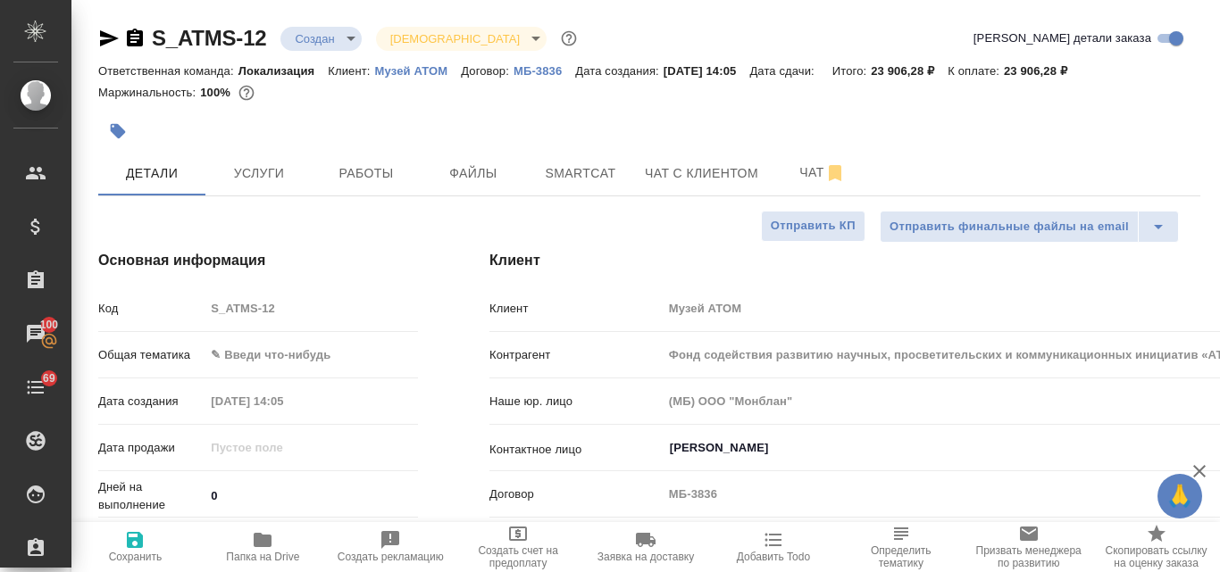
type textarea "x"
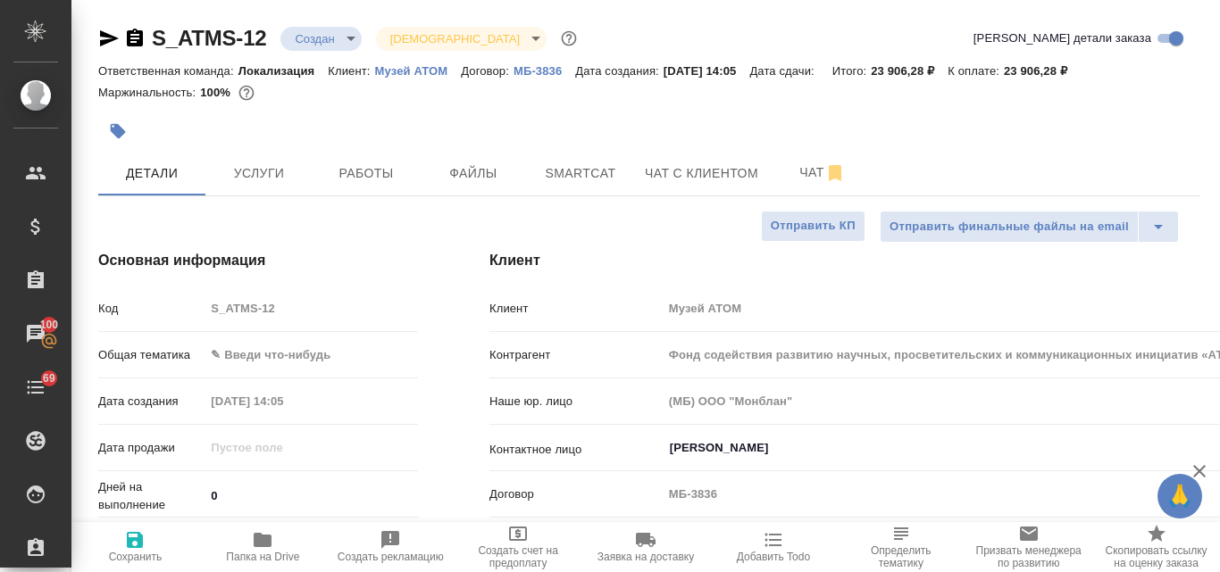
type textarea "x"
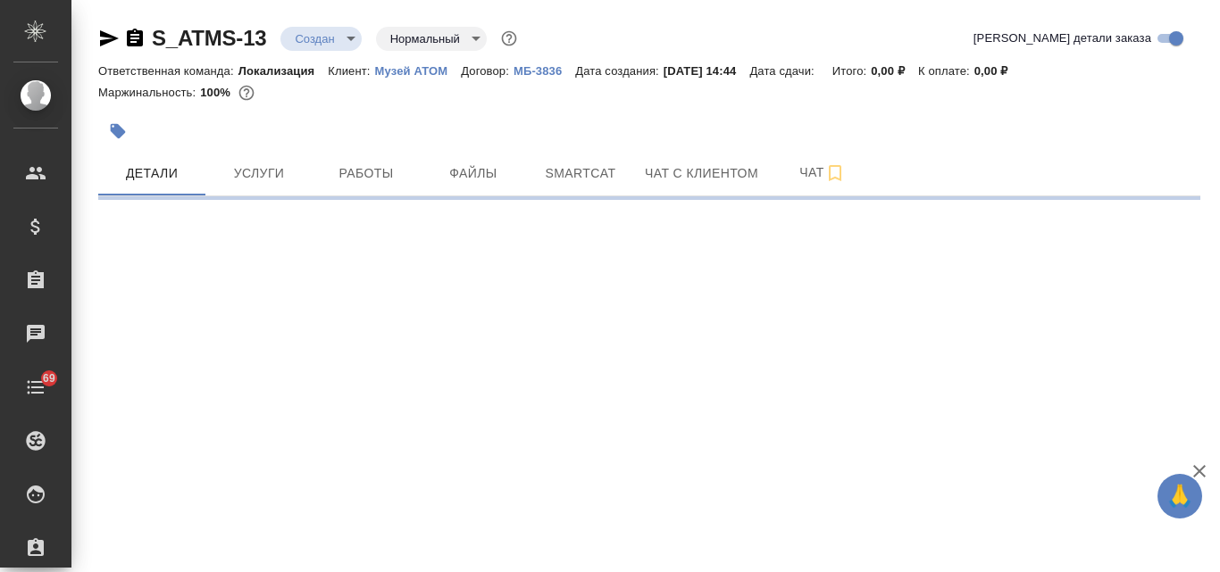
select select "RU"
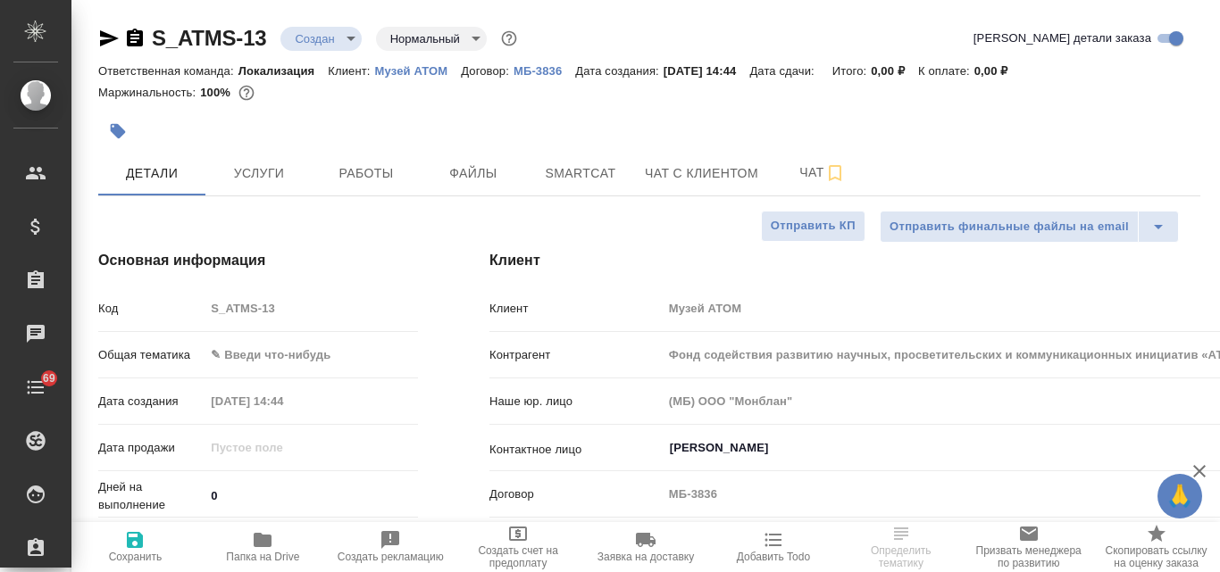
type textarea "x"
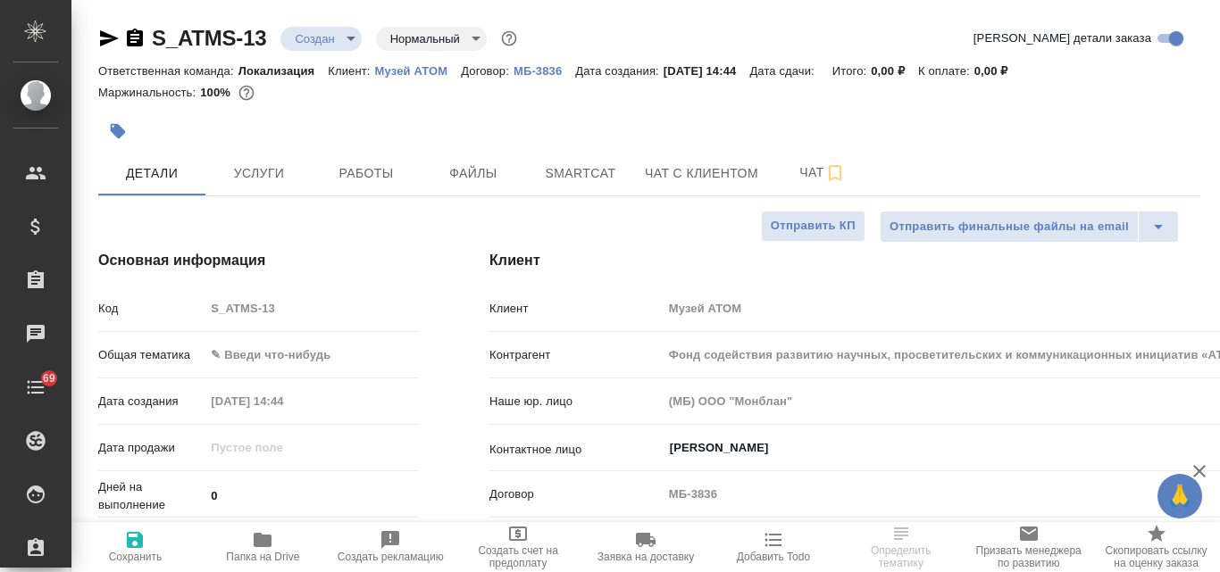
type textarea "x"
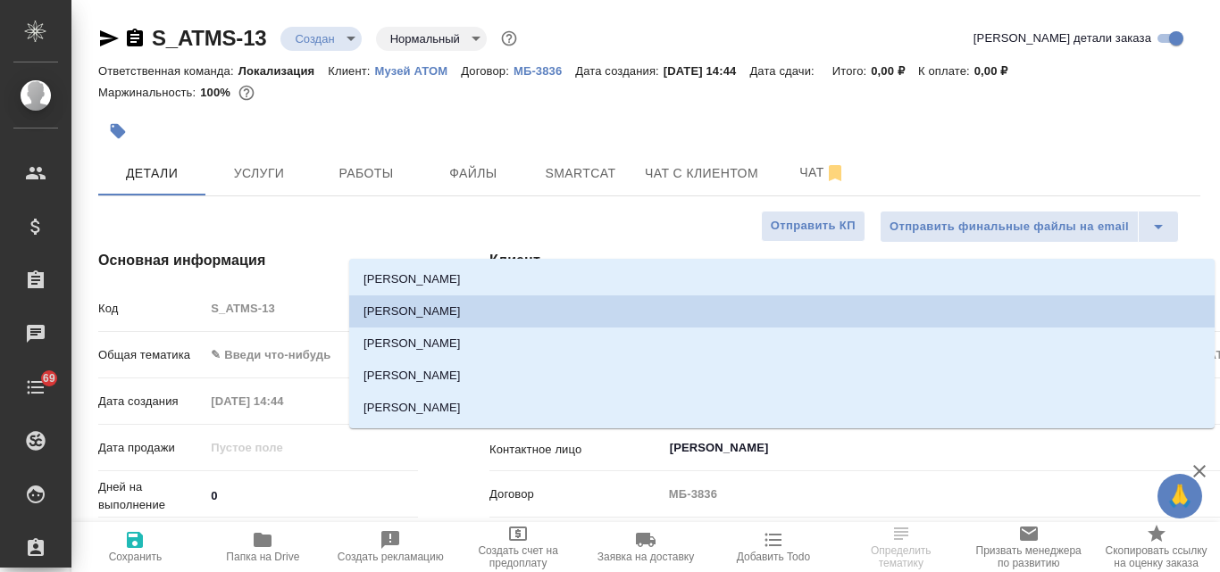
drag, startPoint x: 787, startPoint y: 446, endPoint x: 667, endPoint y: 437, distance: 120.0
click at [668, 437] on input "[PERSON_NAME]" at bounding box center [1065, 447] width 795 height 21
type textarea "x"
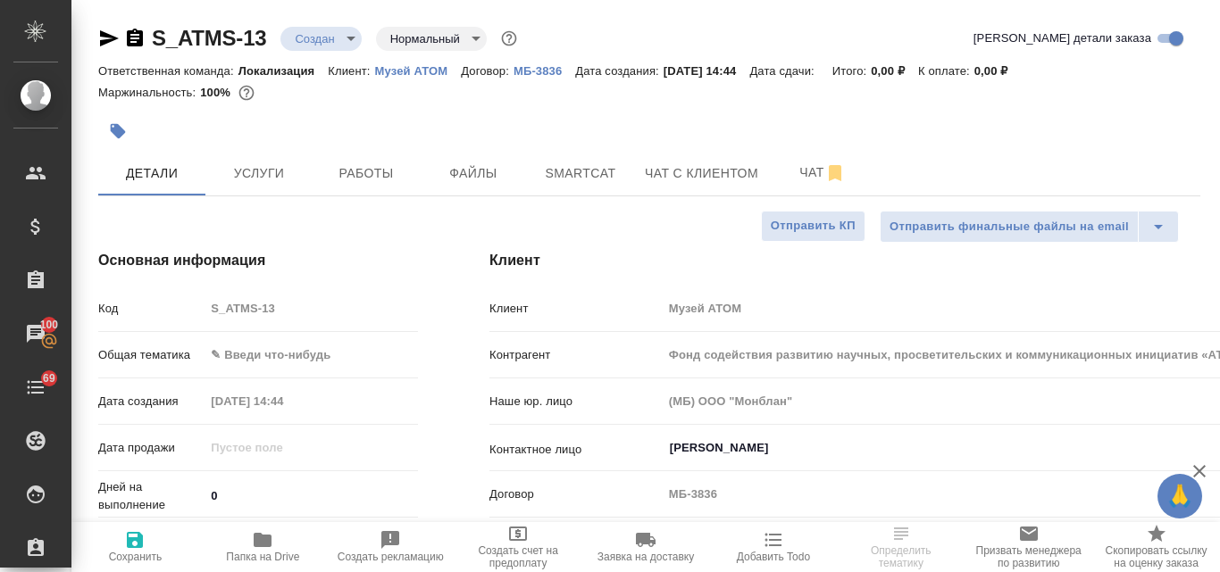
type textarea "x"
select select "RU"
type textarea "x"
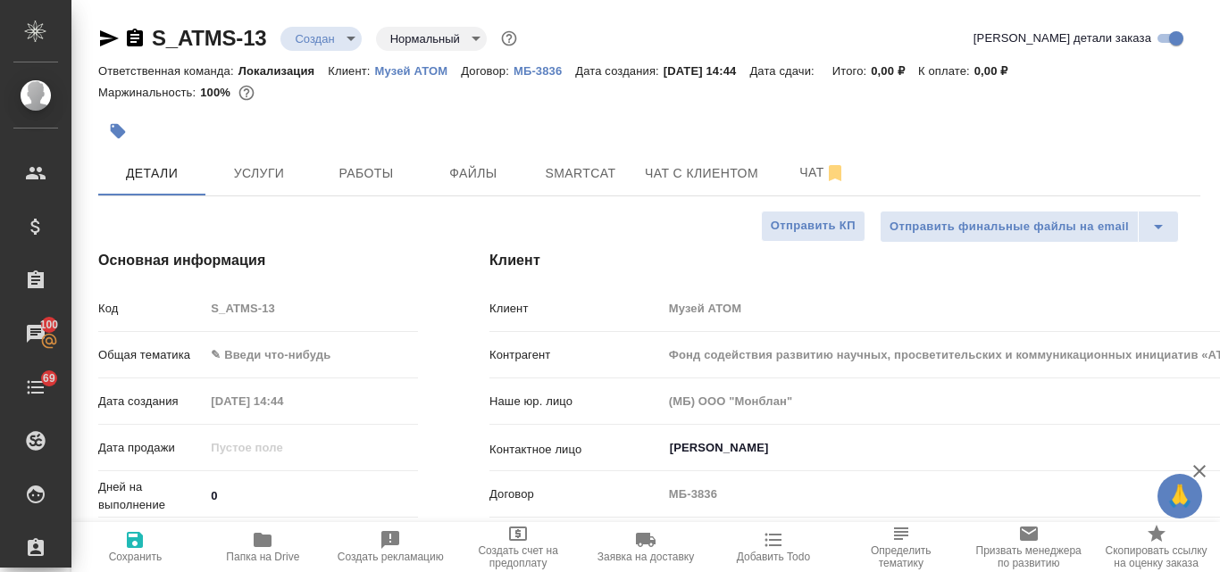
type textarea "x"
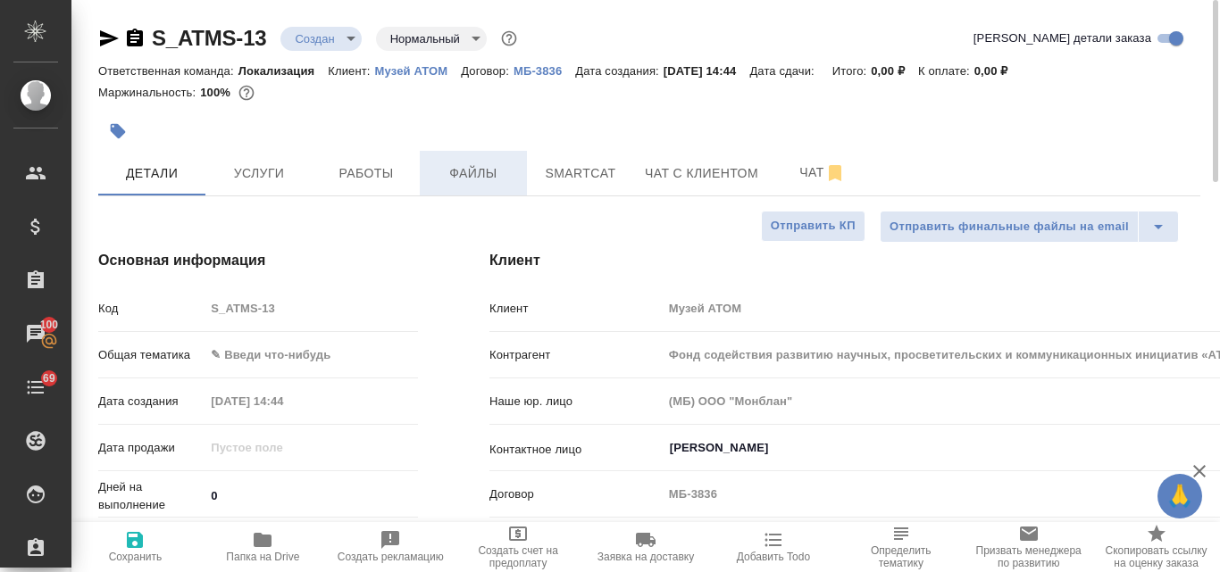
click at [468, 167] on span "Файлы" at bounding box center [473, 173] width 86 height 22
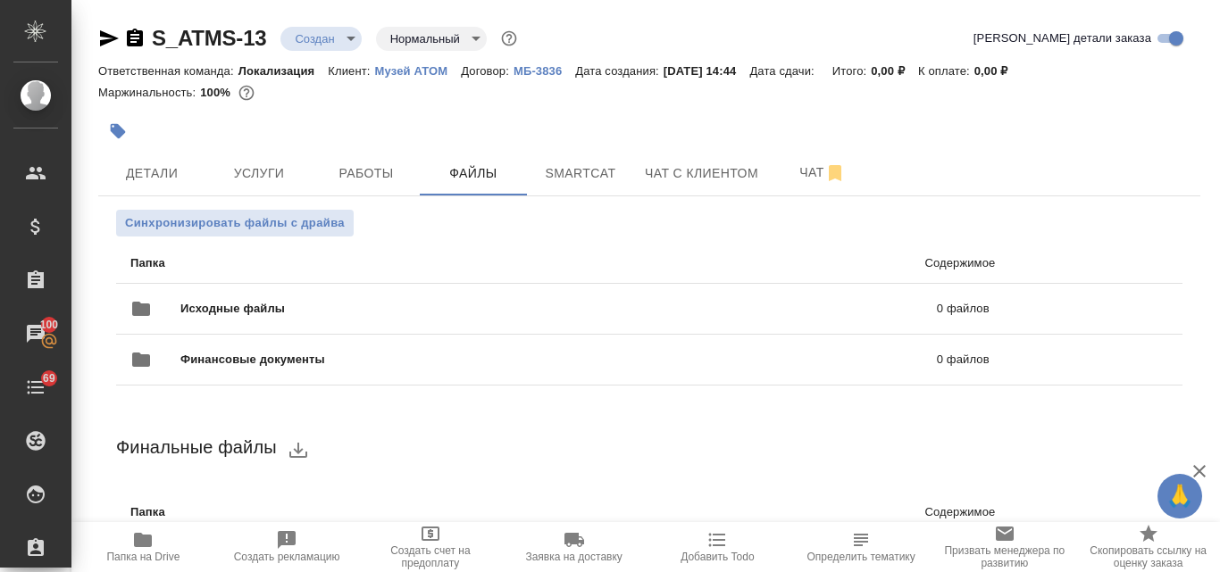
click at [346, 33] on body "🙏 .cls-1 fill:#fff; AWATERA Valyaeva Anna Клиенты Спецификации Заказы 100 Чаты …" at bounding box center [610, 286] width 1220 height 572
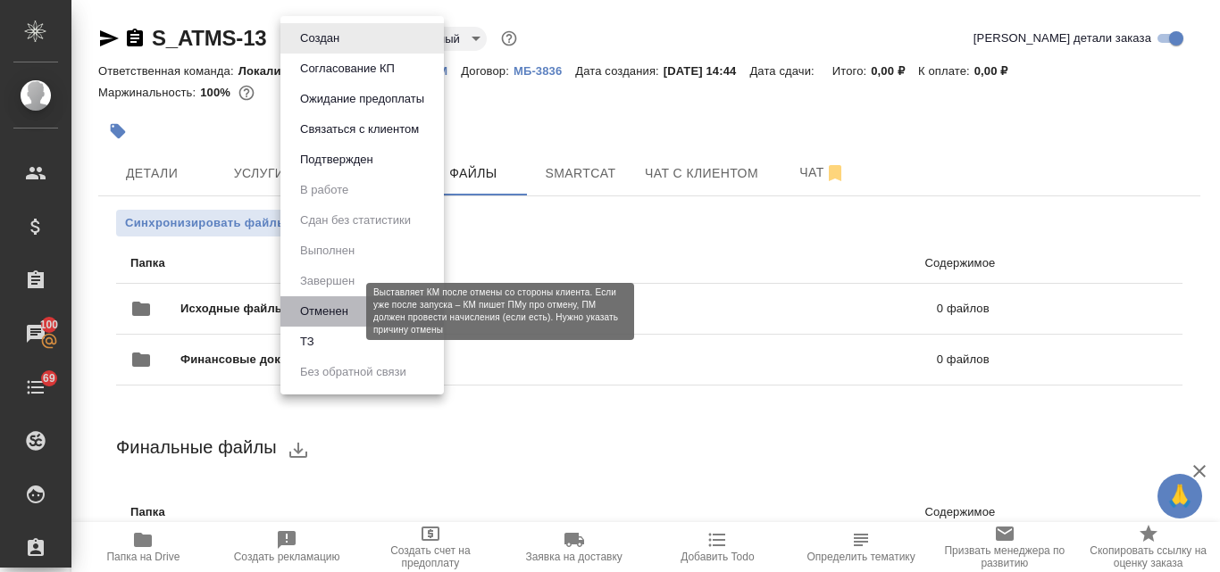
click at [345, 307] on button "Отменен" at bounding box center [324, 312] width 59 height 20
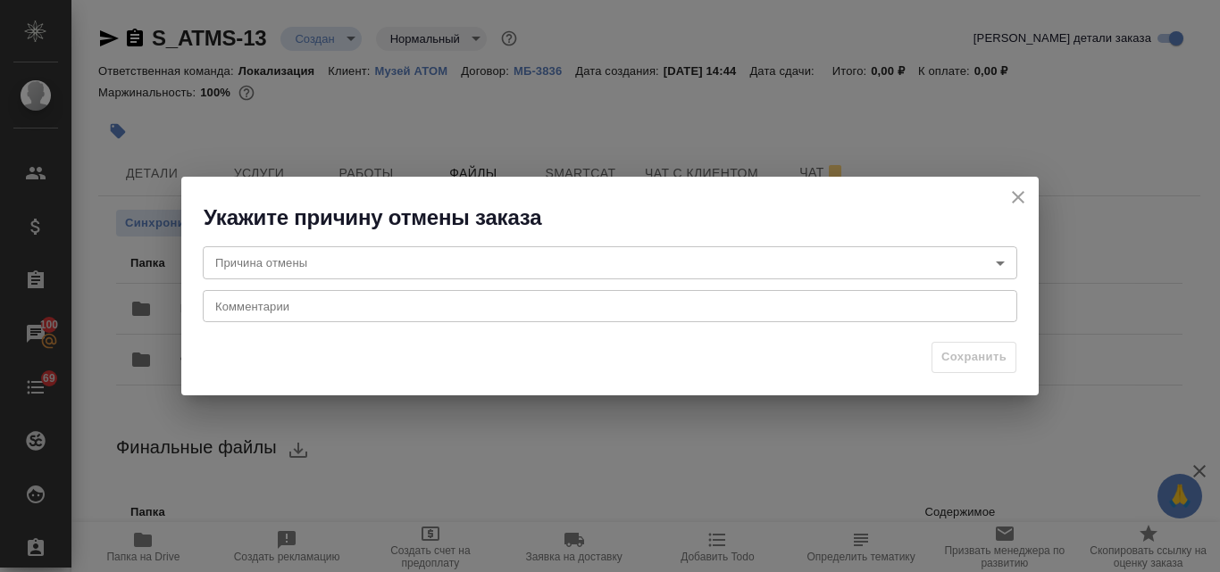
click at [317, 254] on body "🙏 .cls-1 fill:#fff; AWATERA Valyaeva Anna Клиенты Спецификации Заказы 100 Чаты …" at bounding box center [610, 286] width 1220 height 572
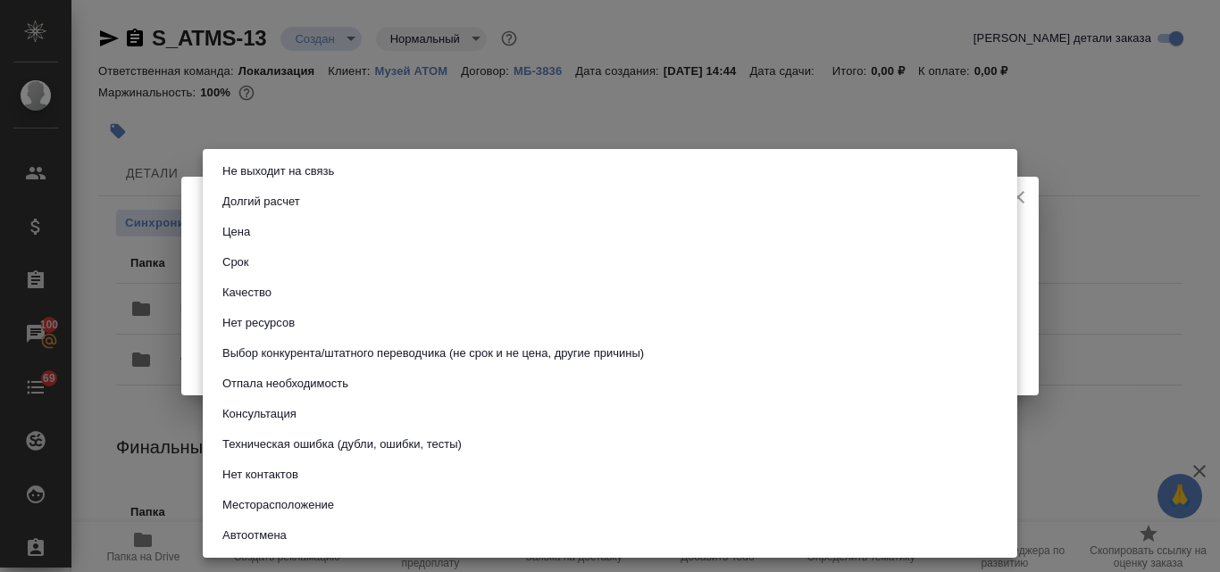
click at [315, 442] on button "Техническая ошибка (дубли, ошибки, тесты)" at bounding box center [342, 445] width 250 height 20
type input "technicalError"
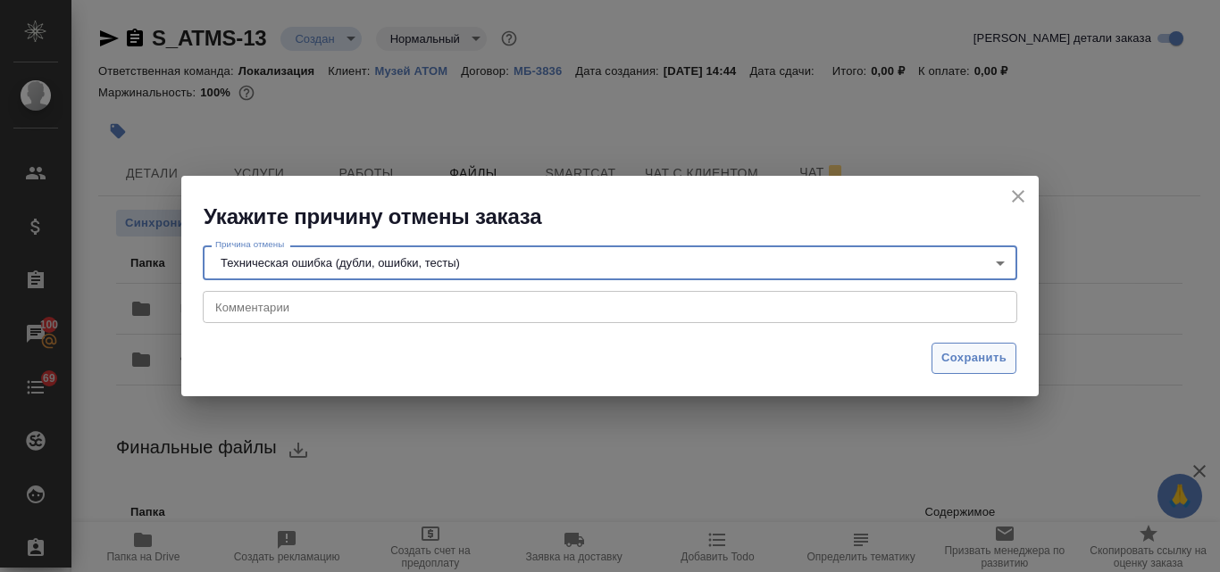
click at [938, 359] on button "Сохранить" at bounding box center [973, 358] width 85 height 31
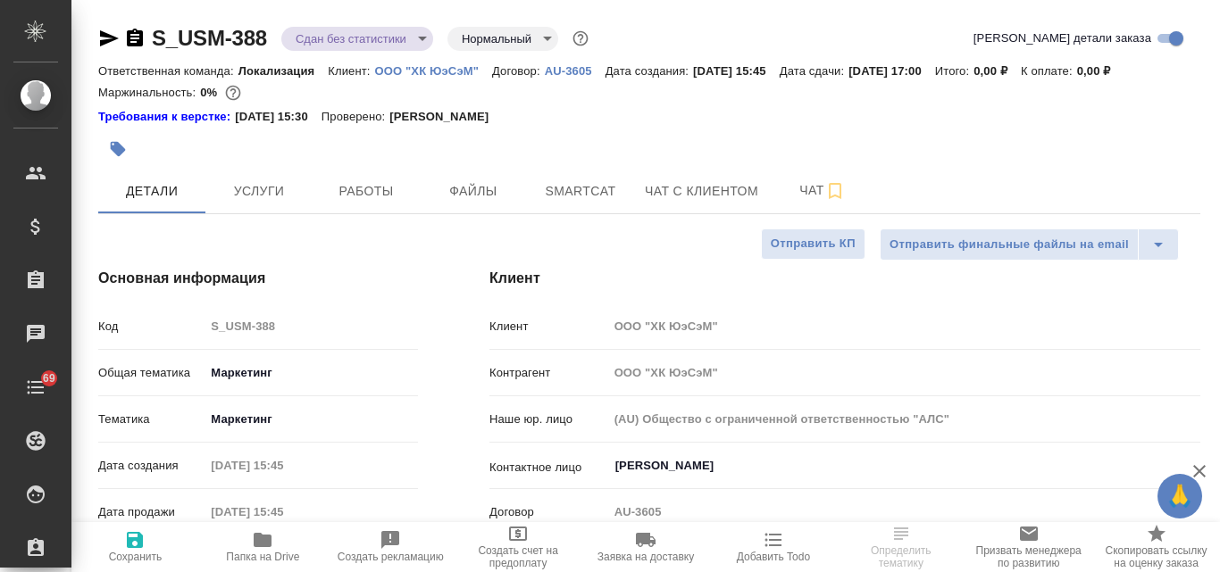
select select "RU"
drag, startPoint x: 270, startPoint y: 35, endPoint x: 154, endPoint y: 31, distance: 116.1
click at [154, 31] on div "S_USM-388 Сдан без статистики distributed Нормальный normal" at bounding box center [345, 38] width 494 height 29
copy link "S_USM-388"
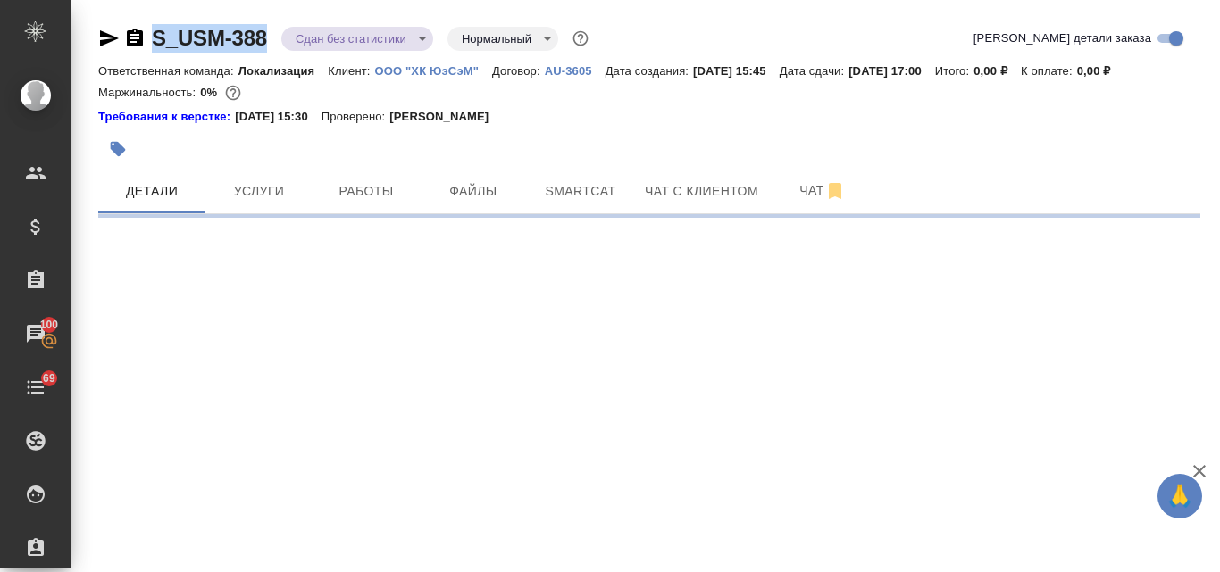
select select "RU"
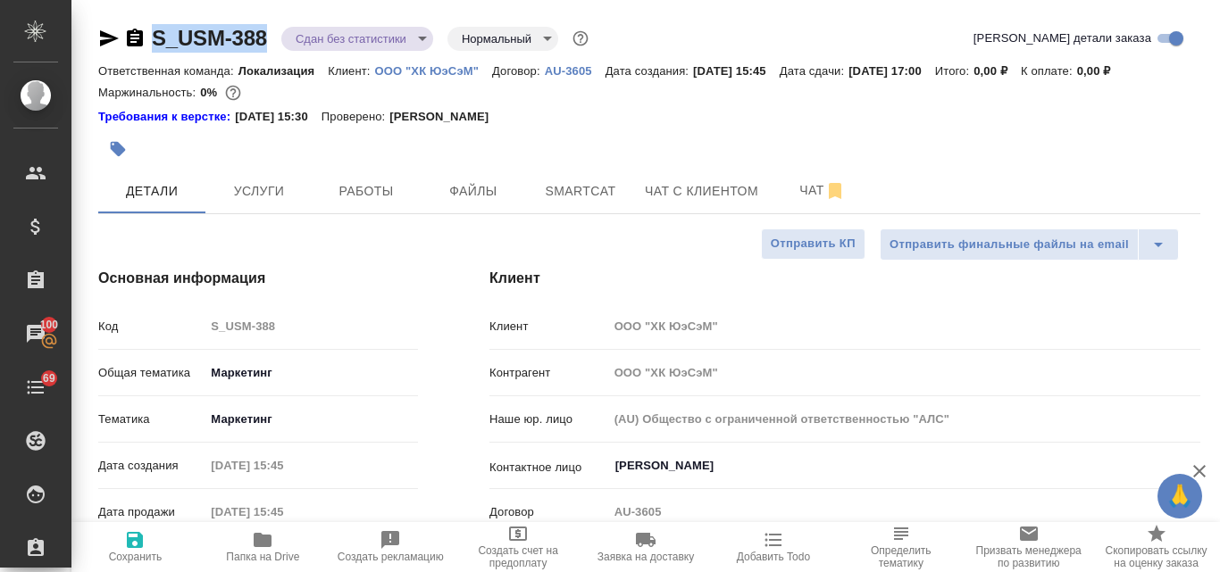
type textarea "x"
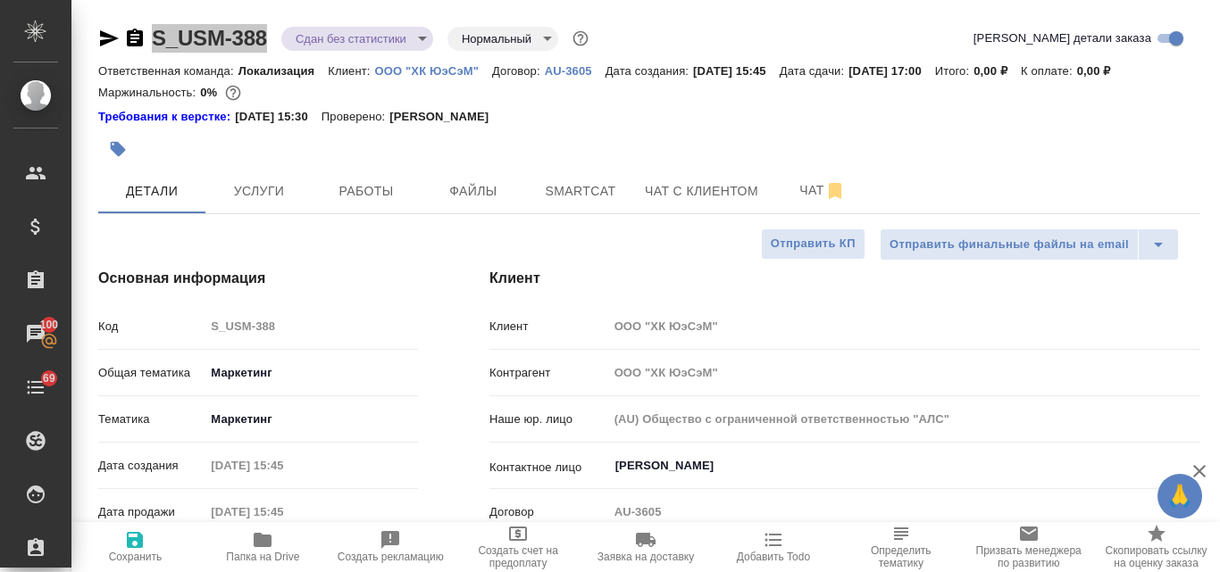
type textarea "x"
click at [415, 79] on div "Ответственная команда: Локализация Клиент: ООО "ХК ЮэСэМ" Договор: AU-3605 Дата…" at bounding box center [649, 70] width 1102 height 21
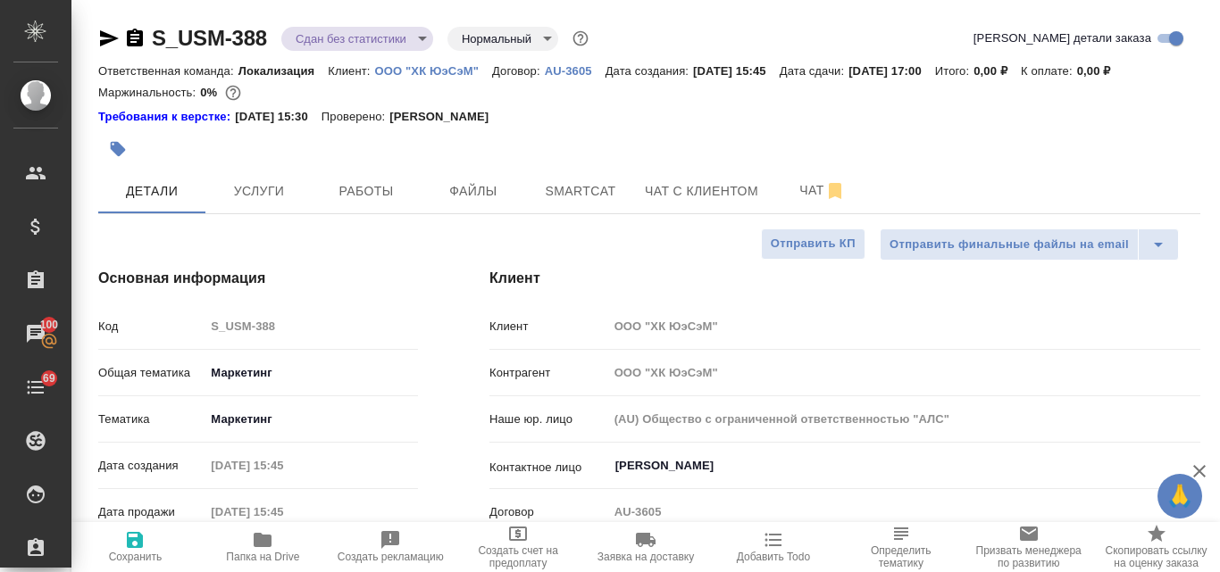
click at [422, 67] on p "ООО "ХК ЮэСэМ"" at bounding box center [433, 70] width 117 height 13
type textarea "x"
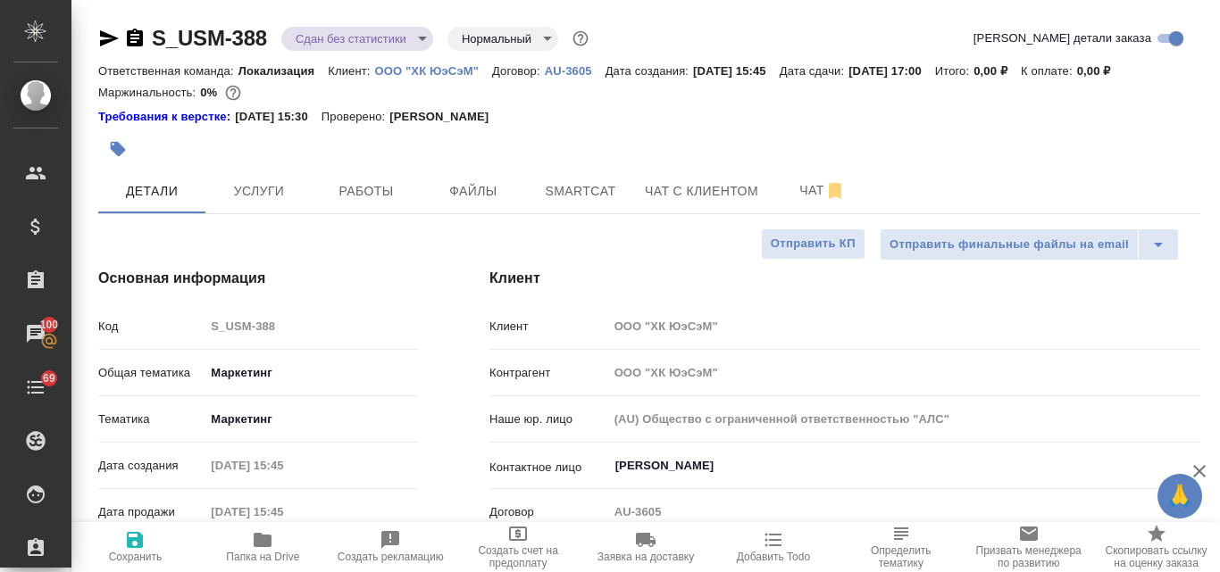
type textarea "x"
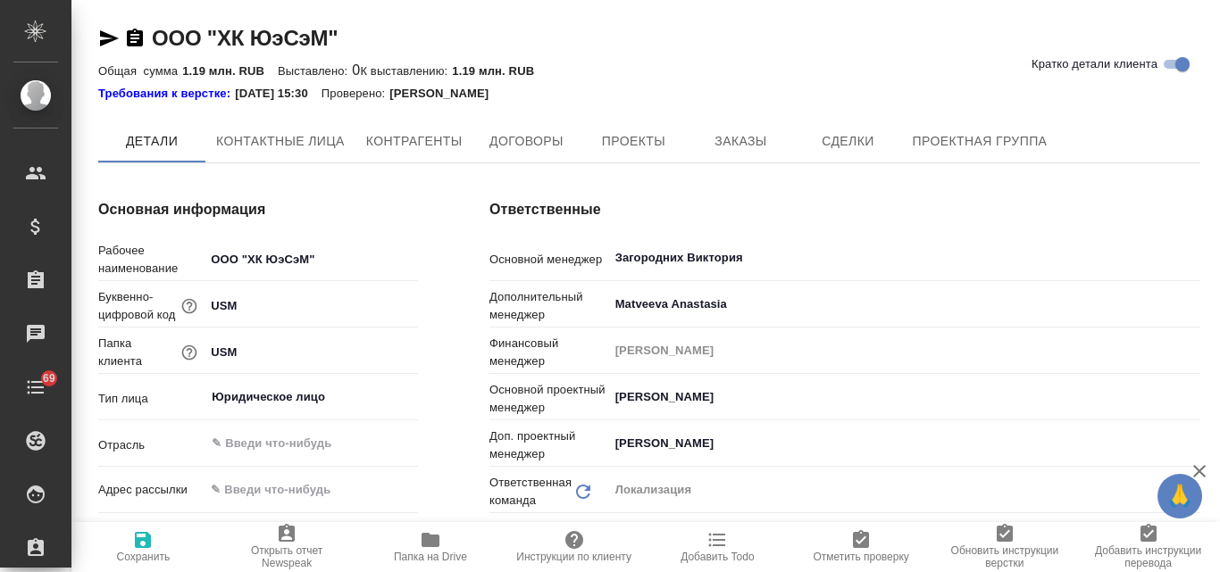
type textarea "x"
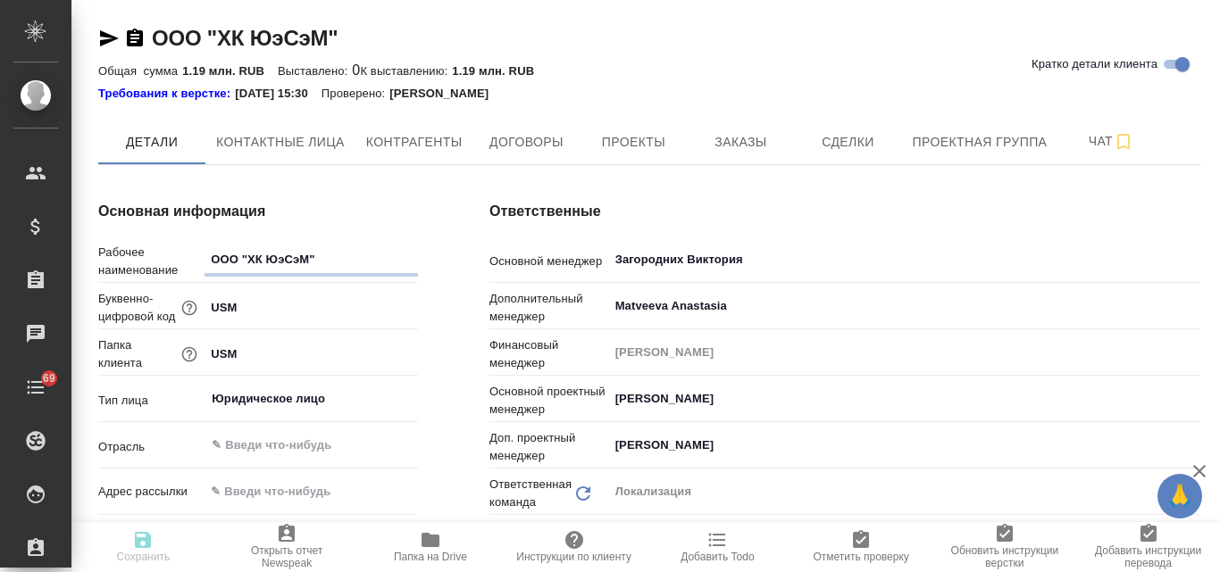
type textarea "x"
click at [759, 145] on span "Заказы" at bounding box center [740, 142] width 86 height 22
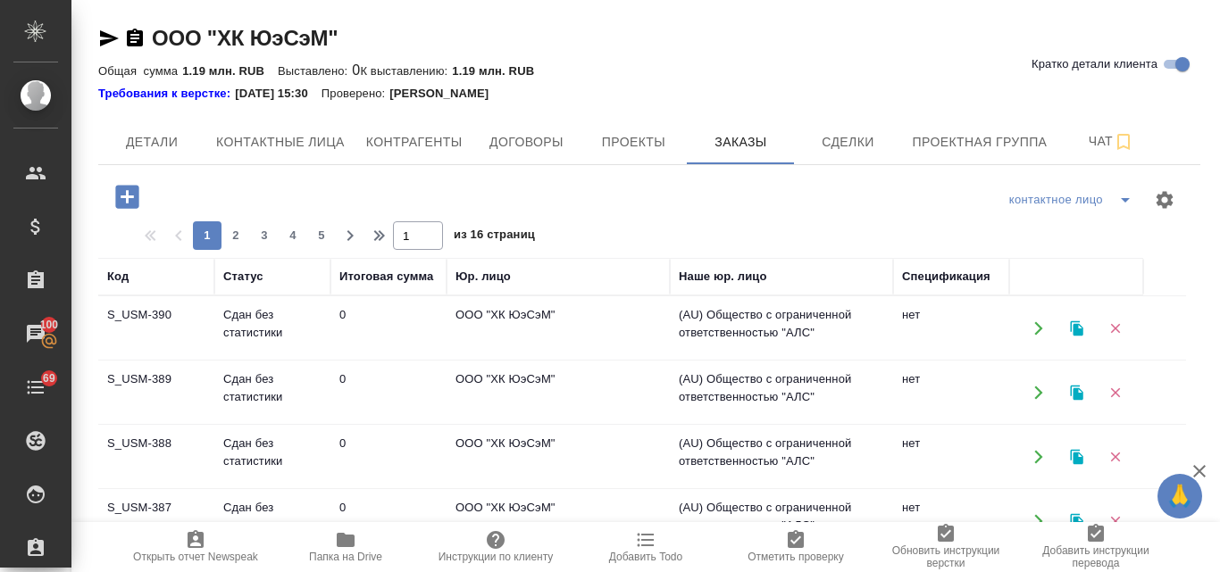
click at [269, 360] on td "Сдан без статистики" at bounding box center [272, 328] width 116 height 62
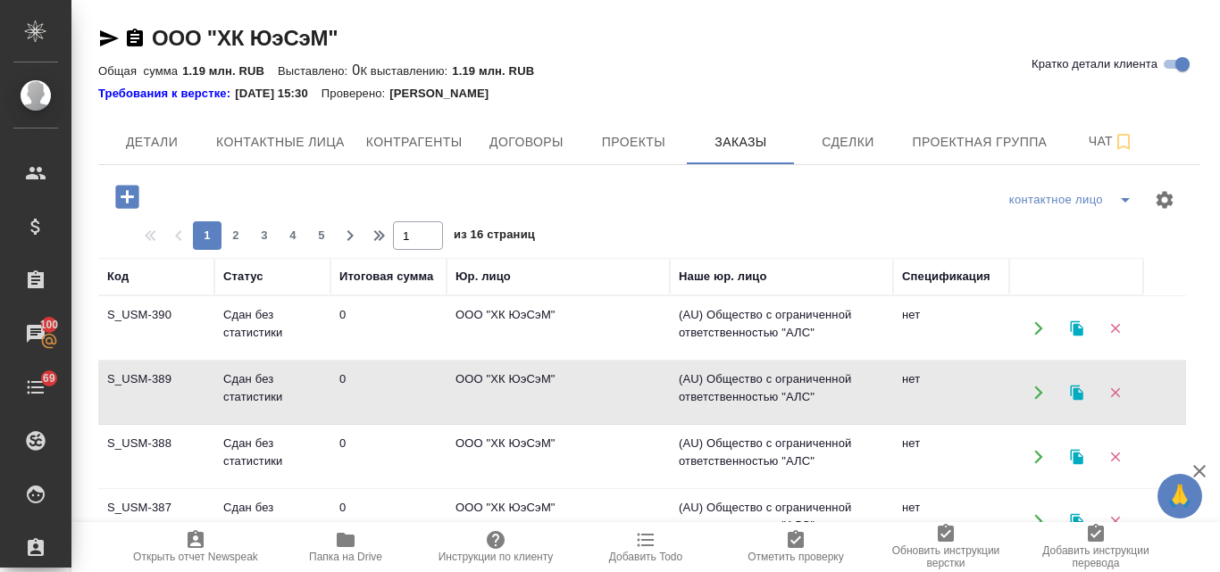
click at [269, 360] on td "Сдан без статистики" at bounding box center [272, 328] width 116 height 62
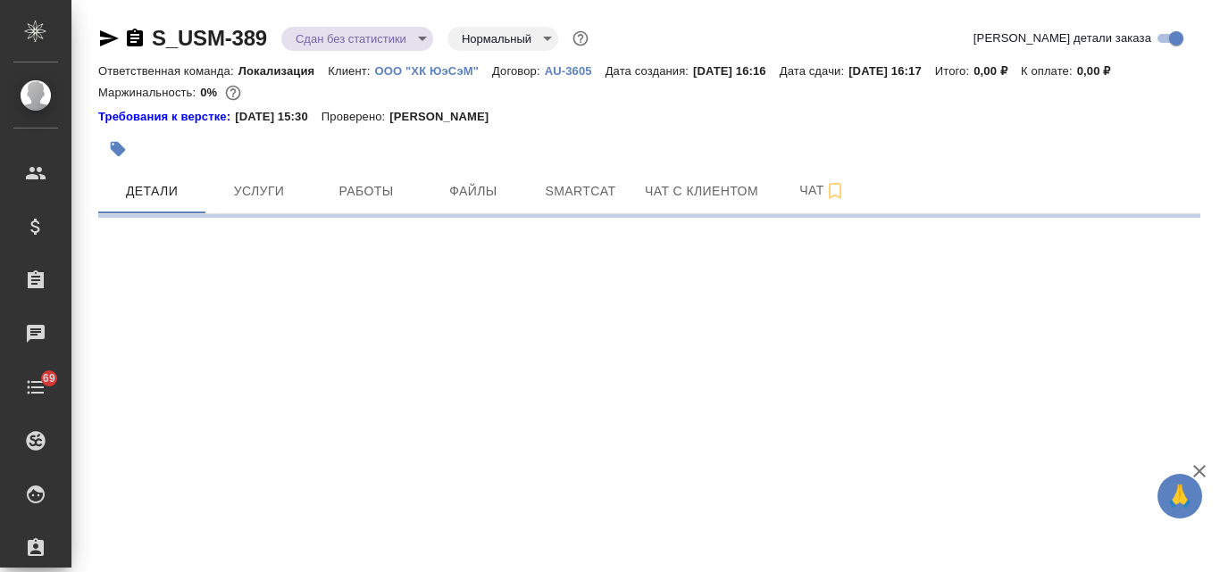
select select "RU"
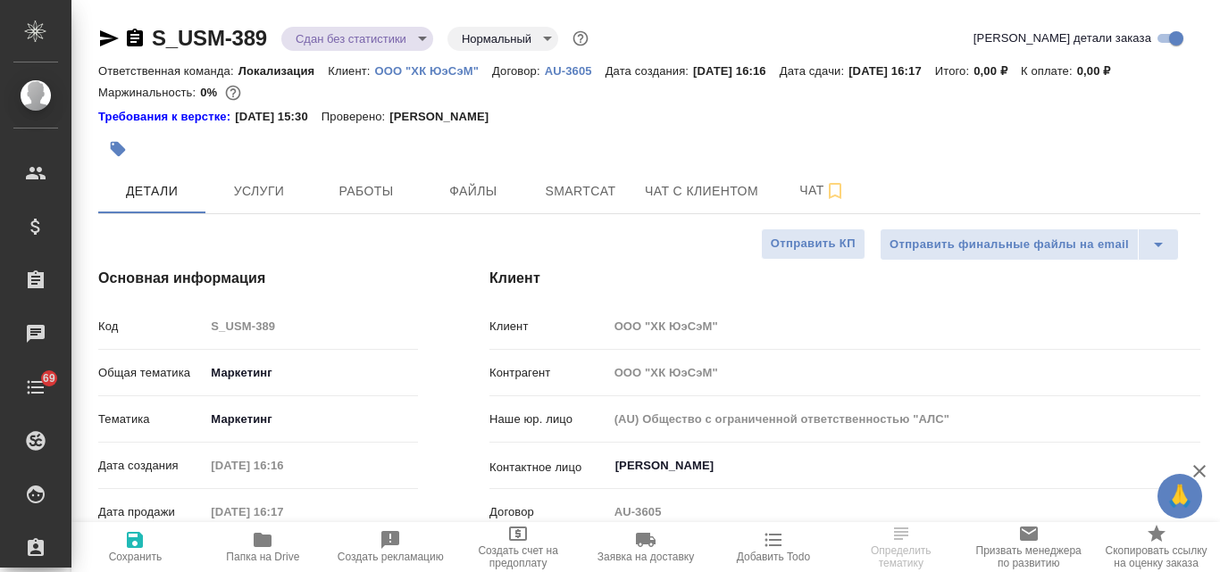
type textarea "x"
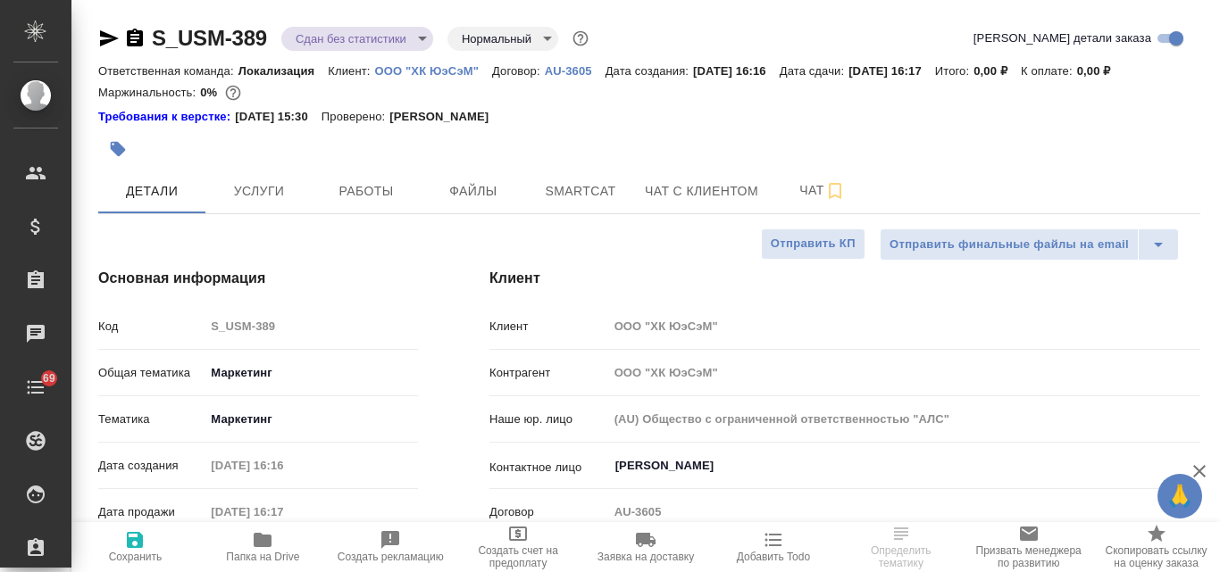
type textarea "x"
drag, startPoint x: 271, startPoint y: 37, endPoint x: 151, endPoint y: 20, distance: 121.0
copy link "S_USM-389"
type textarea "x"
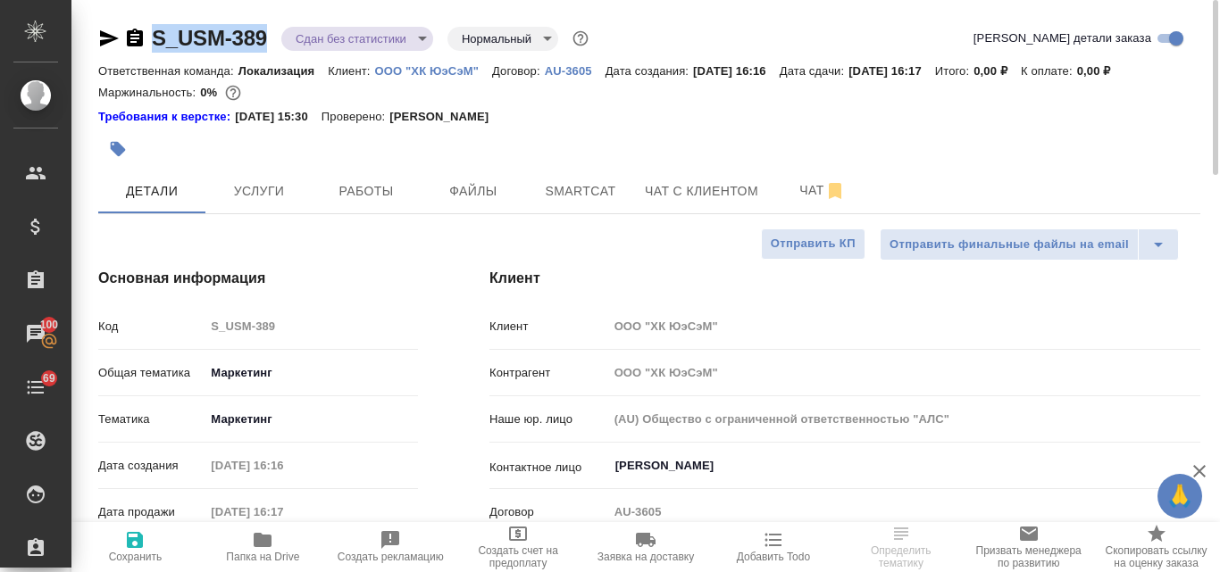
type textarea "x"
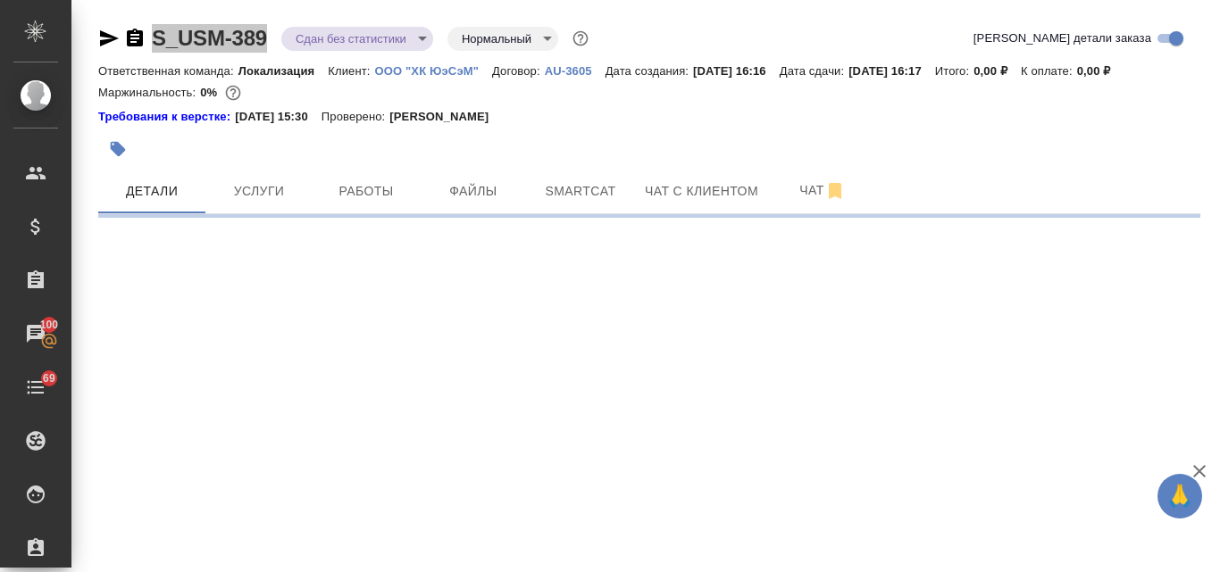
select select "RU"
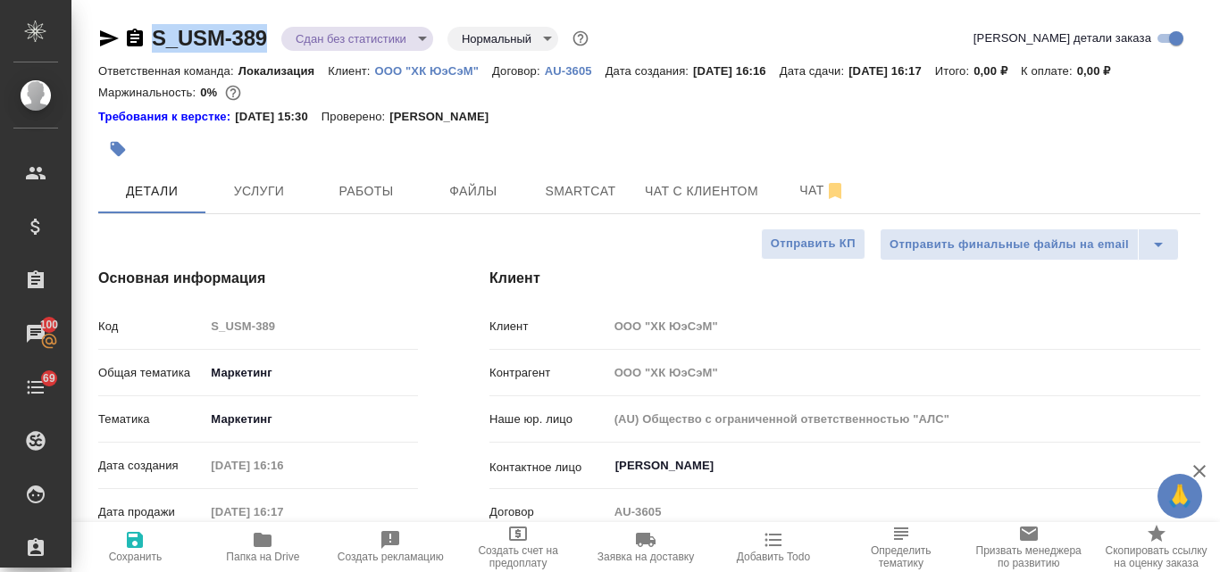
type textarea "x"
copy link "S_USM-389"
type textarea "x"
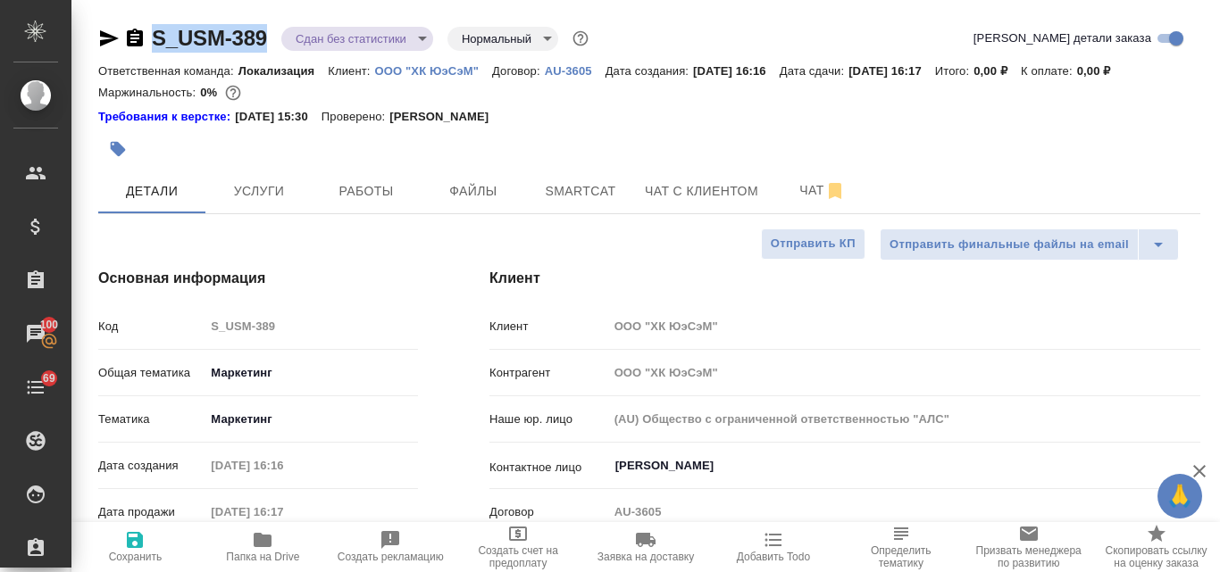
type textarea "x"
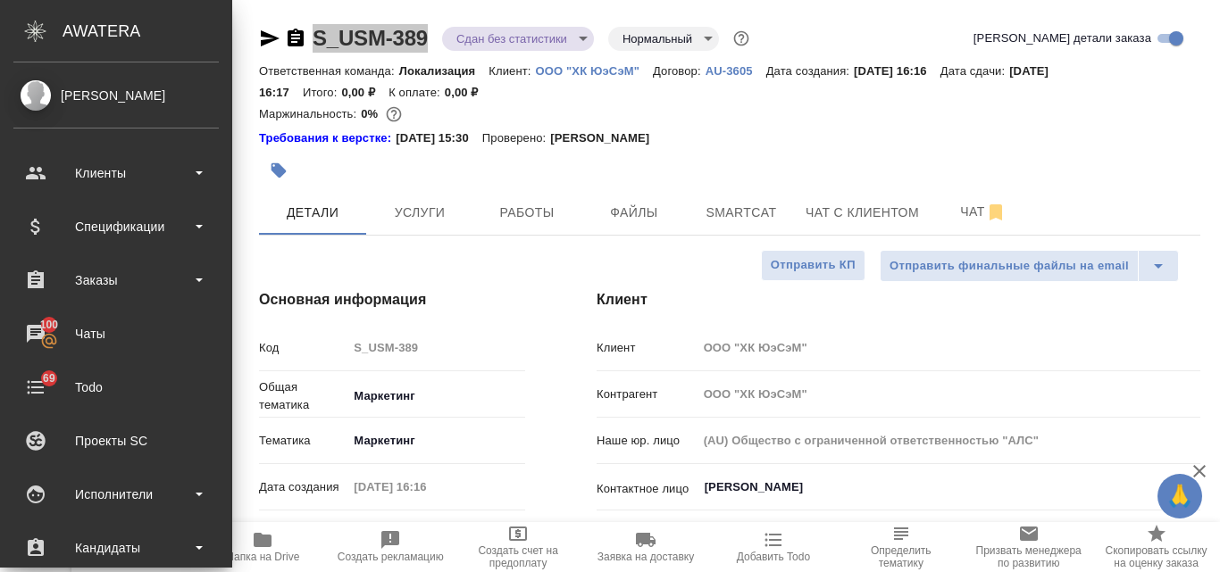
type textarea "x"
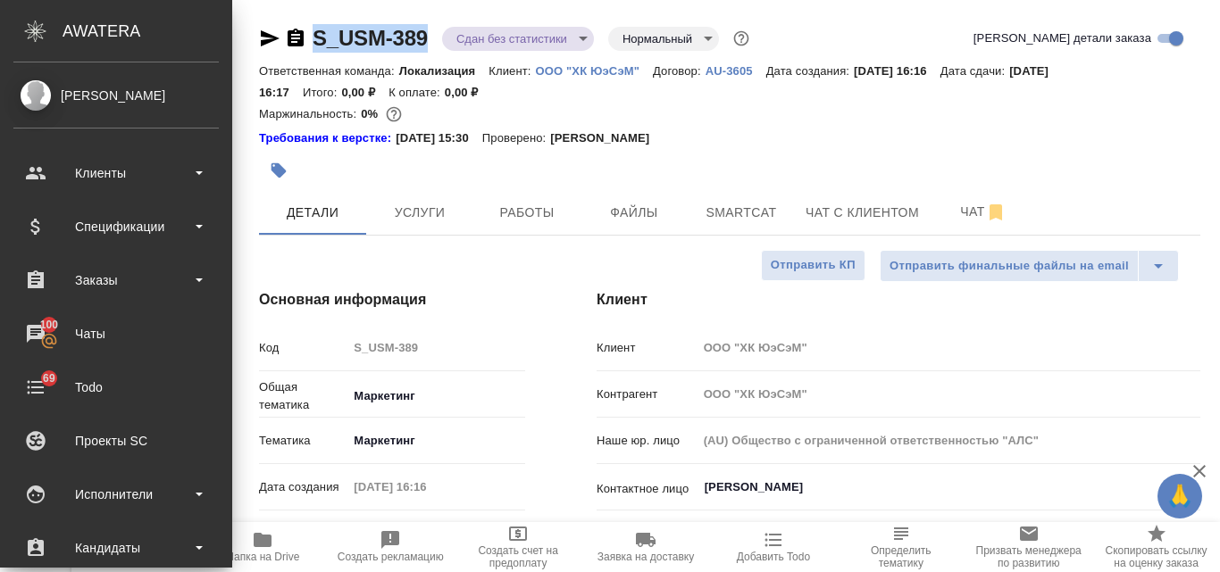
type textarea "x"
click at [428, 223] on span "Услуги" at bounding box center [420, 213] width 86 height 22
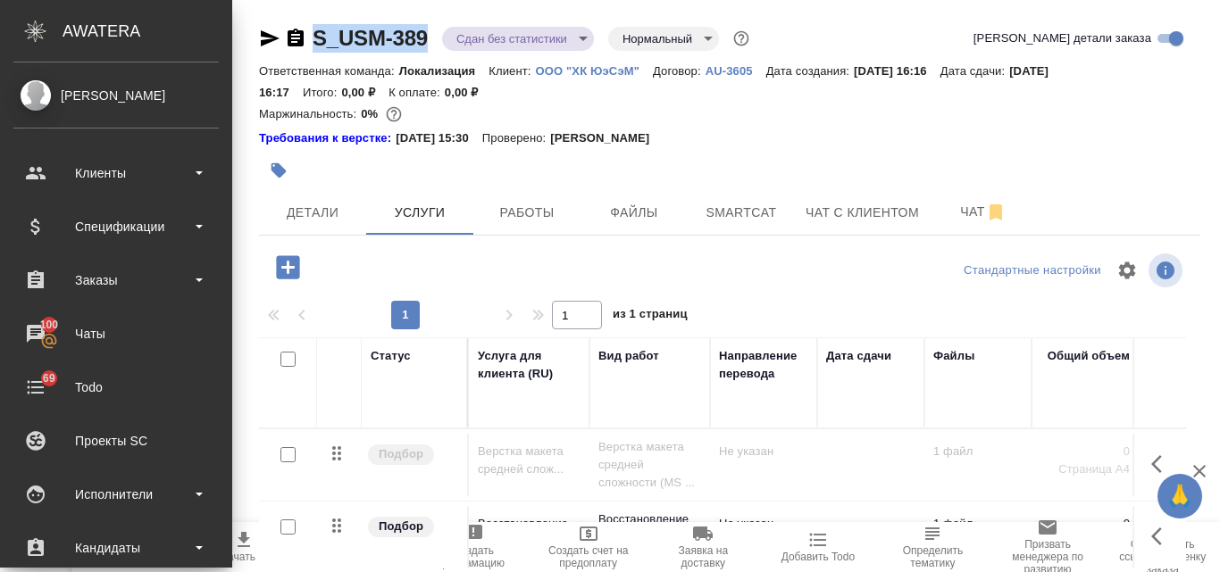
scroll to position [179, 0]
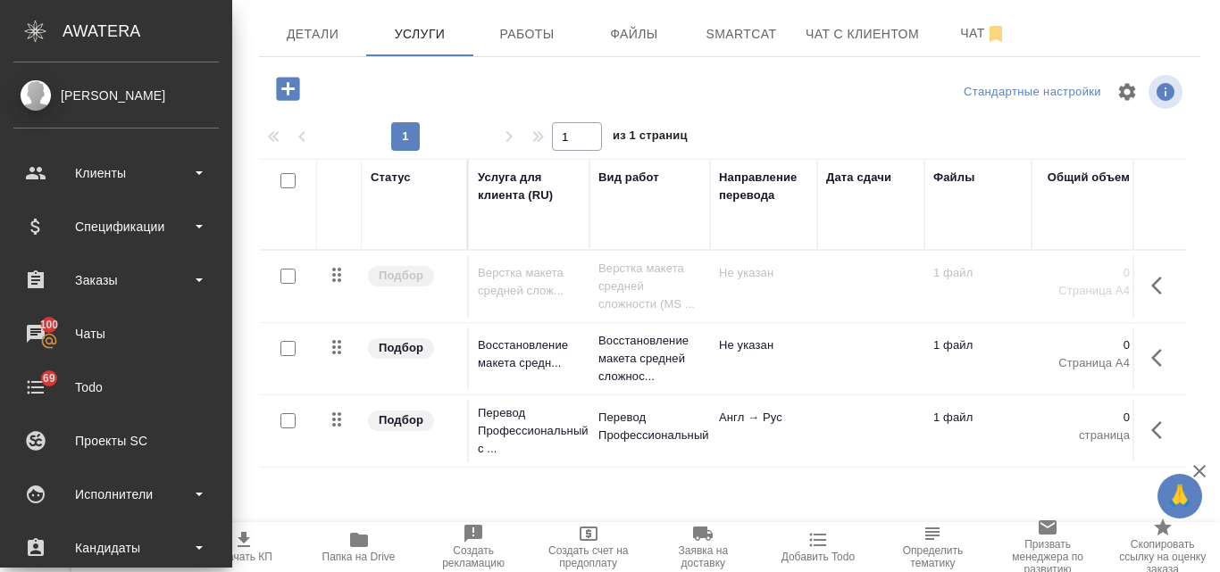
click at [354, 545] on icon "button" at bounding box center [359, 540] width 18 height 14
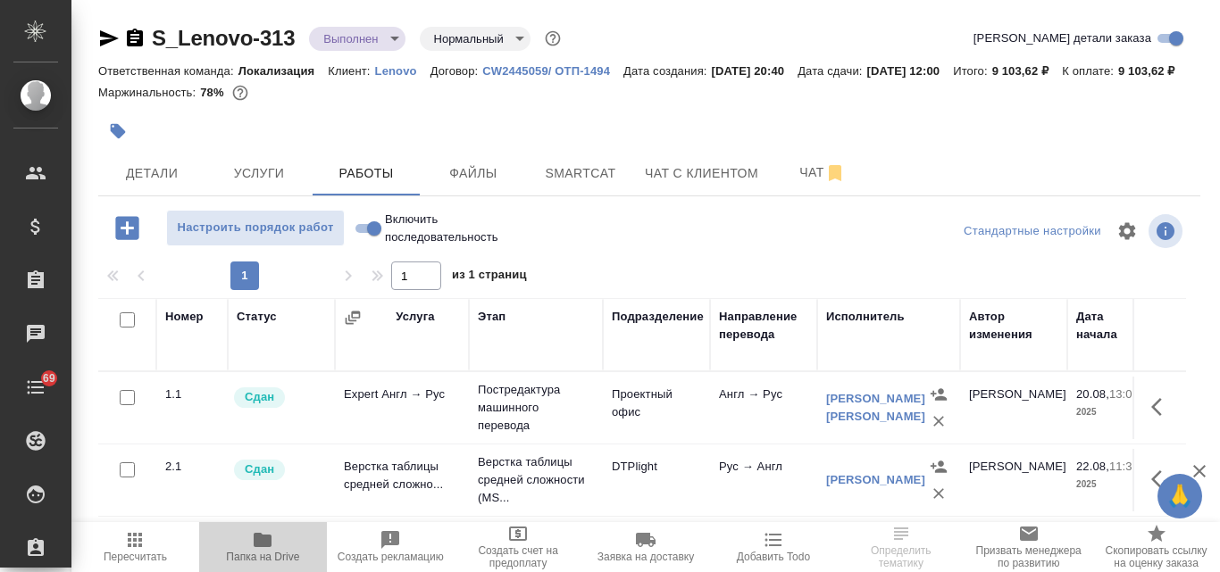
click at [268, 529] on icon "button" at bounding box center [262, 539] width 21 height 21
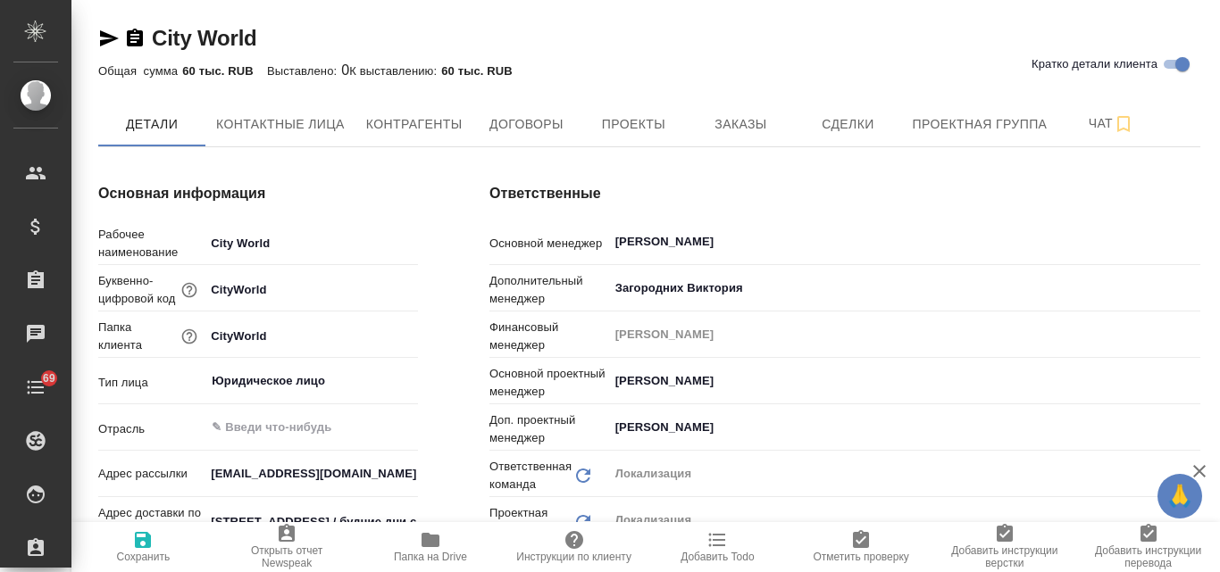
type input "Общество с ограниченной ответственностью «Медиа Групп»(ООО «Медиа Групп»)"
type textarea "x"
type input "Общество с ограниченной ответственностью «Медиа Групп»(ООО «Медиа Групп»)"
type textarea "x"
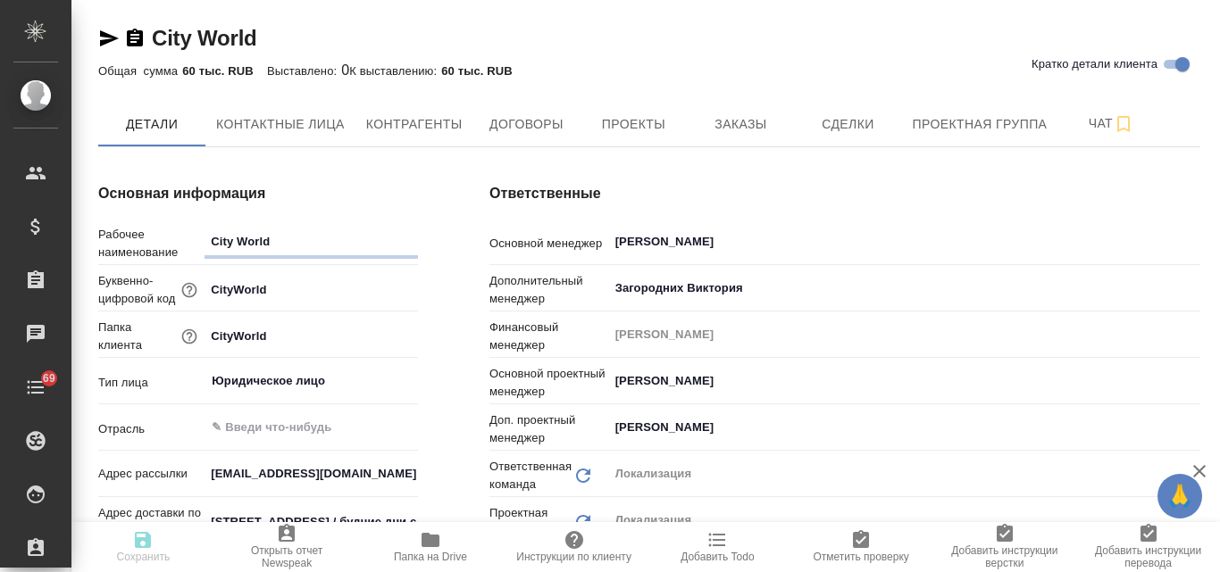
type textarea "x"
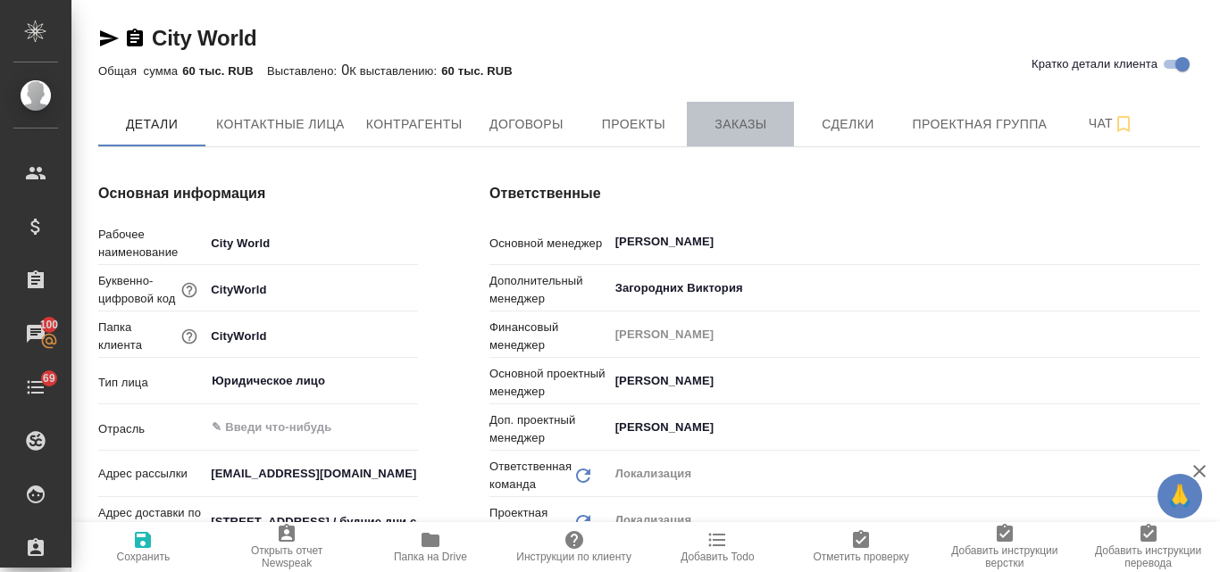
click at [733, 127] on span "Заказы" at bounding box center [740, 124] width 86 height 22
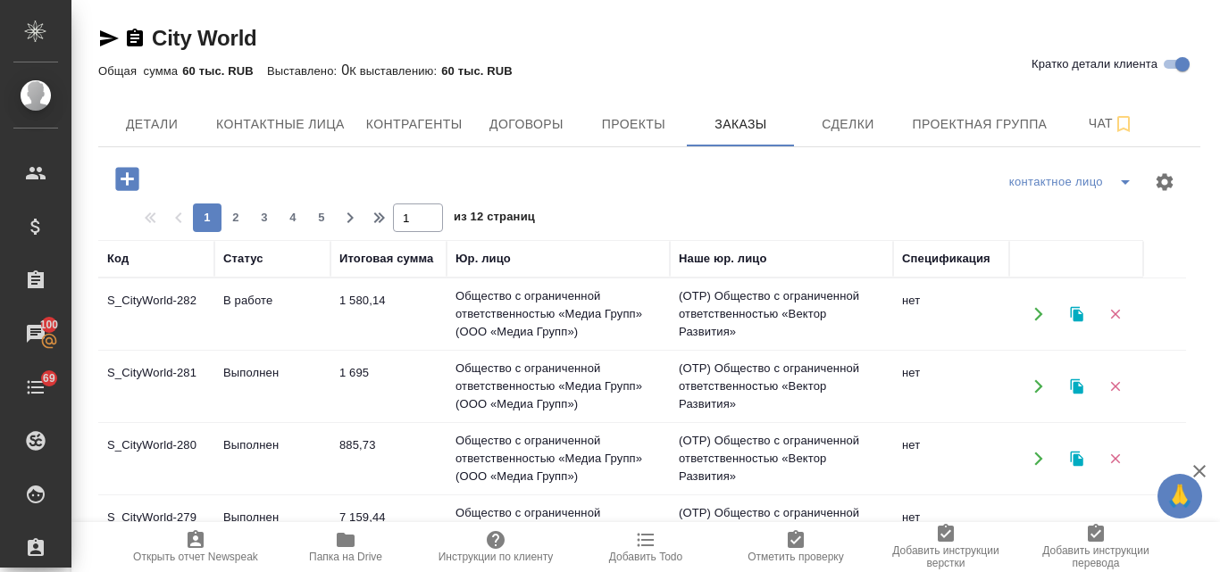
click at [269, 346] on td "Выполнен" at bounding box center [272, 314] width 116 height 62
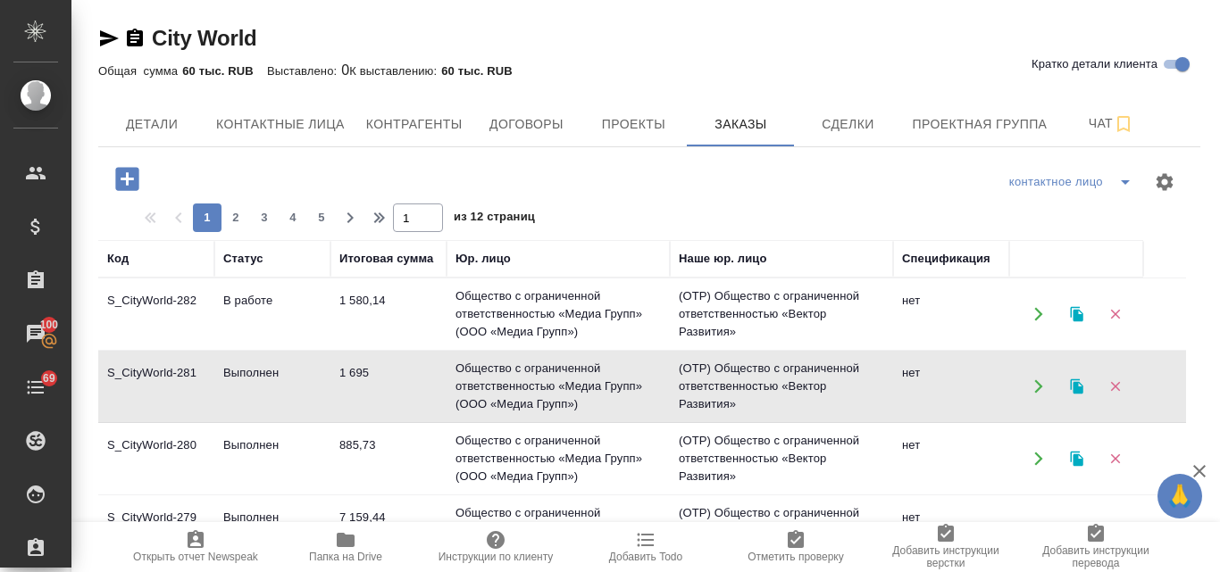
click at [269, 346] on td "Выполнен" at bounding box center [272, 314] width 116 height 62
click at [254, 346] on td "Выполнен" at bounding box center [272, 314] width 116 height 62
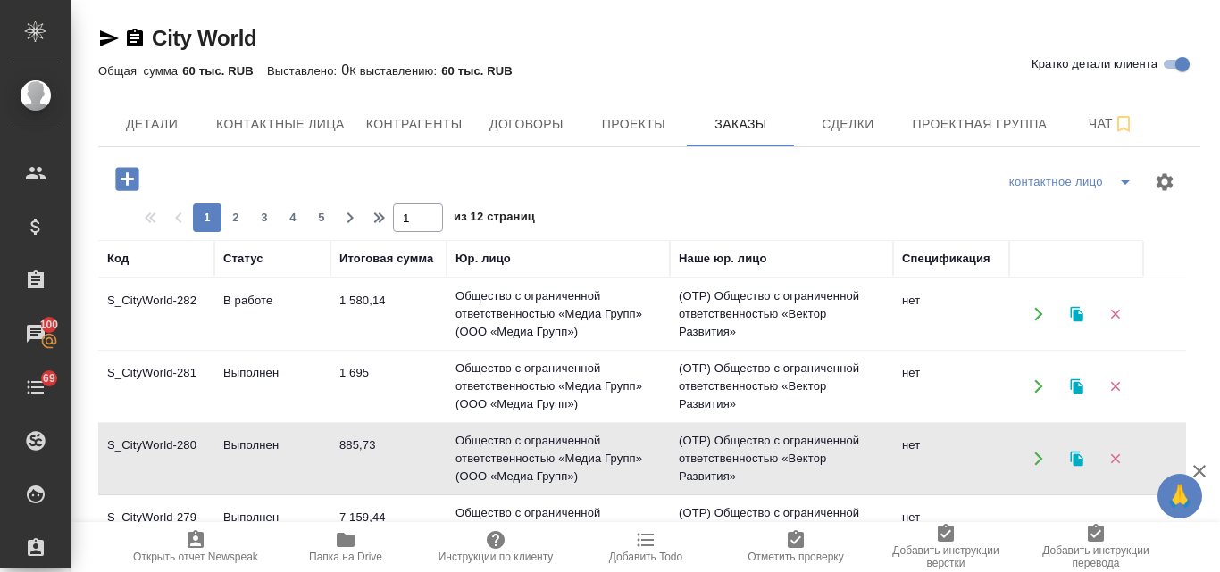
click at [254, 346] on td "Выполнен" at bounding box center [272, 314] width 116 height 62
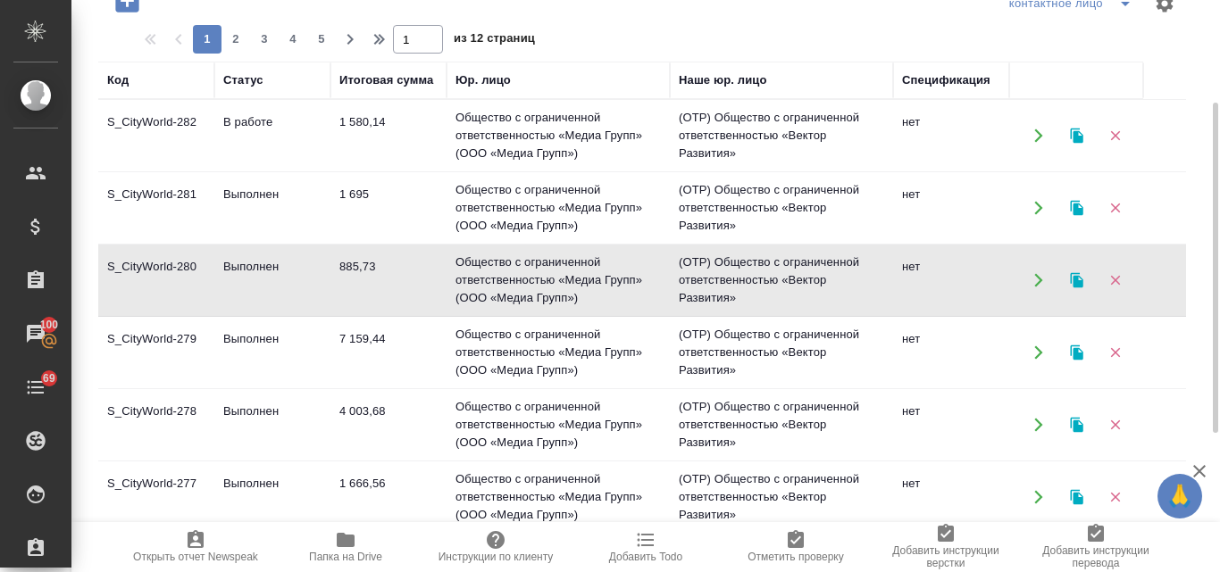
click at [271, 167] on td "Выполнен" at bounding box center [272, 135] width 116 height 62
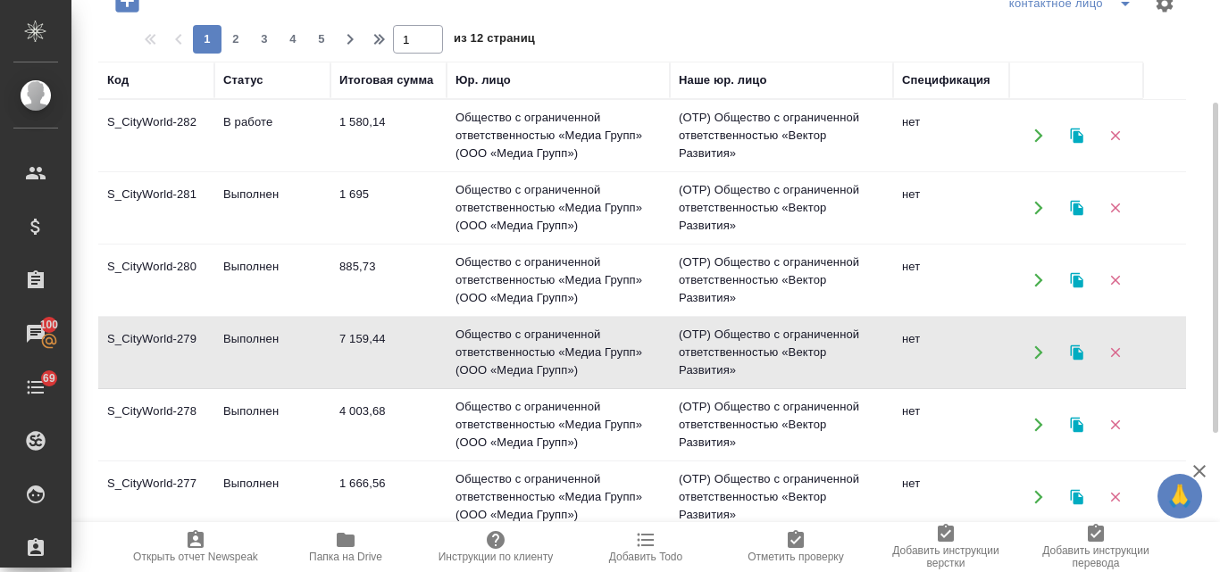
click at [271, 167] on td "Выполнен" at bounding box center [272, 135] width 116 height 62
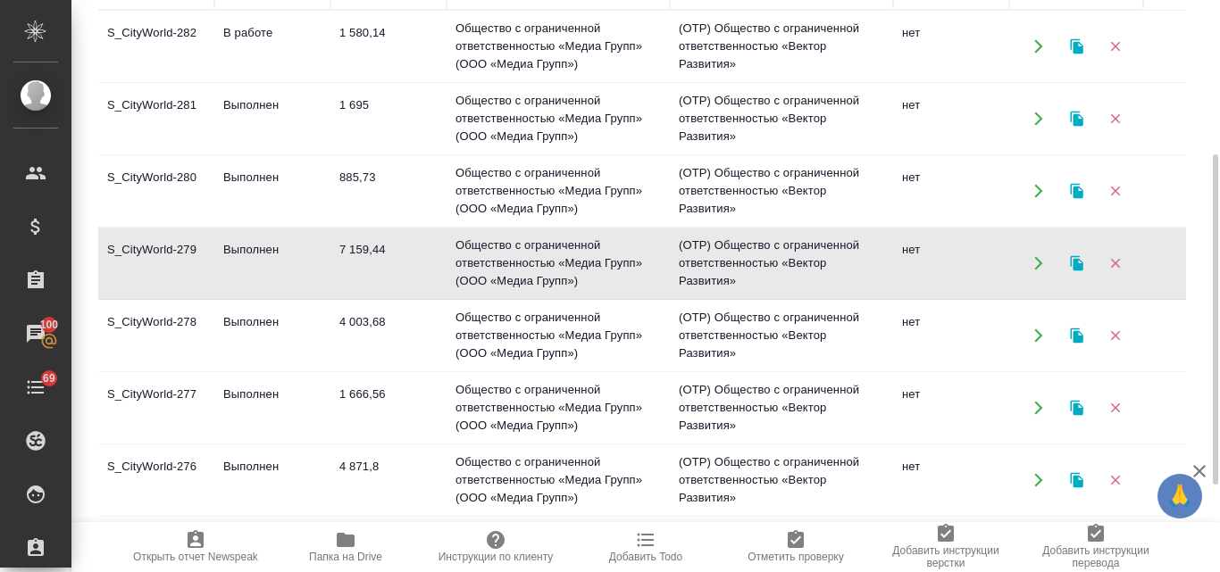
click at [262, 78] on td "Выполнен" at bounding box center [272, 46] width 116 height 62
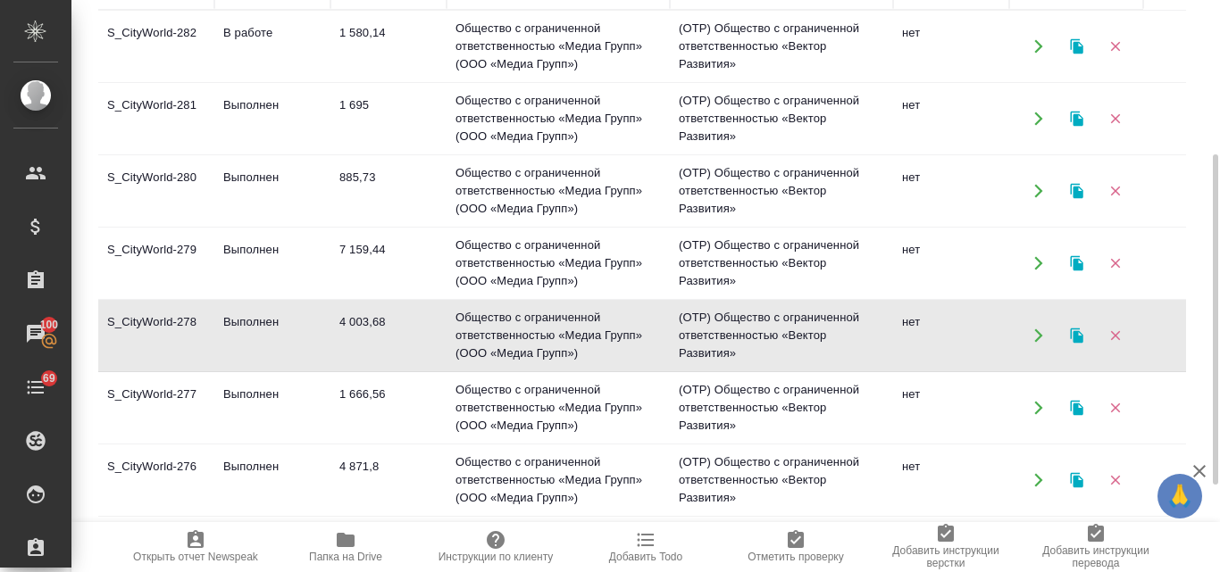
click at [262, 78] on td "Выполнен" at bounding box center [272, 46] width 116 height 62
click at [261, 78] on td "Выполнен" at bounding box center [272, 46] width 116 height 62
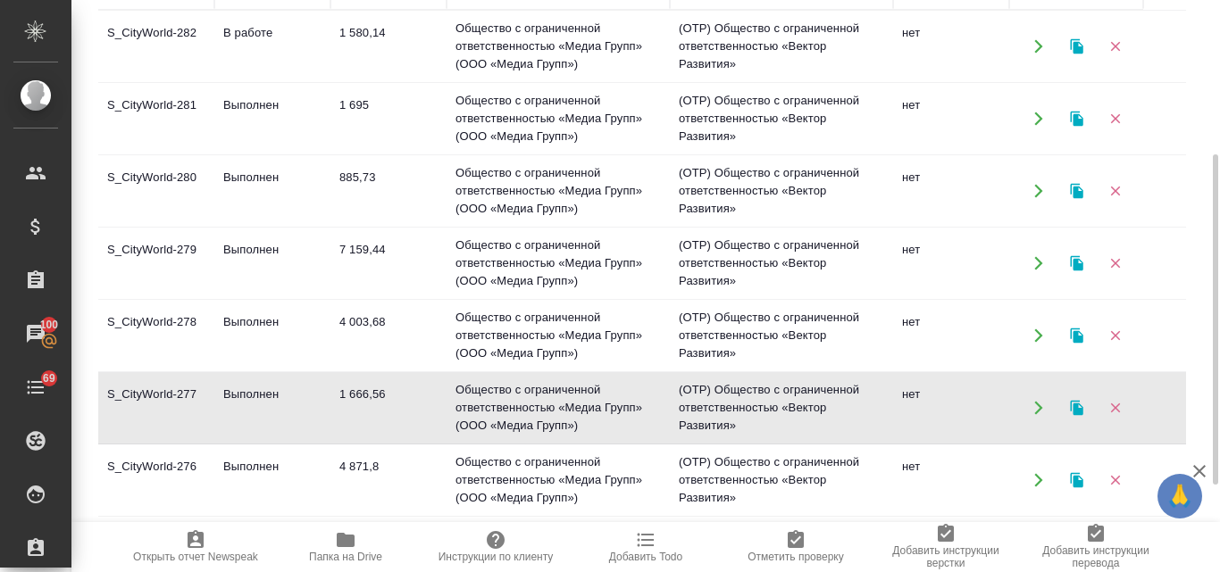
click at [261, 78] on td "Выполнен" at bounding box center [272, 46] width 116 height 62
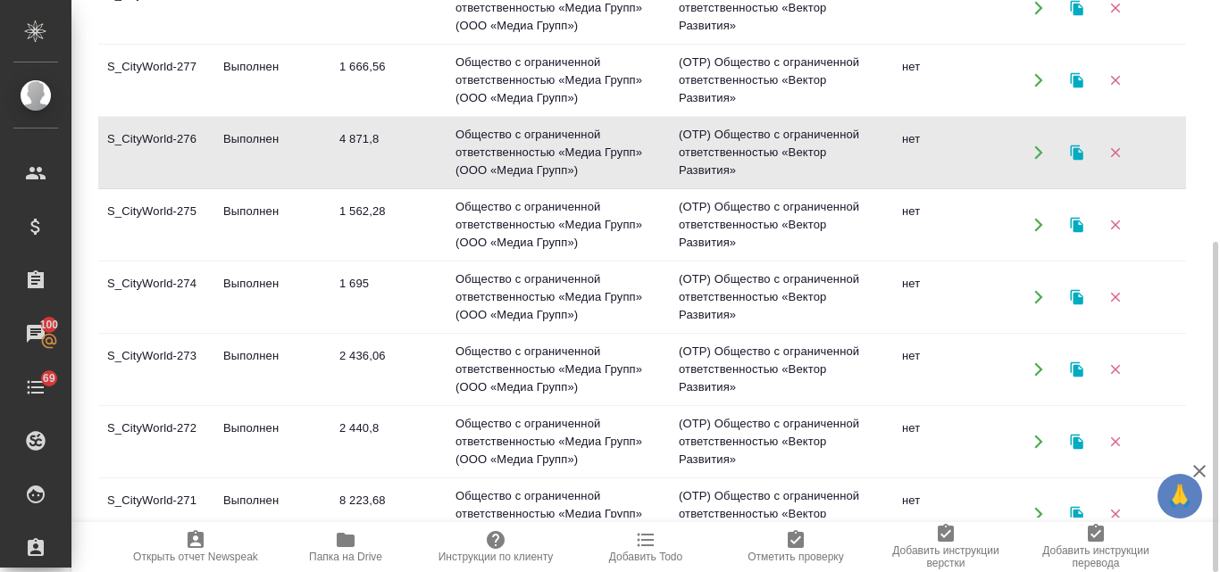
scroll to position [179, 0]
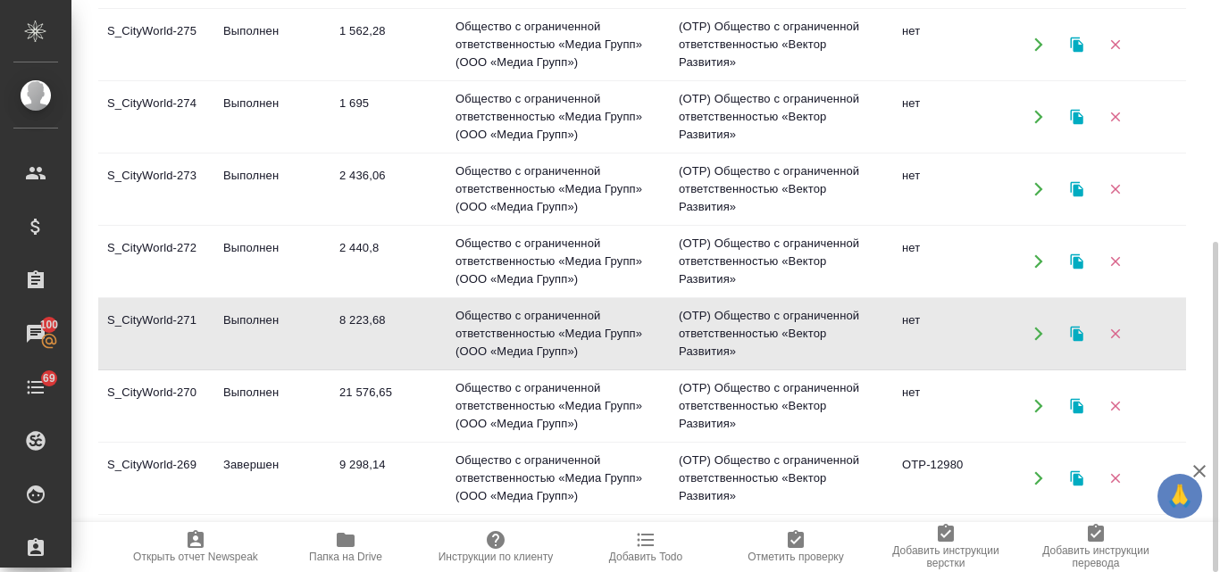
scroll to position [446, 0]
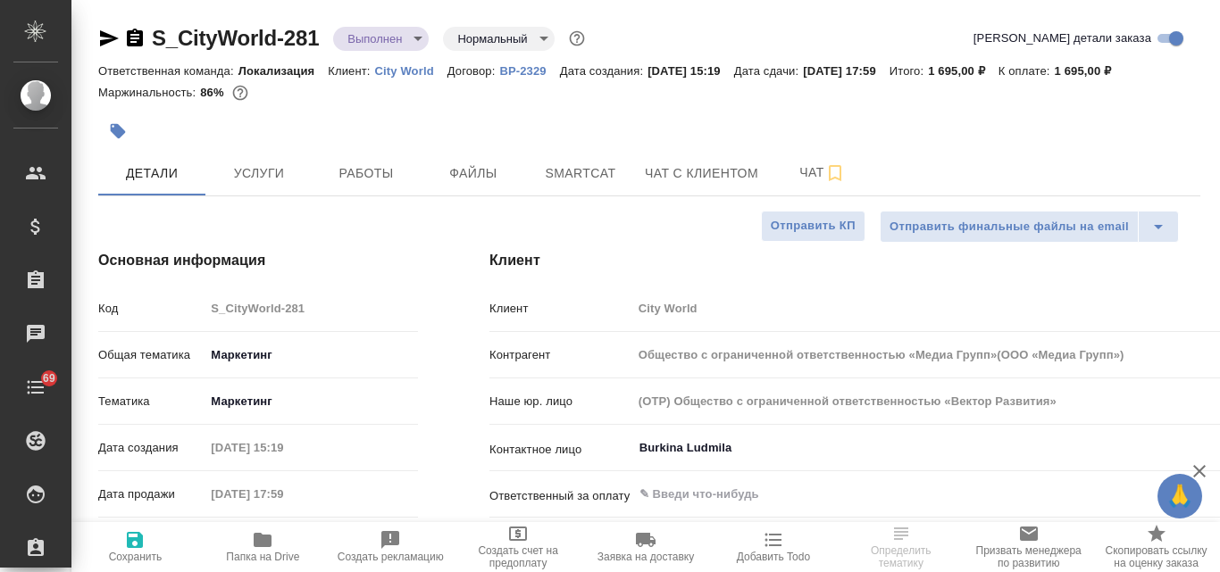
select select "RU"
click at [421, 38] on body "🙏 .cls-1 fill:#fff; AWATERA [PERSON_NAME] Спецификации Заказы Чаты 69 Todo Прое…" at bounding box center [610, 286] width 1220 height 572
type input "Общество с ограниченной ответственностью «Медиа Групп»(ООО «Медиа Групп»)"
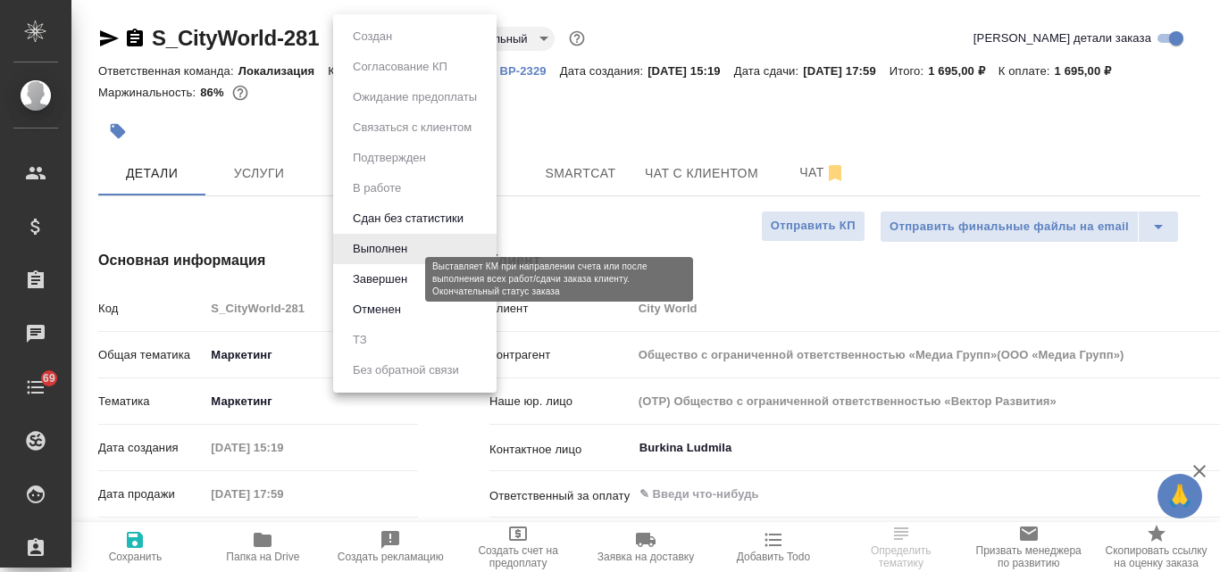
click at [394, 276] on button "Завершен" at bounding box center [379, 280] width 65 height 20
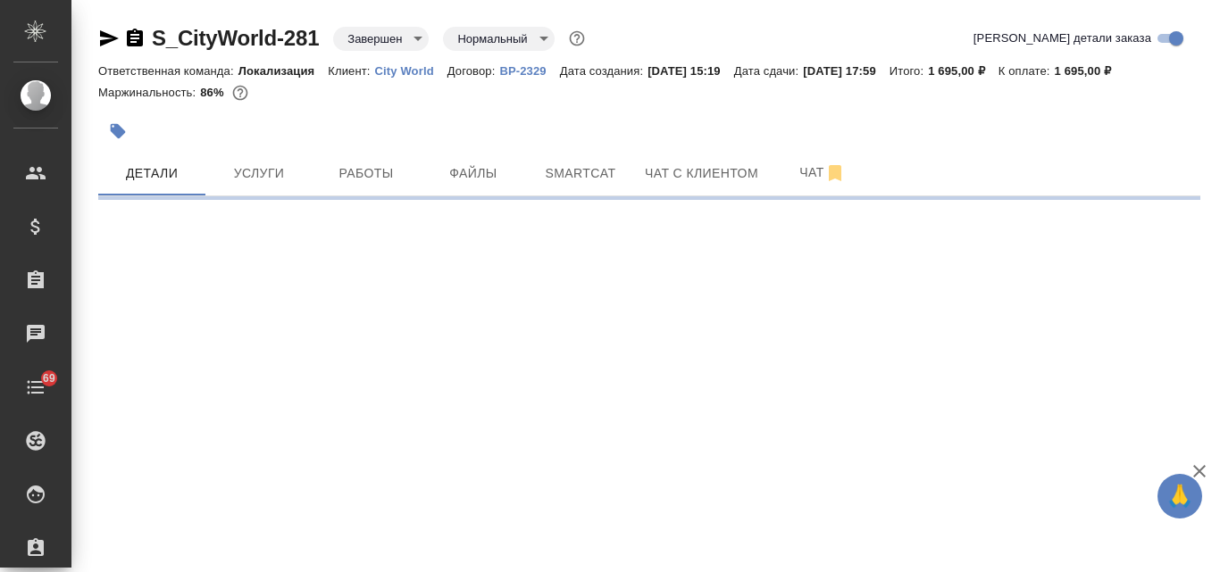
select select "RU"
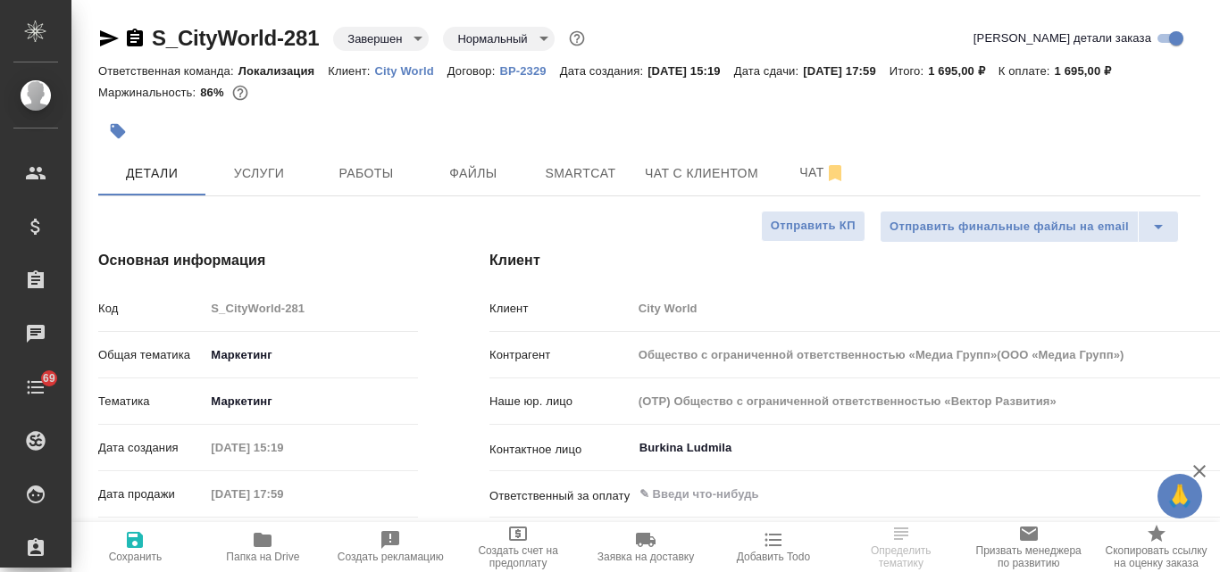
type textarea "x"
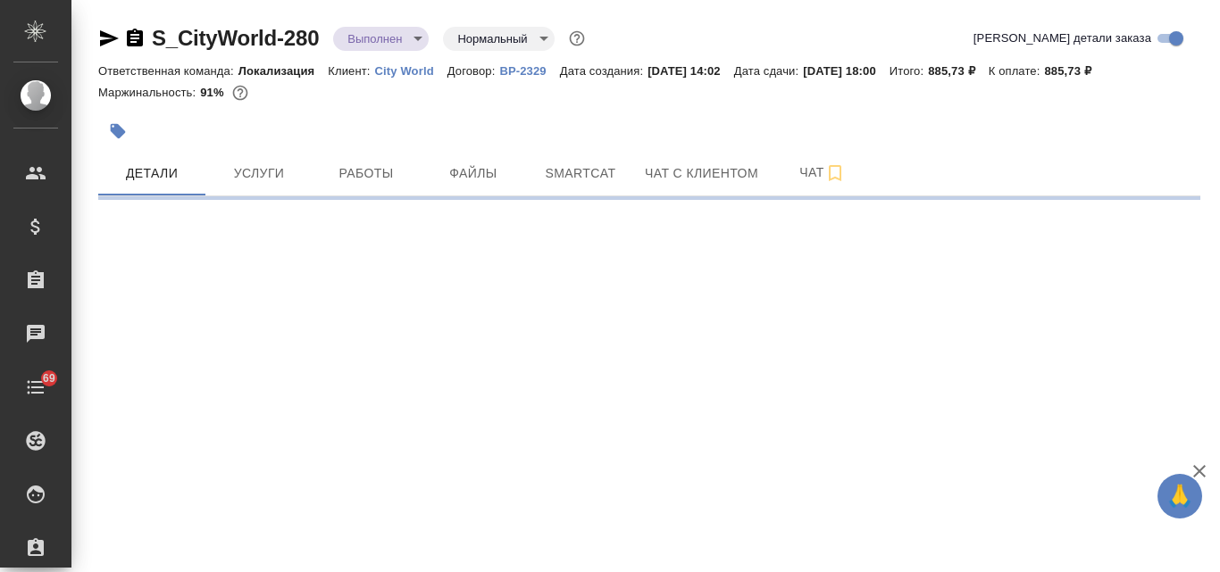
select select "RU"
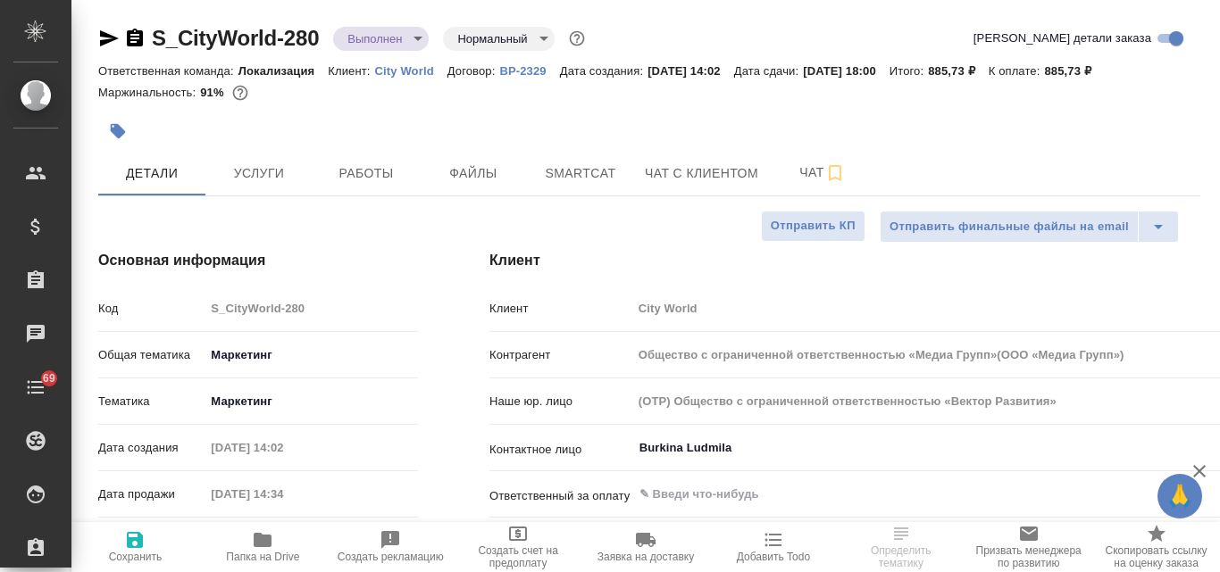
type input "Общество с ограниченной ответственностью «Медиа Групп»(ООО «Медиа Групп»)"
type textarea "x"
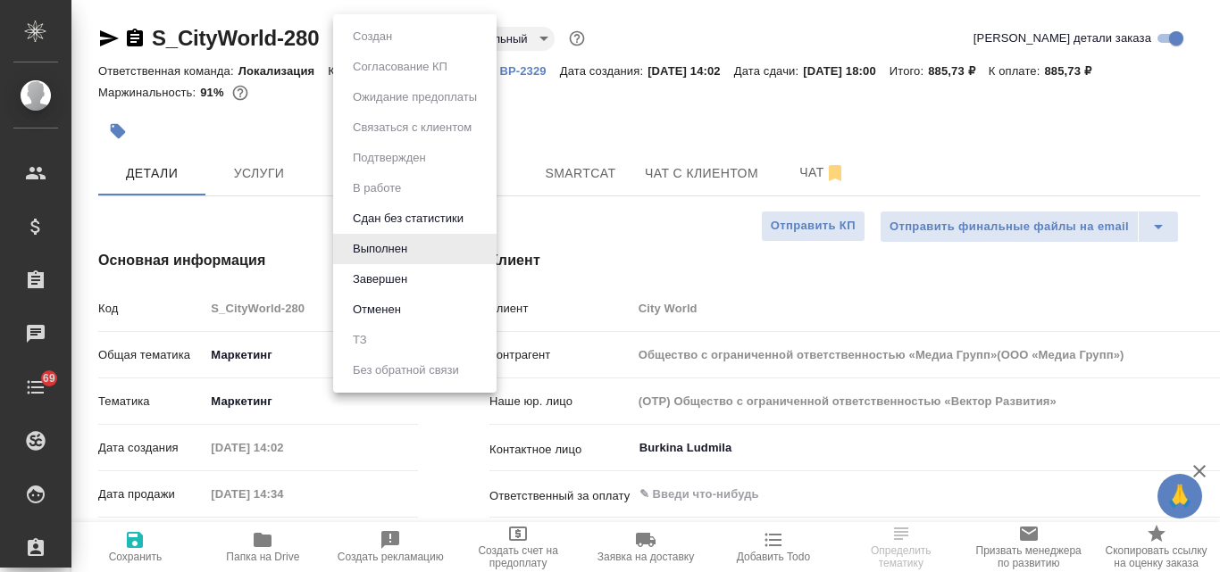
click at [420, 42] on body "🙏 .cls-1 fill:#fff; AWATERA [PERSON_NAME] Спецификации Заказы Чаты 69 Todo Прое…" at bounding box center [610, 286] width 1220 height 572
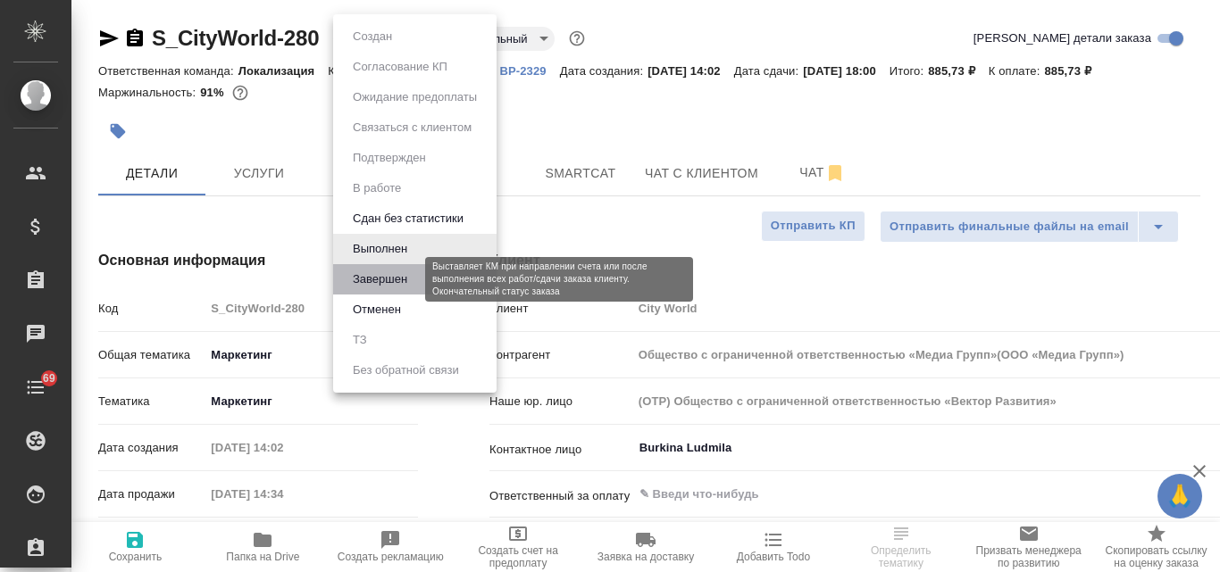
click at [394, 284] on button "Завершен" at bounding box center [379, 280] width 65 height 20
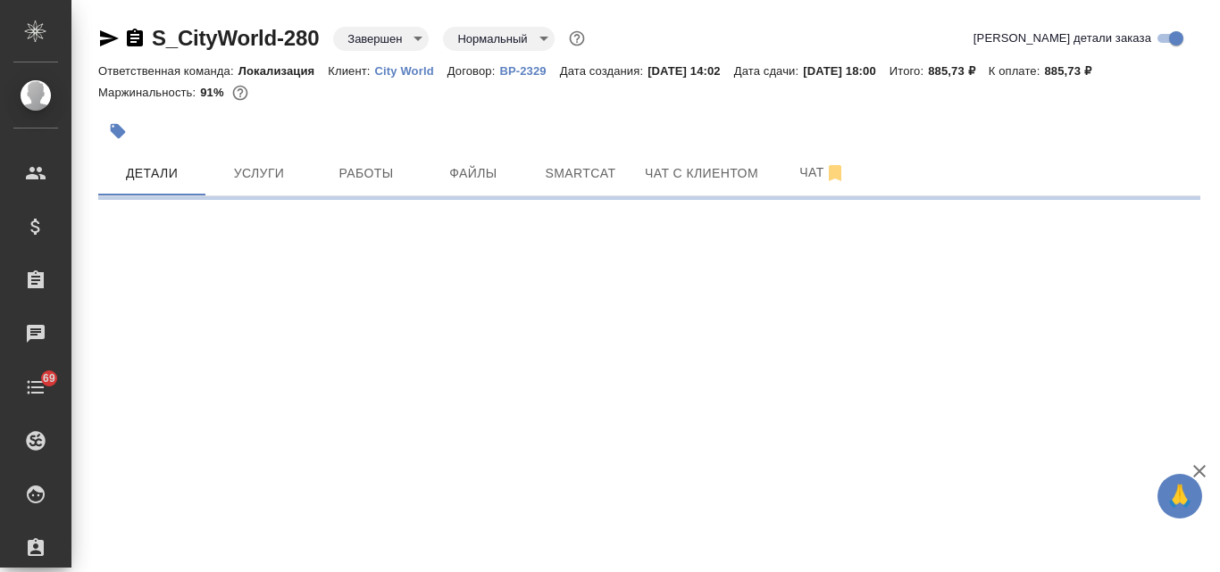
select select "RU"
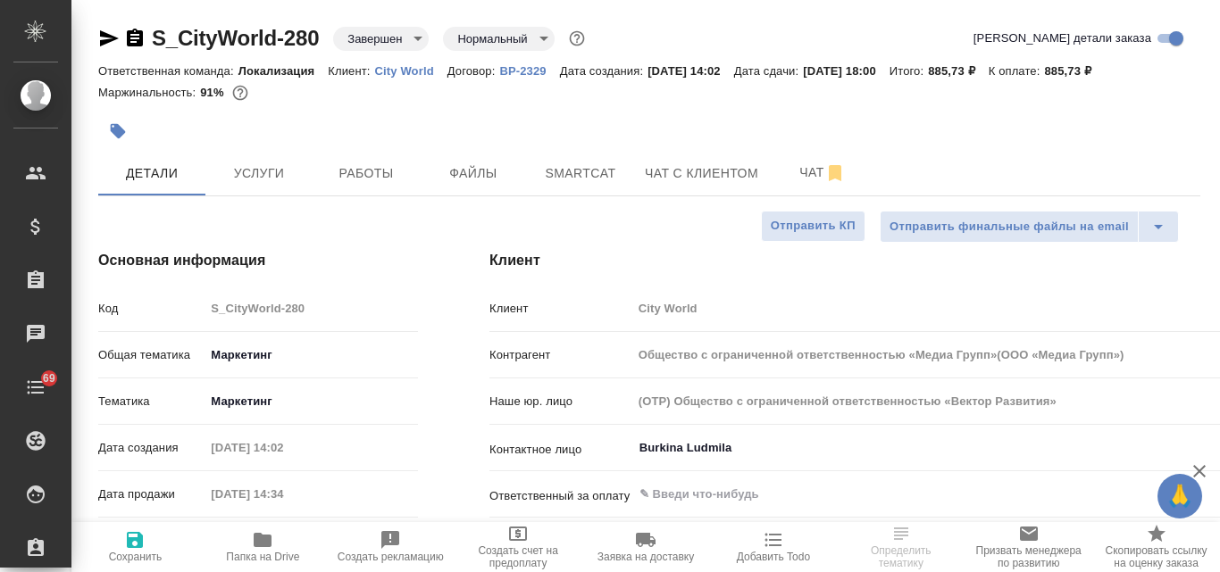
type textarea "x"
select select "RU"
type input "Общество с ограниченной ответственностью «Медиа Групп»(ООО «Медиа Групп»)"
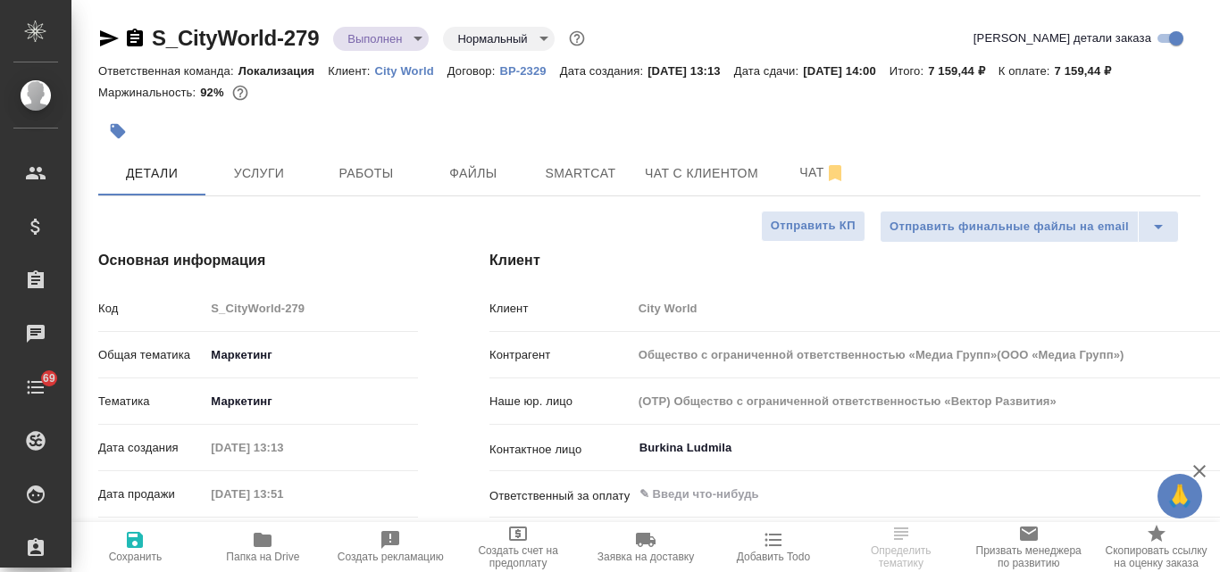
click at [415, 44] on body "🙏 .cls-1 fill:#fff; AWATERA [PERSON_NAME] Спецификации Заказы Чаты 69 Todo Прое…" at bounding box center [610, 286] width 1220 height 572
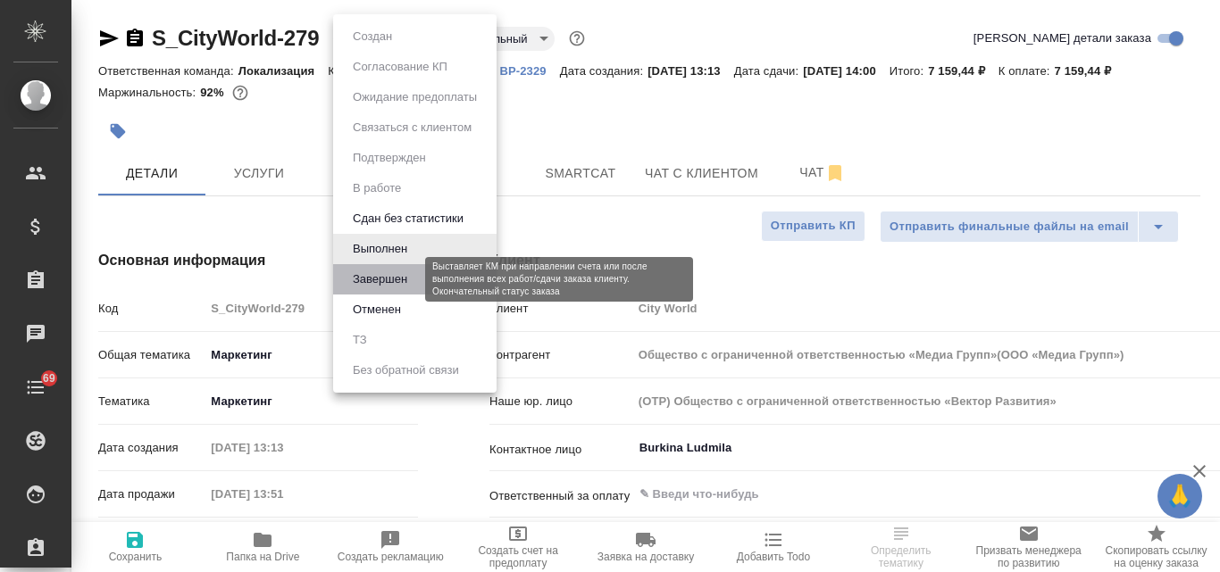
click at [401, 277] on button "Завершен" at bounding box center [379, 280] width 65 height 20
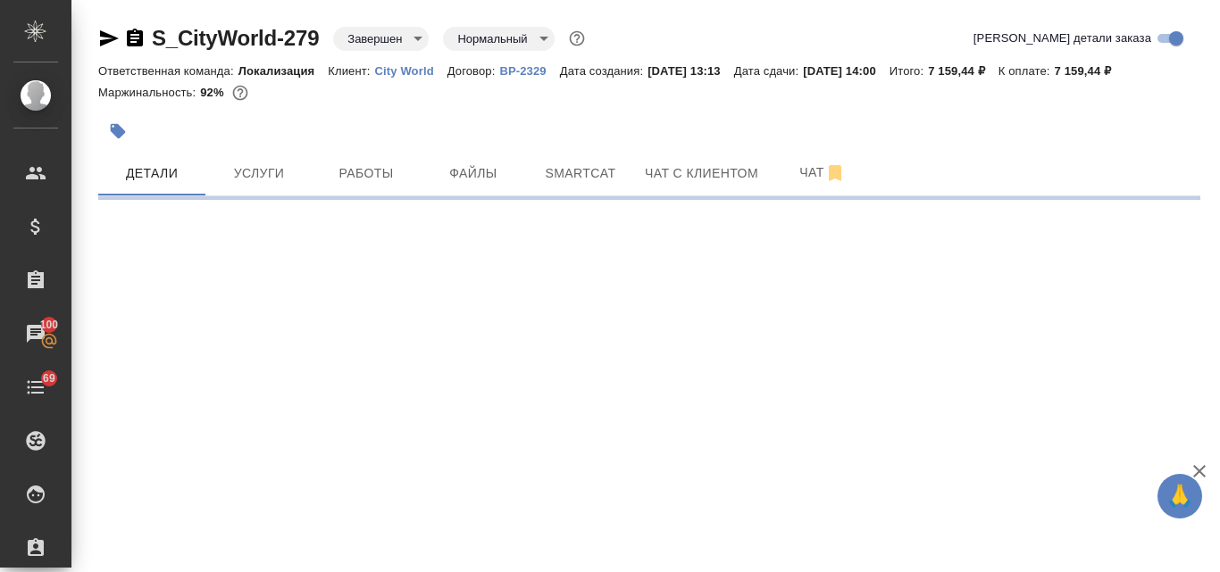
select select "RU"
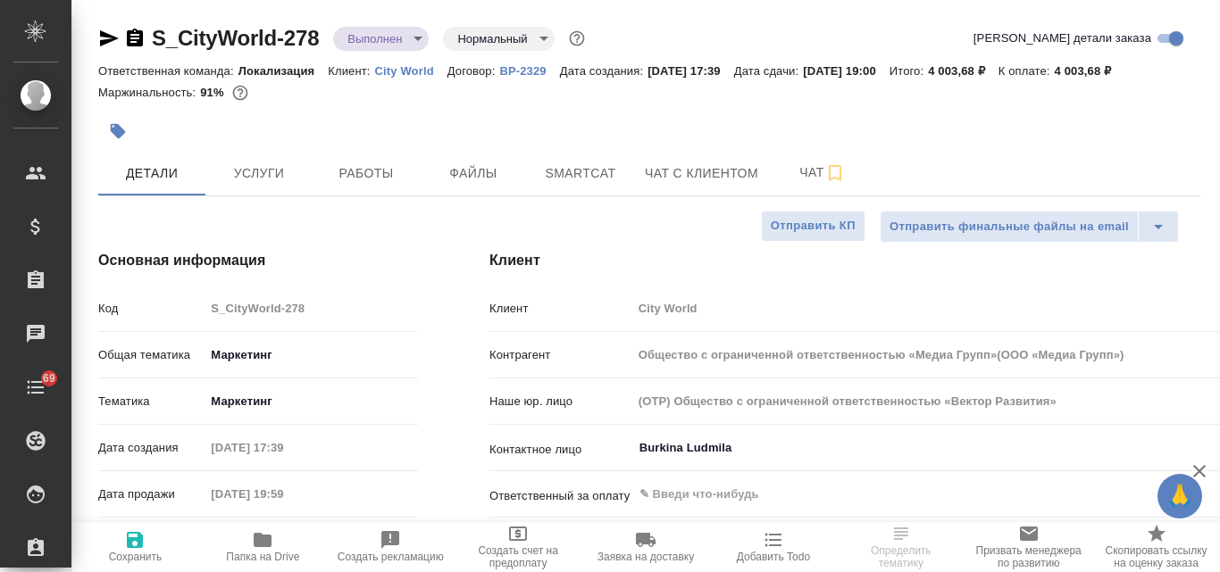
select select "RU"
type input "Общество с ограниченной ответственностью «Медиа Групп»(ООО «Медиа Групп»)"
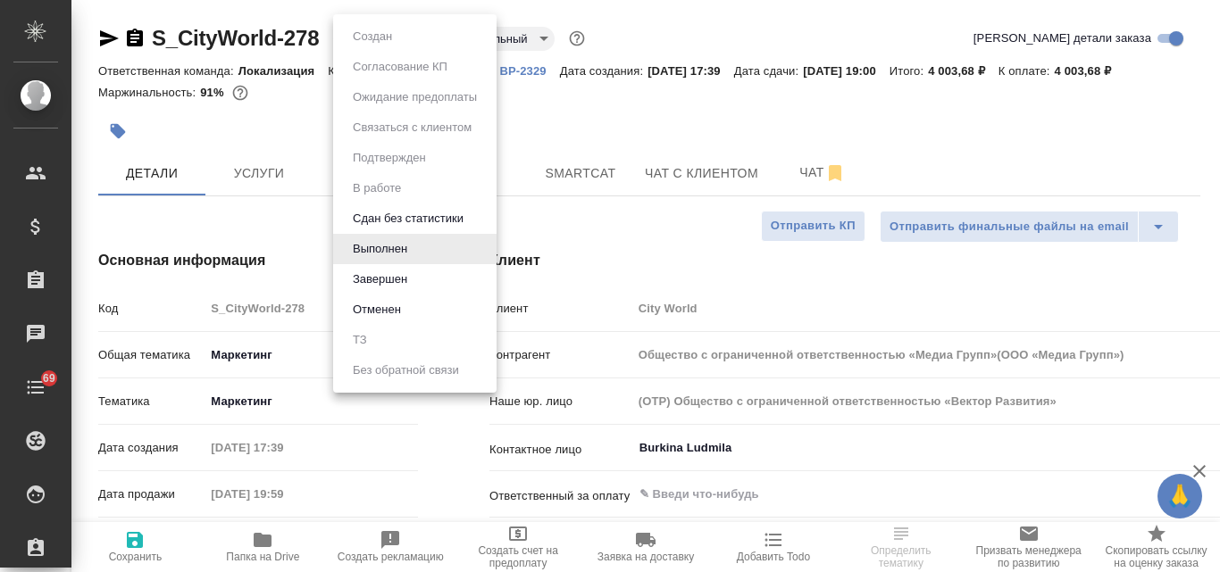
click at [414, 46] on body "🙏 .cls-1 fill:#fff; AWATERA [PERSON_NAME] Спецификации Заказы Чаты 69 Todo Прое…" at bounding box center [610, 286] width 1220 height 572
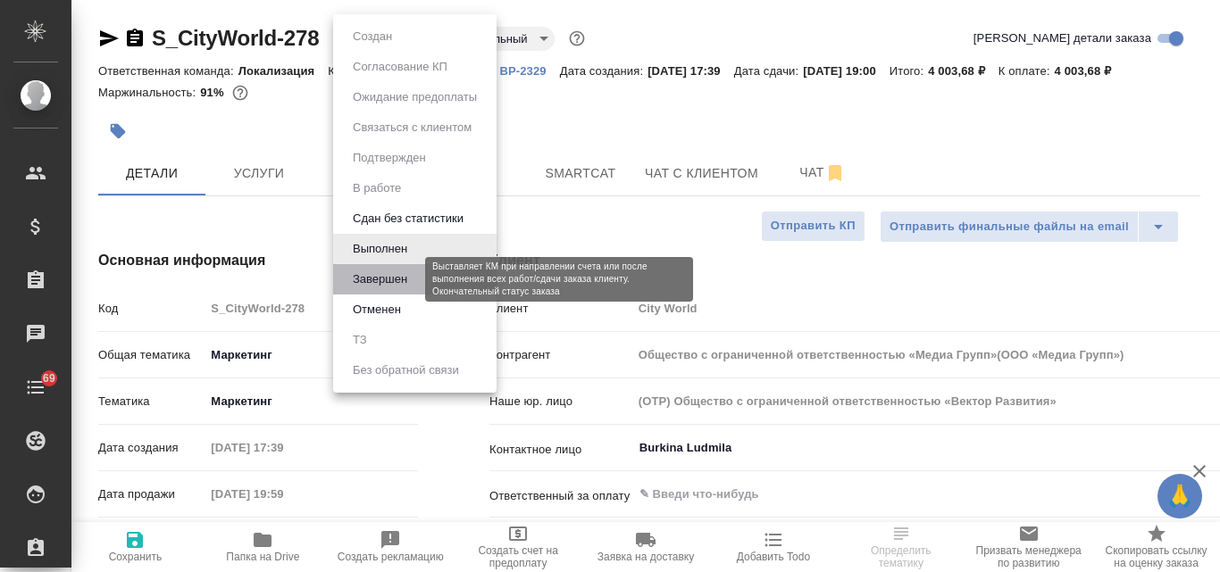
click at [379, 285] on button "Завершен" at bounding box center [379, 280] width 65 height 20
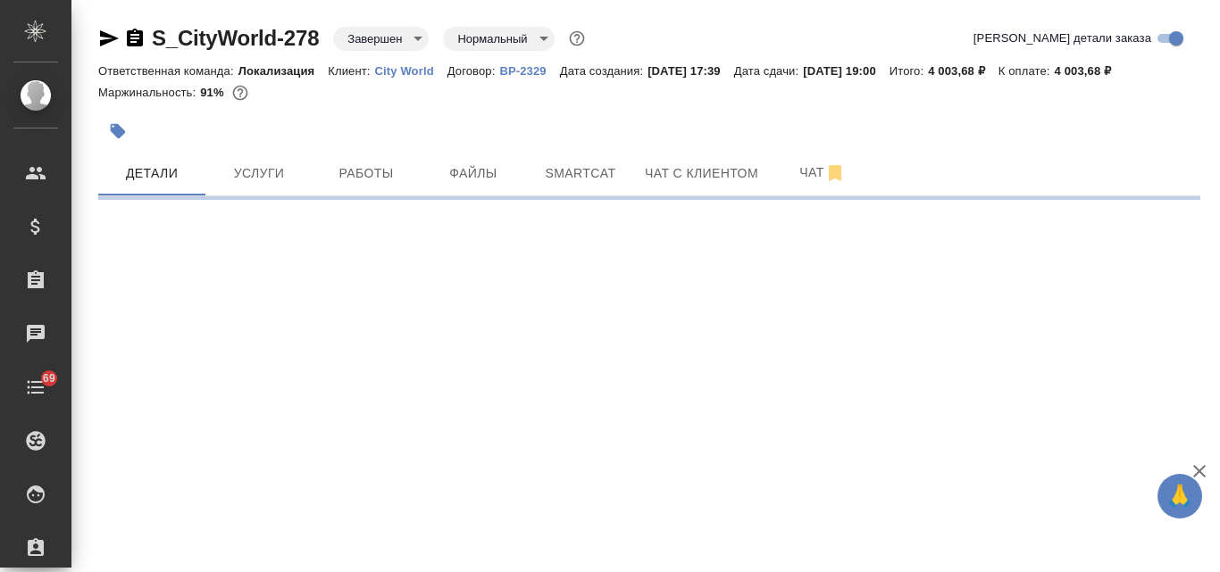
select select "RU"
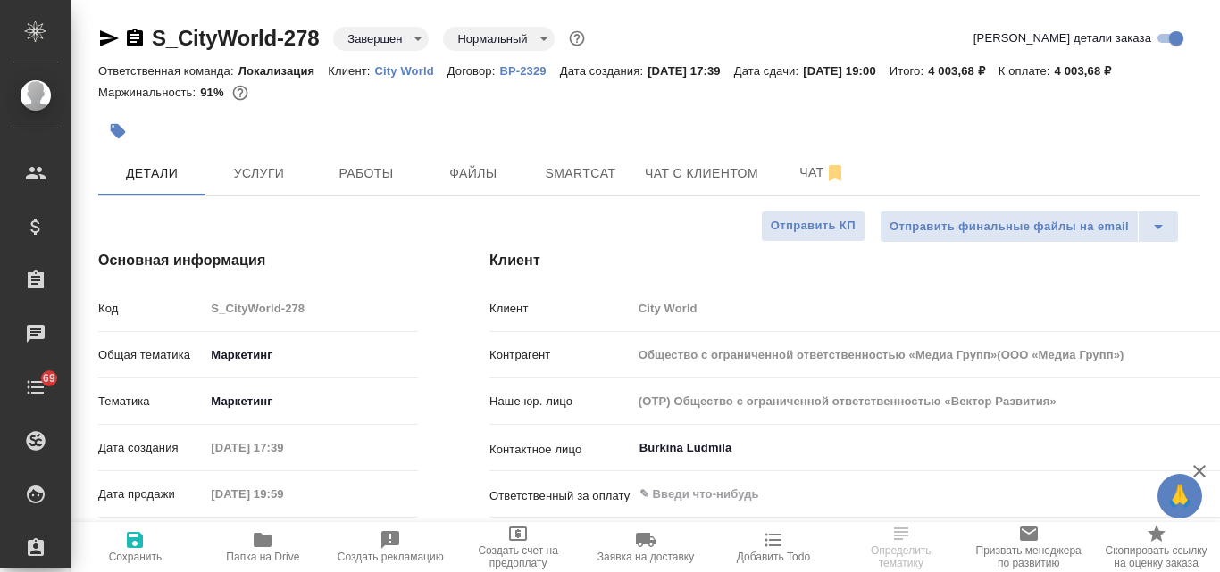
type textarea "x"
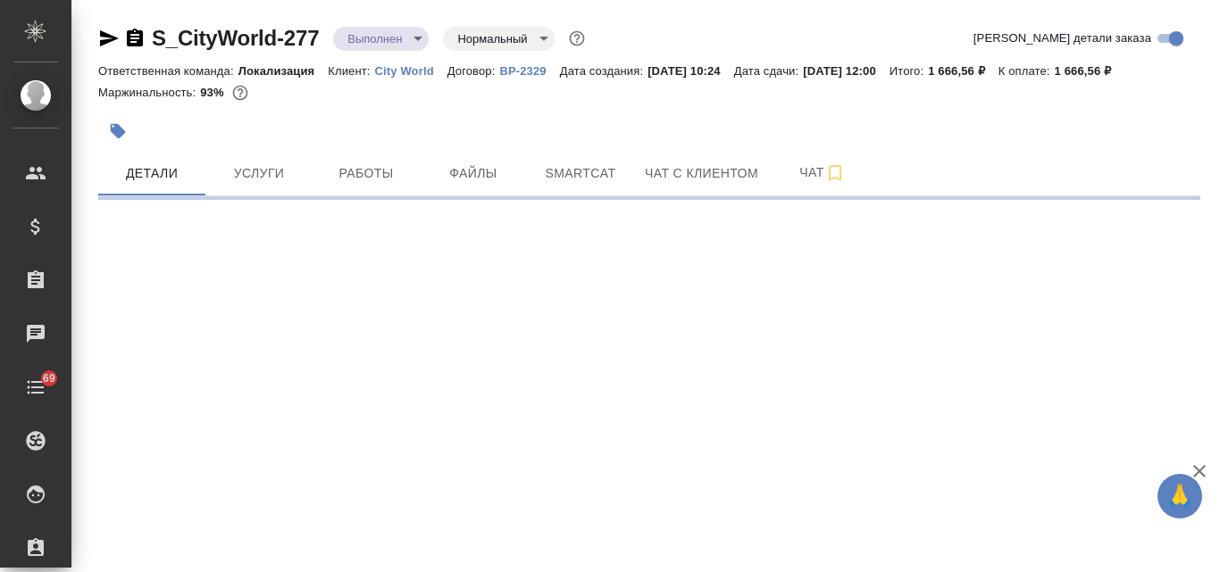
select select "RU"
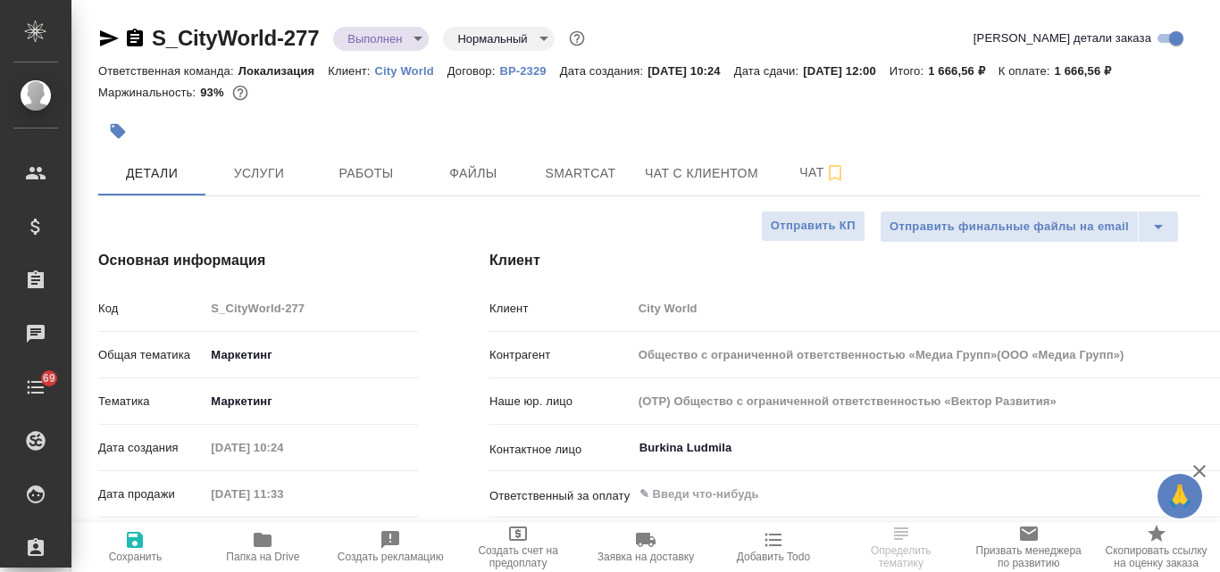
type input "Общество с ограниченной ответственностью «Медиа Групп»(ООО «Медиа Групп»)"
type textarea "x"
click at [412, 42] on body "🙏 .cls-1 fill:#fff; AWATERA [PERSON_NAME] Спецификации Заказы Чаты 69 Todo Прое…" at bounding box center [610, 286] width 1220 height 572
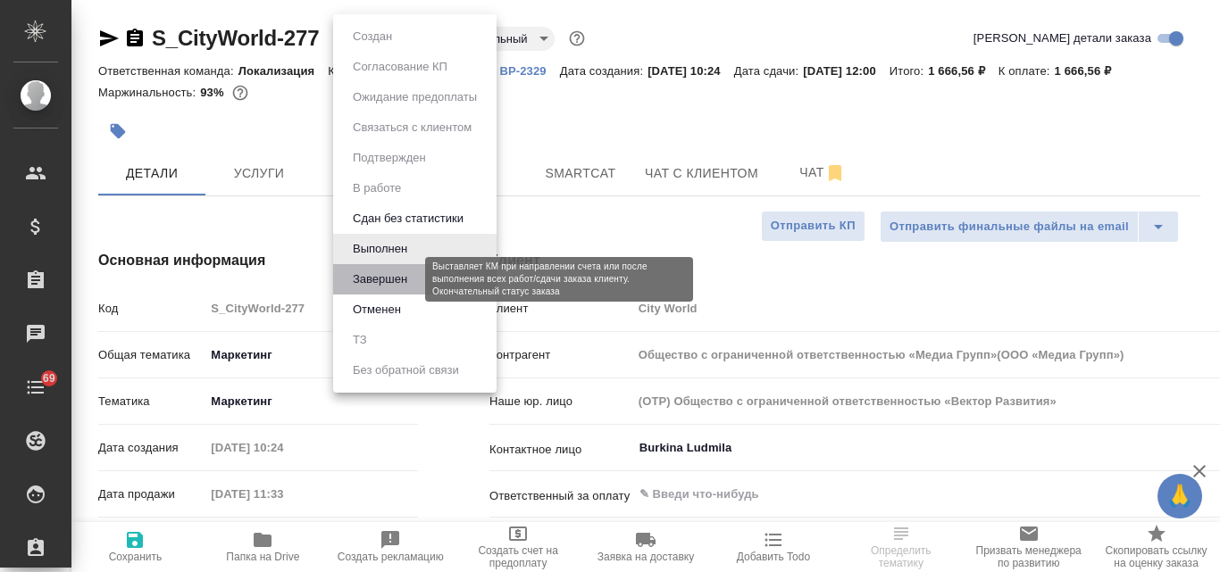
click at [378, 281] on button "Завершен" at bounding box center [379, 280] width 65 height 20
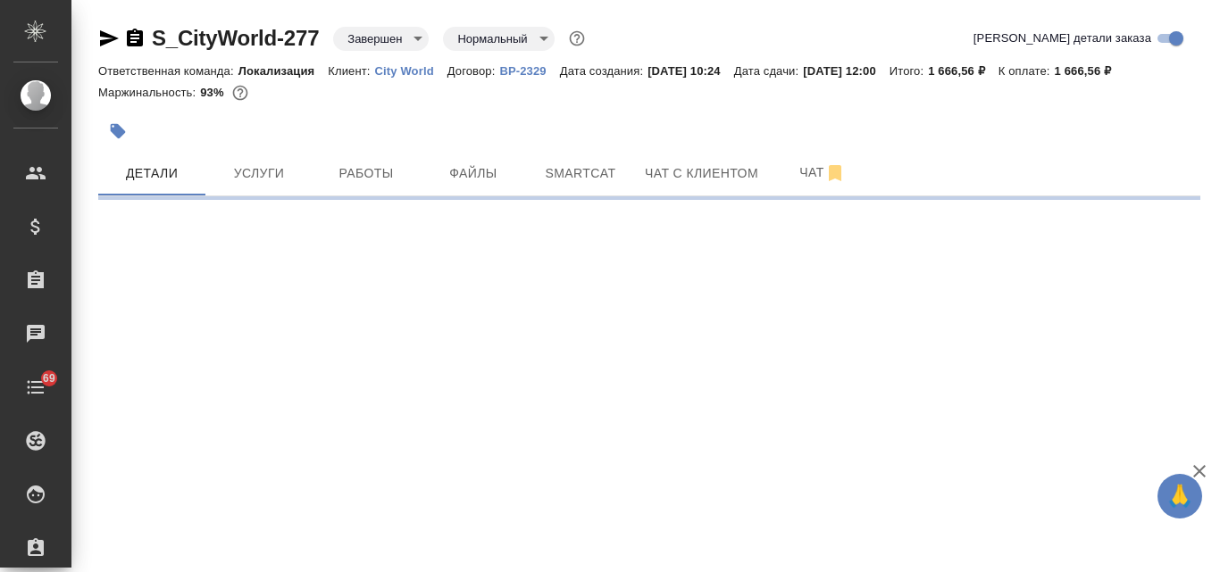
select select "RU"
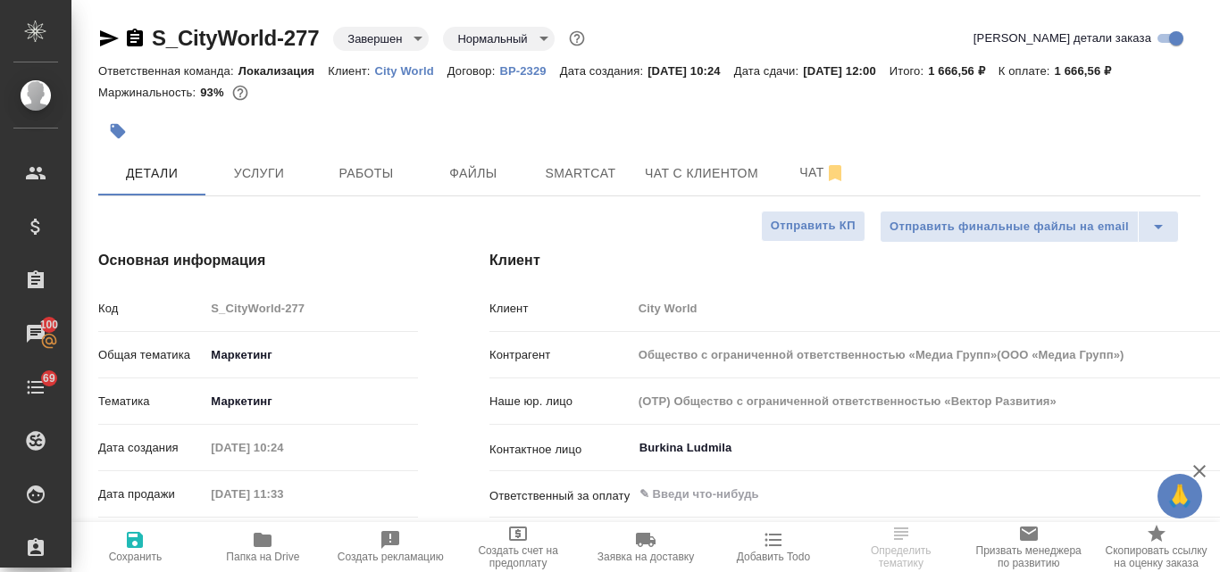
type textarea "x"
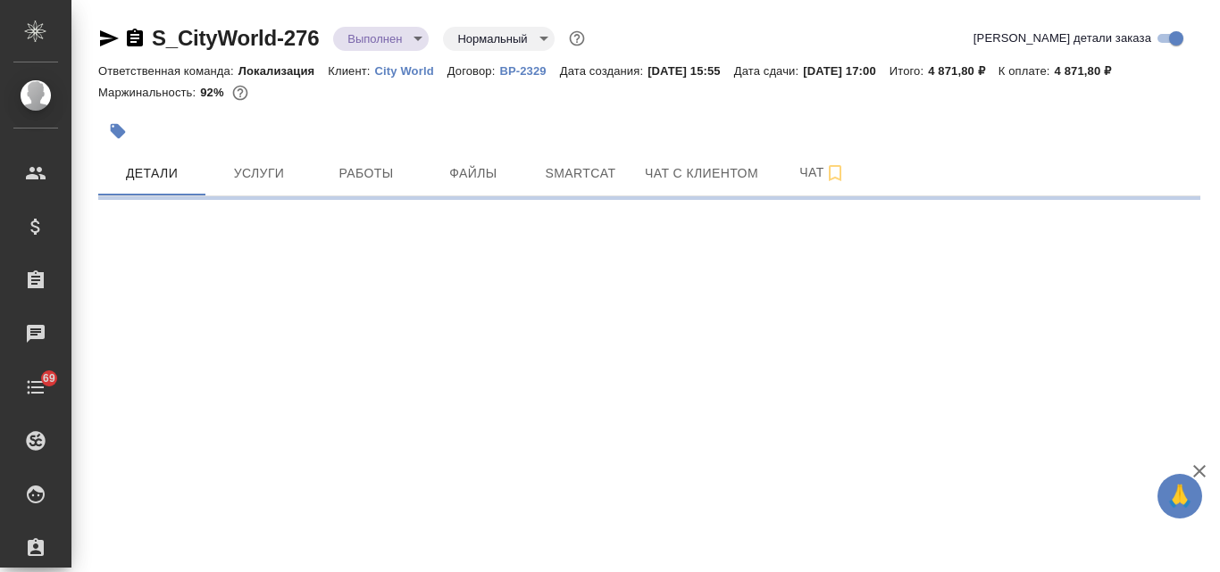
select select "RU"
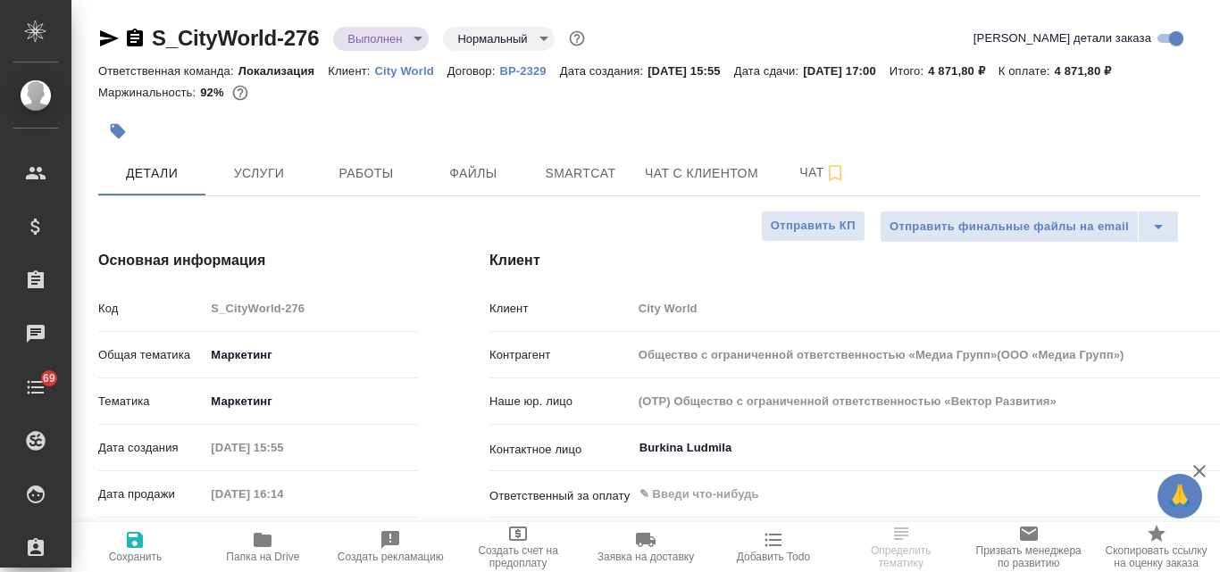
type input "Общество с ограниченной ответственностью «Медиа Групп»(ООО «Медиа Групп»)"
type textarea "x"
type input "Общество с ограниченной ответственностью «Медиа Групп»(ООО «Медиа Групп»)"
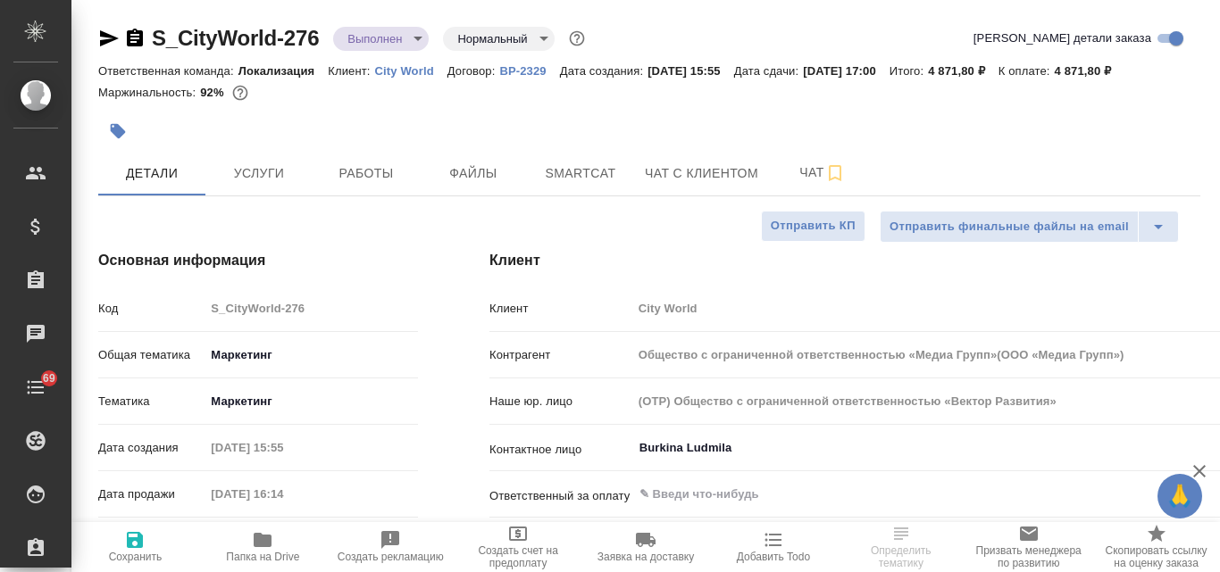
type textarea "x"
click at [422, 39] on body "🙏 .cls-1 fill:#fff; AWATERA [PERSON_NAME] Спецификации Заказы Чаты 69 Todo Прое…" at bounding box center [610, 286] width 1220 height 572
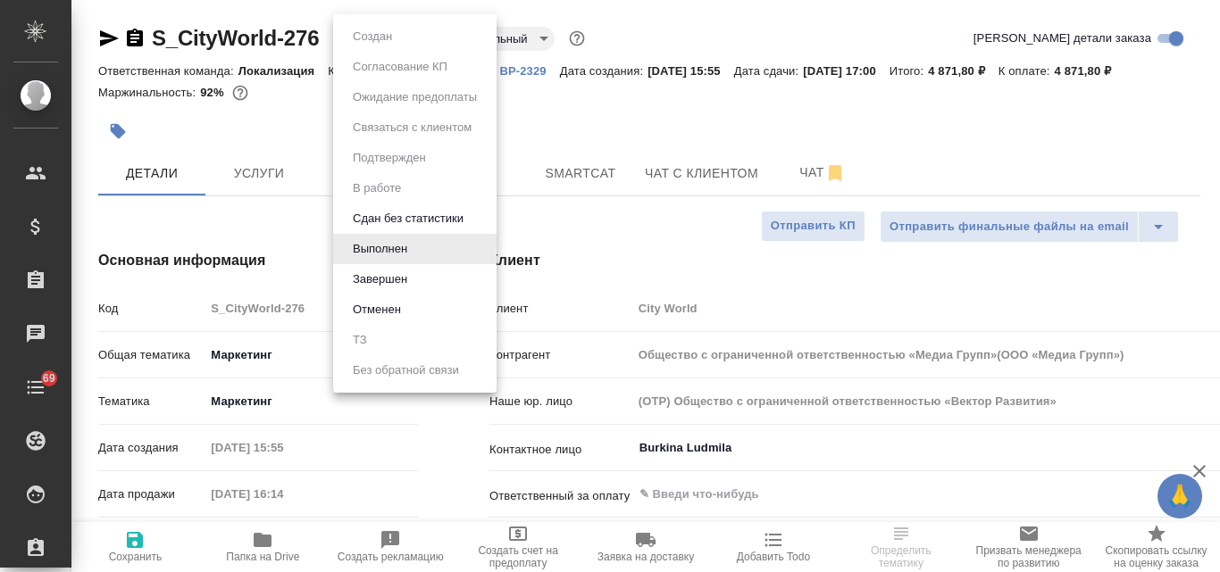
click at [415, 274] on li "Завершен" at bounding box center [414, 279] width 163 height 30
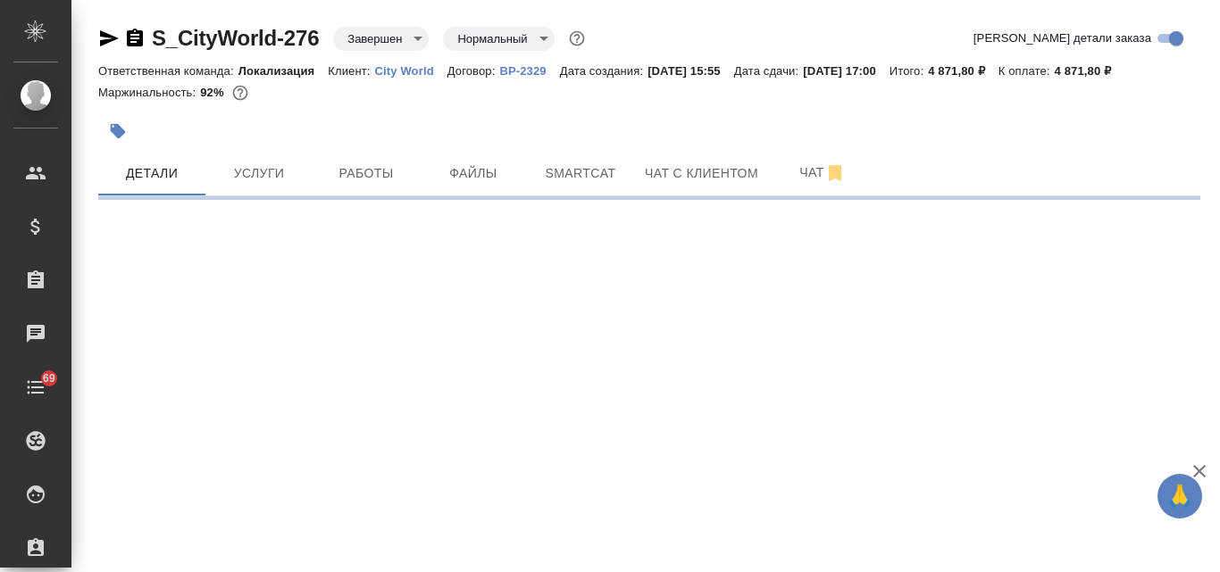
select select "RU"
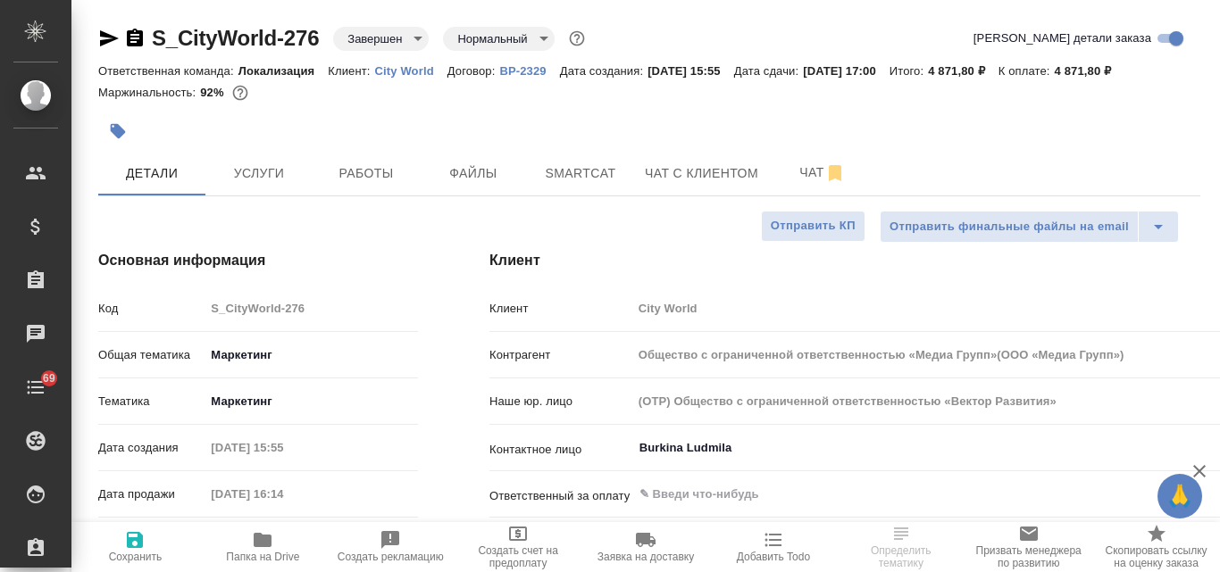
type textarea "x"
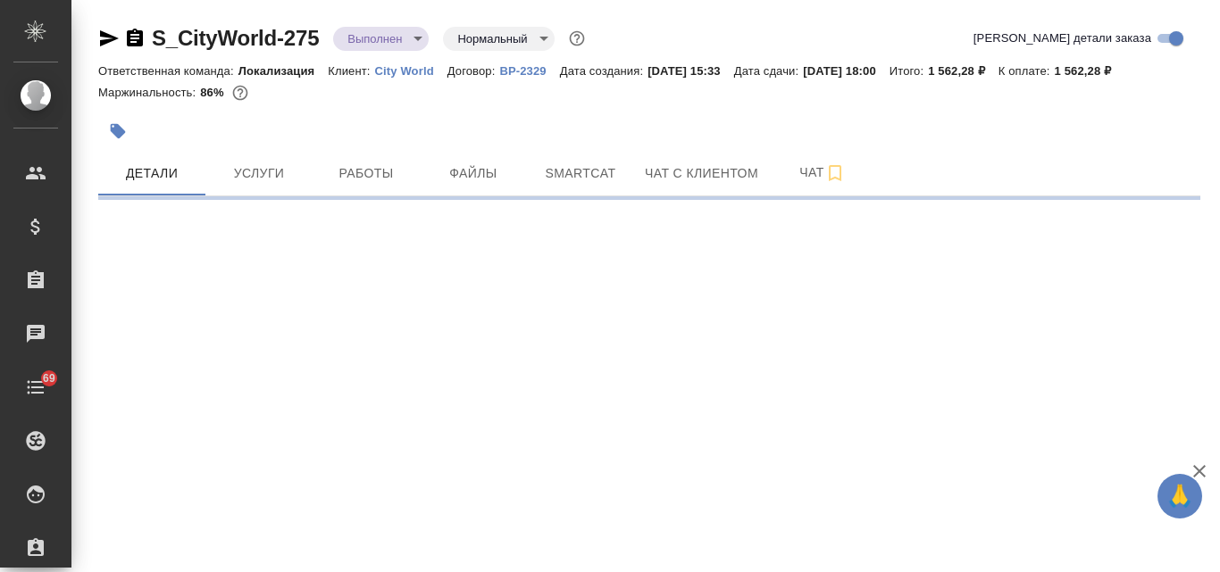
select select "RU"
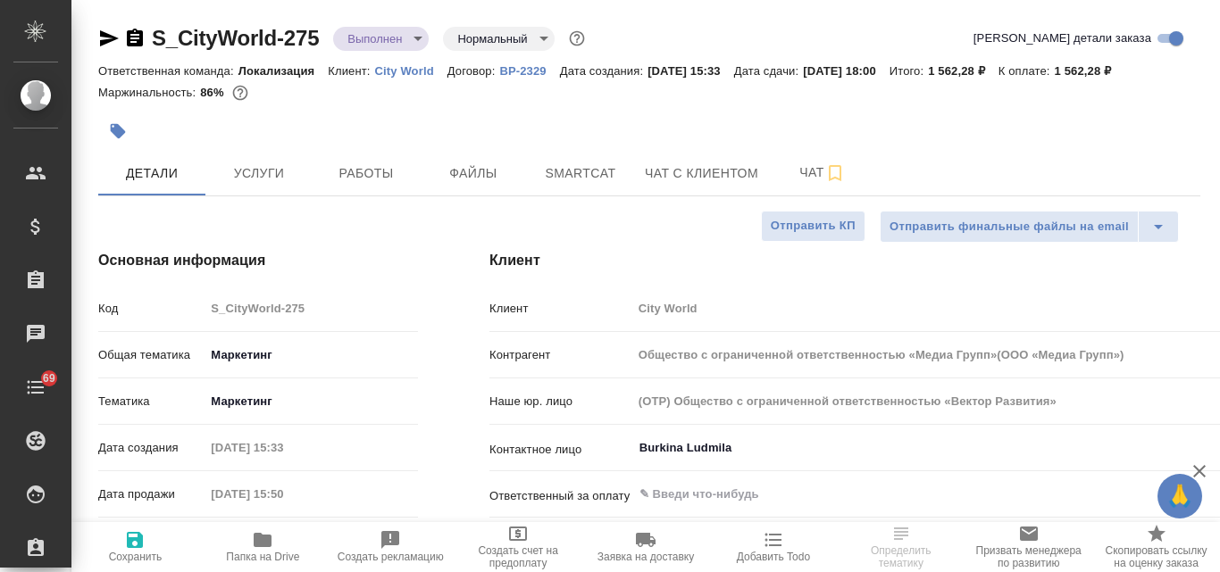
type input "Общество с ограниченной ответственностью «Медиа Групп»(ООО «Медиа Групп»)"
type textarea "x"
type input "Общество с ограниченной ответственностью «Медиа Групп»(ООО «Медиа Групп»)"
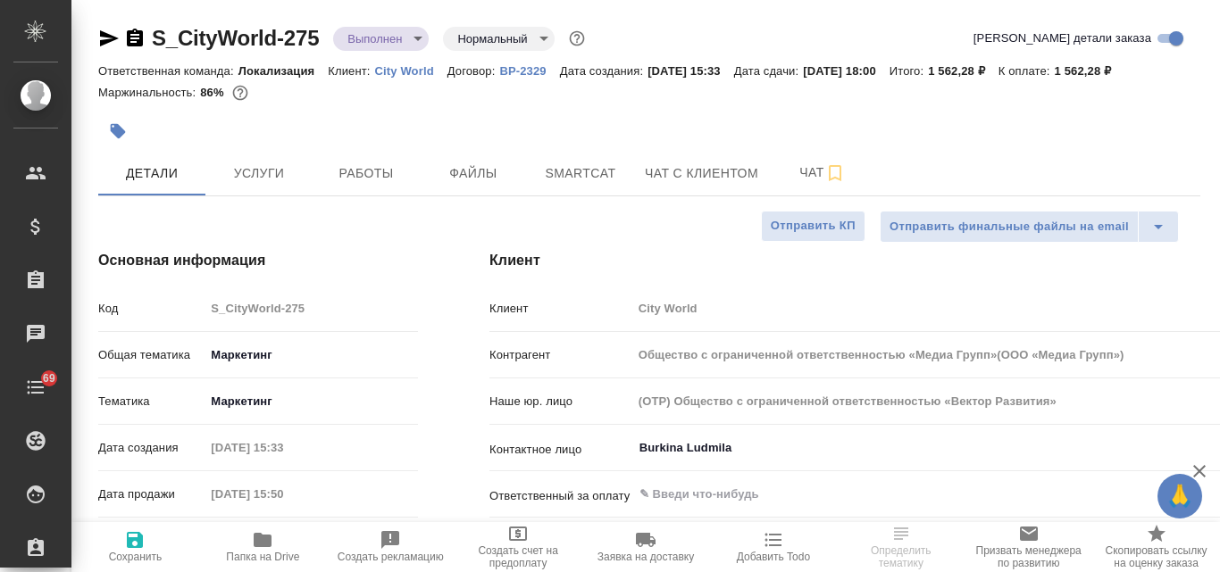
type textarea "x"
click at [412, 43] on body "🙏 .cls-1 fill:#fff; AWATERA [PERSON_NAME] Спецификации Заказы Чаты 69 Todo Прое…" at bounding box center [610, 286] width 1220 height 572
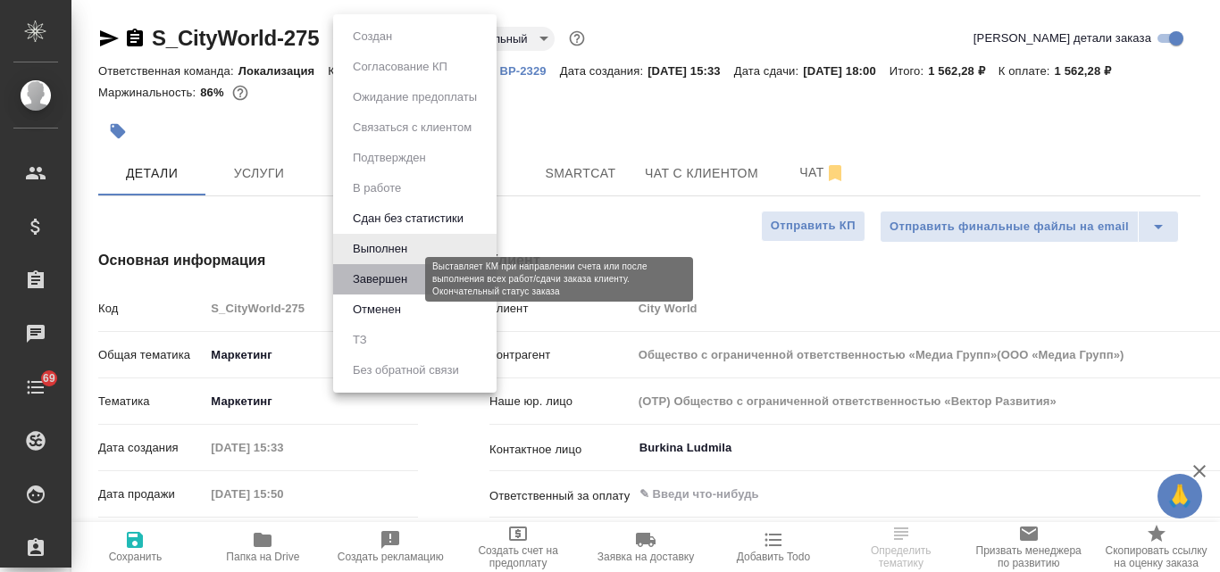
click at [411, 272] on button "Завершен" at bounding box center [379, 280] width 65 height 20
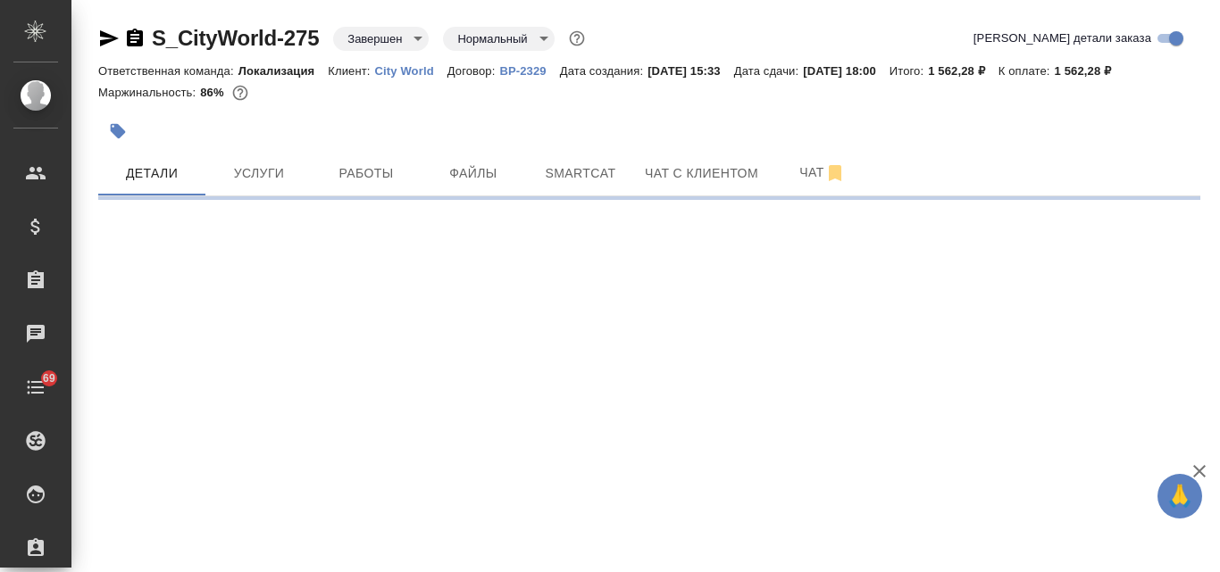
select select "RU"
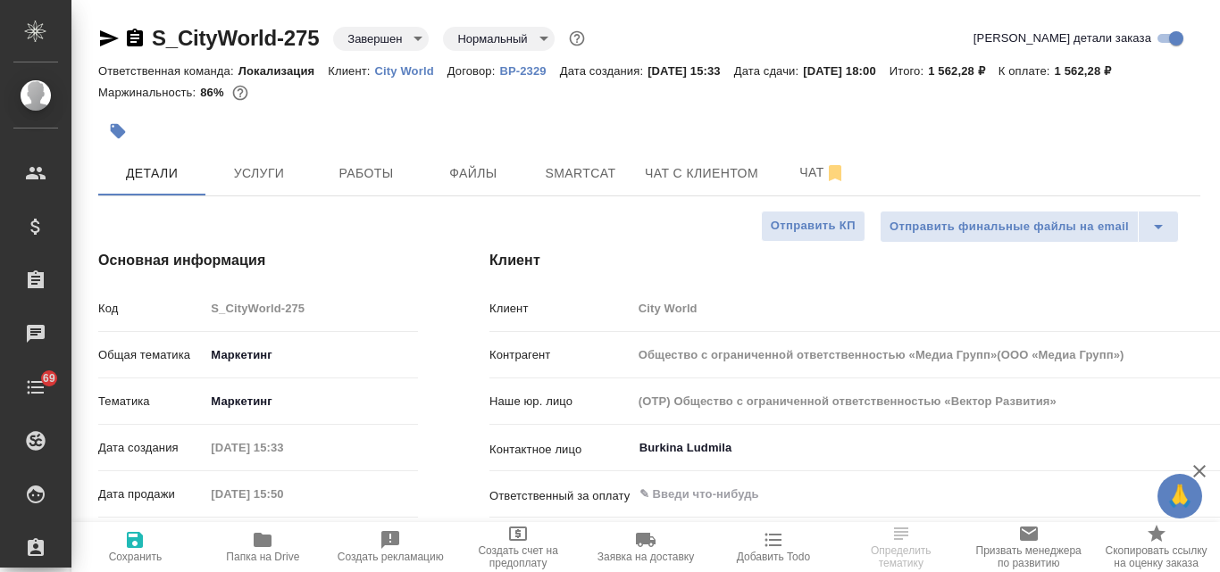
type textarea "x"
select select "RU"
type input "Общество с ограниченной ответственностью «Медиа Групп»(ООО «Медиа Групп»)"
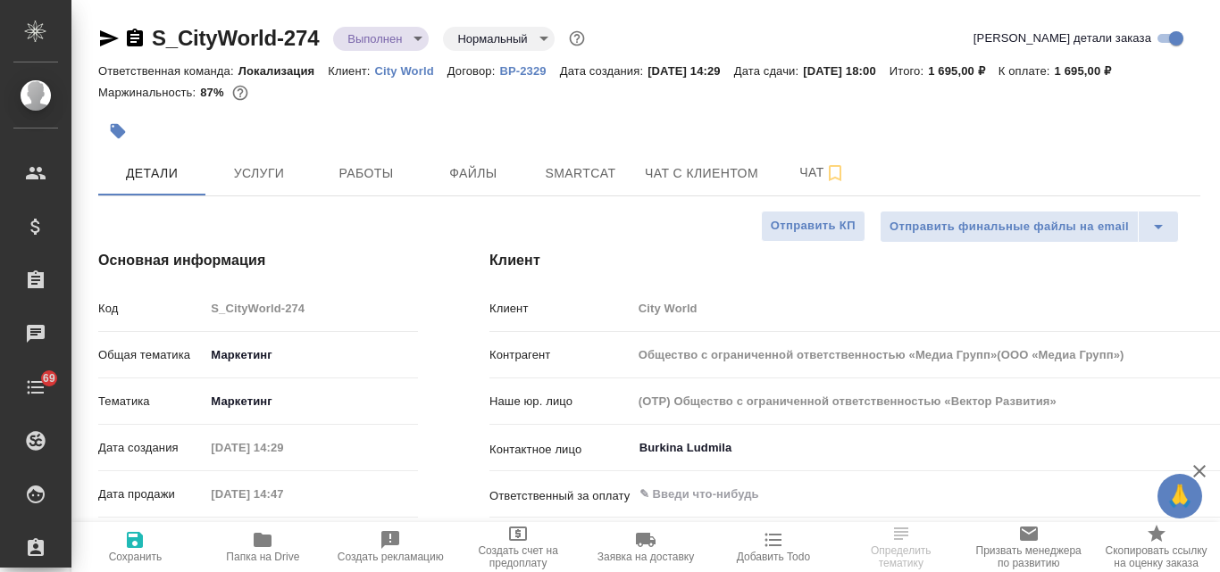
click at [419, 45] on body "🙏 .cls-1 fill:#fff; AWATERA [PERSON_NAME] Спецификации Заказы Чаты 69 Todo Прое…" at bounding box center [610, 286] width 1220 height 572
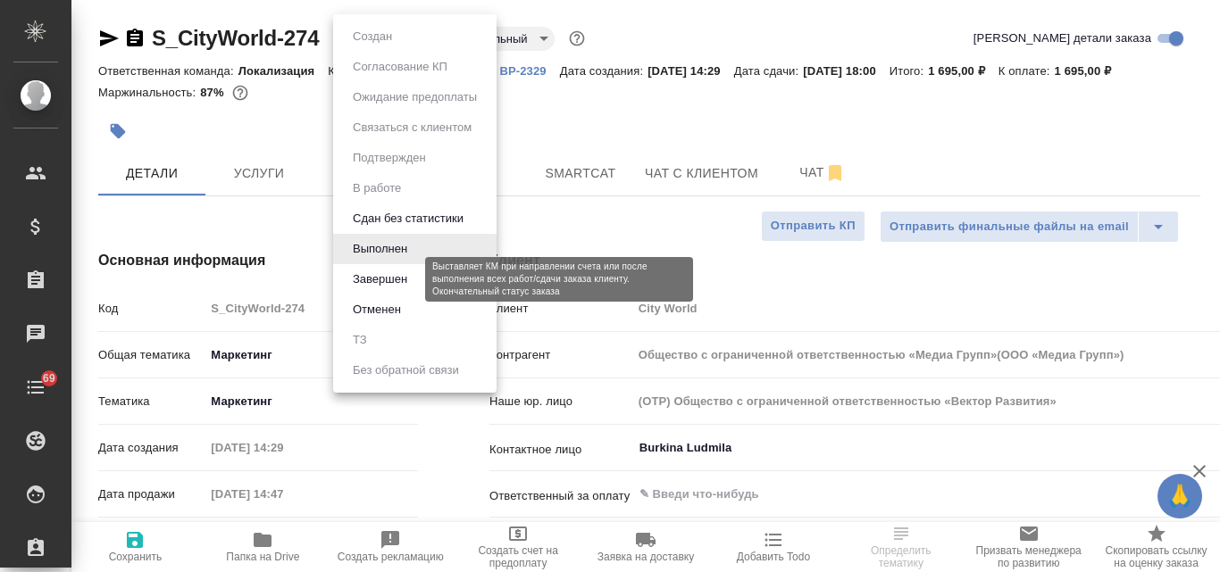
click at [395, 271] on button "Завершен" at bounding box center [379, 280] width 65 height 20
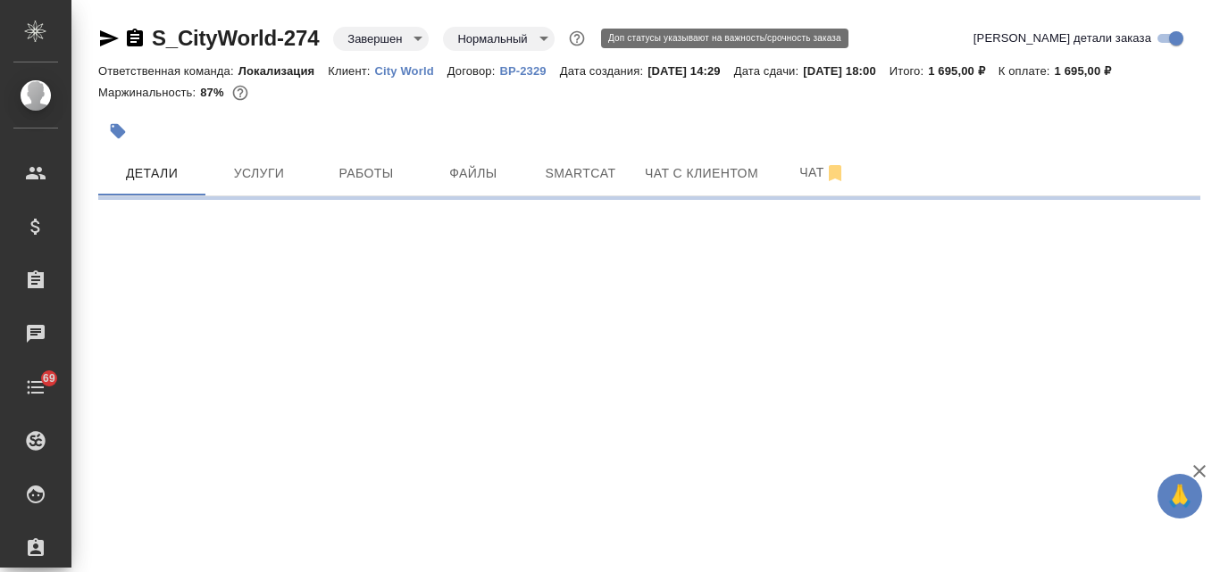
select select "RU"
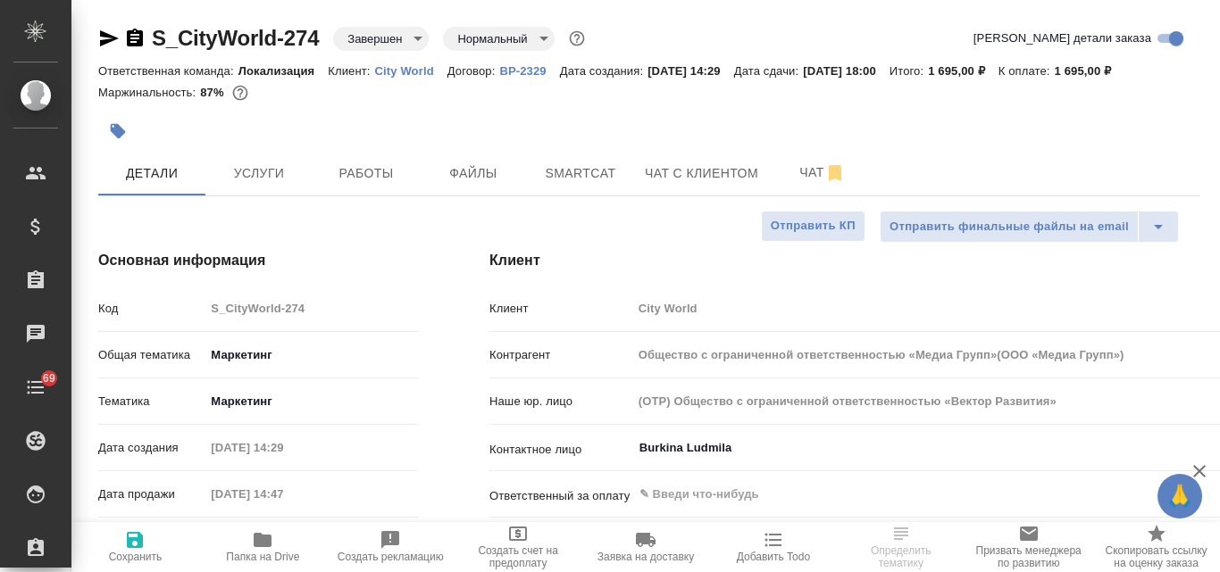
type textarea "x"
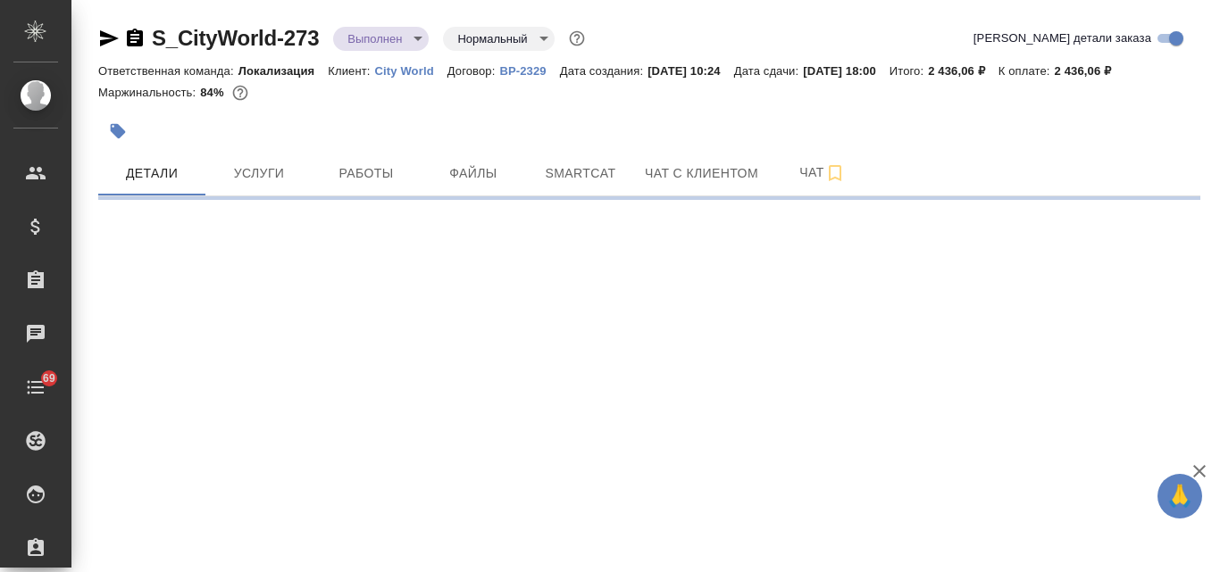
select select "RU"
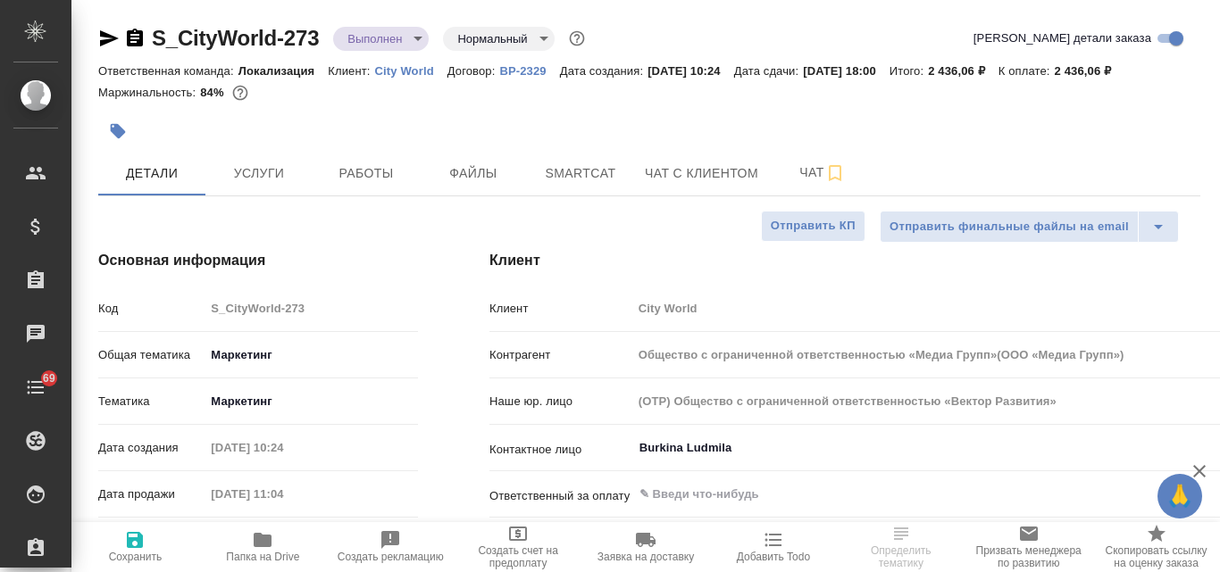
type textarea "x"
click at [420, 39] on body "🙏 .cls-1 fill:#fff; AWATERA [PERSON_NAME] Спецификации Заказы Чаты 69 Todo Прое…" at bounding box center [610, 286] width 1220 height 572
type input "Общество с ограниченной ответственностью «Медиа Групп»(ООО «Медиа Групп»)"
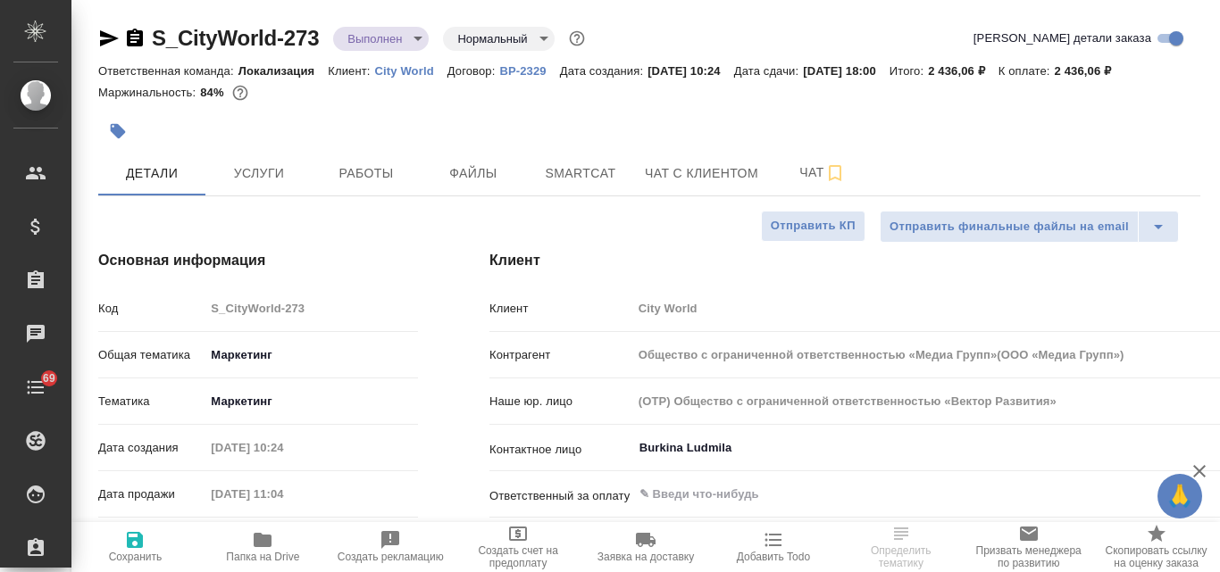
type textarea "x"
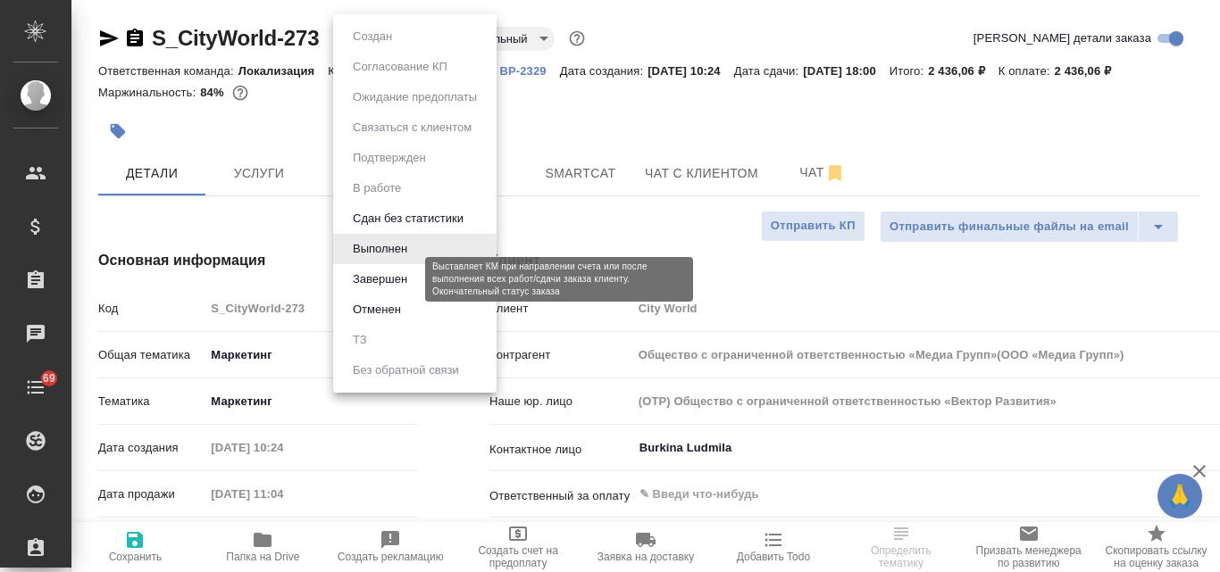
click at [365, 287] on button "Завершен" at bounding box center [379, 280] width 65 height 20
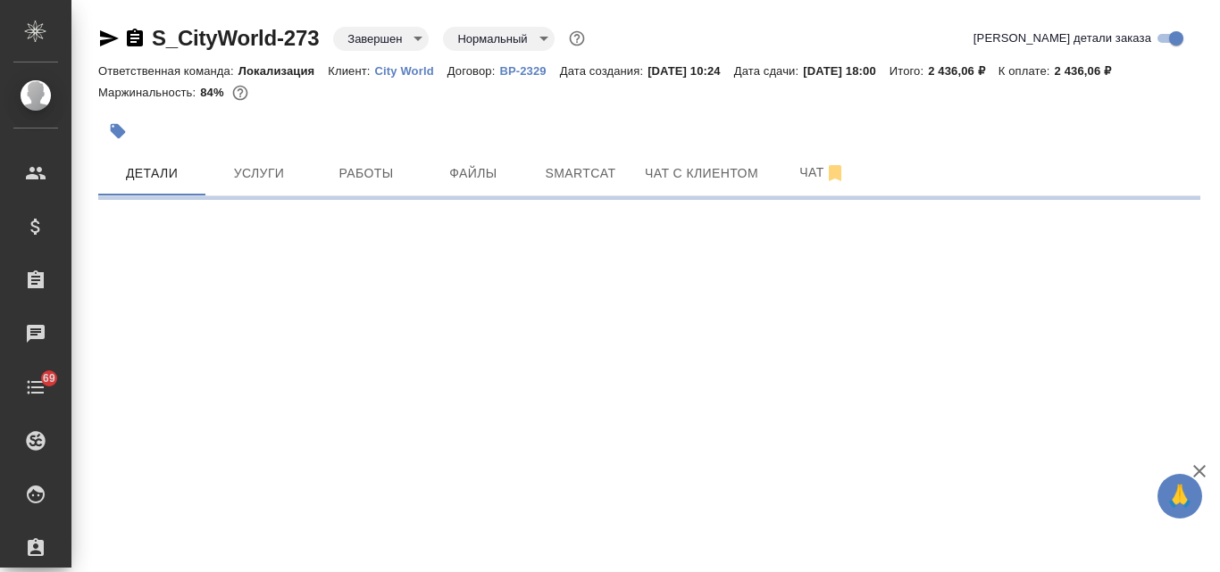
select select "RU"
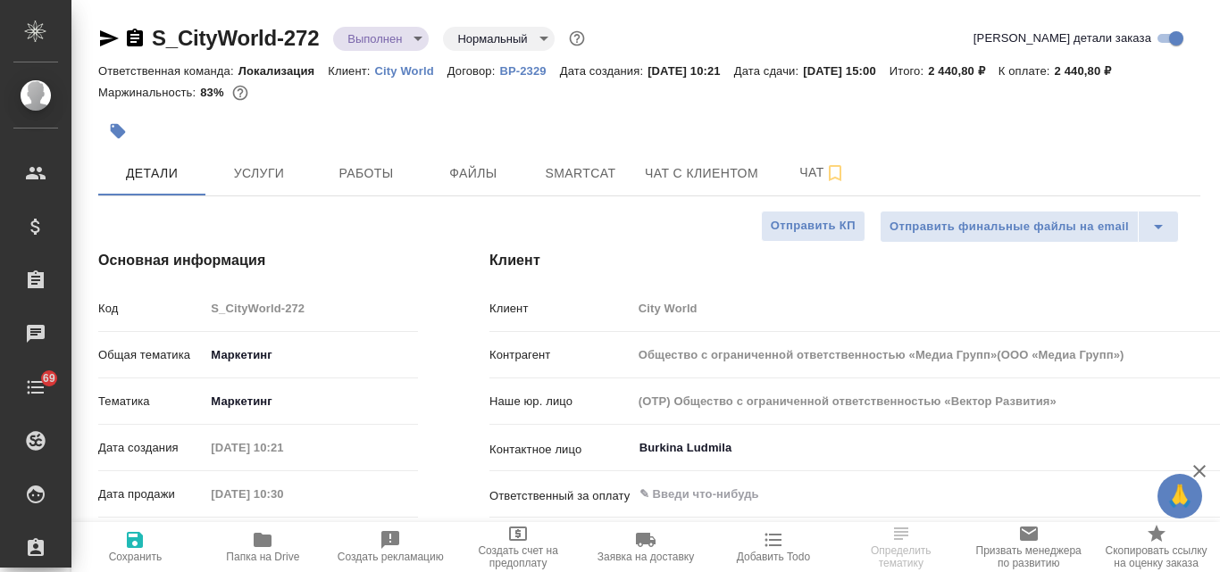
click at [420, 37] on body "🙏 .cls-1 fill:#fff; AWATERA [PERSON_NAME] Спецификации Заказы Чаты 69 Todo Прое…" at bounding box center [610, 286] width 1220 height 572
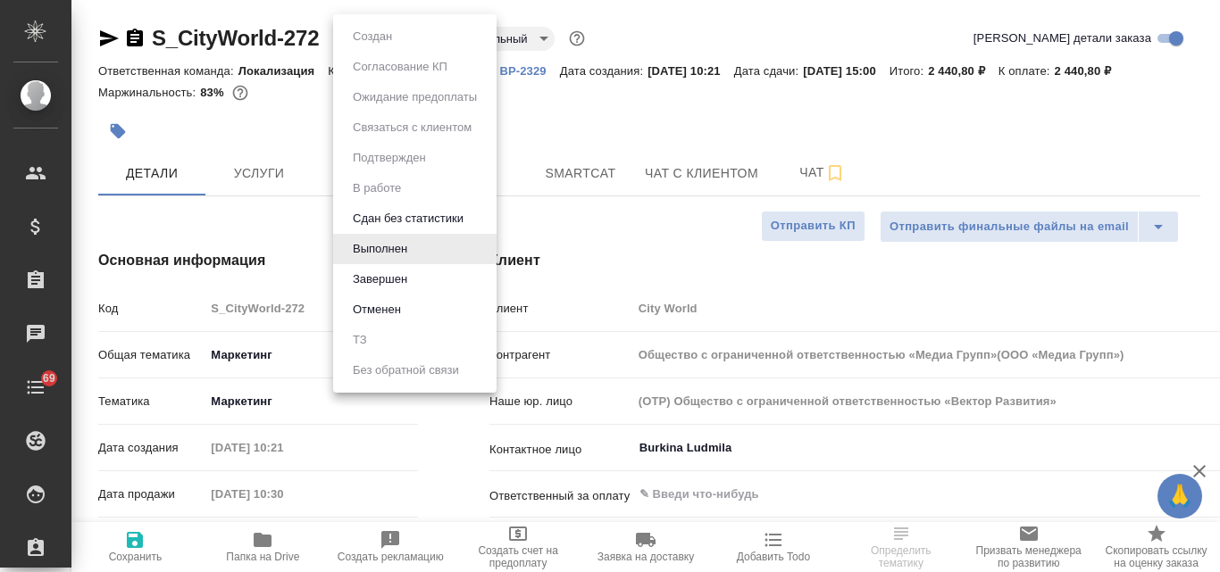
type input "Общество с ограниченной ответственностью «Медиа Групп»(ООО «Медиа Групп»)"
type textarea "x"
type input "Общество с ограниченной ответственностью «Медиа Групп»(ООО «Медиа Групп»)"
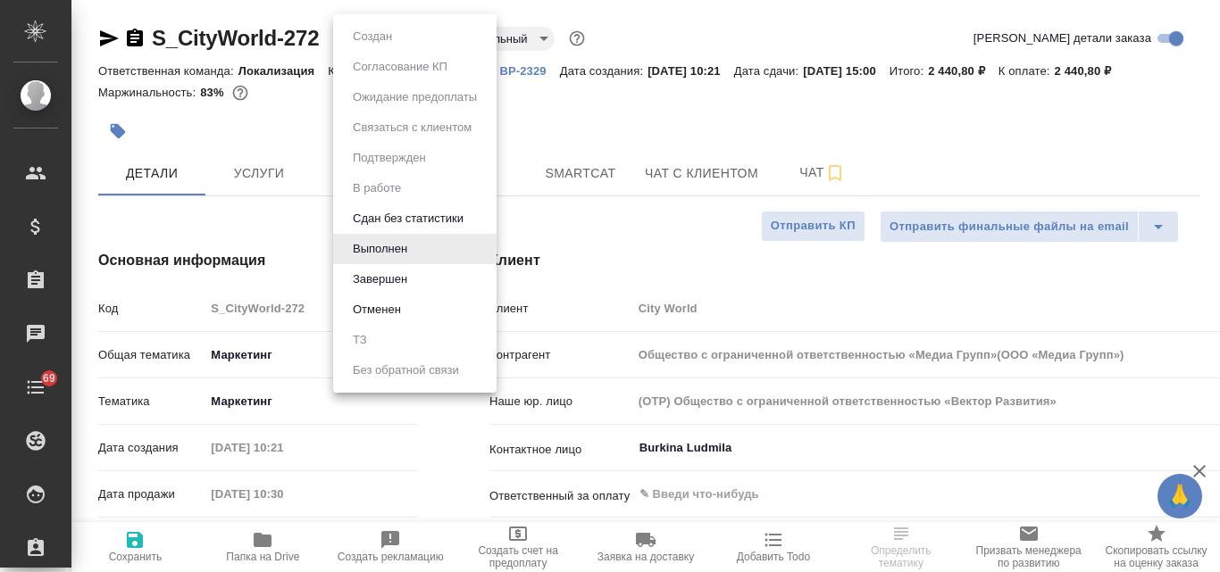
type textarea "x"
click at [421, 274] on li "Завершен" at bounding box center [414, 279] width 163 height 30
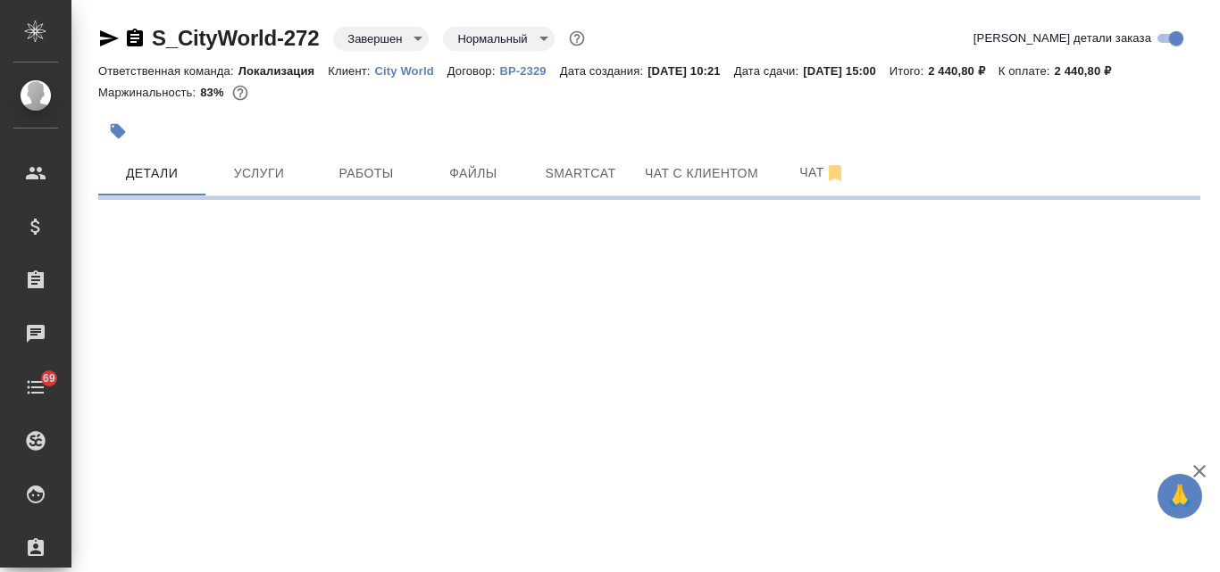
select select "RU"
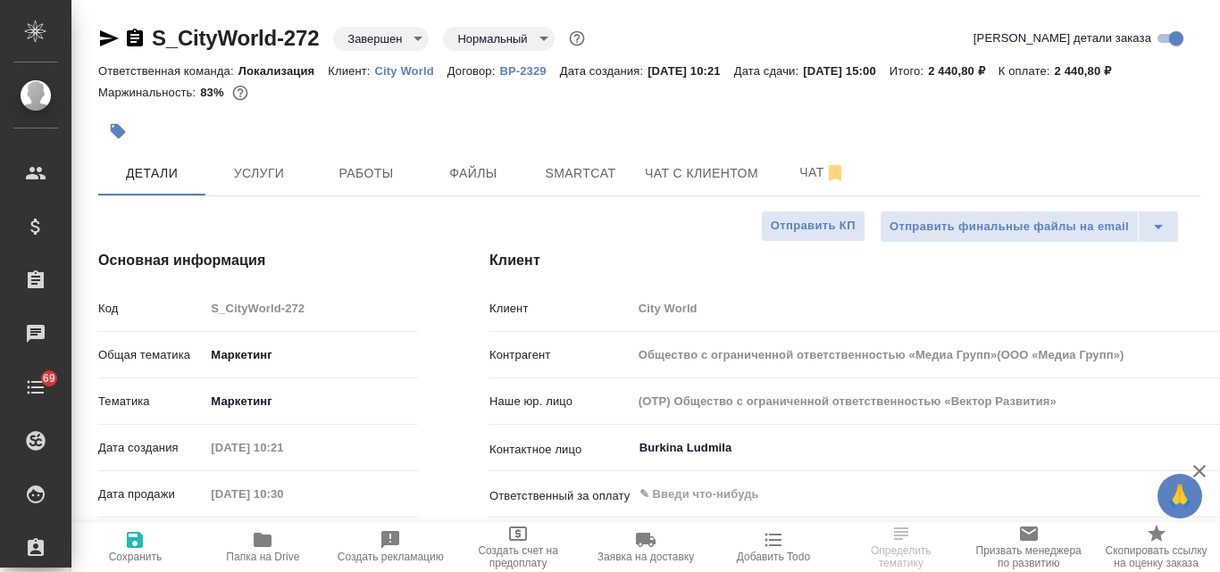
type textarea "x"
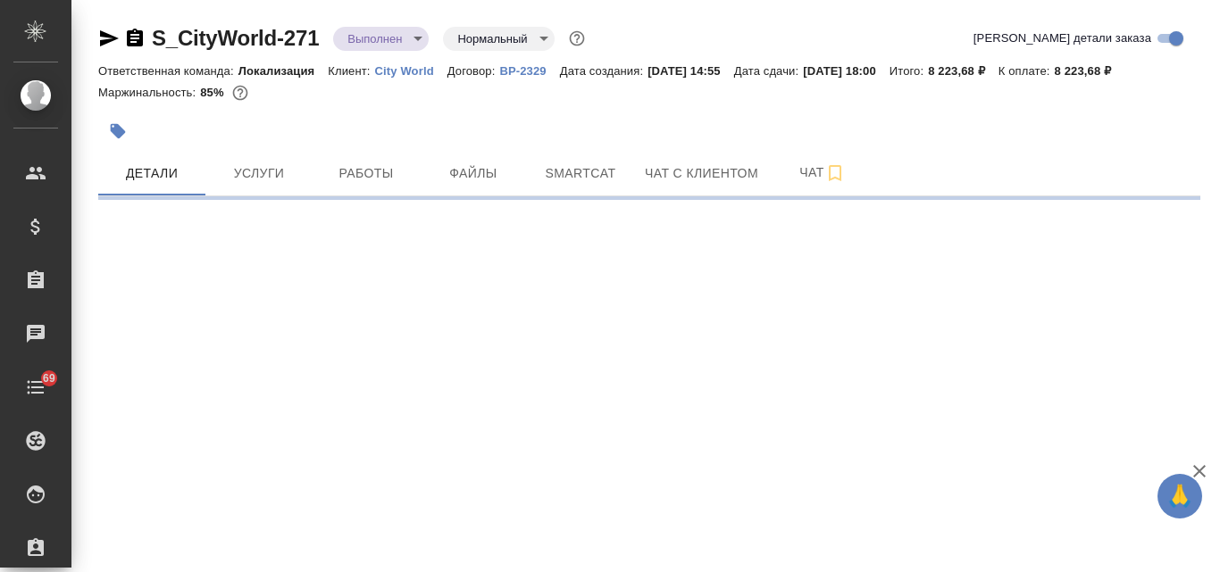
select select "RU"
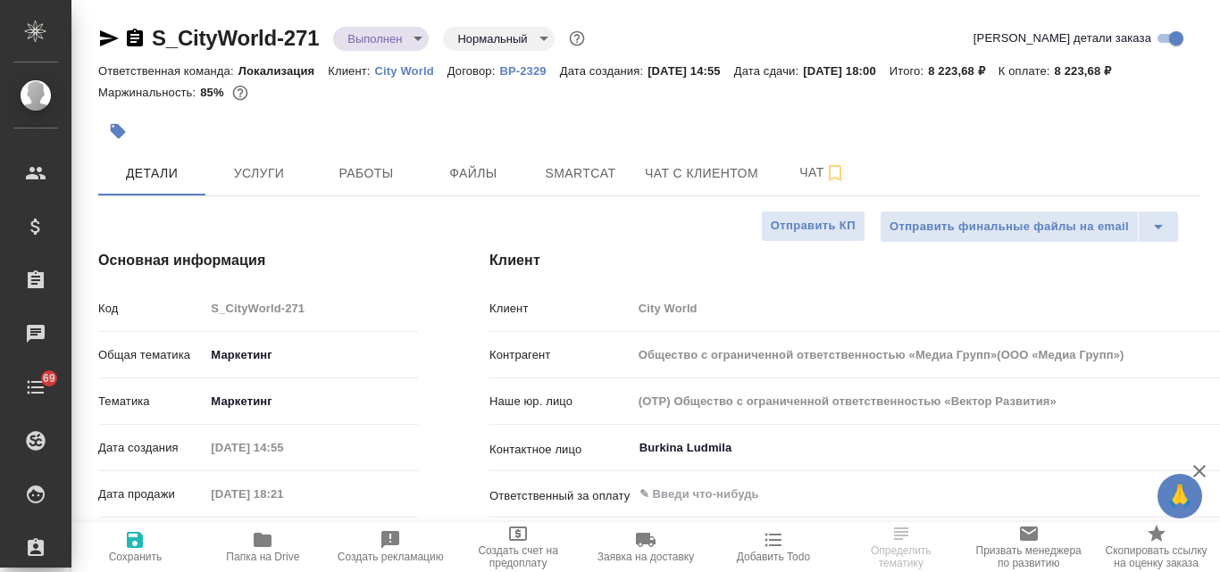
type input "Общество с ограниченной ответственностью «Медиа Групп»(ООО «Медиа Групп»)"
type textarea "x"
type input "Общество с ограниченной ответственностью «Медиа Групп»(ООО «Медиа Групп»)"
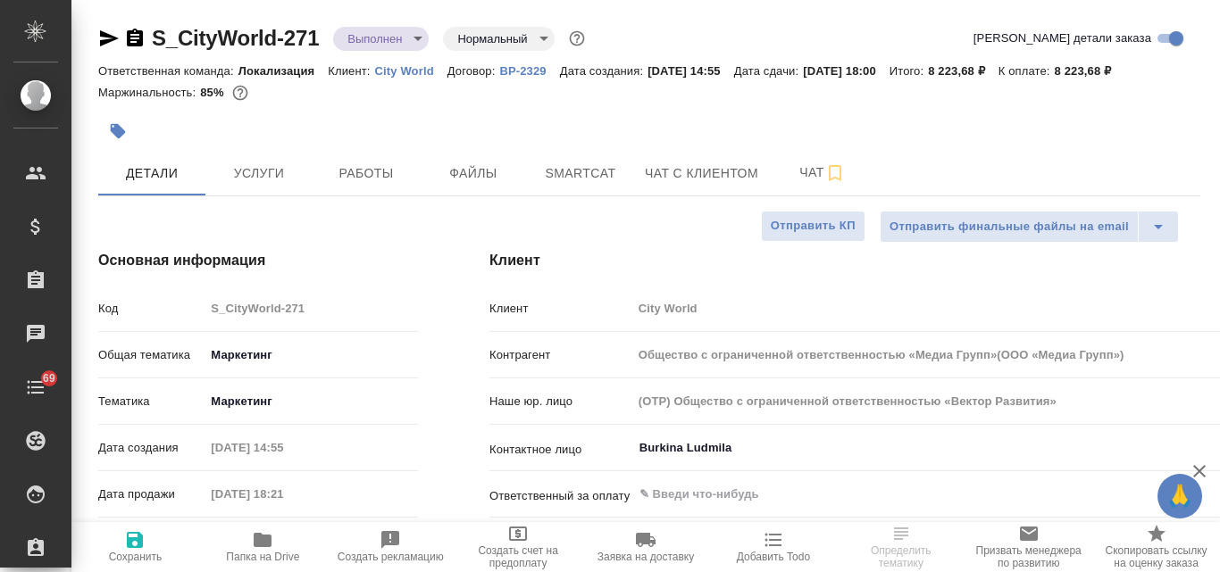
type textarea "x"
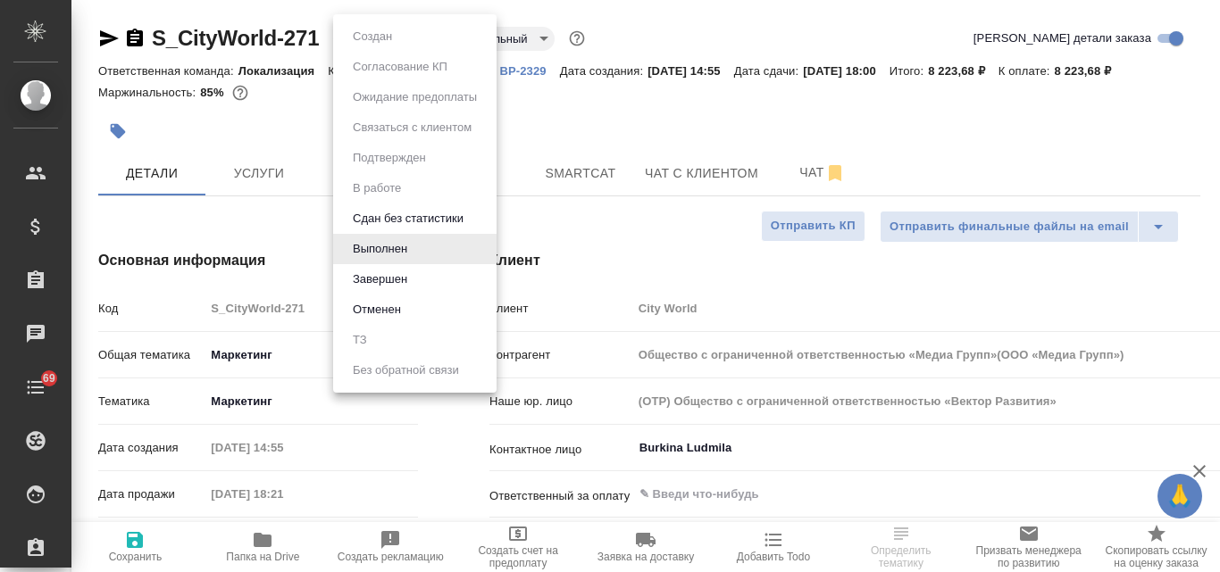
click at [418, 38] on body "🙏 .cls-1 fill:#fff; AWATERA [PERSON_NAME] Спецификации Заказы Чаты 69 Todo Прое…" at bounding box center [610, 286] width 1220 height 572
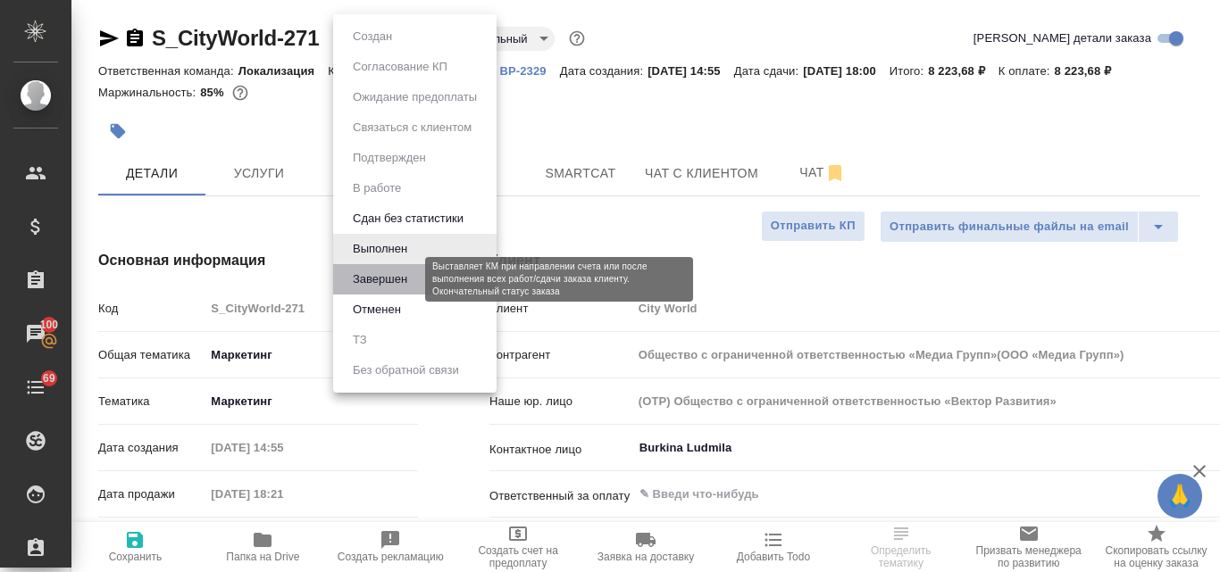
click at [399, 275] on button "Завершен" at bounding box center [379, 280] width 65 height 20
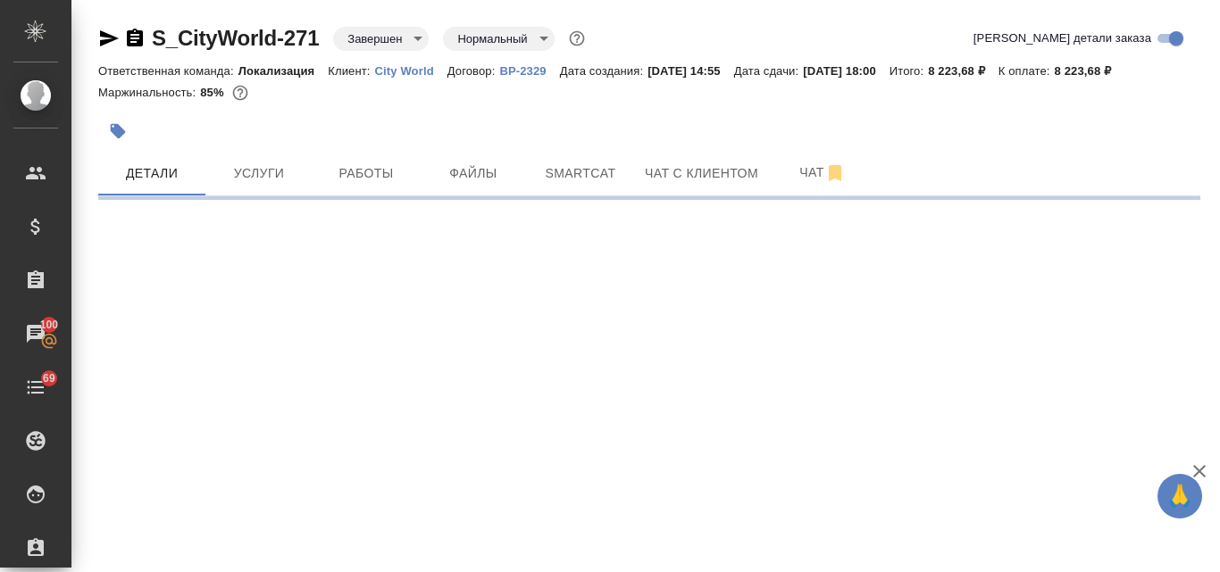
select select "RU"
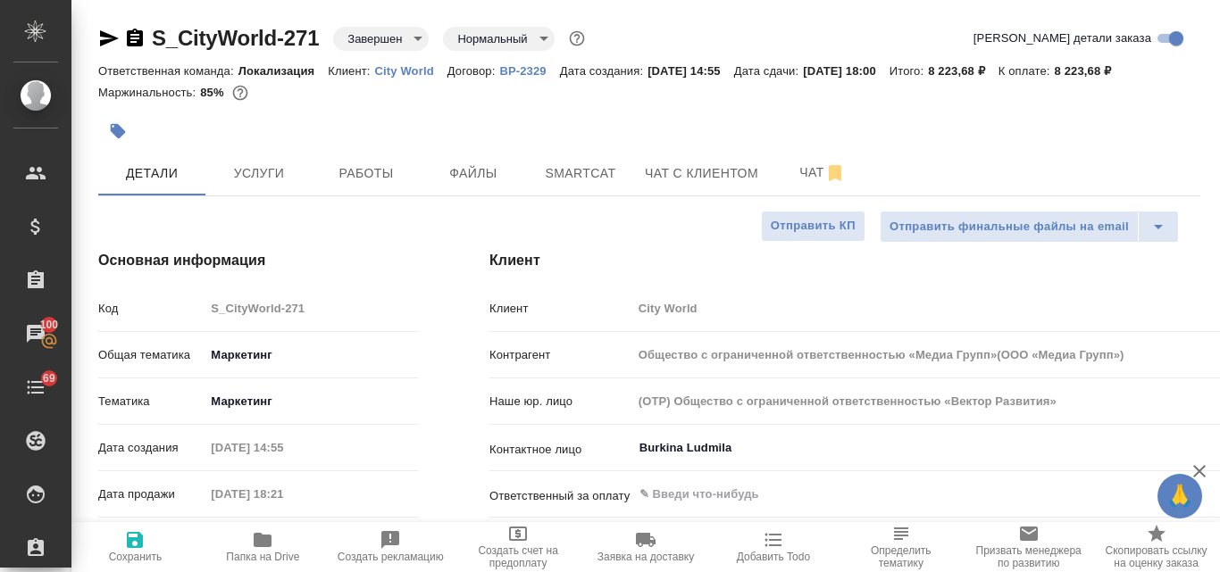
type textarea "x"
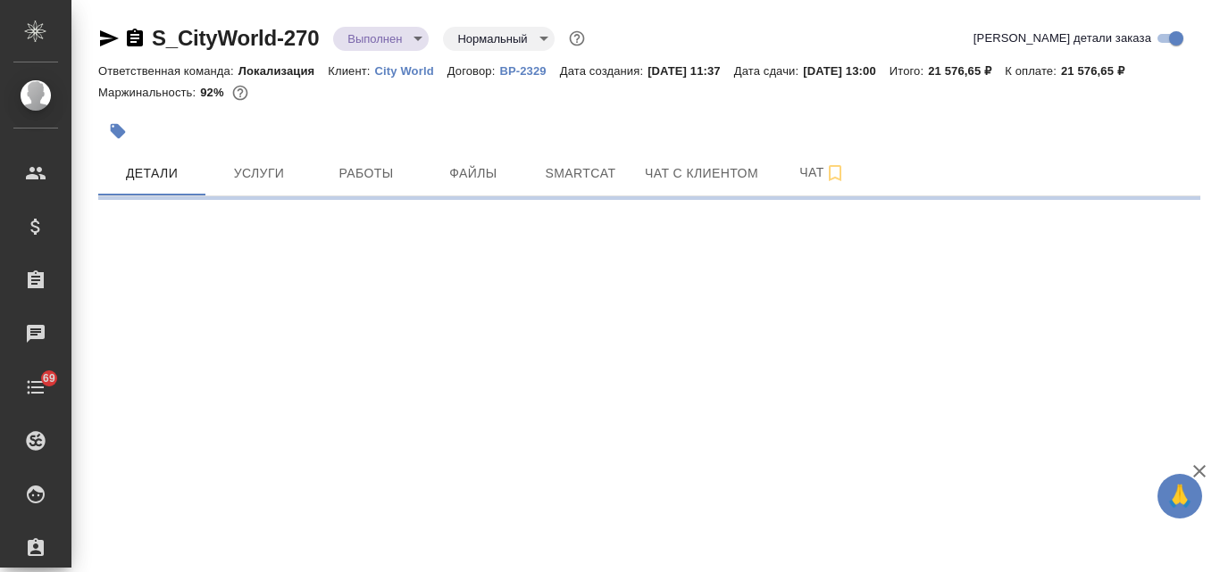
select select "RU"
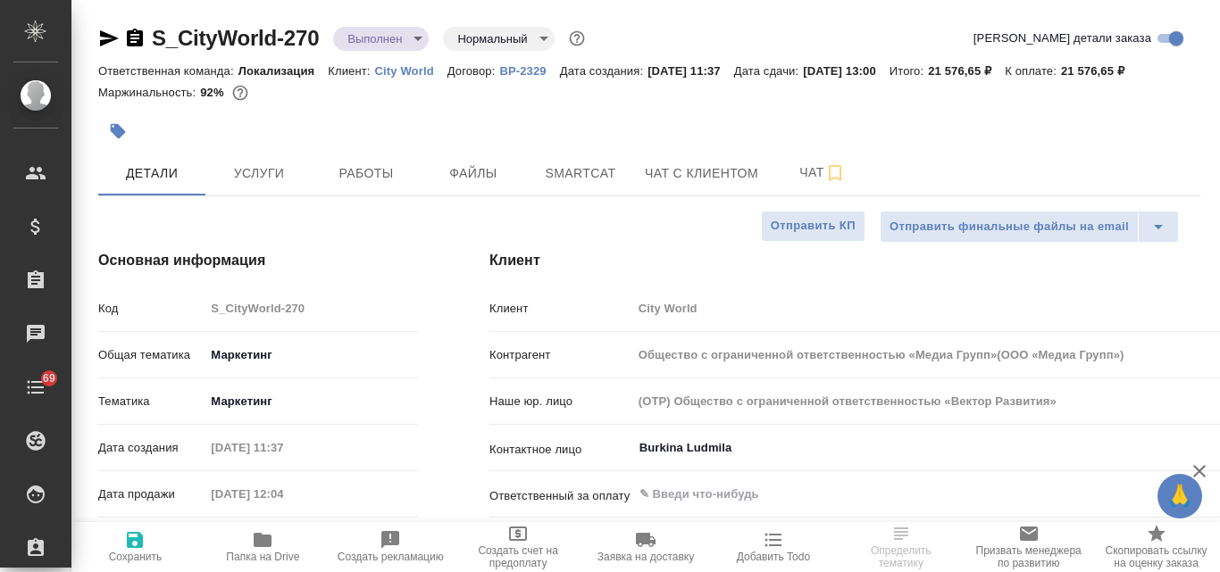
type input "Общество с ограниченной ответственностью «Медиа Групп»(ООО «Медиа Групп»)"
type textarea "x"
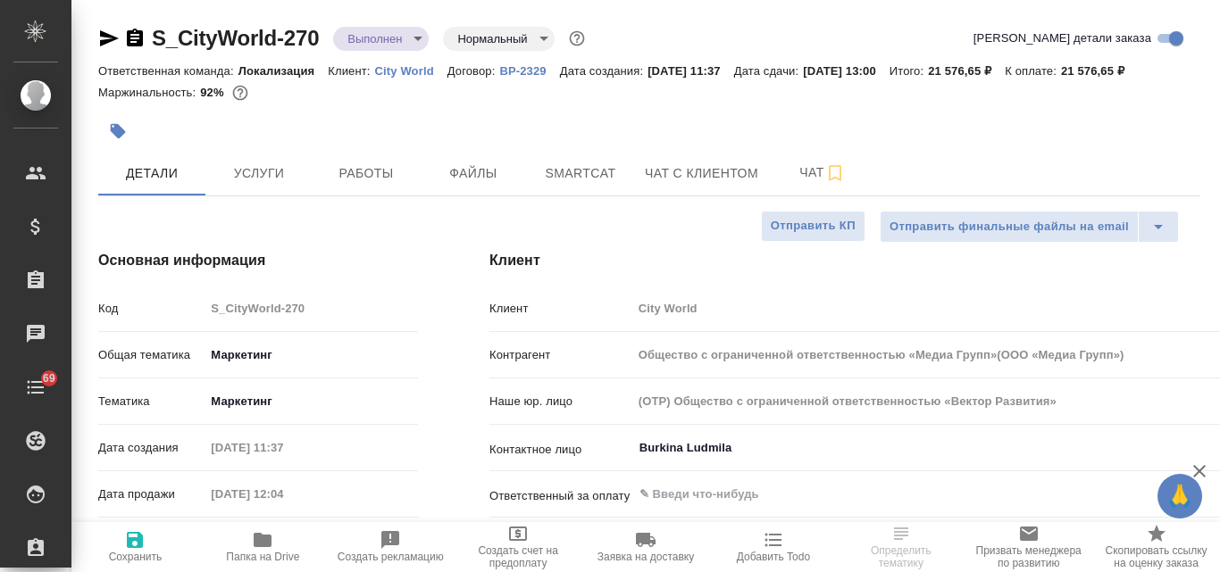
type textarea "x"
type input "Общество с ограниченной ответственностью «Медиа Групп»(ООО «Медиа Групп»)"
type textarea "x"
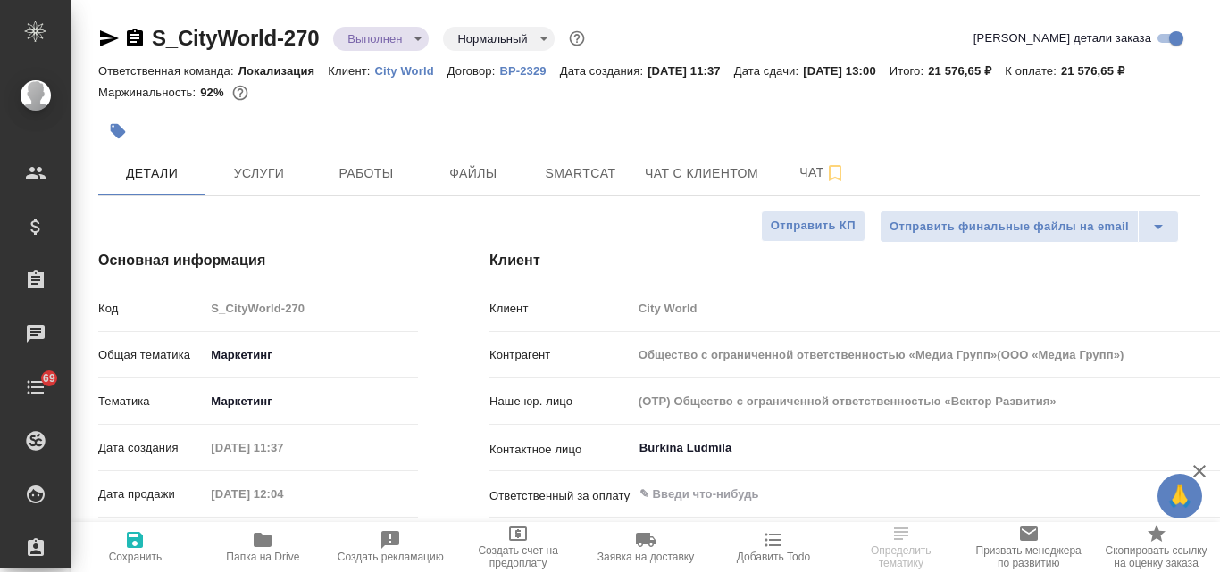
type textarea "x"
click at [419, 36] on body "🙏 .cls-1 fill:#fff; AWATERA [PERSON_NAME] Спецификации Заказы Чаты 69 Todo Прое…" at bounding box center [610, 286] width 1220 height 572
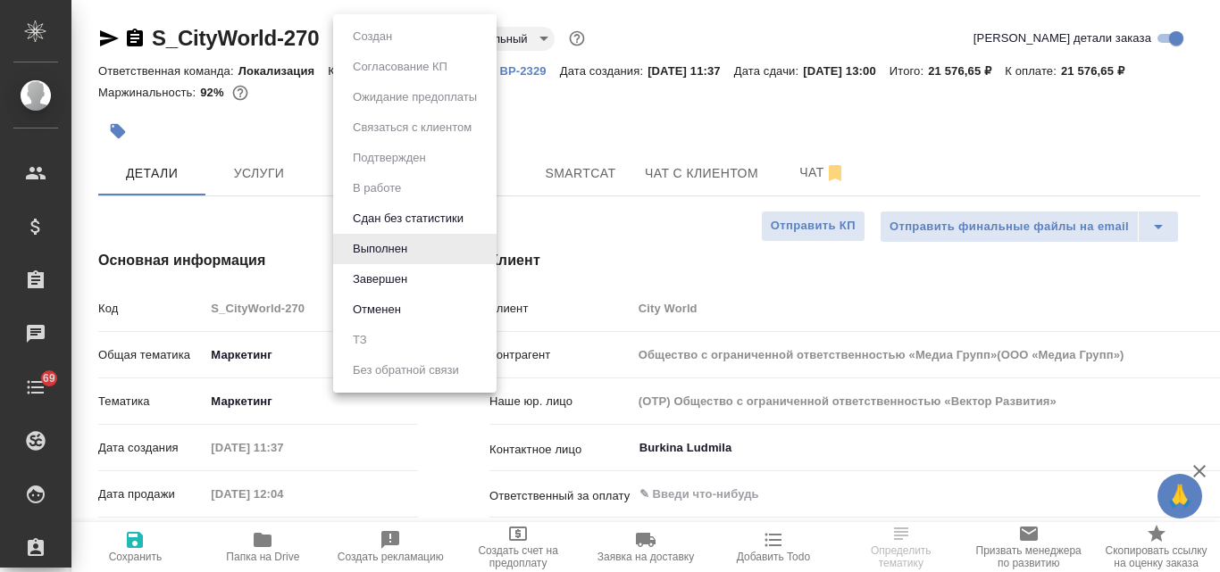
click at [414, 279] on li "Завершен" at bounding box center [414, 279] width 163 height 30
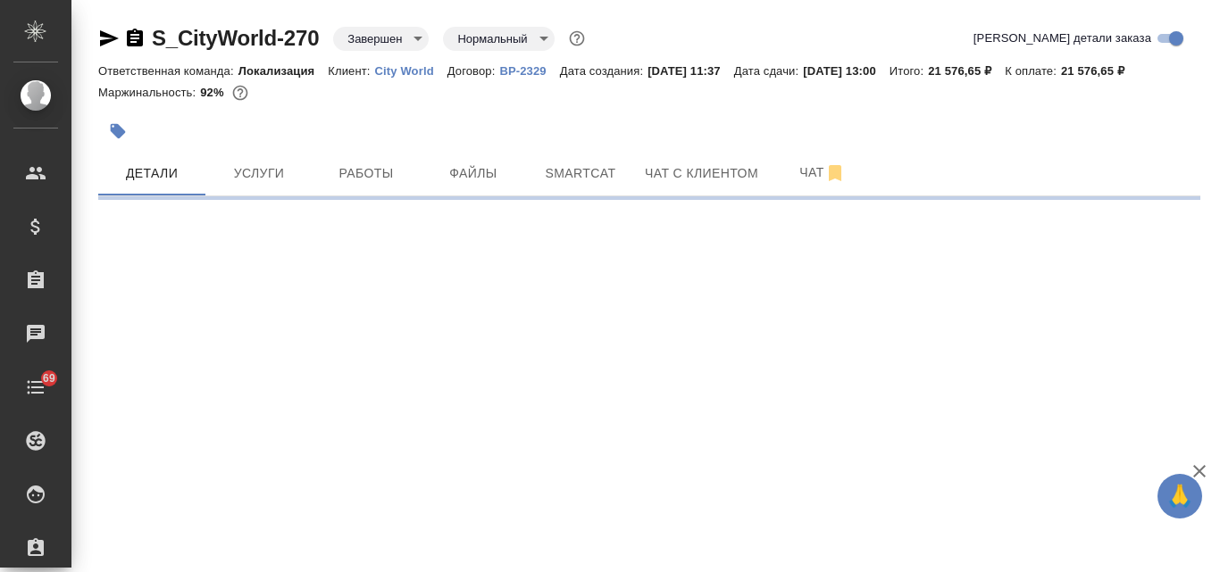
select select "RU"
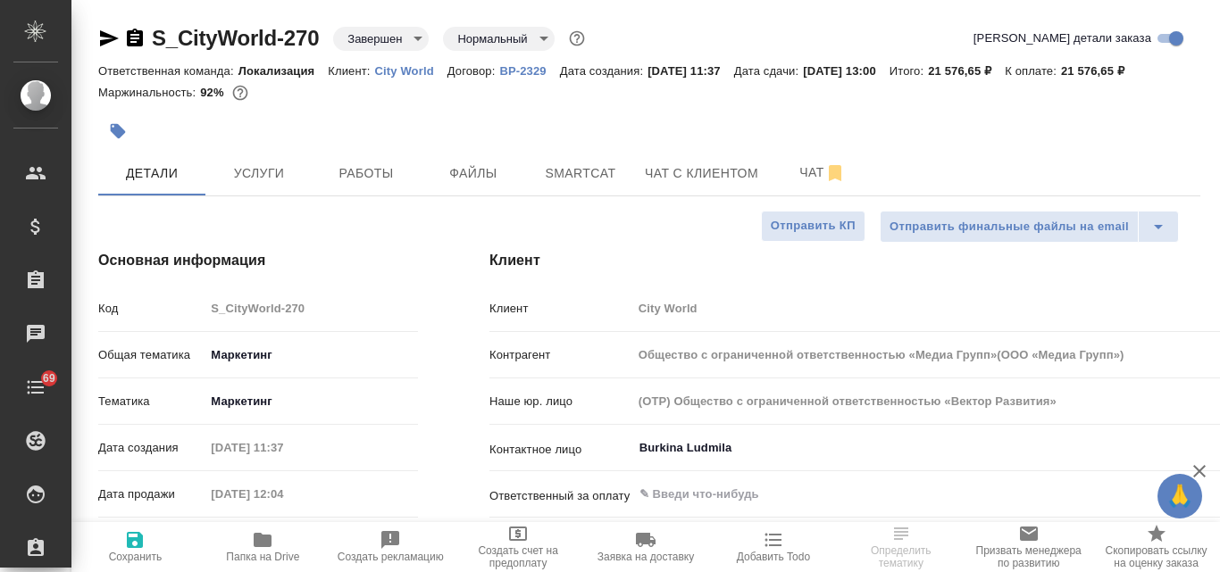
type textarea "x"
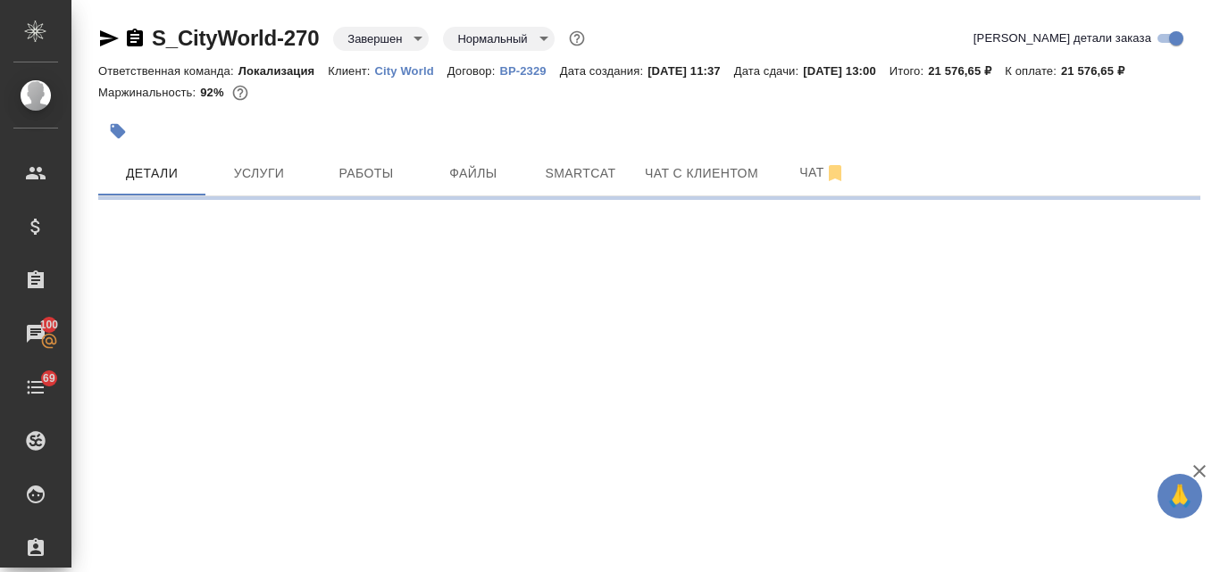
select select "RU"
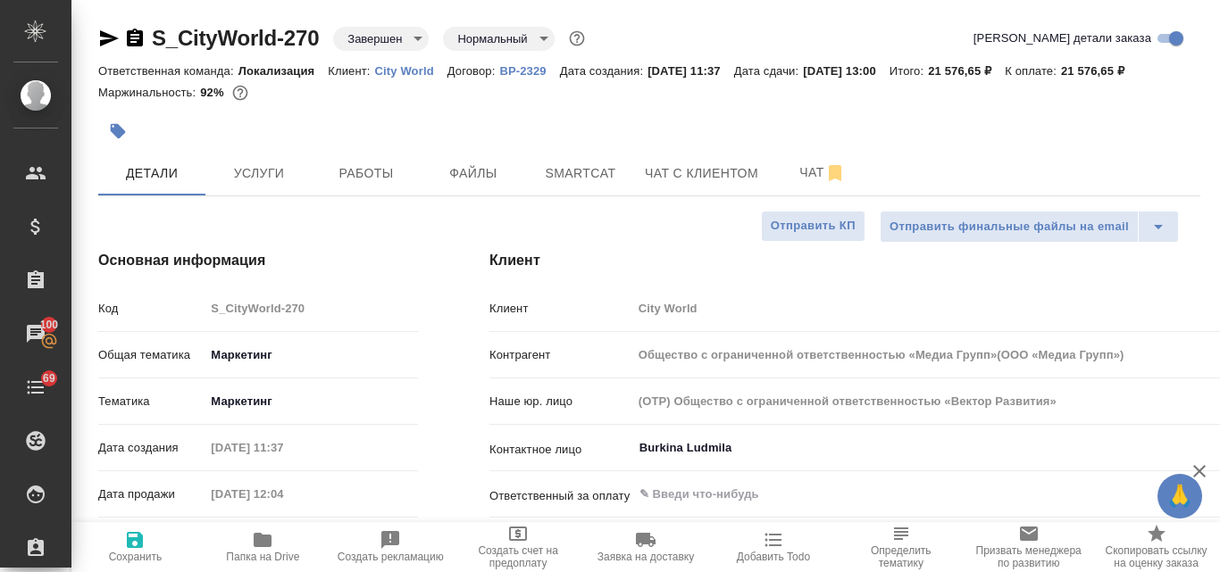
type textarea "x"
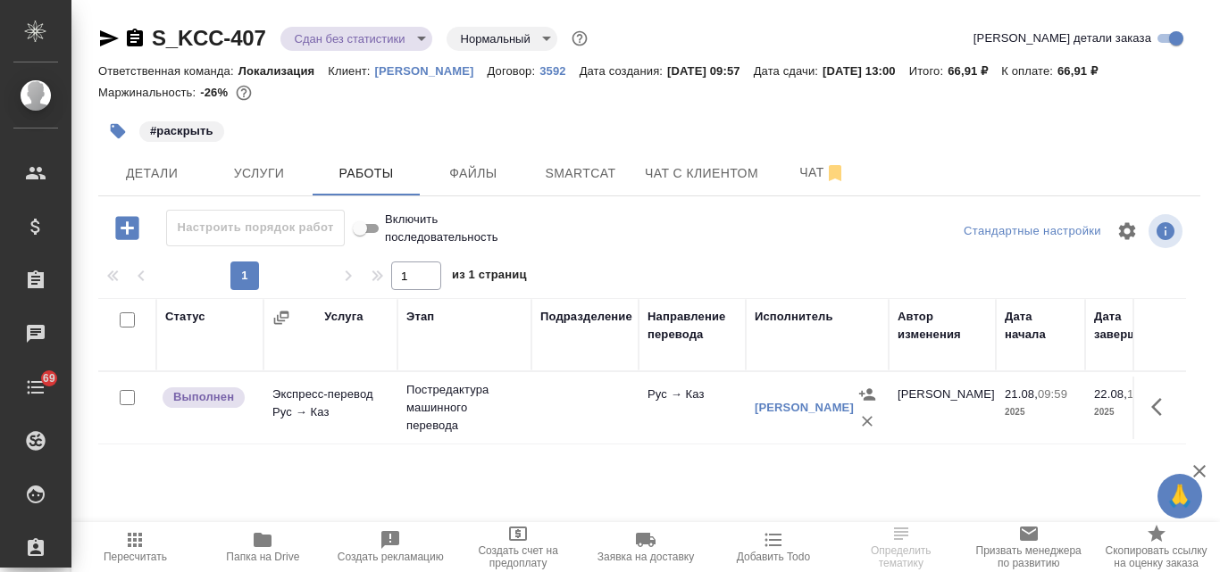
click at [100, 34] on icon "button" at bounding box center [108, 38] width 21 height 21
